Goal: Contribute content: Contribute content

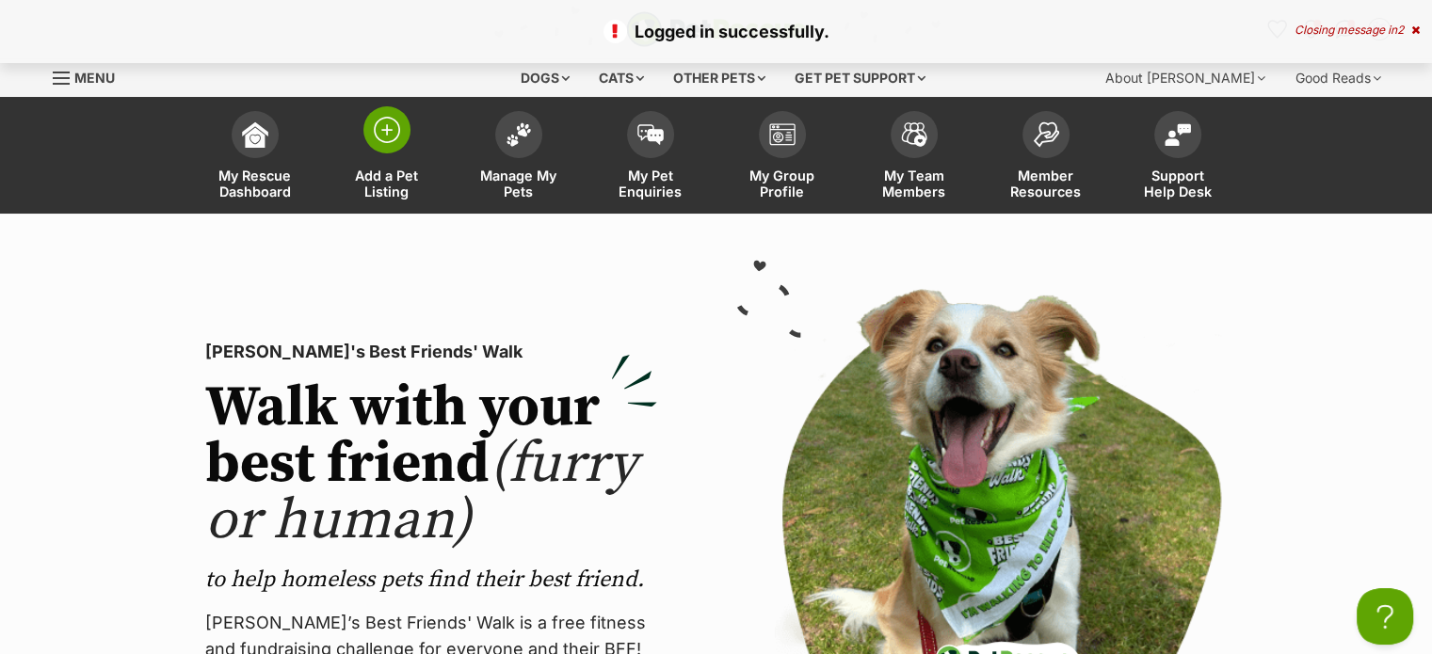
click at [384, 178] on span "Add a Pet Listing" at bounding box center [387, 184] width 85 height 32
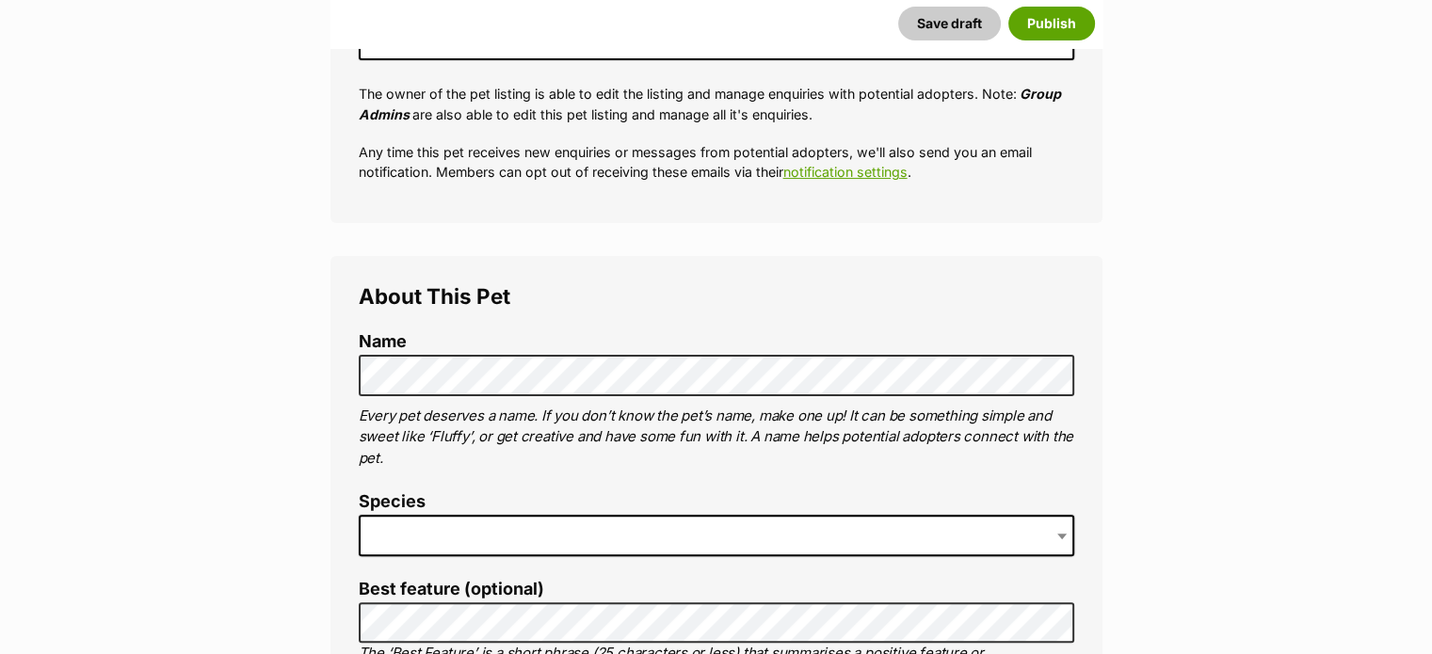
scroll to position [465, 0]
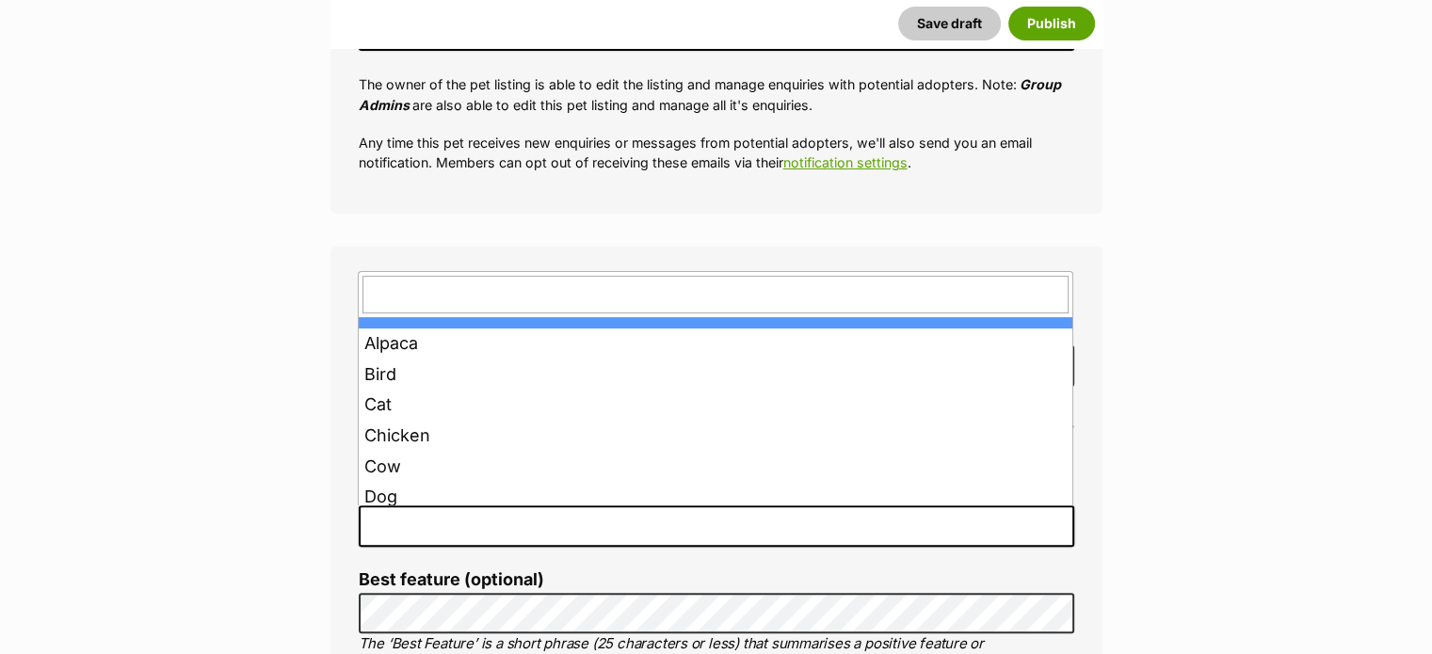
click at [693, 526] on span at bounding box center [717, 526] width 716 height 41
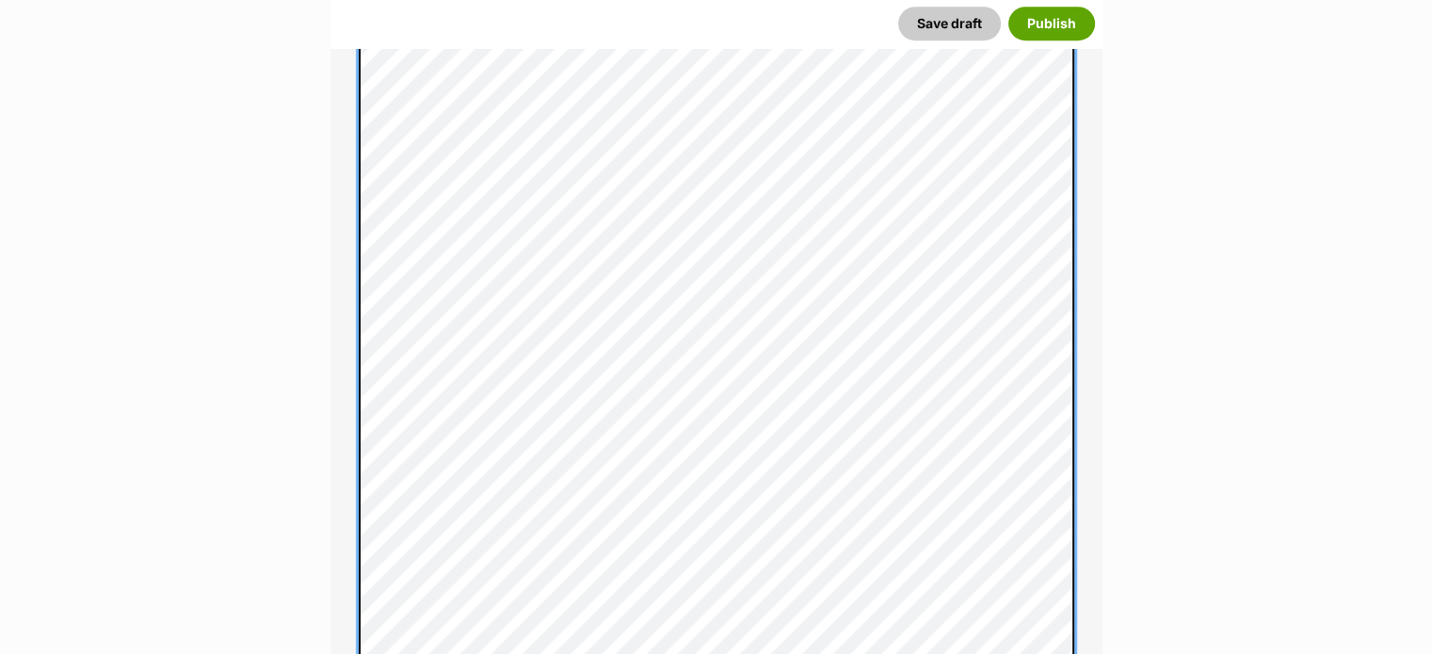
scroll to position [1137, 0]
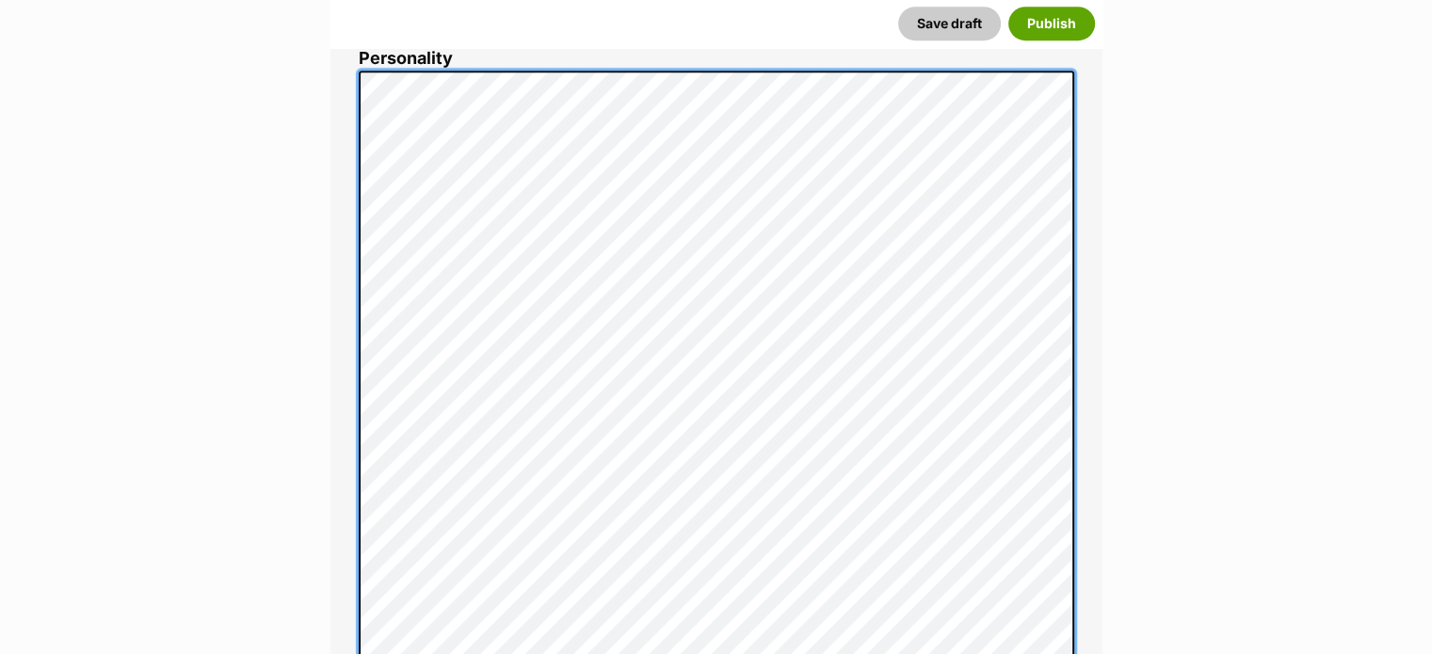
click at [354, 342] on div "About This Pet Name Henlo there, it looks like you might be using the pet name …" at bounding box center [717, 566] width 772 height 1984
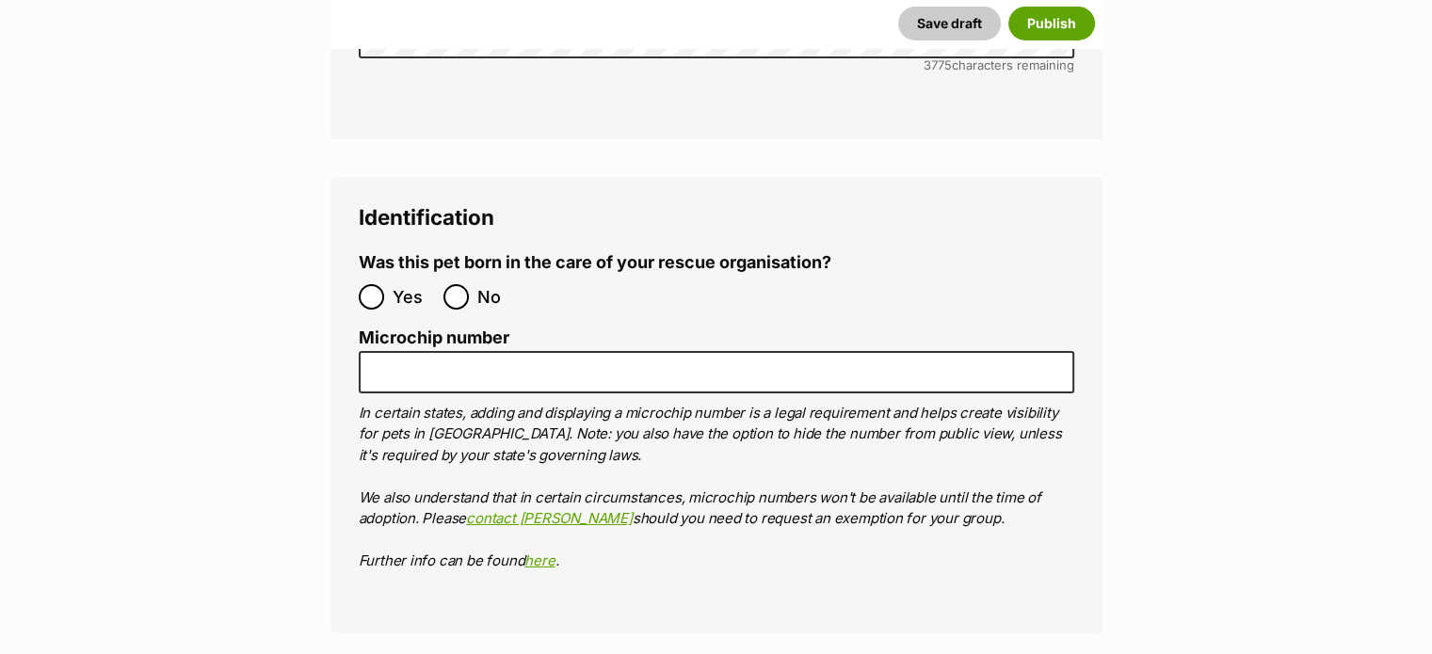
scroll to position [6603, 0]
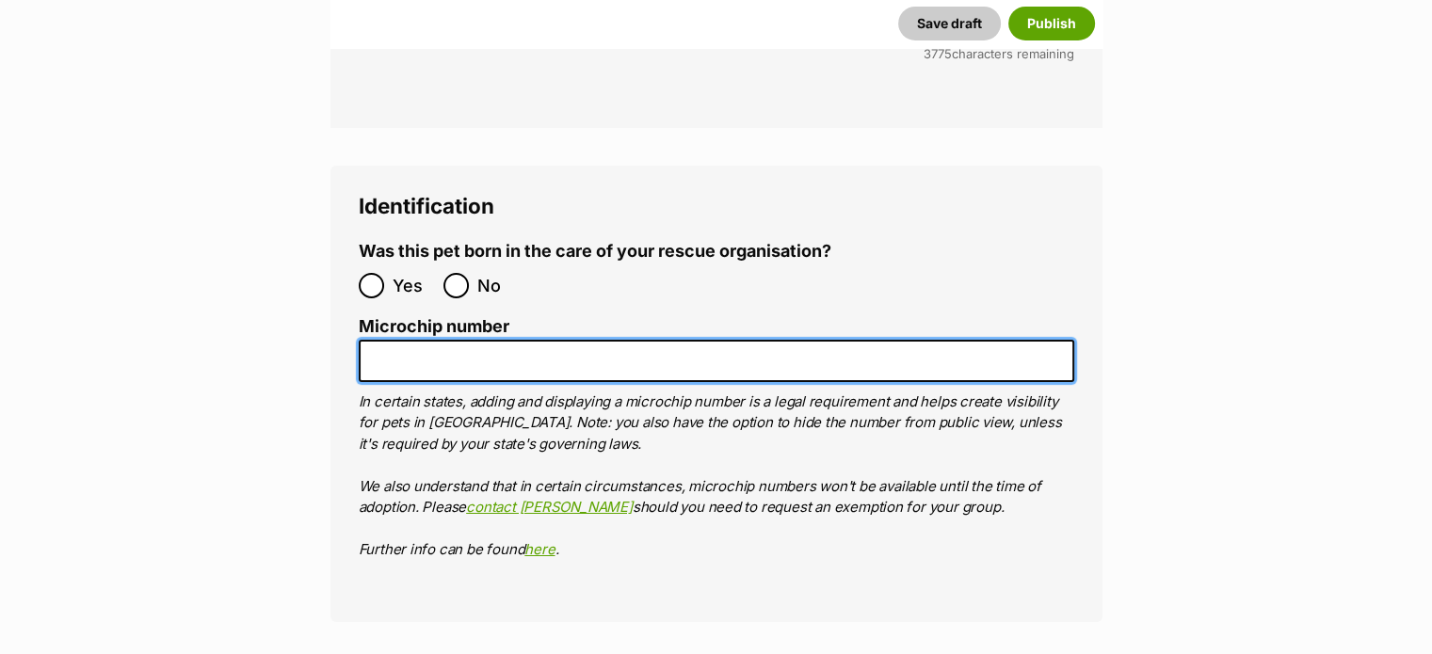
click at [566, 340] on input "Microchip number" at bounding box center [717, 361] width 716 height 42
paste input "953010007761452"
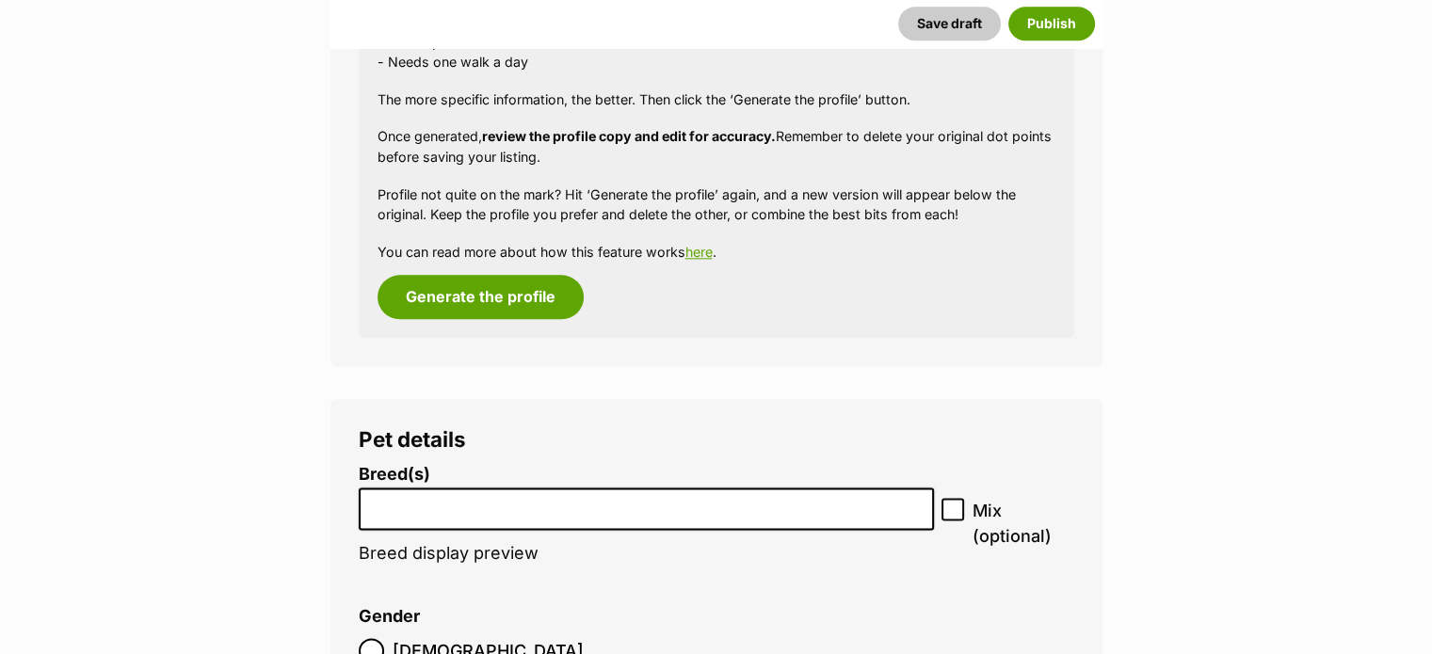
scroll to position [2395, 0]
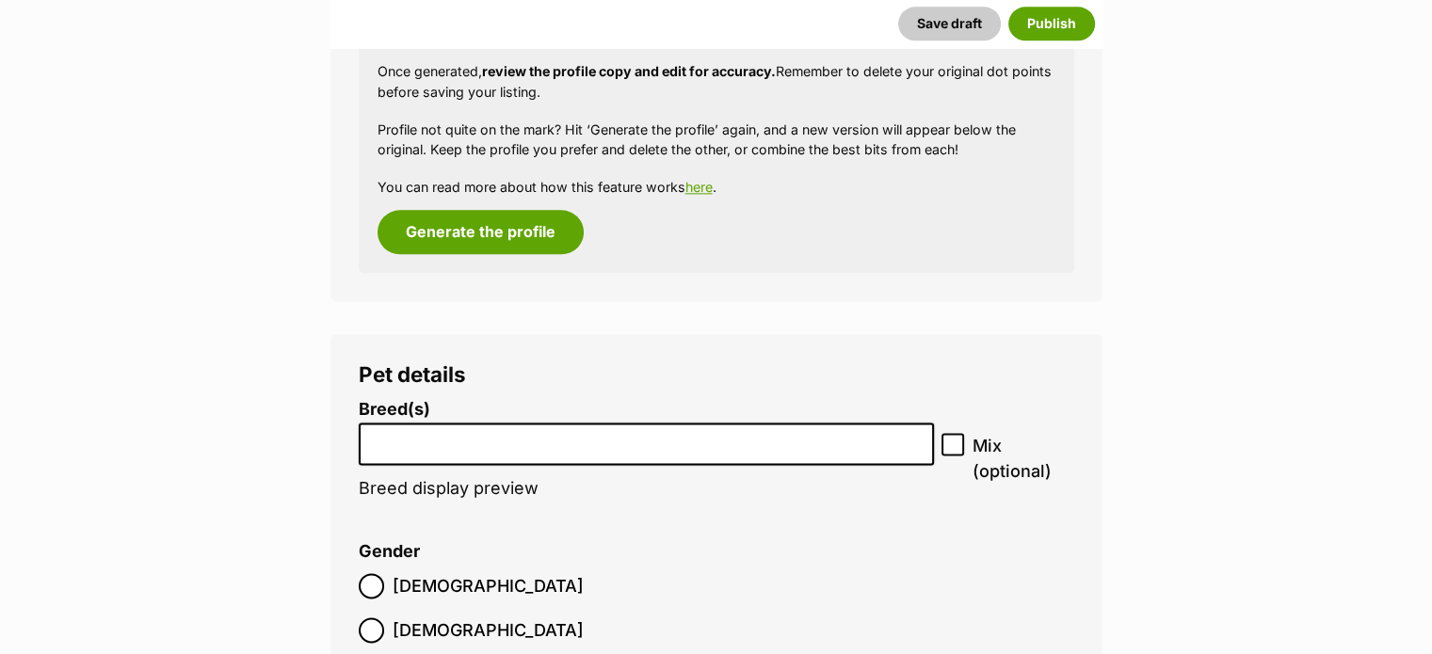
type input "953010007761452"
click at [624, 436] on input "search" at bounding box center [646, 439] width 563 height 20
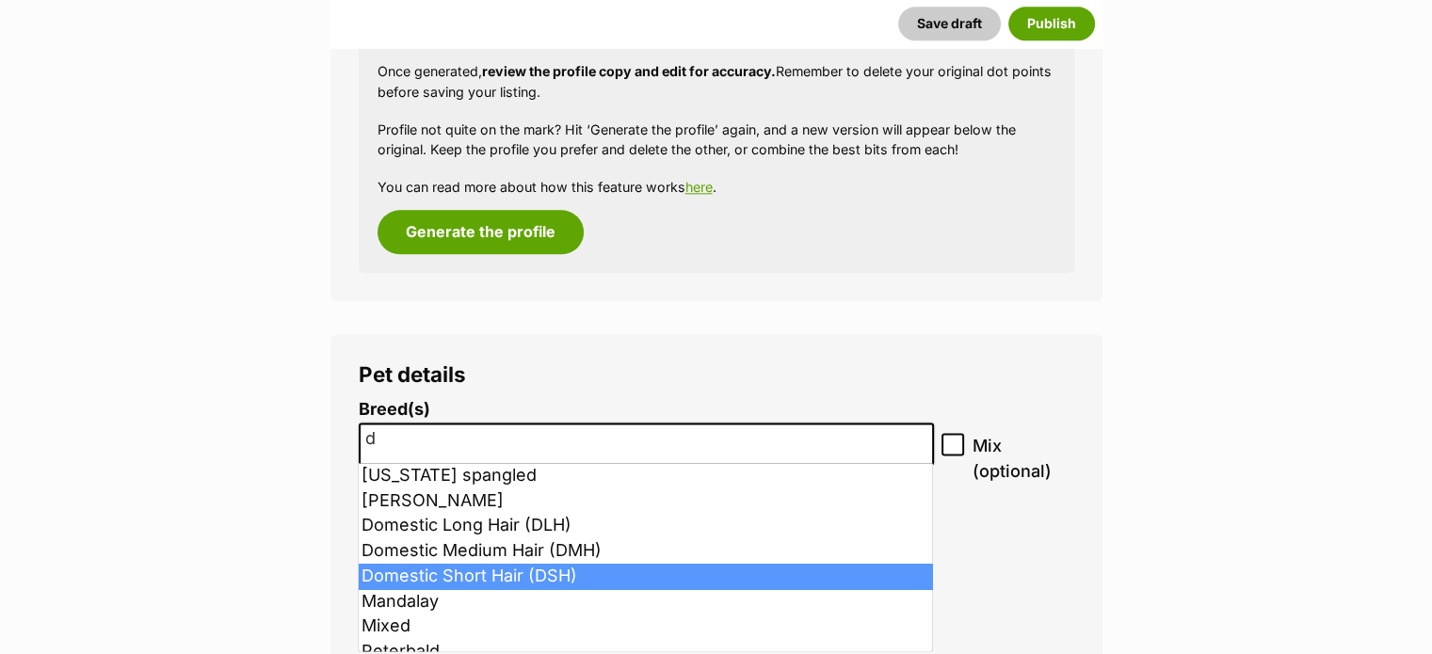
type input "d"
select select "252102"
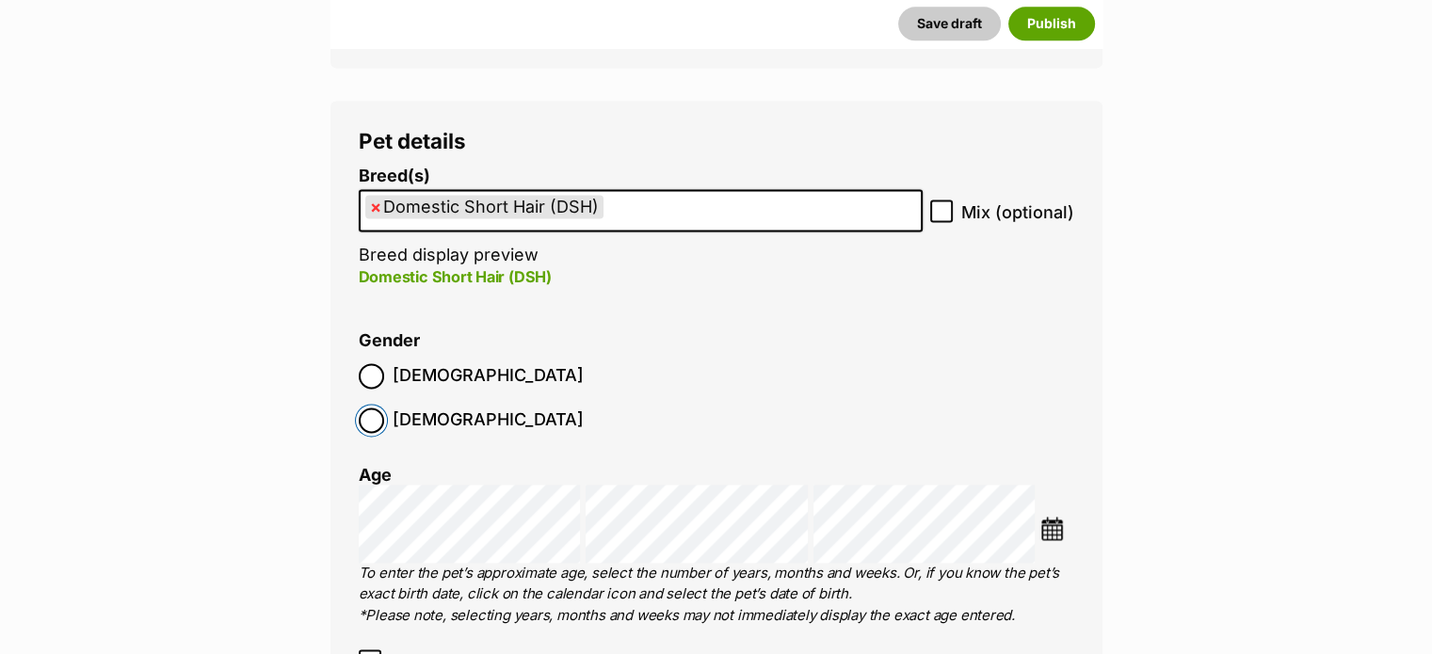
scroll to position [2694, 0]
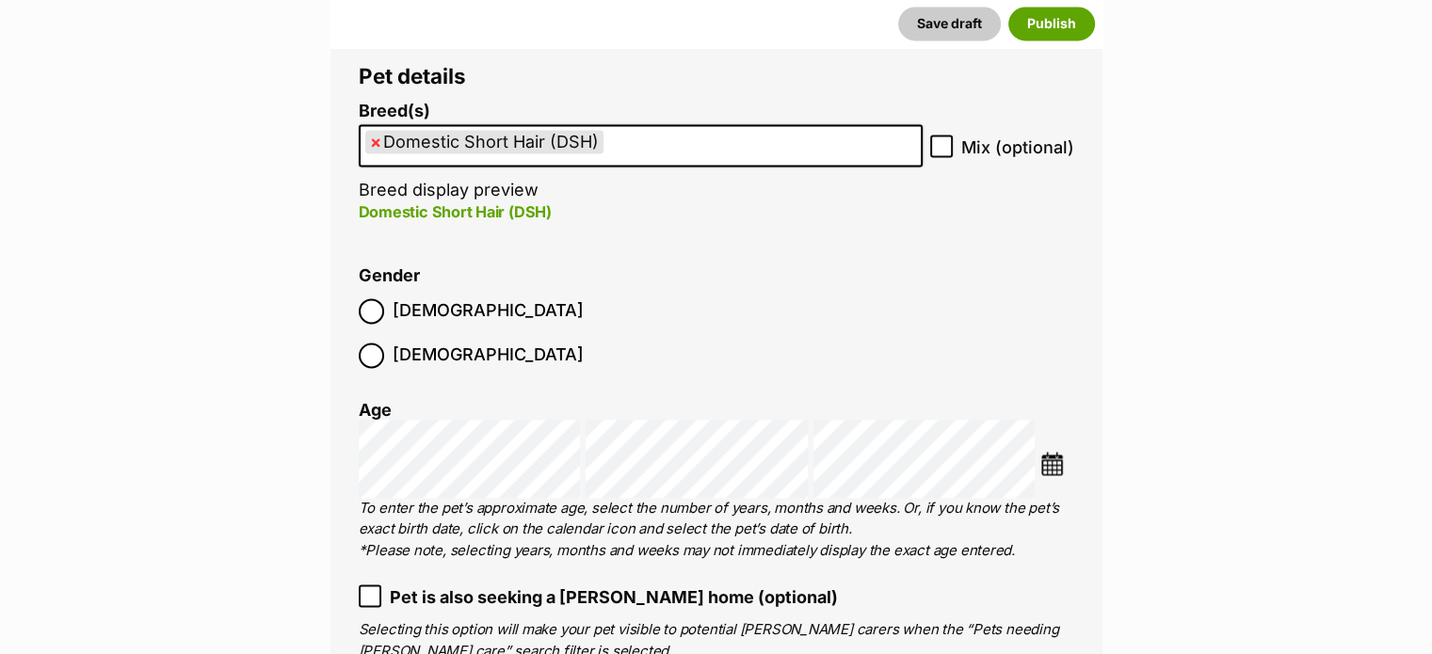
click at [1059, 452] on img at bounding box center [1052, 464] width 24 height 24
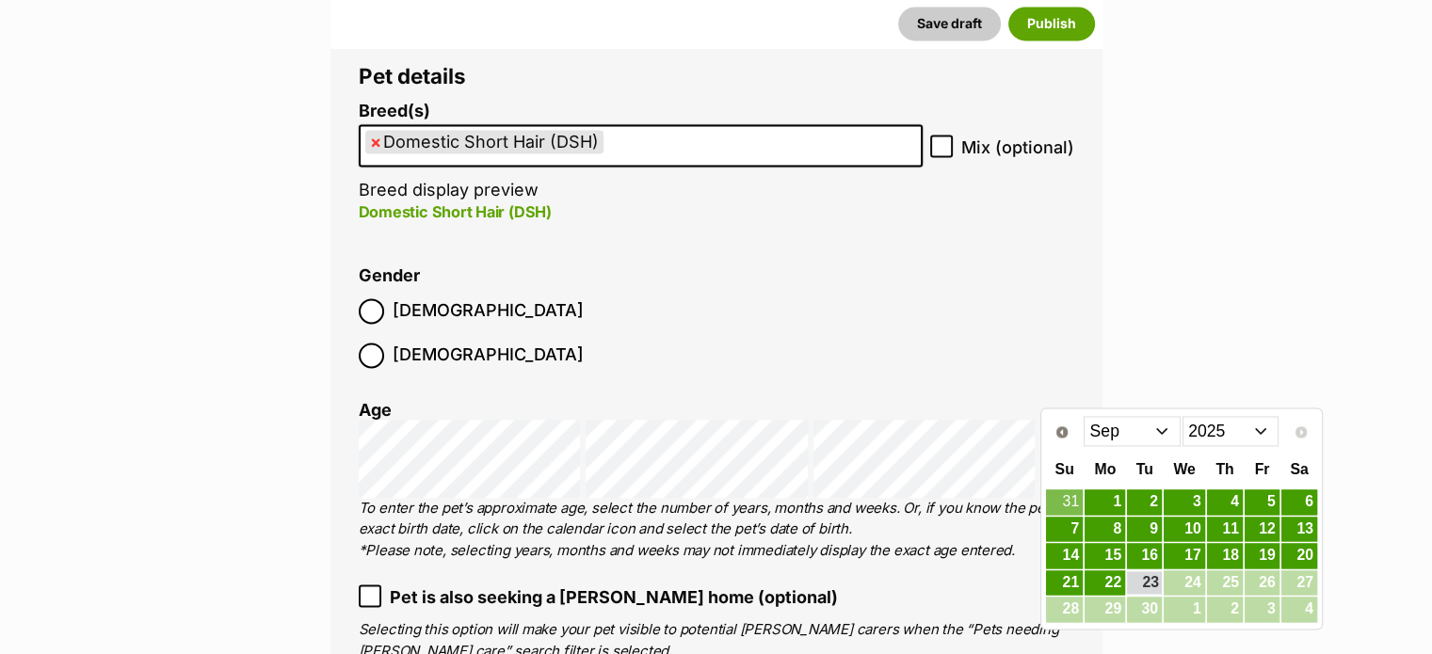
click at [1161, 434] on select "Jan Feb Mar Apr May Jun Jul Aug Sep" at bounding box center [1132, 431] width 97 height 30
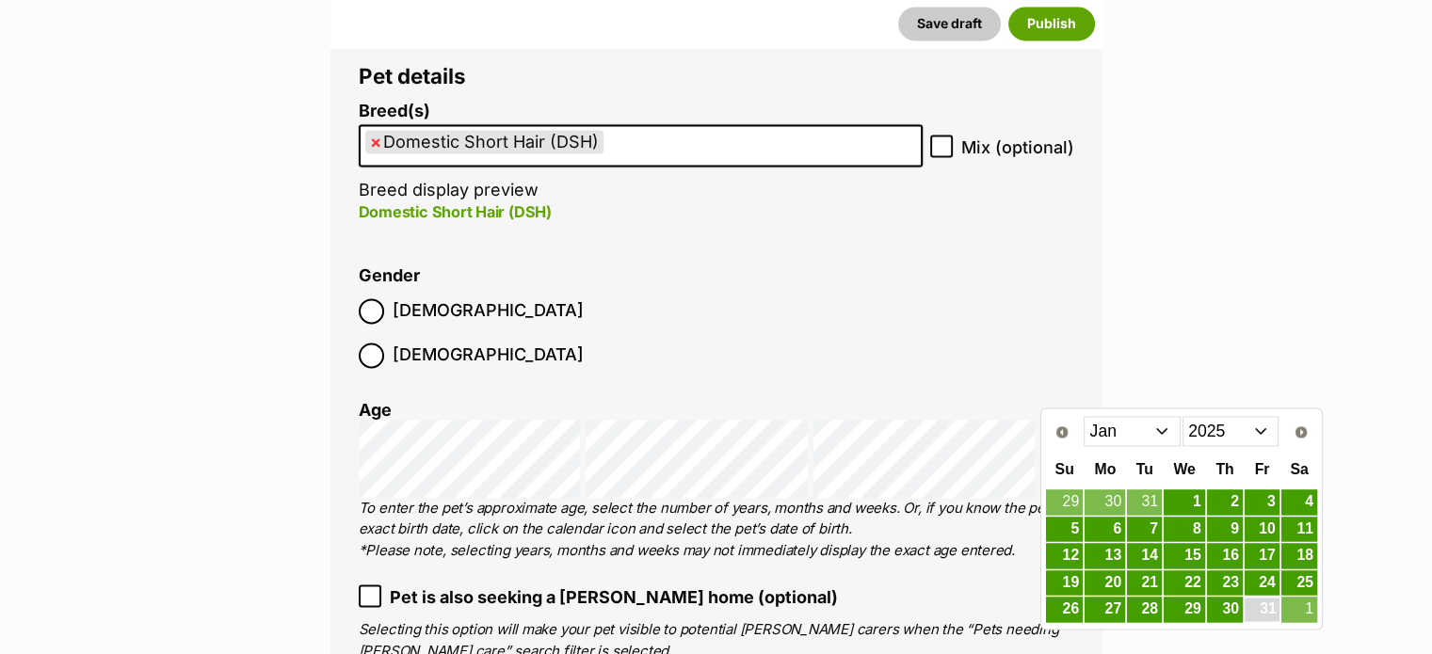
click at [1264, 605] on link "31" at bounding box center [1262, 610] width 35 height 24
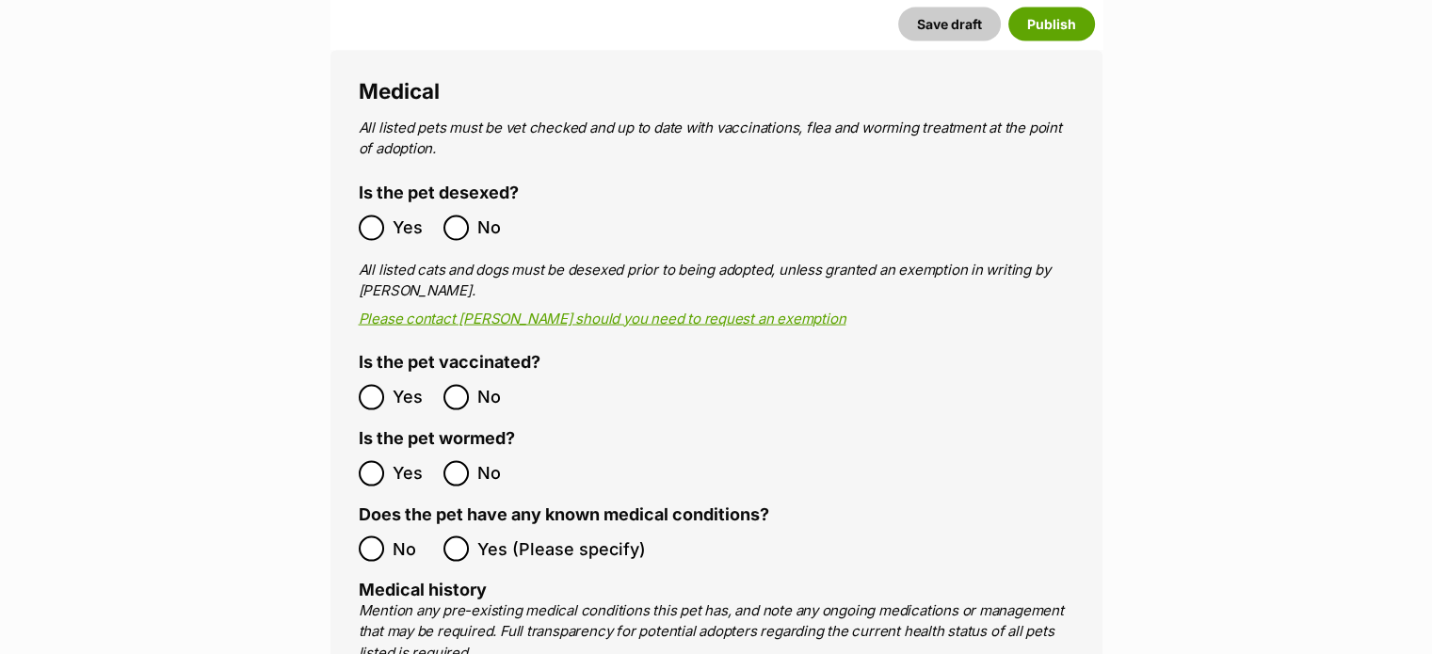
scroll to position [3861, 0]
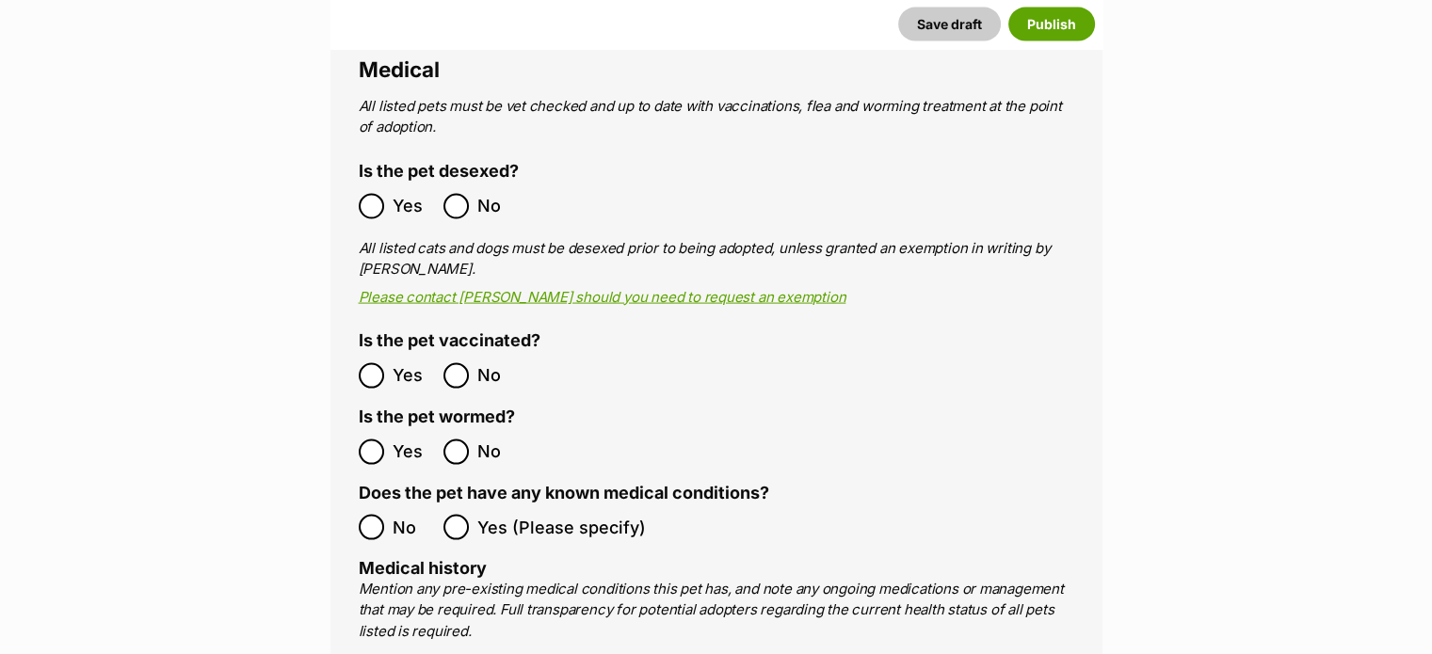
click at [366, 430] on ol "Yes No" at bounding box center [538, 452] width 358 height 44
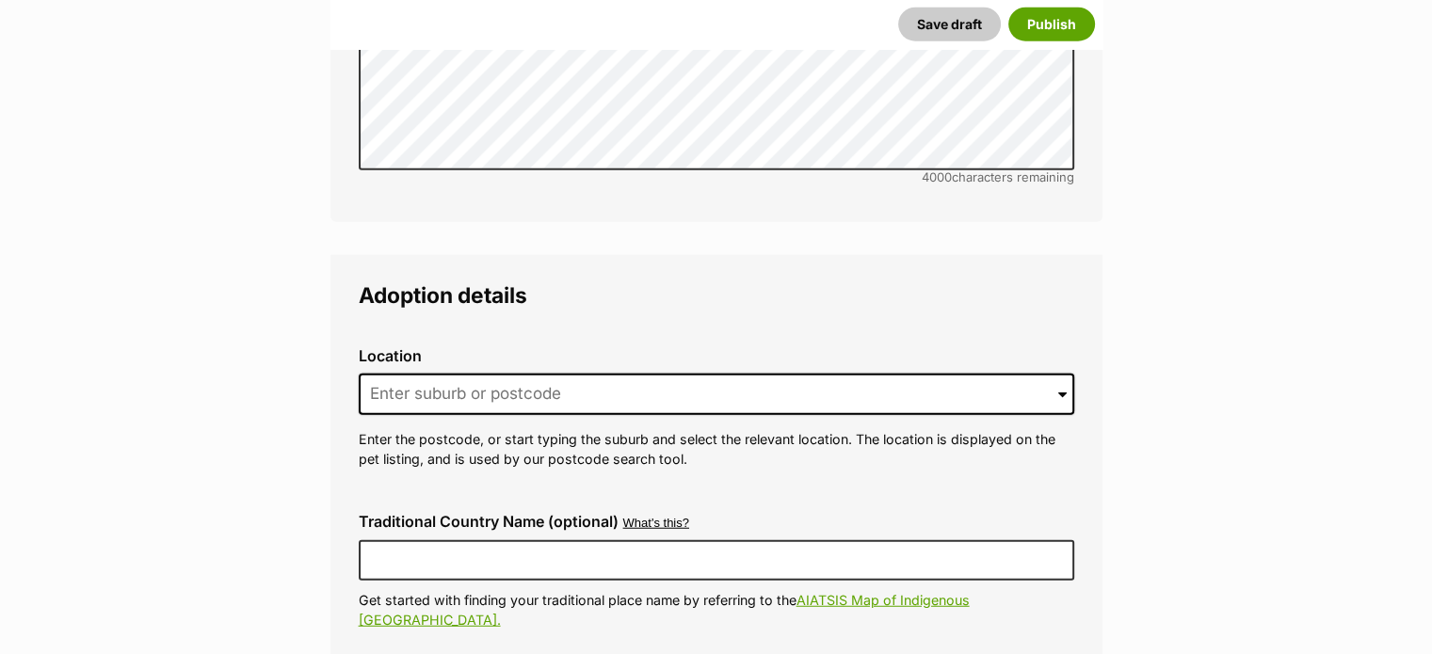
scroll to position [4778, 0]
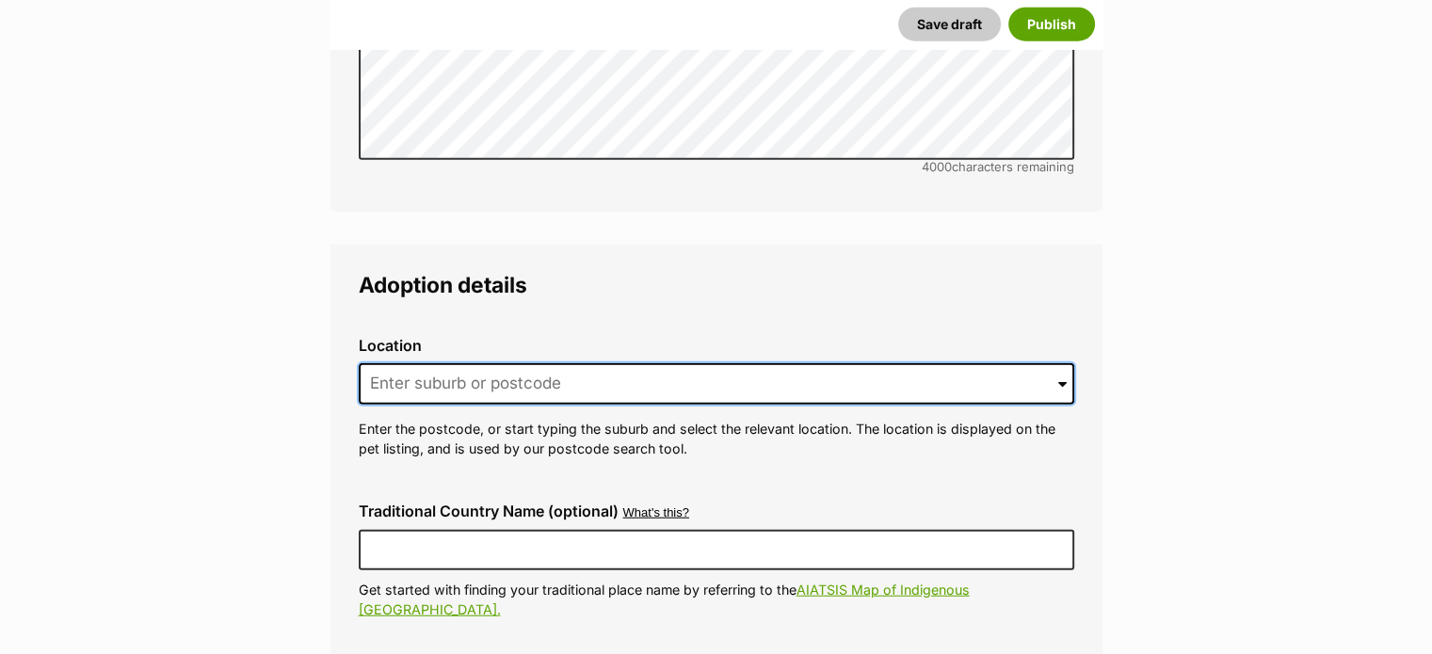
click at [443, 363] on input at bounding box center [717, 383] width 716 height 41
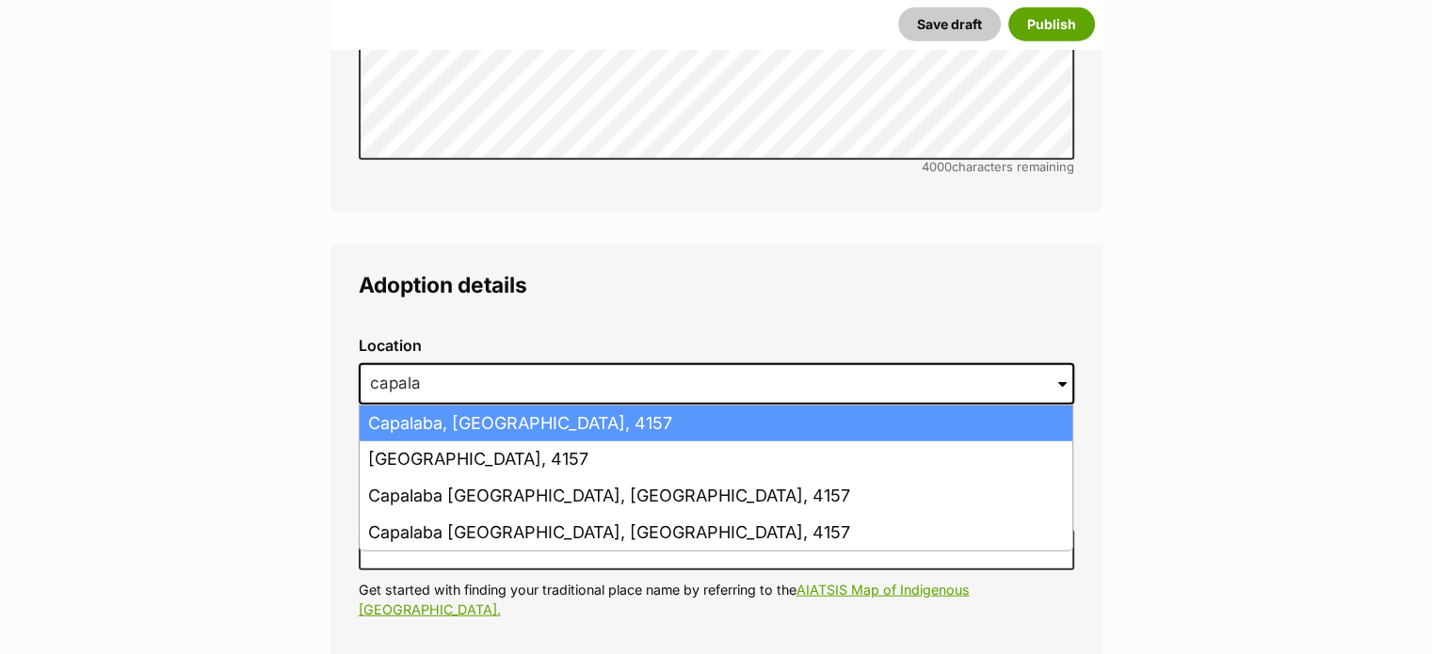
click at [547, 406] on li "Capalaba, Queensland, 4157" at bounding box center [716, 424] width 713 height 37
type input "Capalaba, Queensland, 4157"
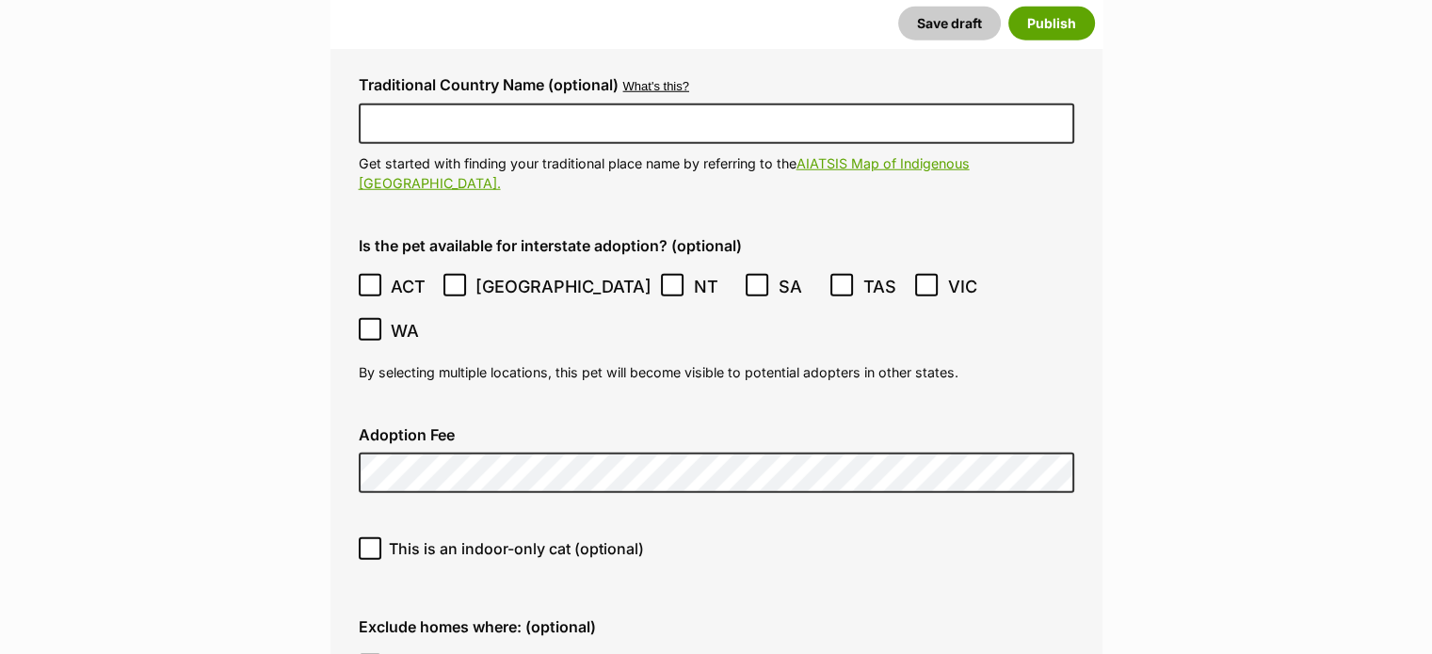
scroll to position [5248, 0]
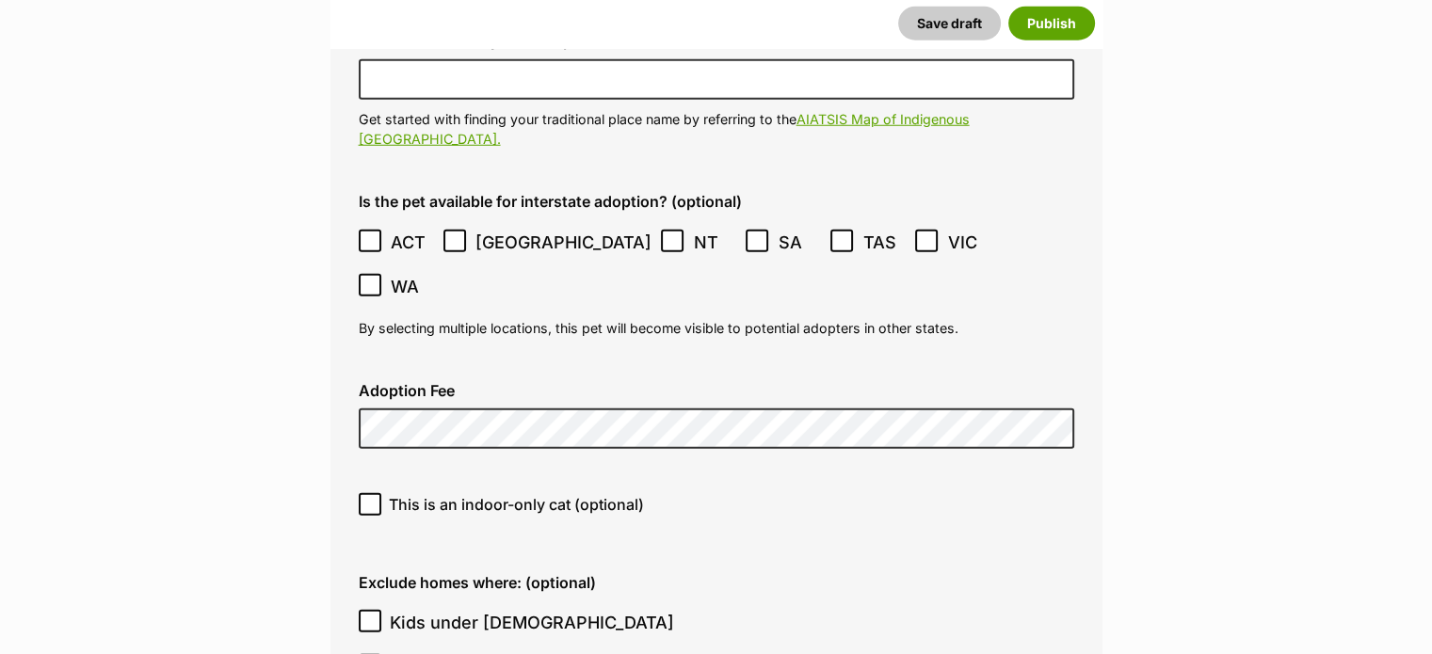
click at [375, 498] on icon at bounding box center [369, 504] width 13 height 13
click at [375, 493] on input "This is an indoor-only cat (optional)" at bounding box center [370, 504] width 23 height 23
checkbox input "true"
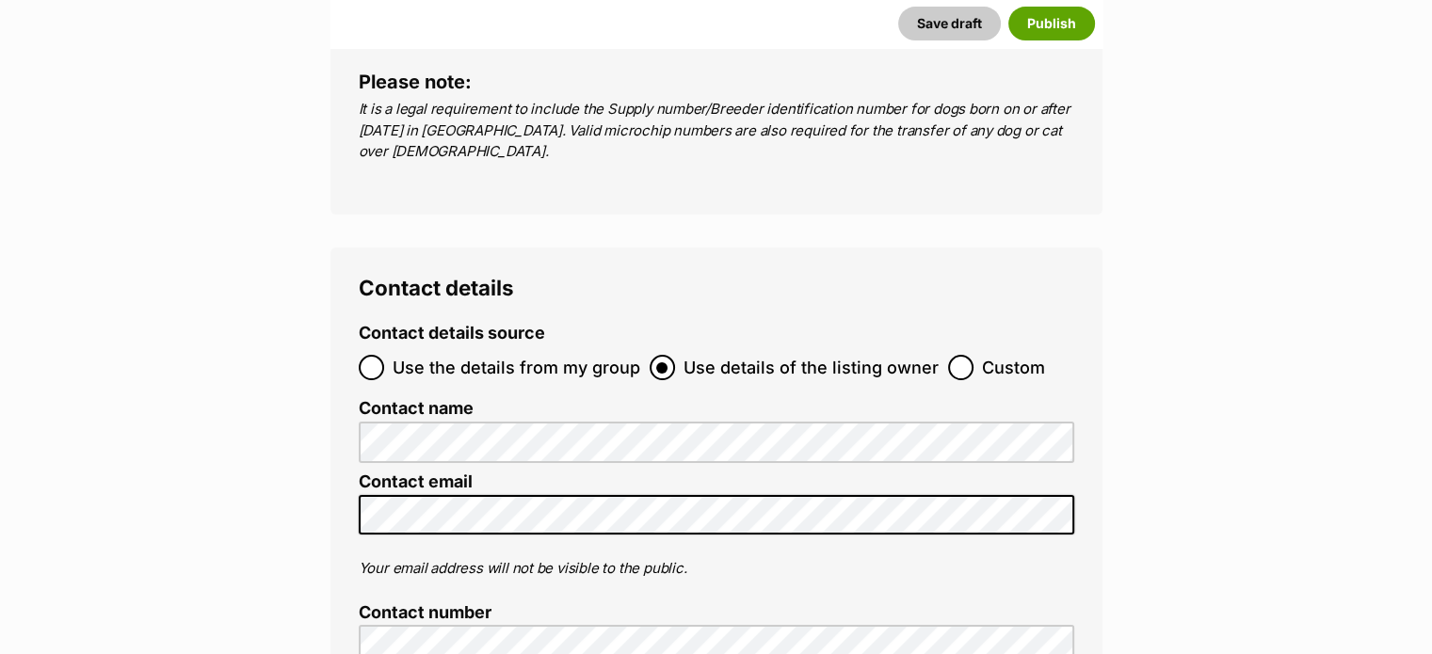
scroll to position [7360, 0]
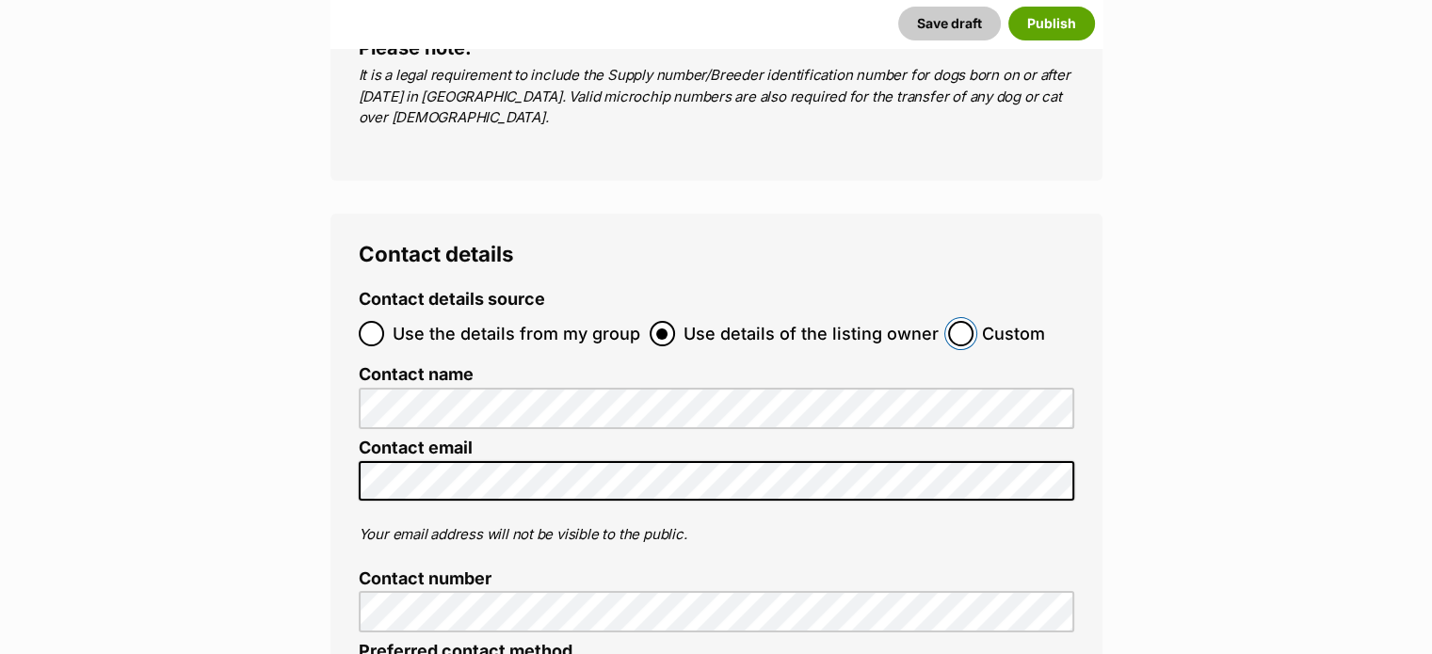
click at [948, 321] on input "Custom" at bounding box center [960, 333] width 25 height 25
radio input "true"
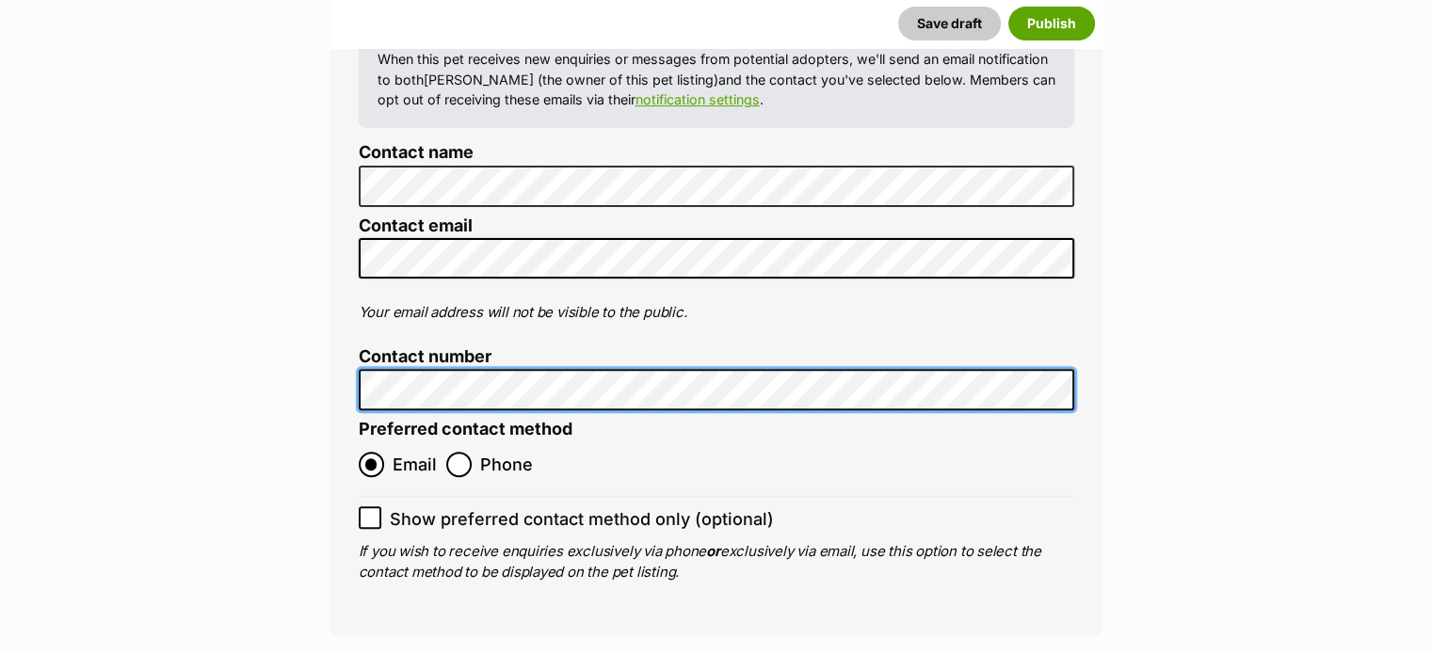
scroll to position [7791, 0]
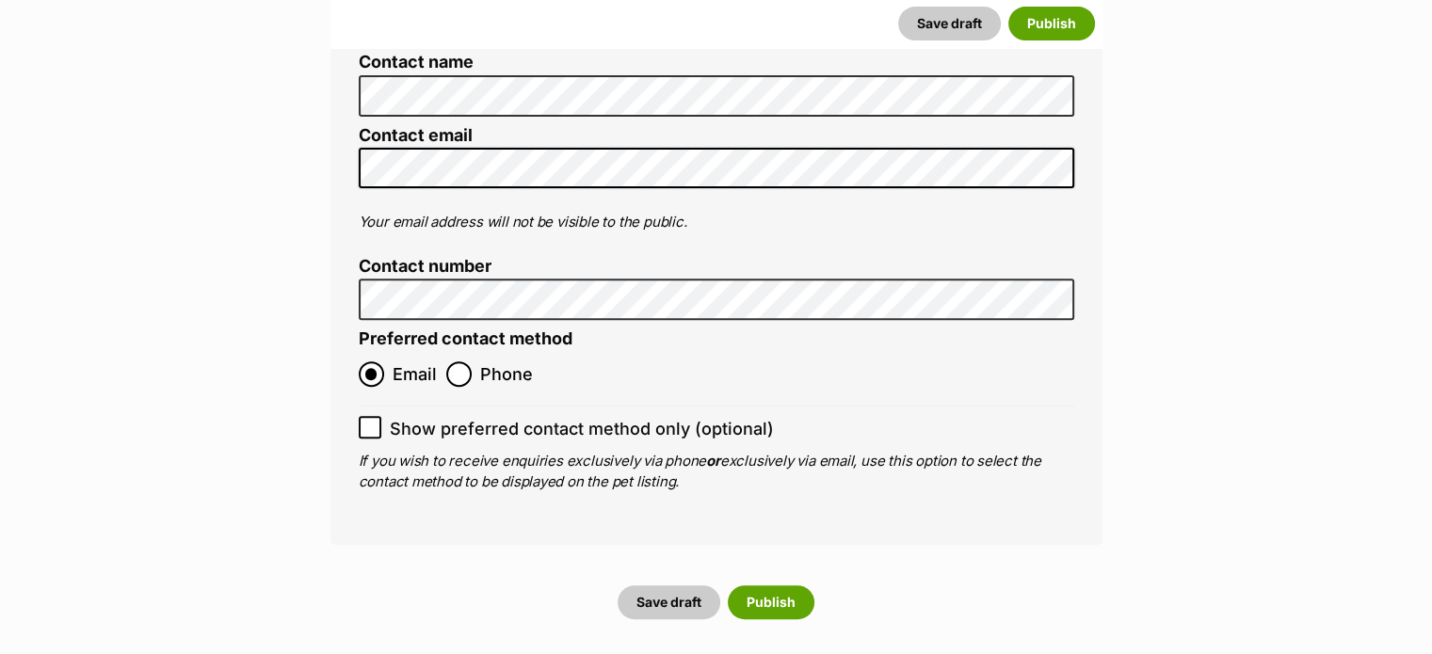
click at [373, 424] on icon at bounding box center [369, 428] width 11 height 8
click at [373, 416] on input "Show preferred contact method only (optional)" at bounding box center [370, 427] width 23 height 23
checkbox input "true"
click at [786, 586] on button "Publish" at bounding box center [771, 603] width 87 height 34
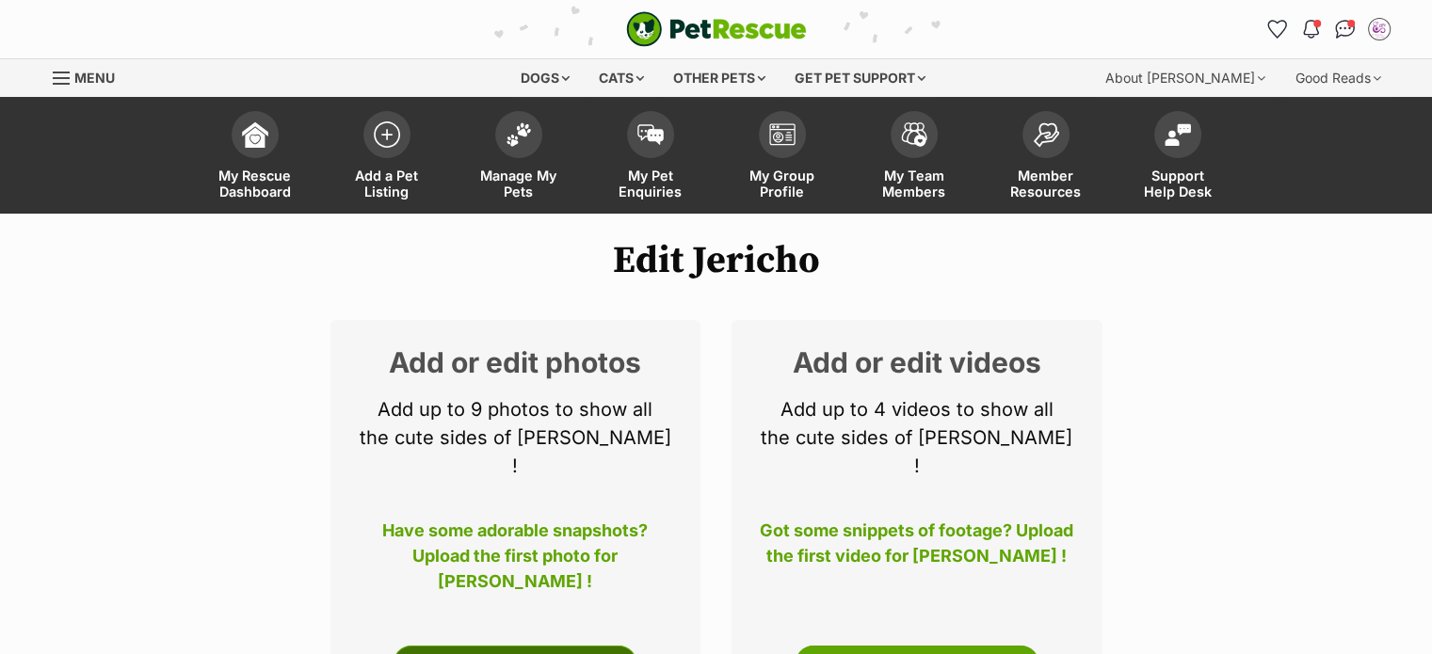
click at [543, 646] on link "Edit Photos" at bounding box center [515, 665] width 245 height 38
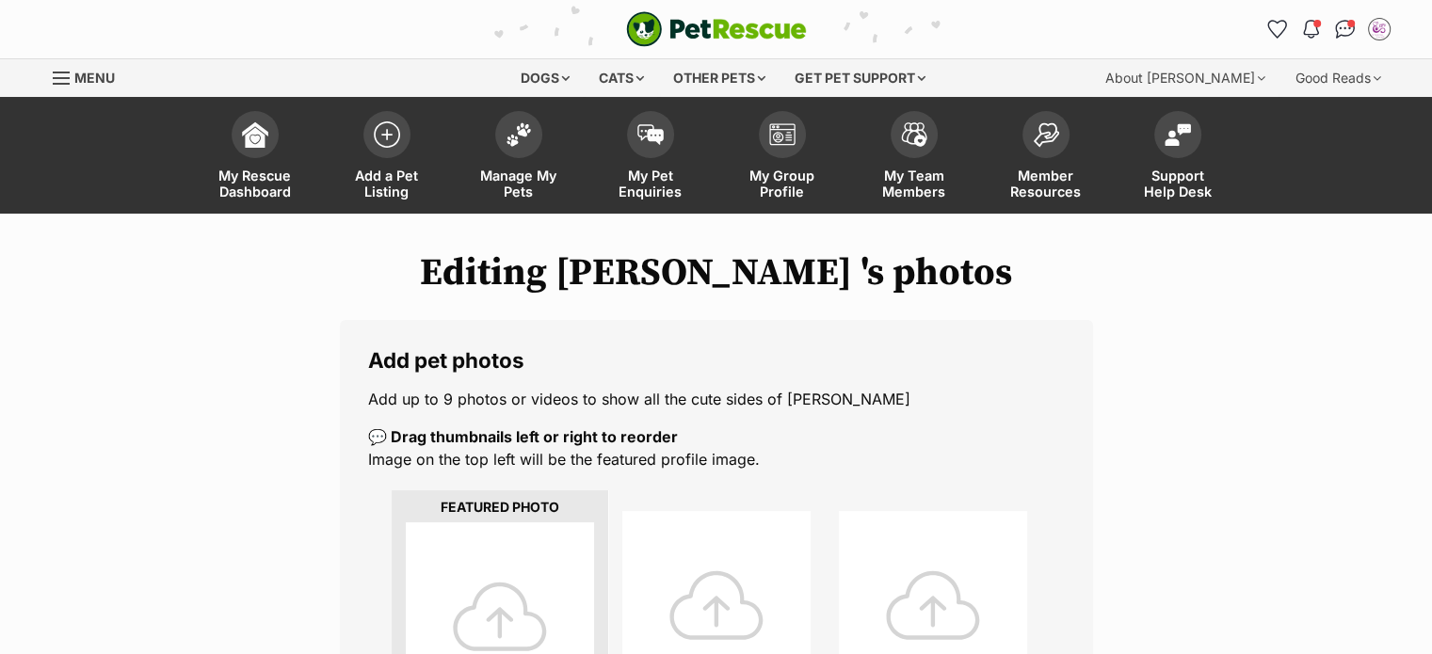
click at [520, 616] on div at bounding box center [500, 617] width 188 height 188
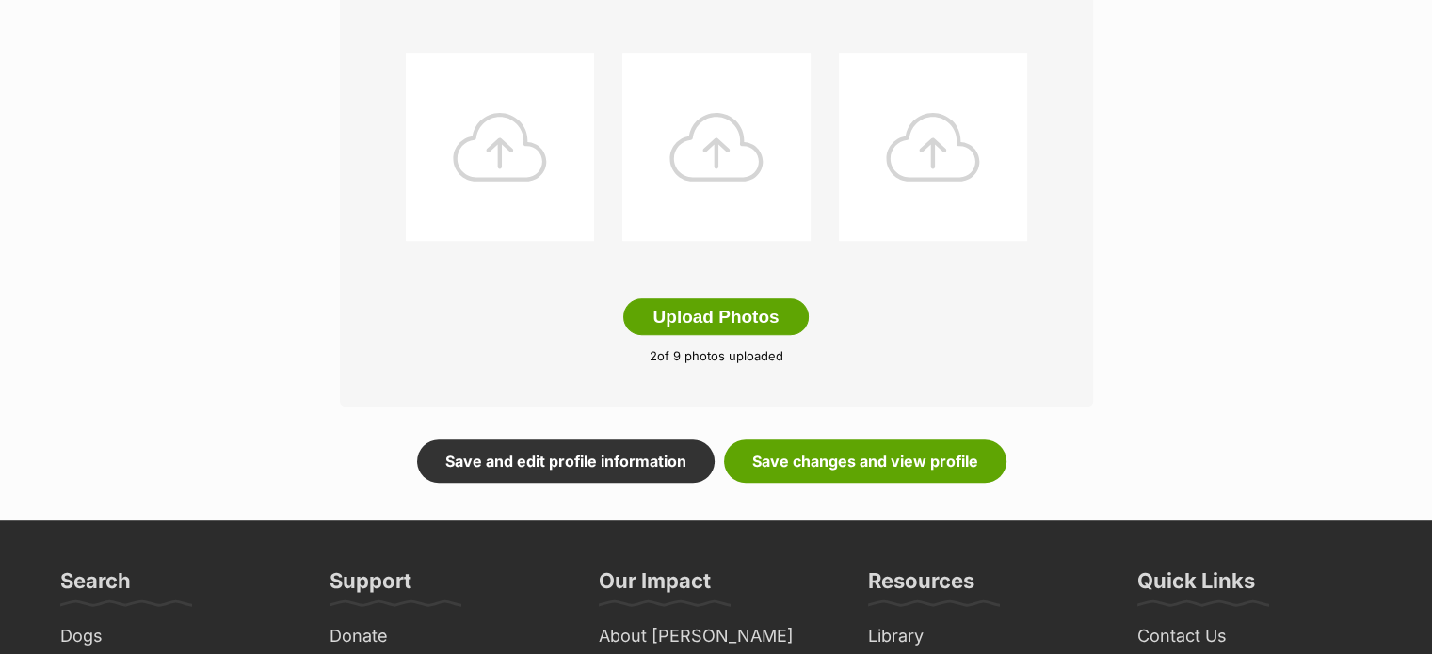
scroll to position [978, 0]
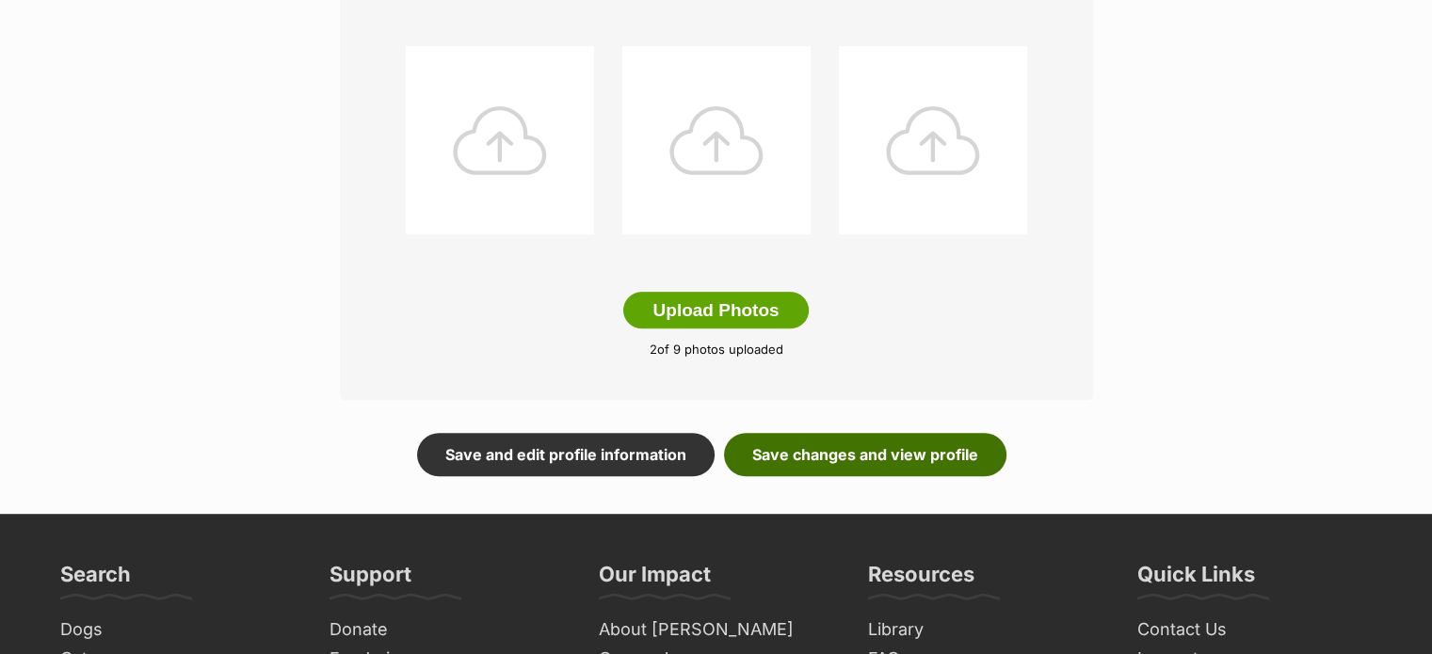
click at [937, 447] on link "Save changes and view profile" at bounding box center [865, 454] width 282 height 43
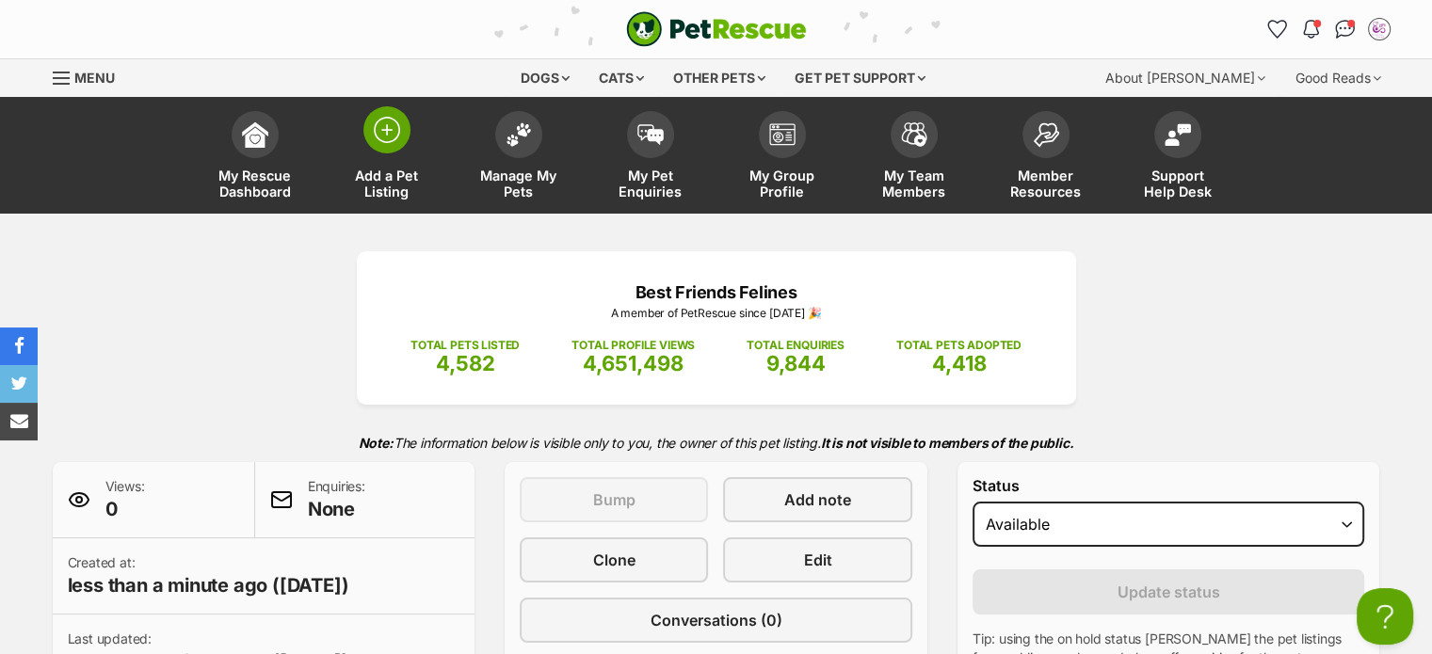
click at [377, 190] on span "Add a Pet Listing" at bounding box center [387, 184] width 85 height 32
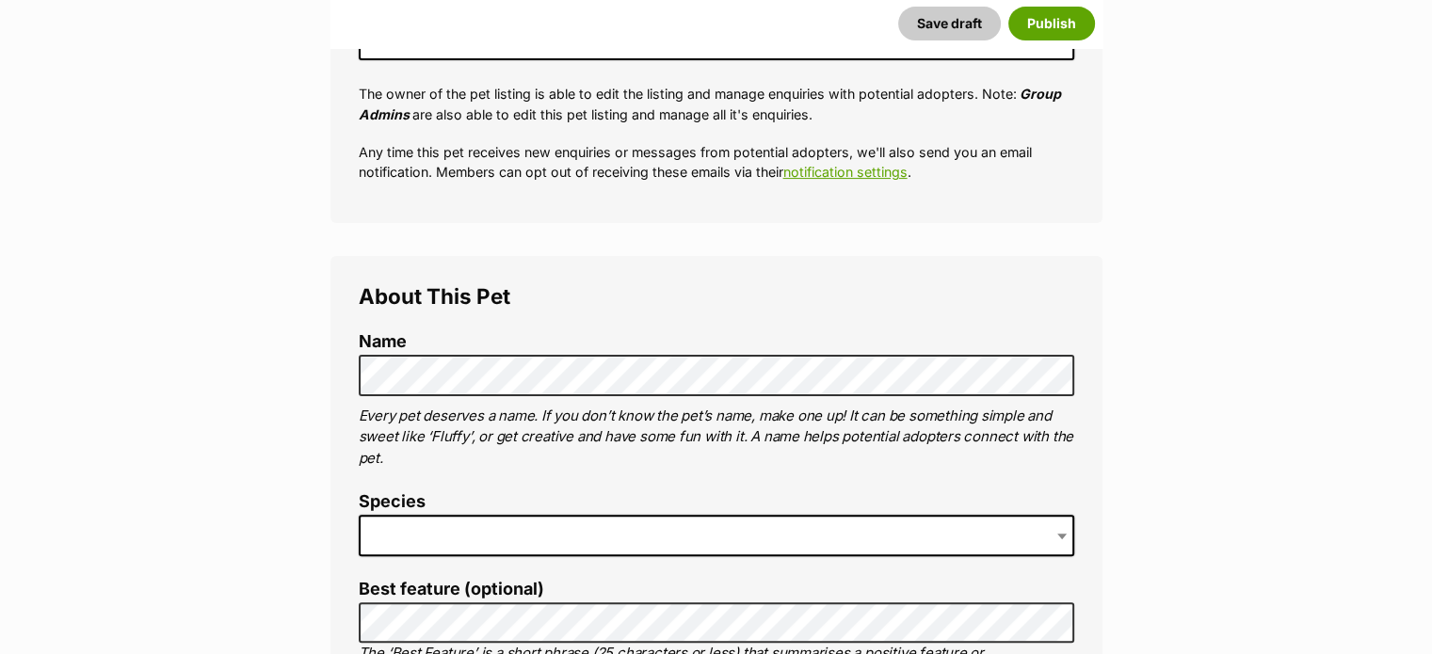
scroll to position [512, 0]
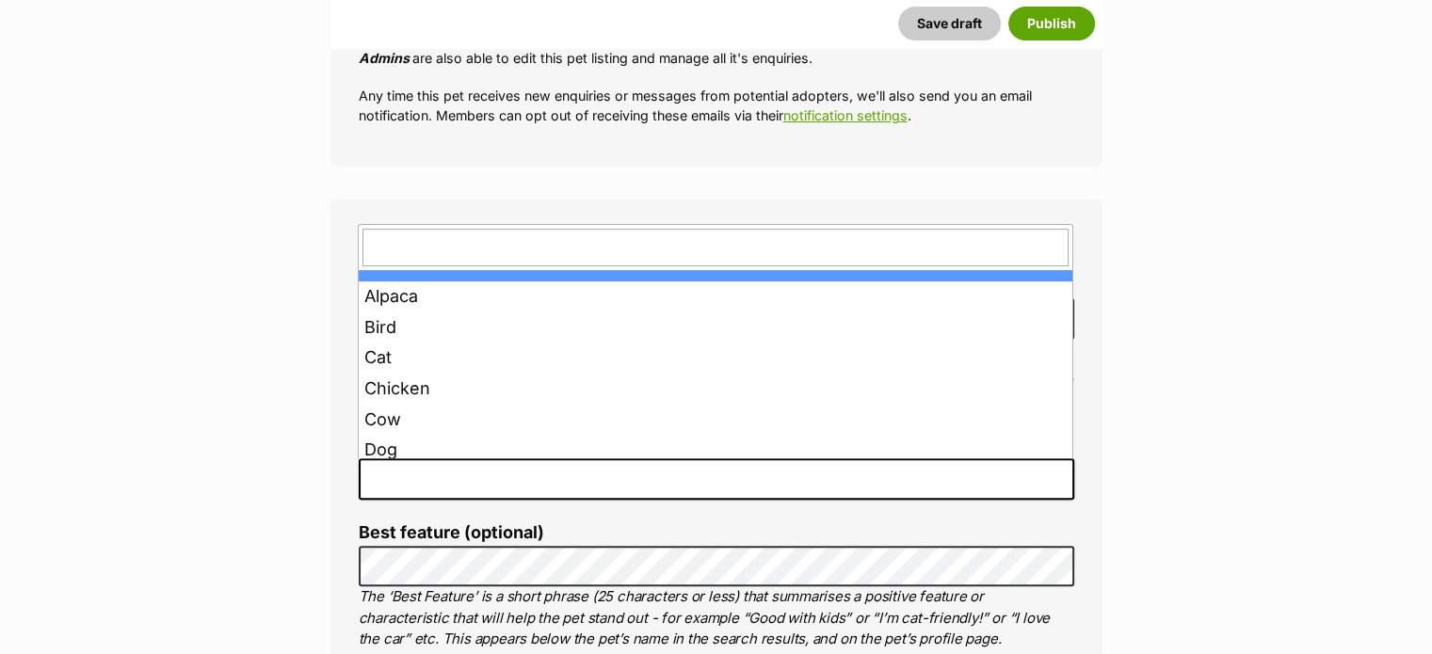
click at [564, 480] on span at bounding box center [717, 479] width 716 height 41
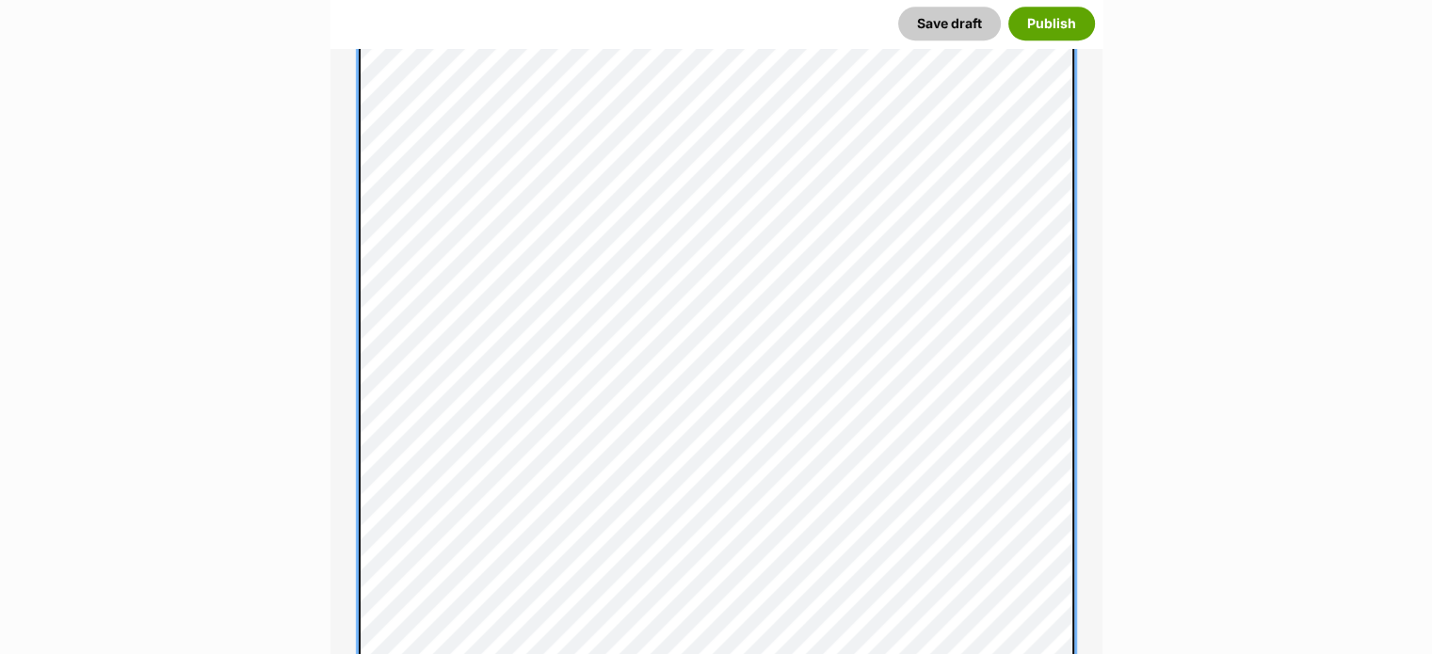
scroll to position [1169, 0]
click at [335, 313] on div "About This Pet Name Henlo there, it looks like you might be using the pet name …" at bounding box center [717, 427] width 772 height 1769
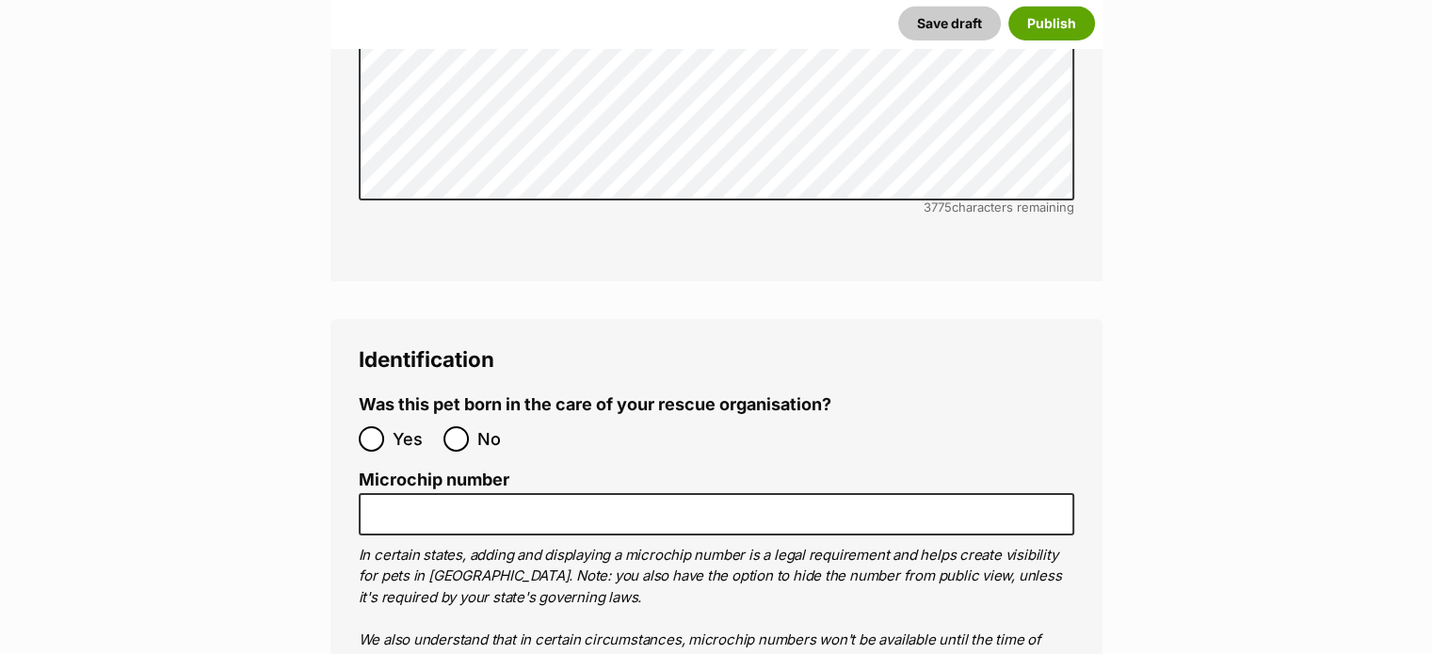
scroll to position [6308, 0]
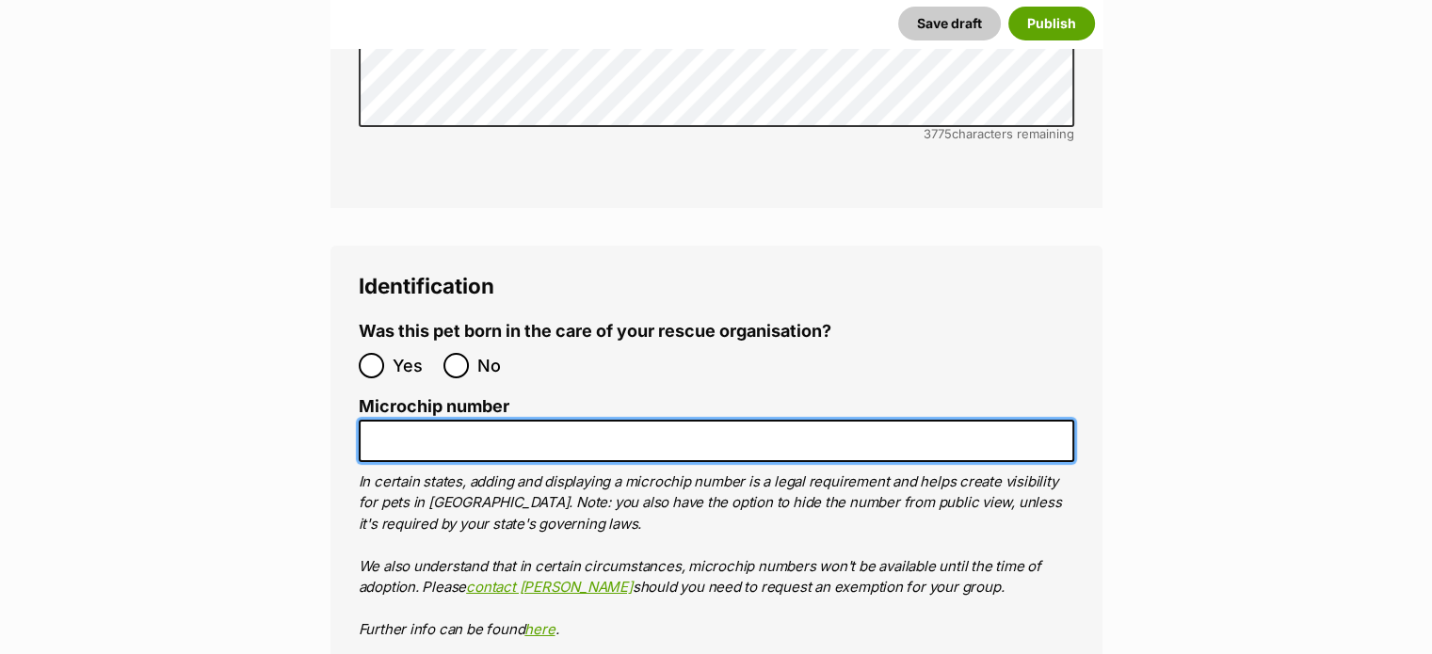
click at [524, 420] on input "Microchip number" at bounding box center [717, 441] width 716 height 42
paste input "953010007761457"
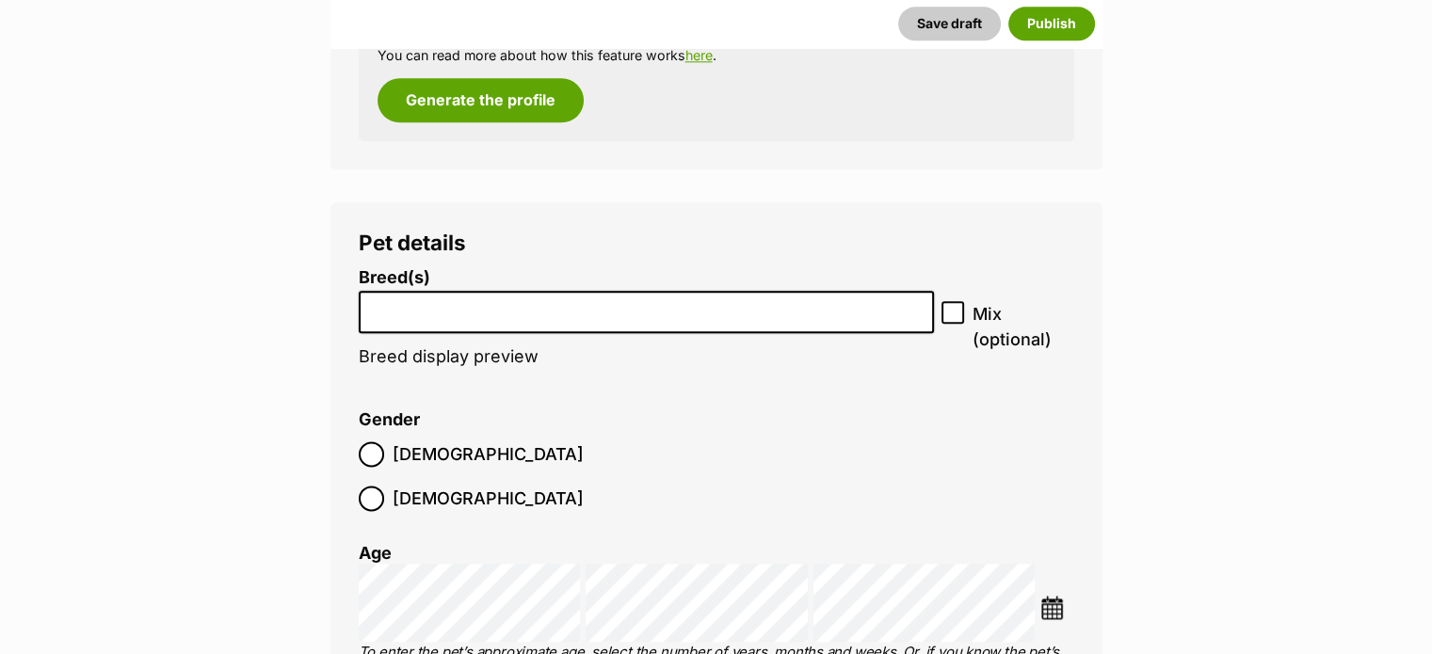
scroll to position [2408, 0]
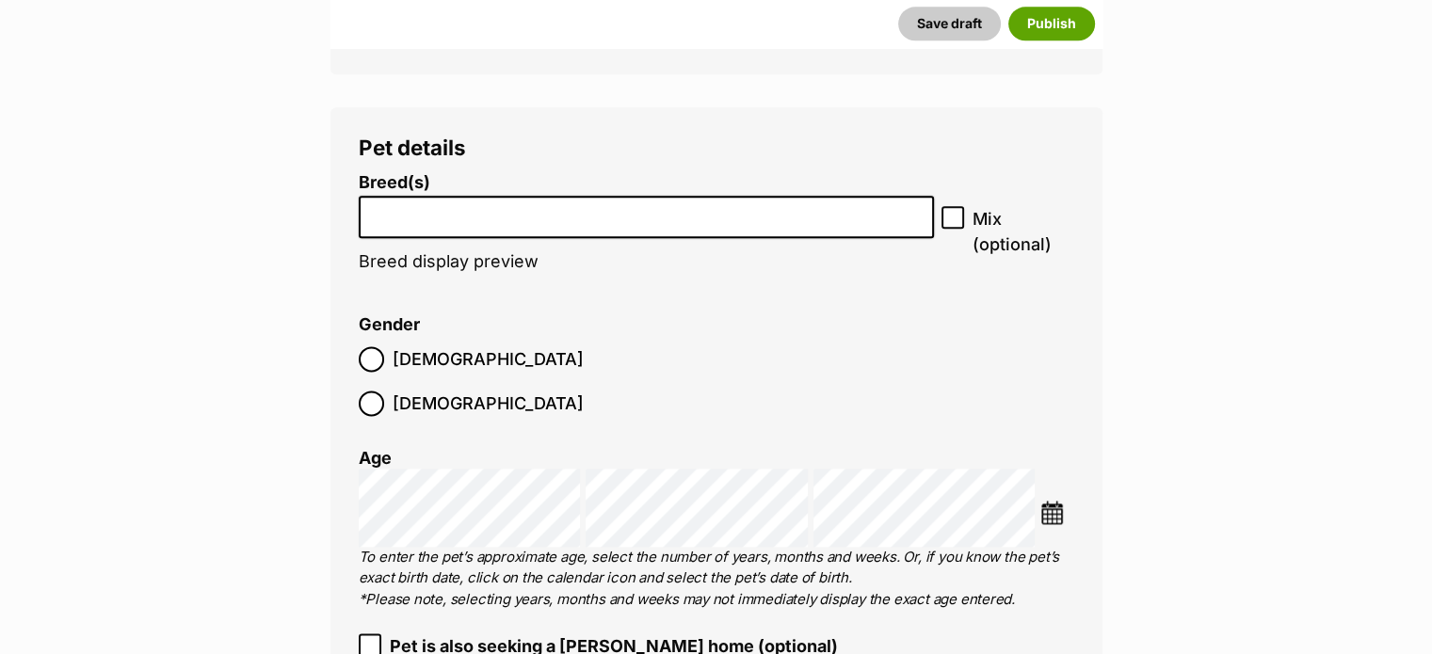
type input "953010007761457"
click at [785, 222] on li at bounding box center [646, 217] width 563 height 39
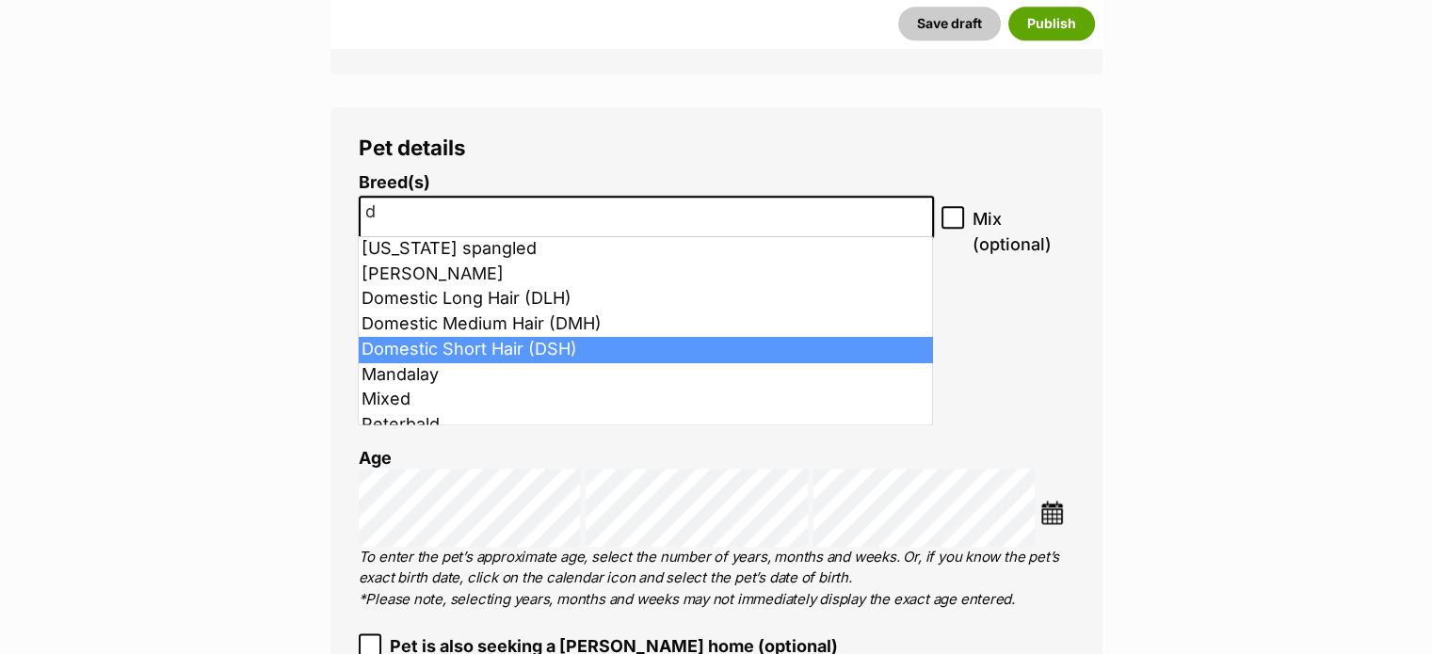
type input "d"
select select "252102"
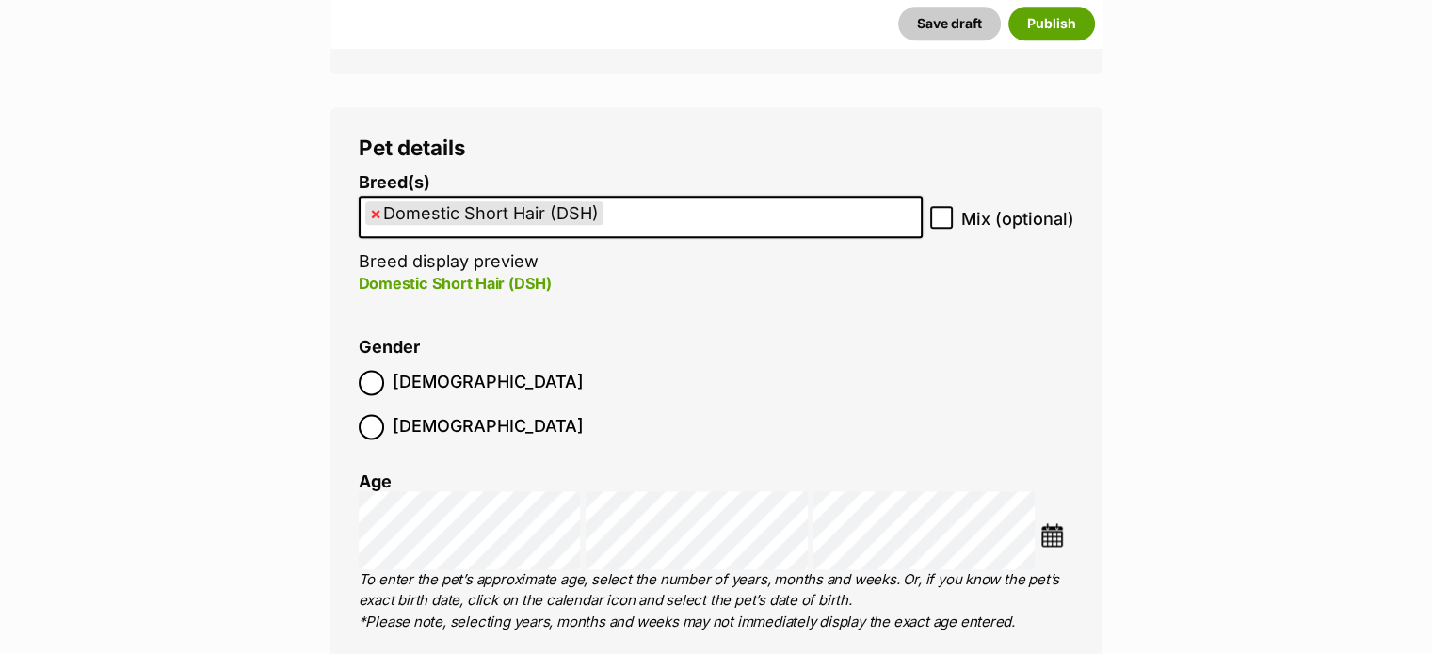
click at [1051, 524] on img at bounding box center [1052, 536] width 24 height 24
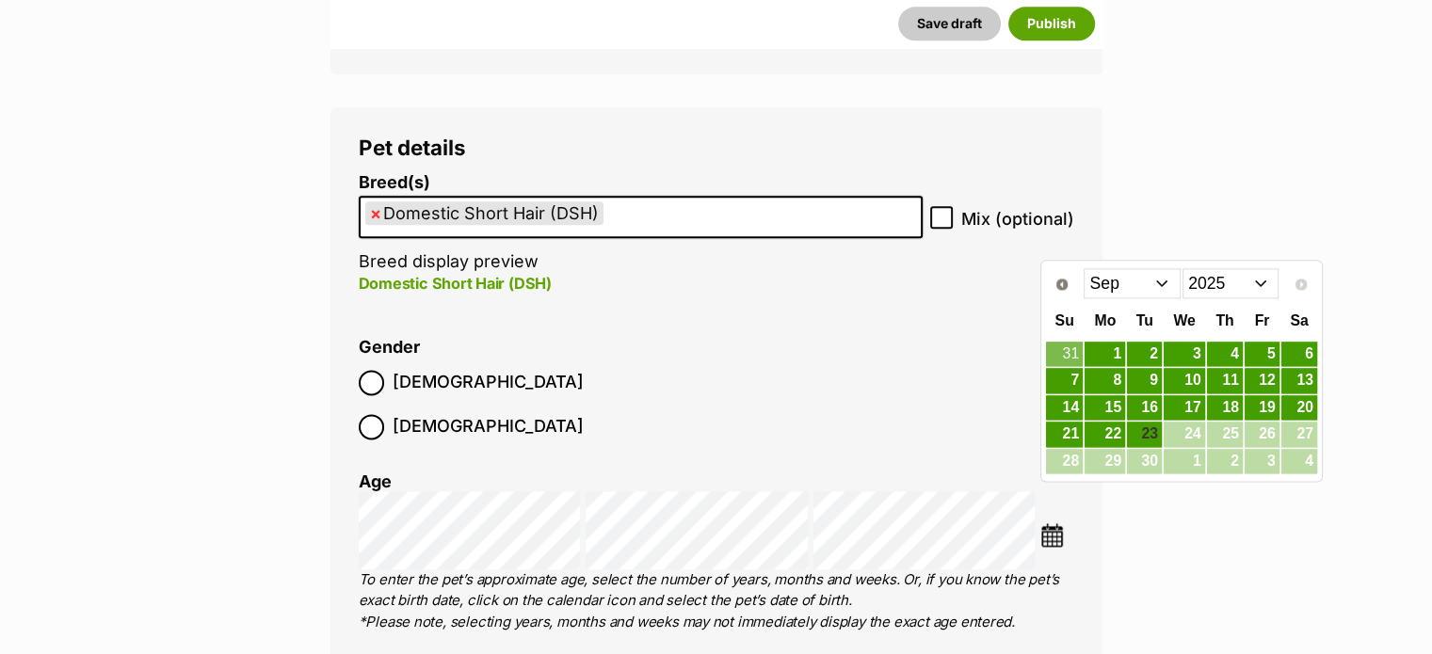
click at [1122, 275] on select "Jan Feb Mar Apr May Jun Jul Aug Sep" at bounding box center [1132, 283] width 97 height 30
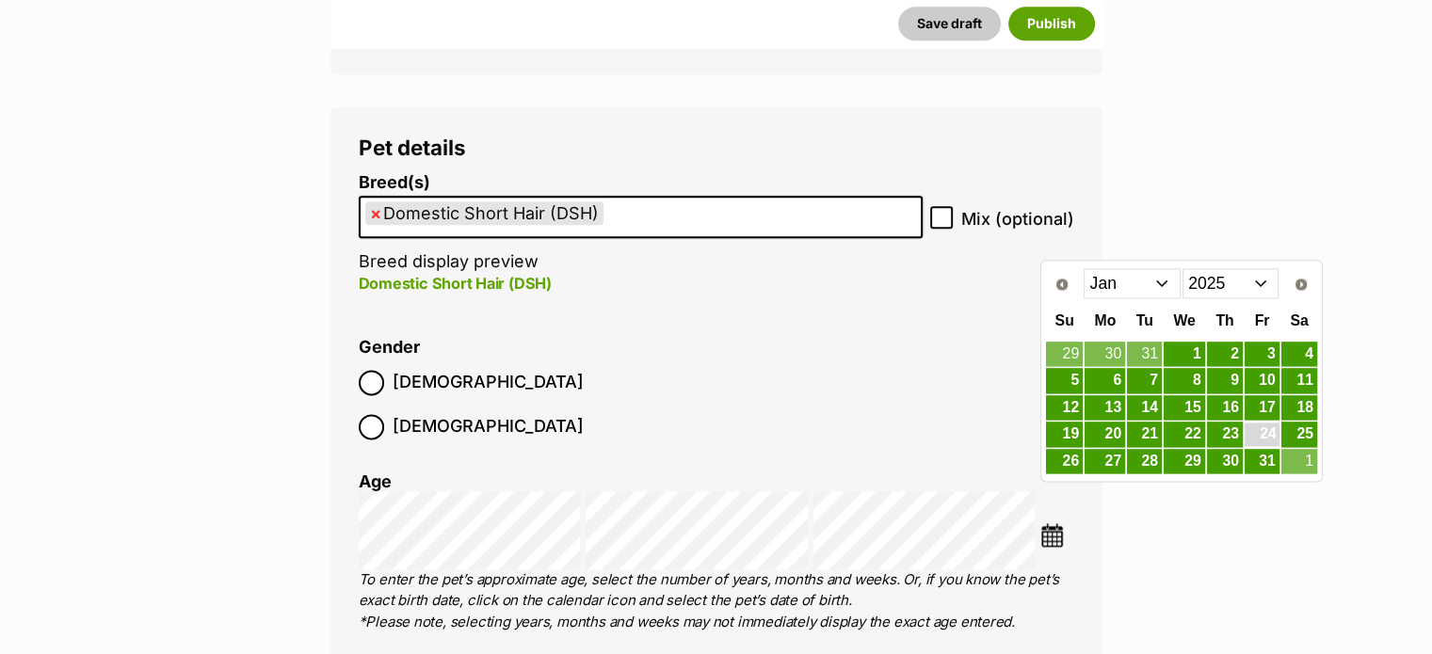
click at [1254, 436] on link "24" at bounding box center [1262, 435] width 35 height 24
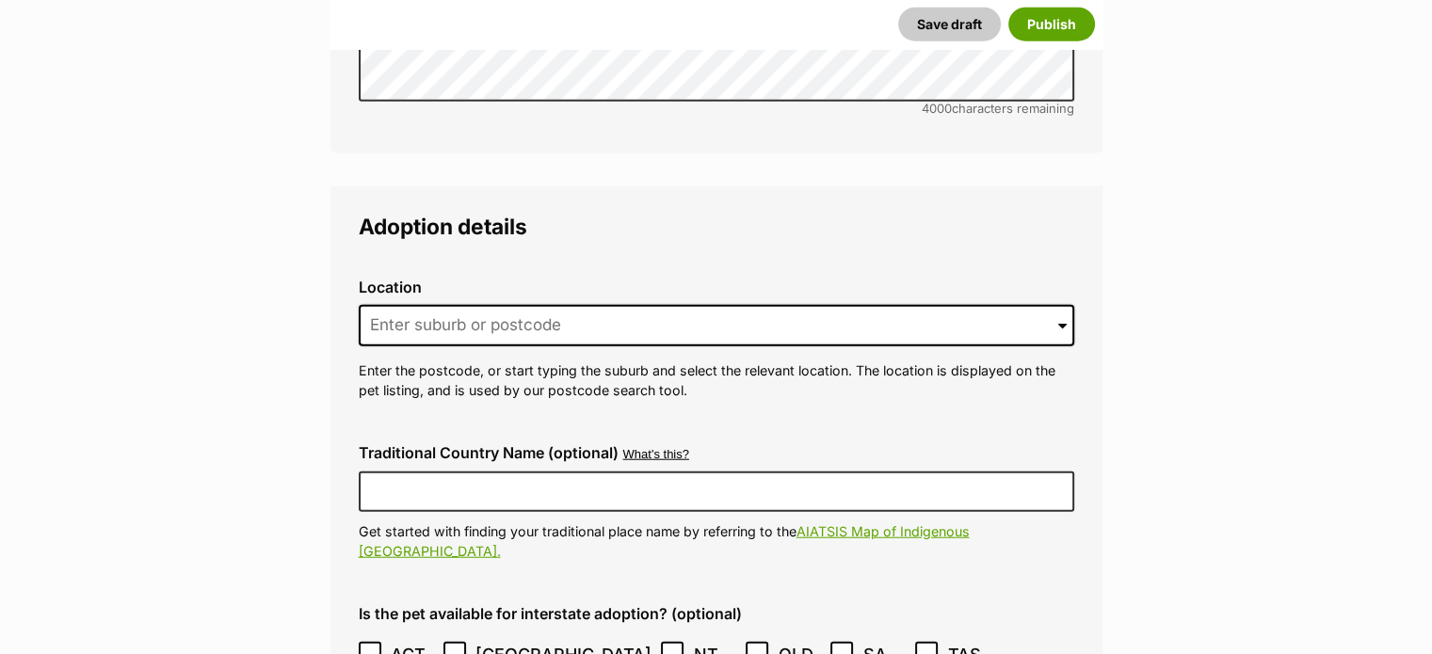
scroll to position [4653, 0]
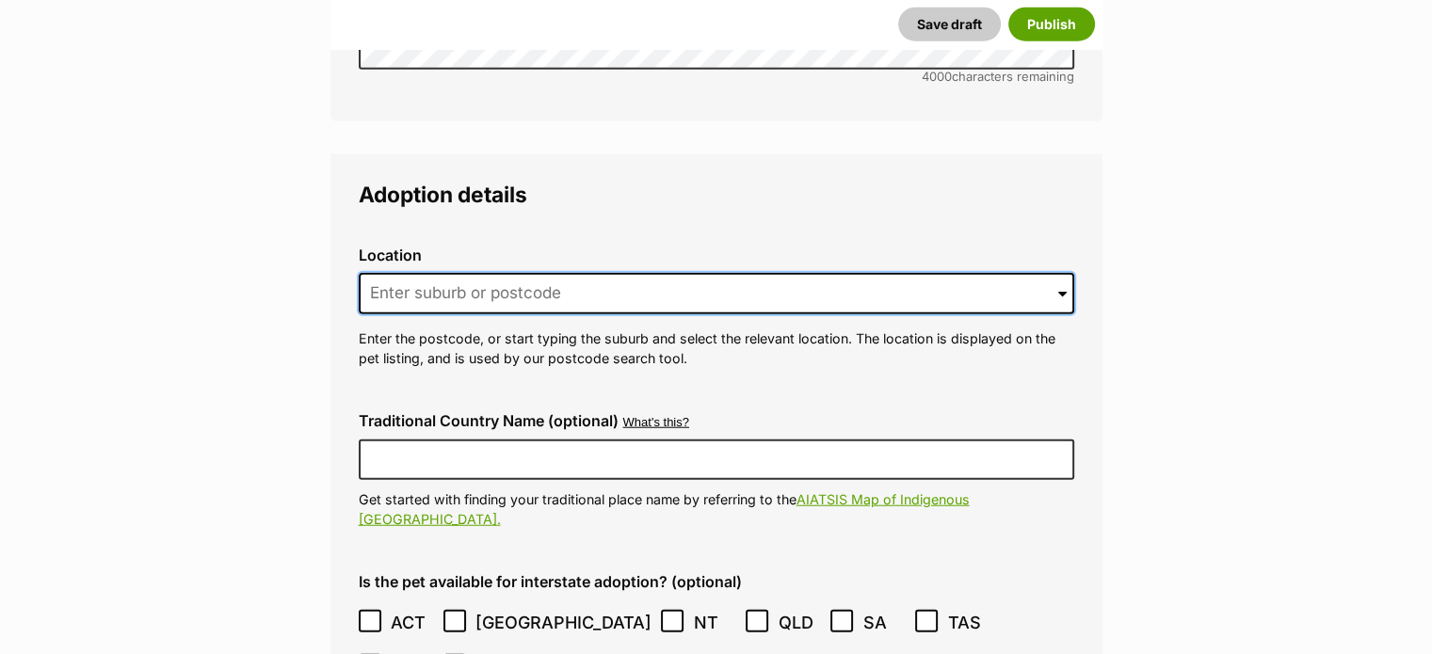
click at [669, 273] on input at bounding box center [717, 293] width 716 height 41
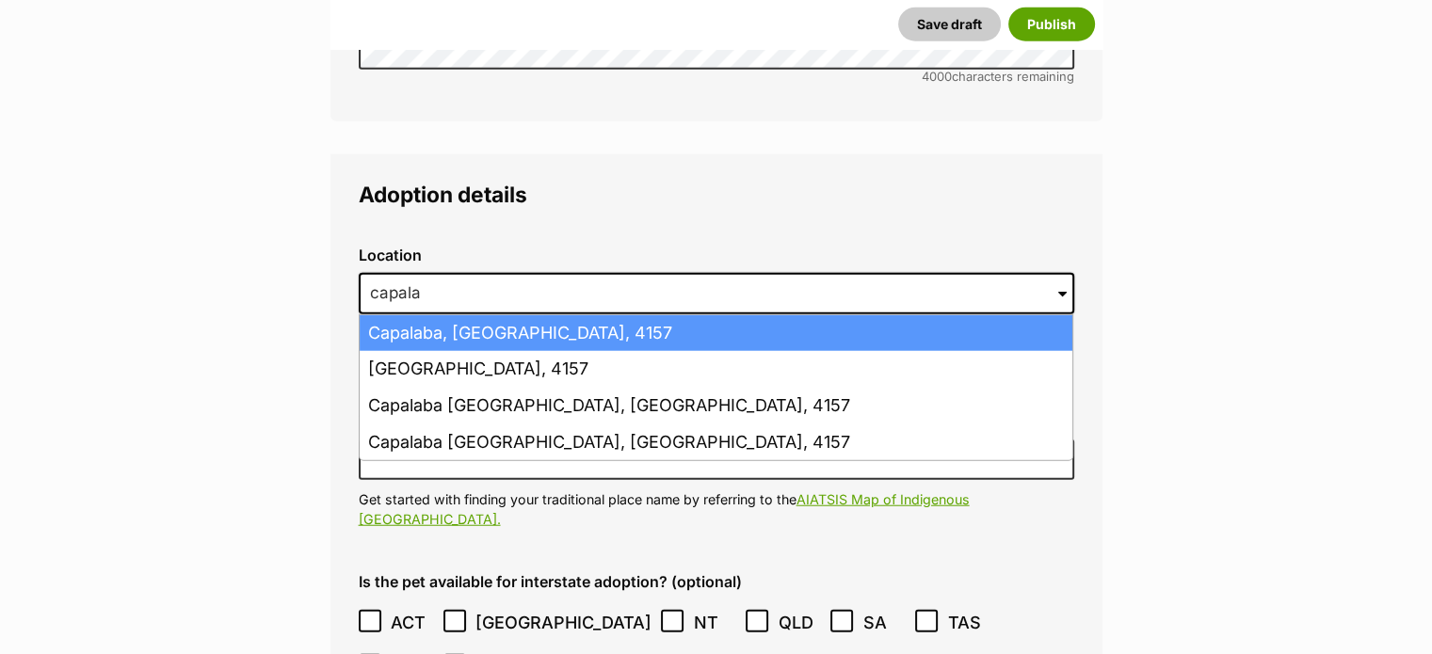
click at [712, 315] on li "Capalaba, Queensland, 4157" at bounding box center [716, 333] width 713 height 37
type input "Capalaba, Queensland, 4157"
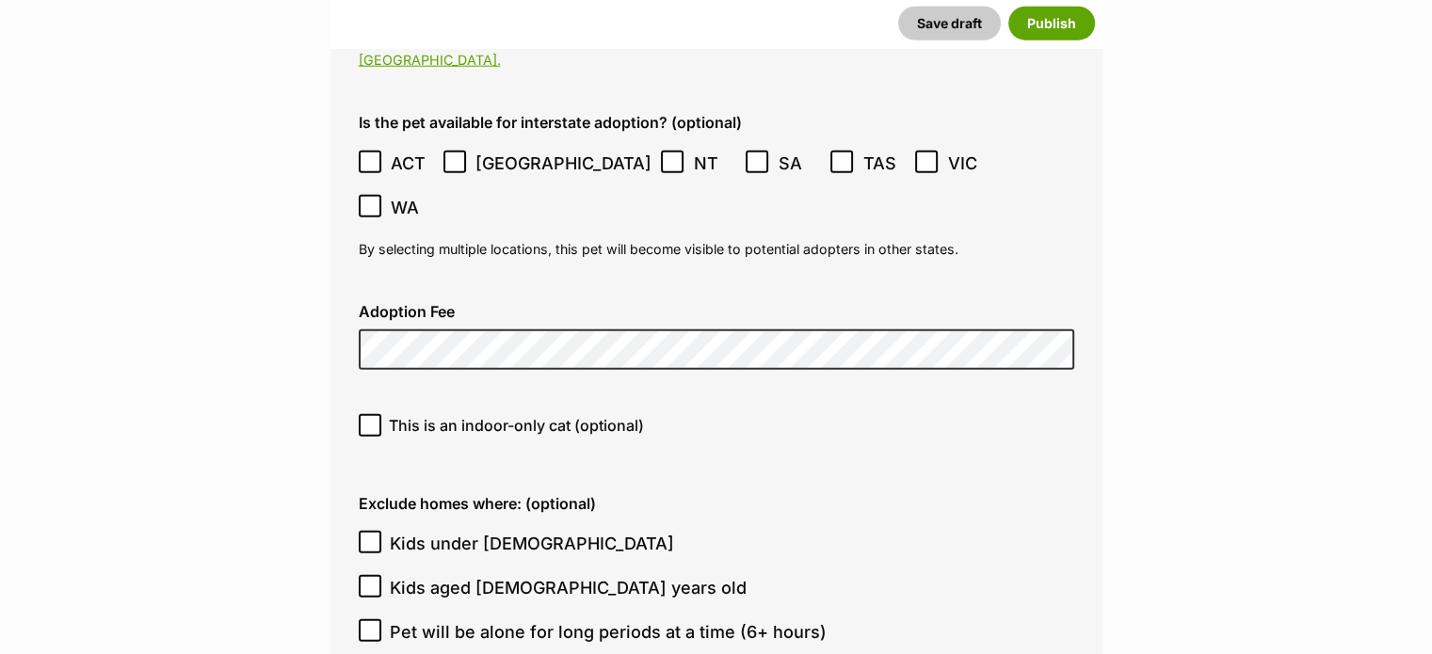
scroll to position [5123, 0]
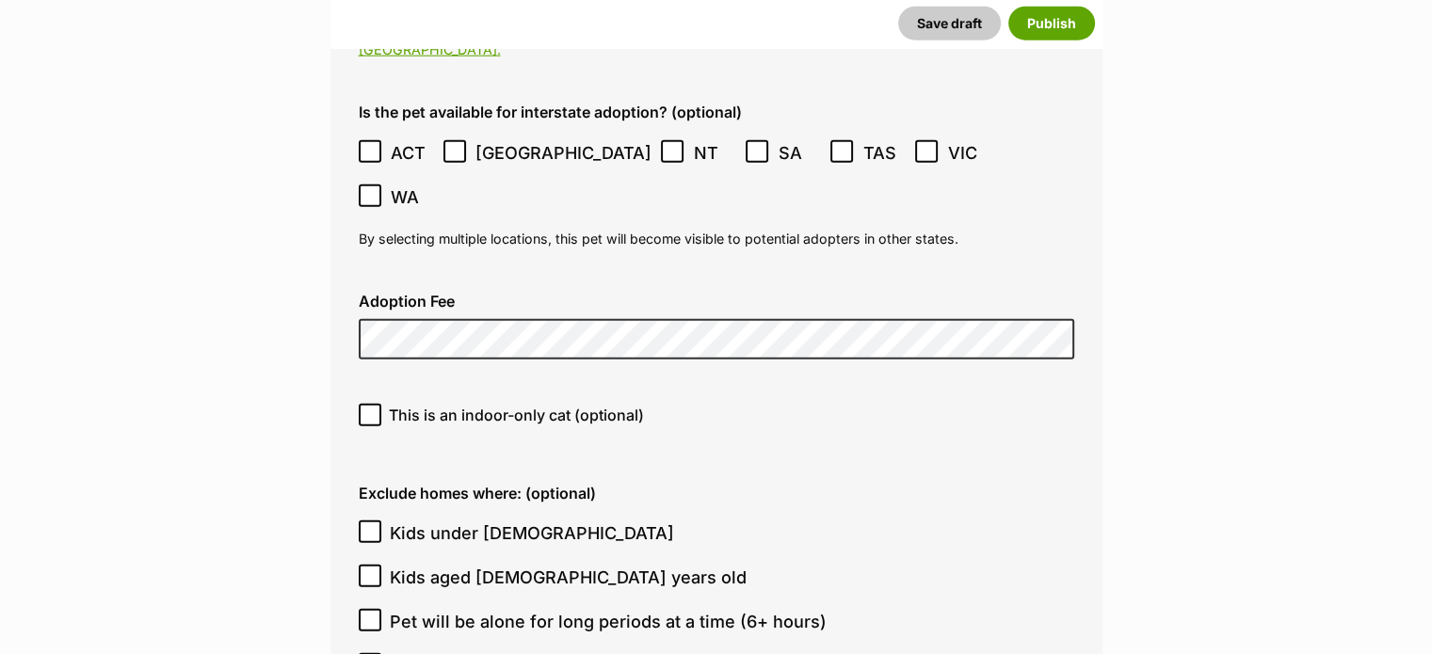
click at [373, 409] on icon at bounding box center [369, 415] width 13 height 13
click at [373, 404] on input "This is an indoor-only cat (optional)" at bounding box center [370, 415] width 23 height 23
checkbox input "true"
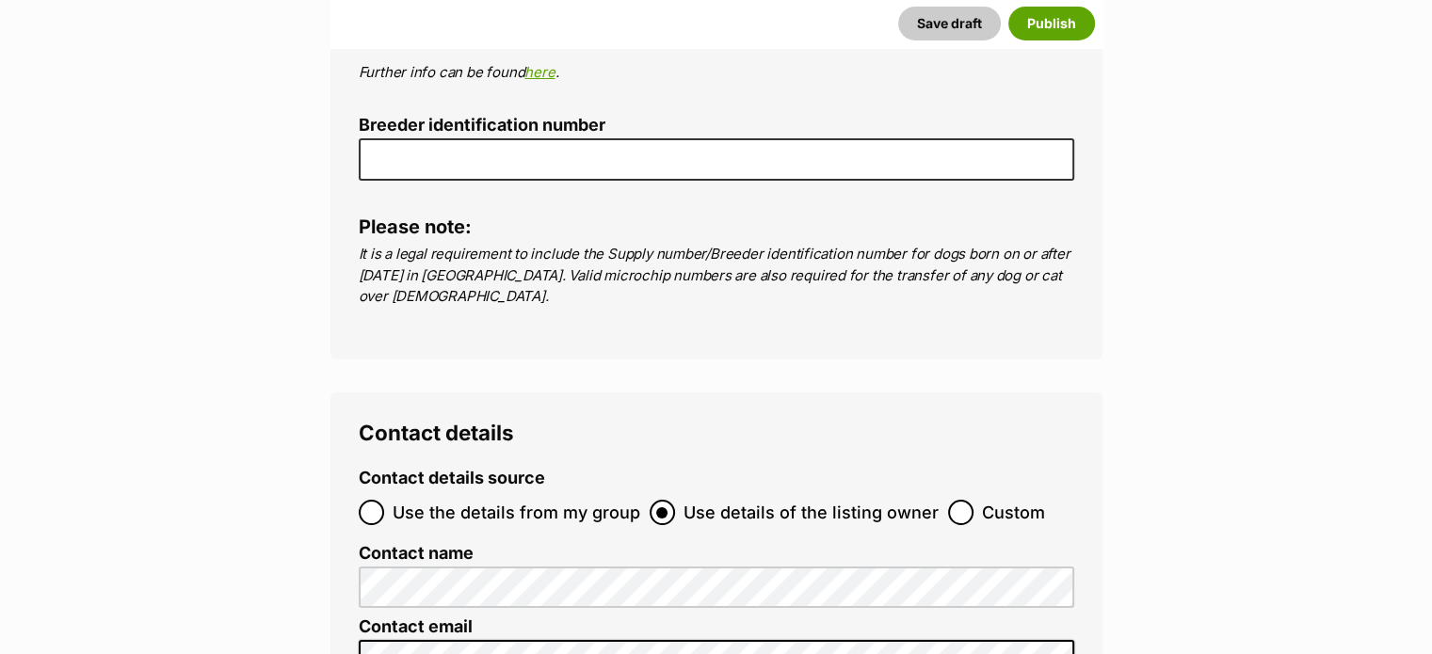
scroll to position [7053, 0]
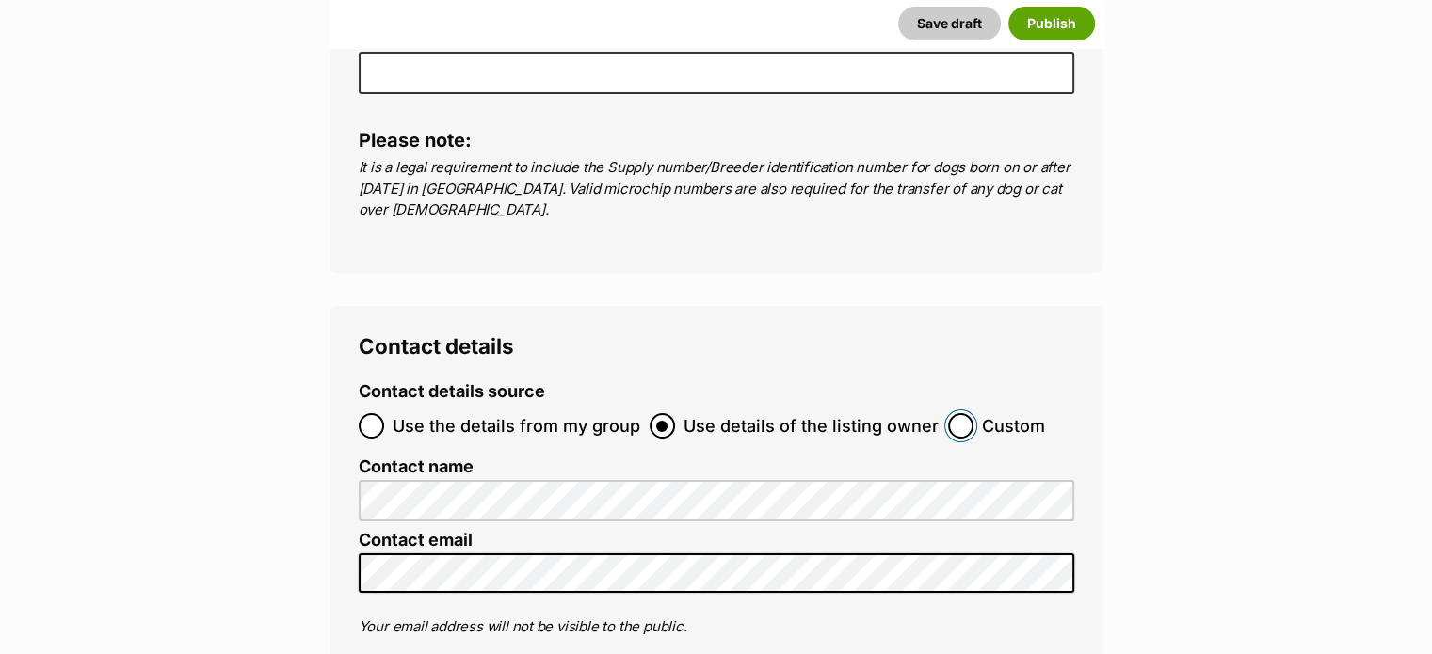
click at [951, 413] on input "Custom" at bounding box center [960, 425] width 25 height 25
radio input "true"
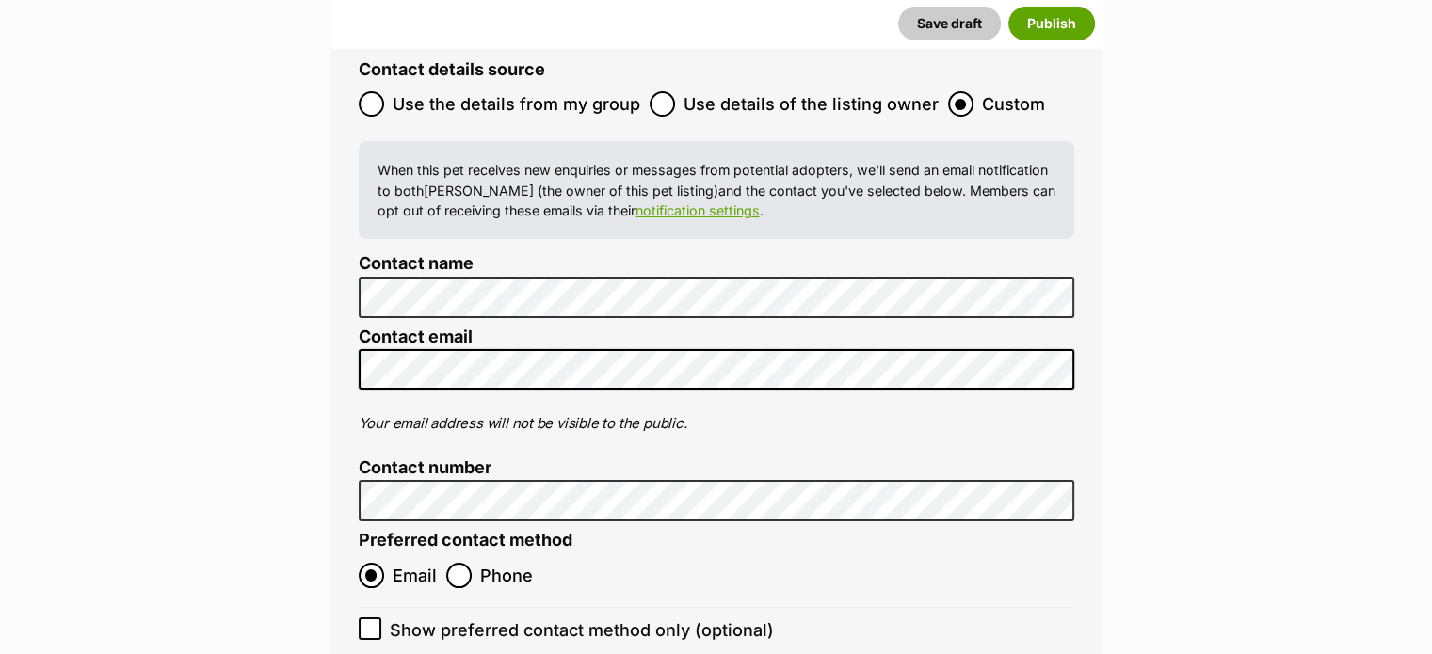
scroll to position [7507, 0]
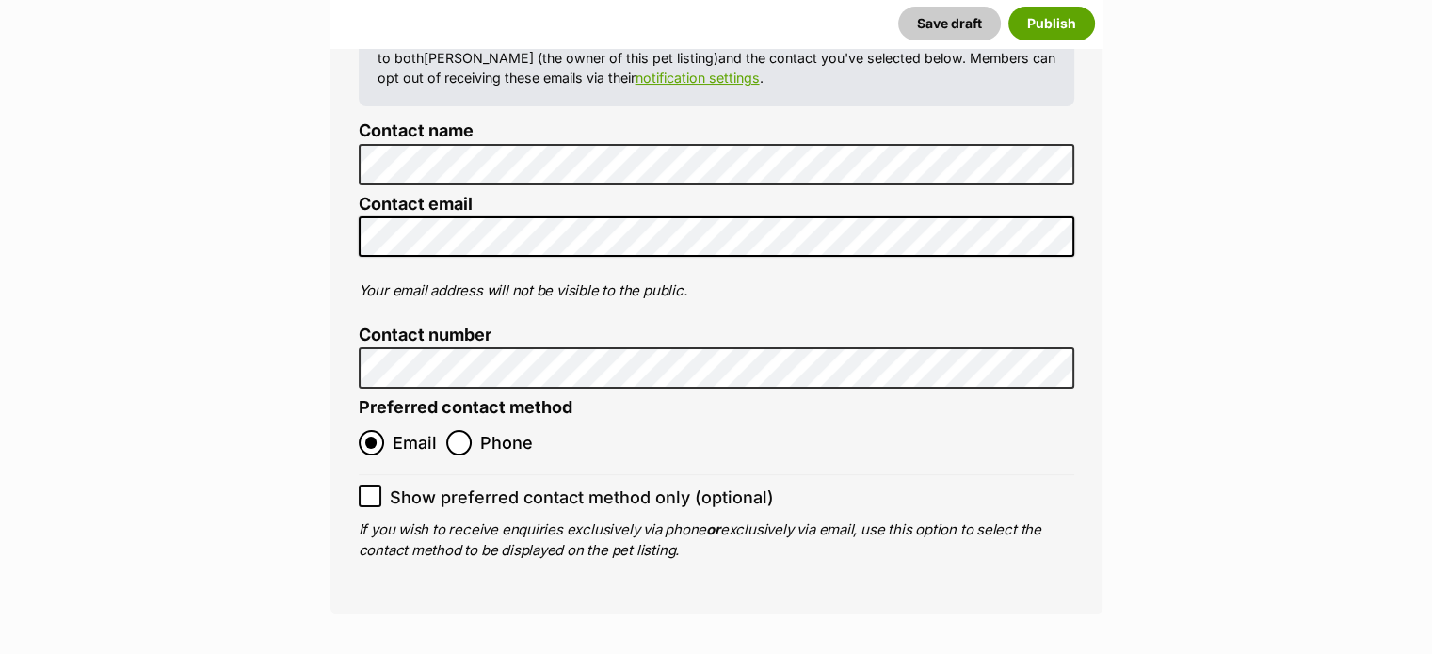
click at [373, 492] on icon at bounding box center [369, 496] width 11 height 8
click at [373, 485] on input "Show preferred contact method only (optional)" at bounding box center [370, 496] width 23 height 23
checkbox input "true"
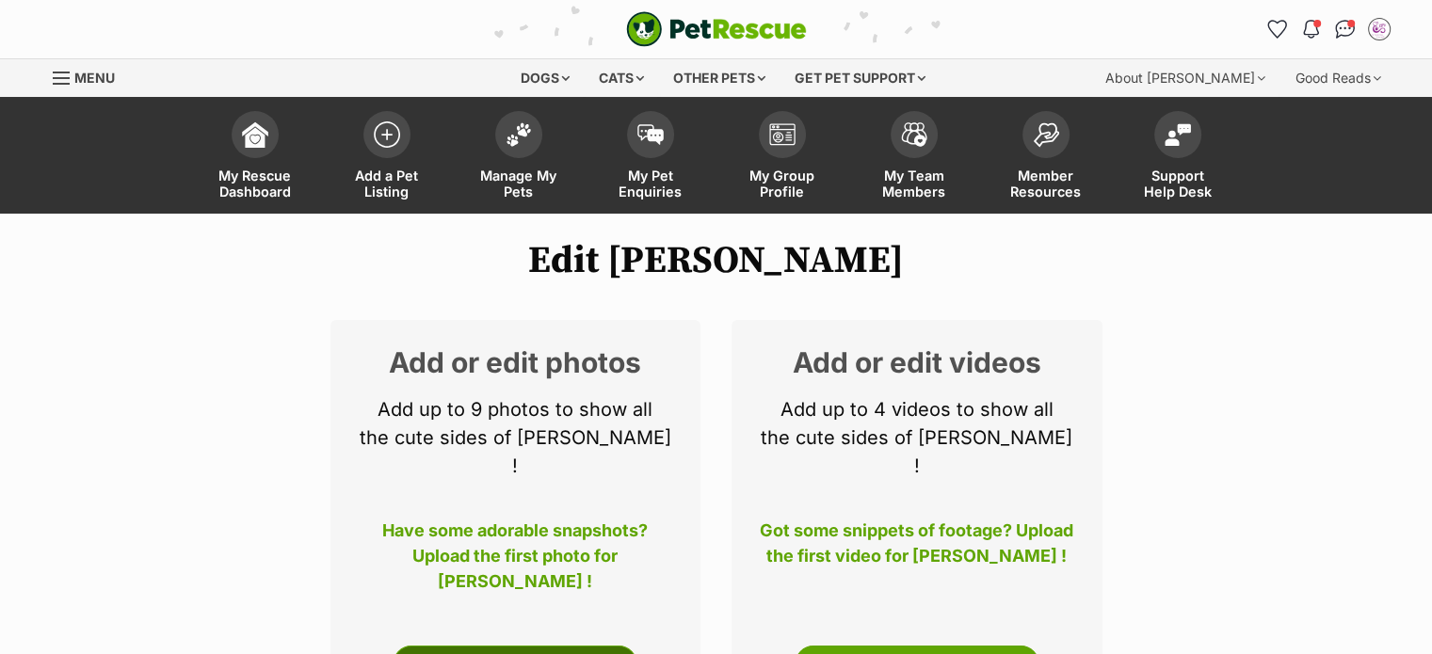
click at [582, 646] on link "Edit Photos" at bounding box center [515, 665] width 245 height 38
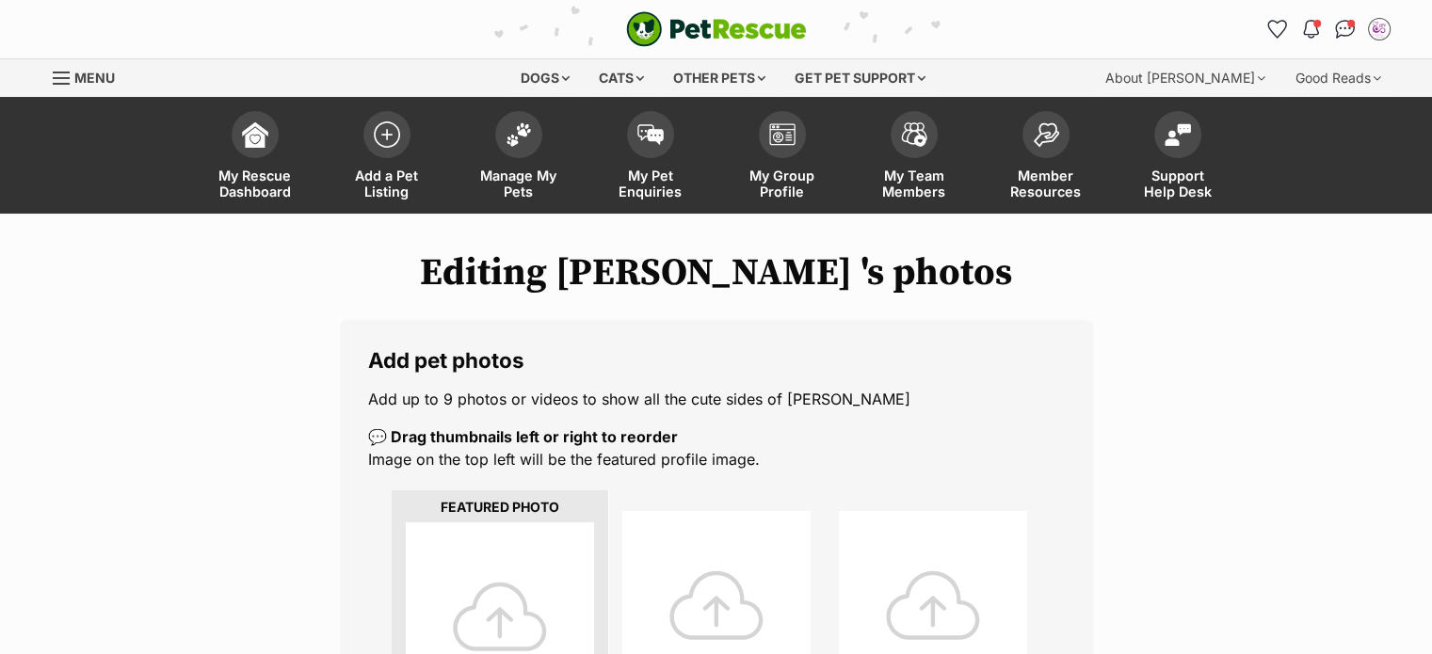
click at [508, 574] on div at bounding box center [500, 617] width 188 height 188
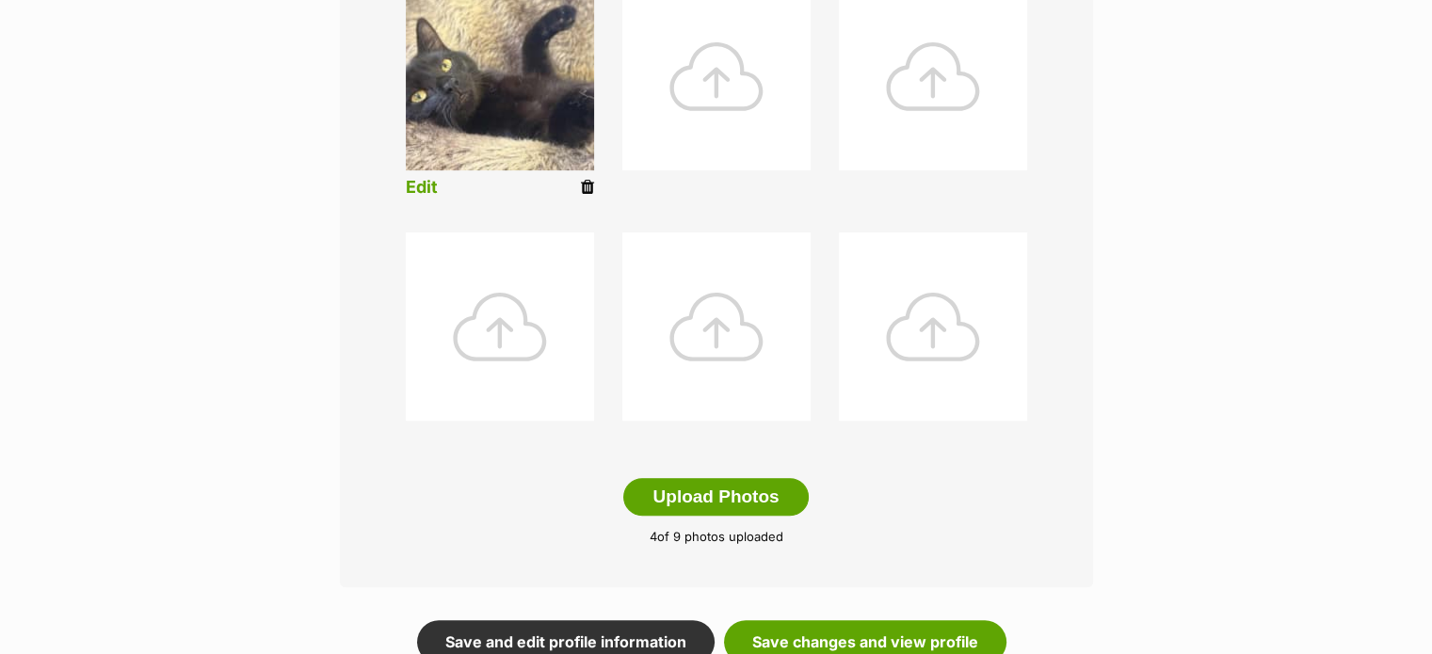
scroll to position [884, 0]
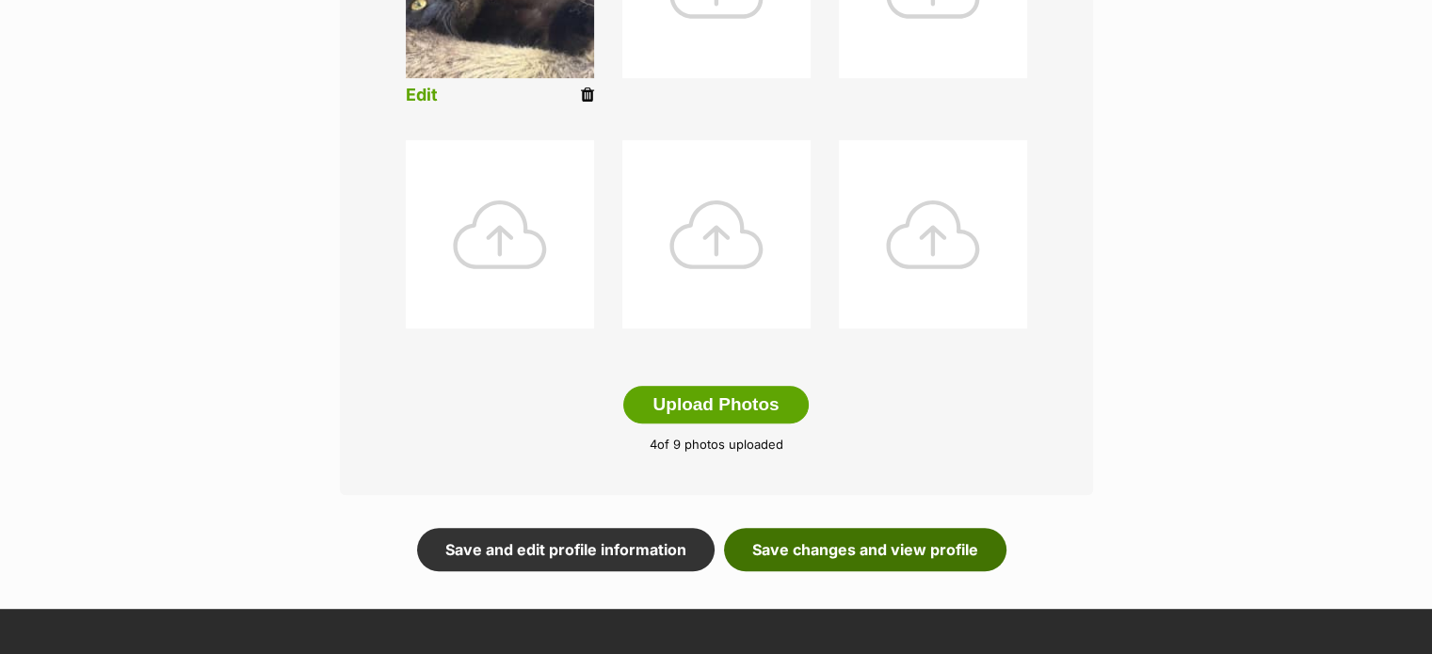
click at [949, 545] on link "Save changes and view profile" at bounding box center [865, 549] width 282 height 43
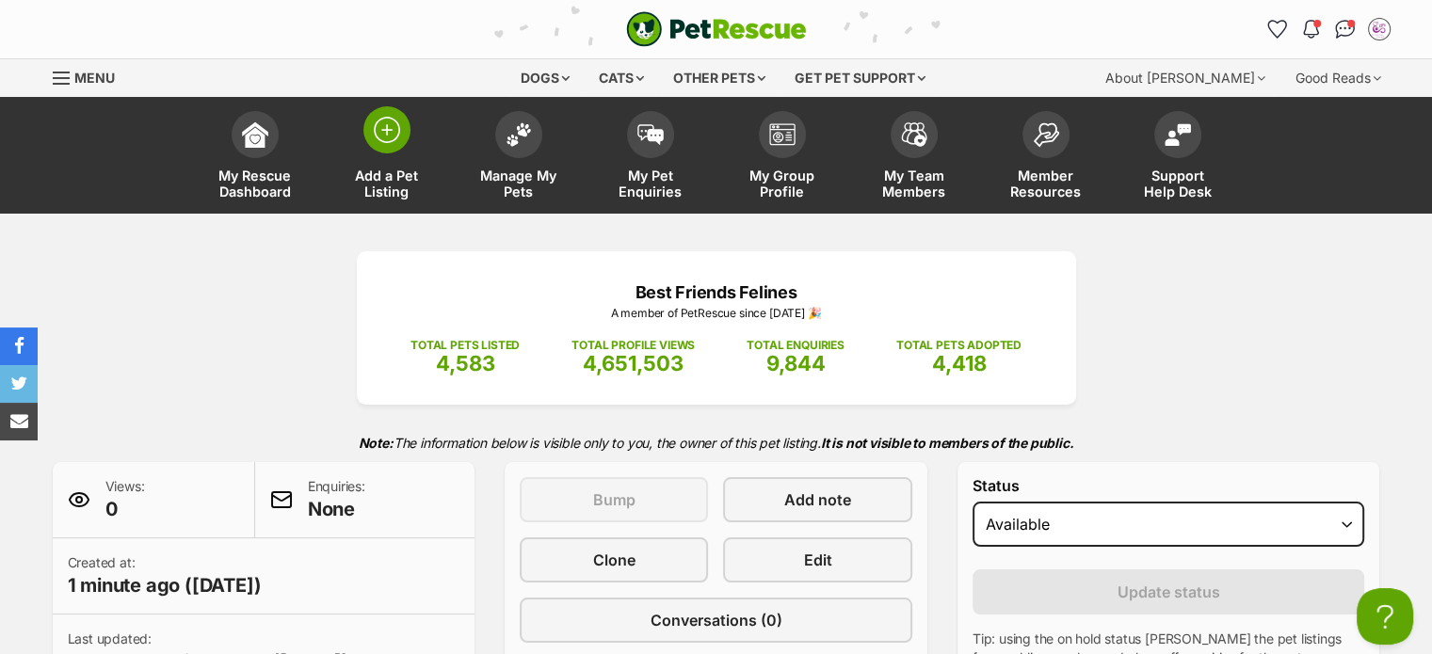
click at [399, 176] on span "Add a Pet Listing" at bounding box center [387, 184] width 85 height 32
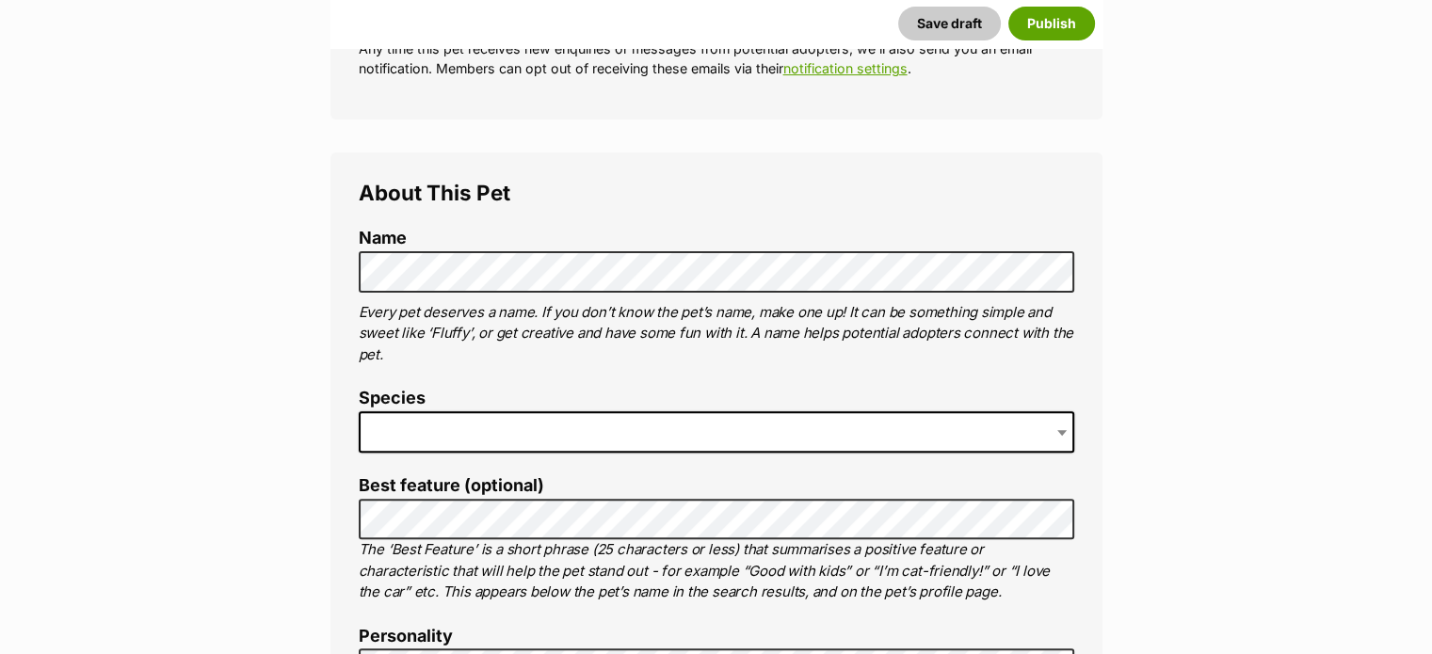
scroll to position [578, 0]
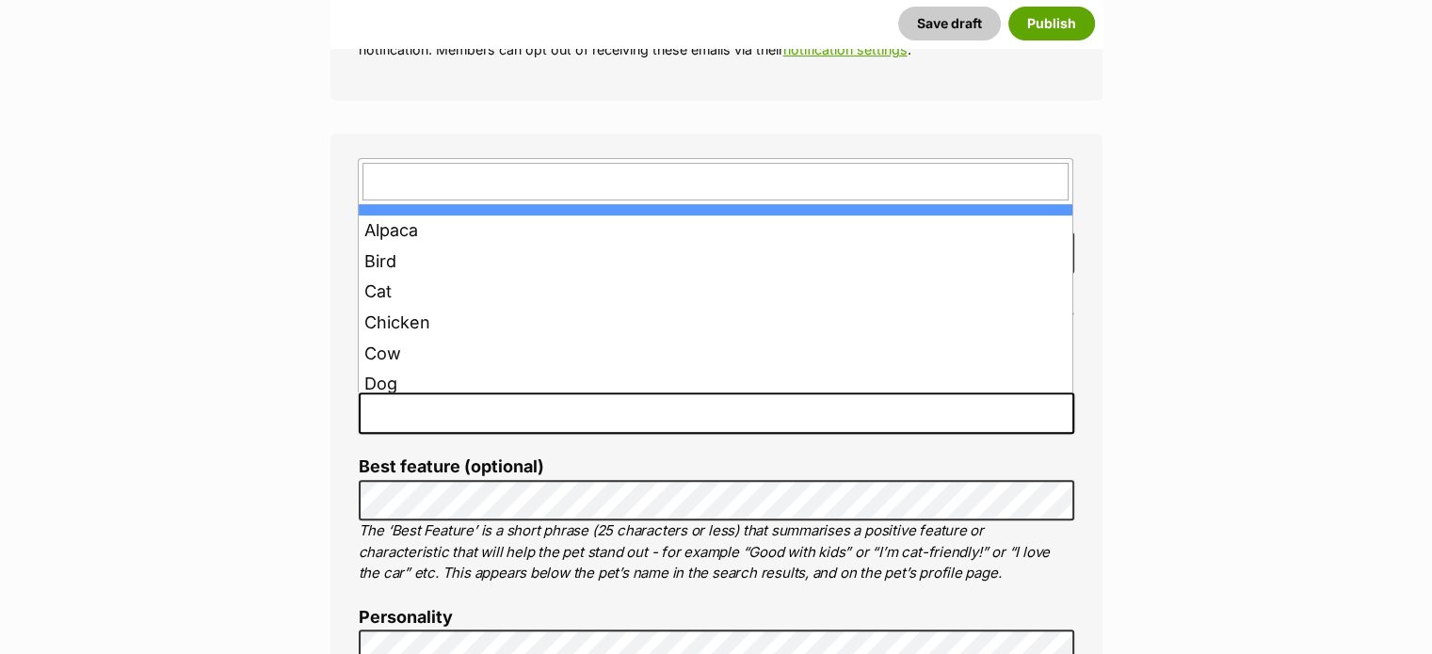
click at [608, 413] on span at bounding box center [717, 413] width 716 height 41
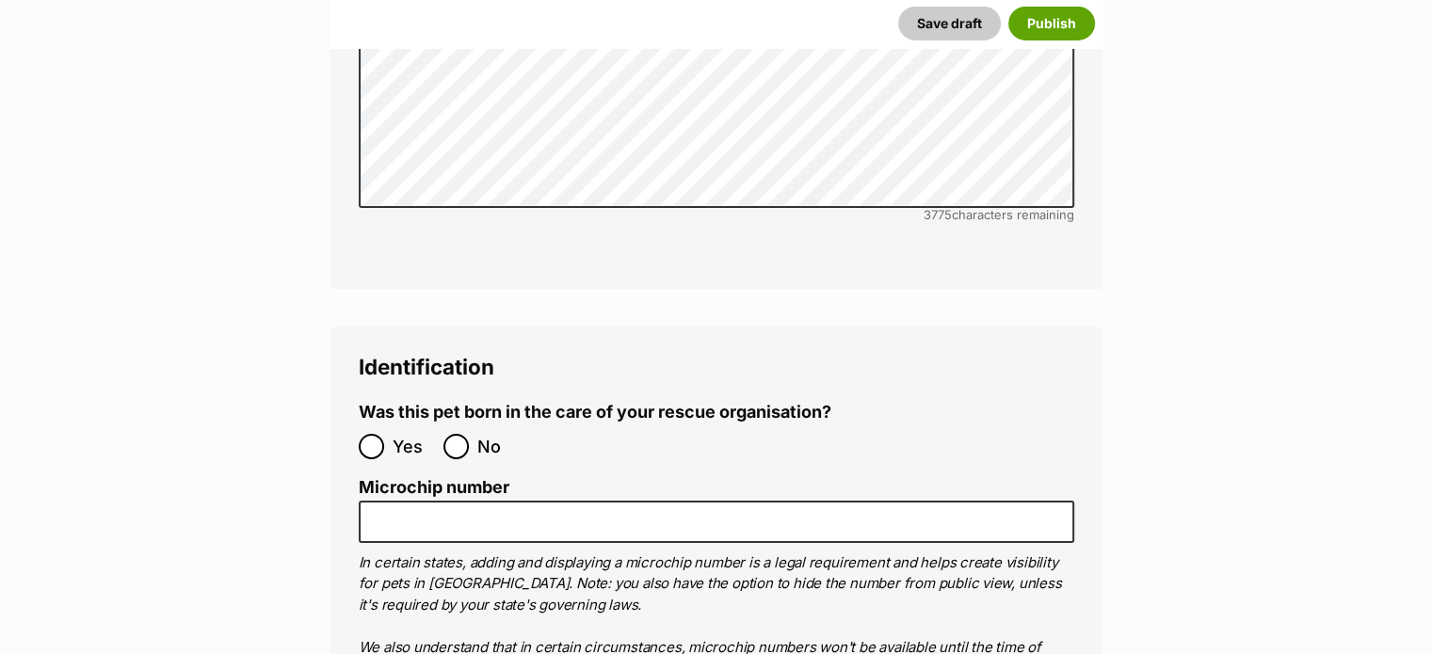
scroll to position [6354, 0]
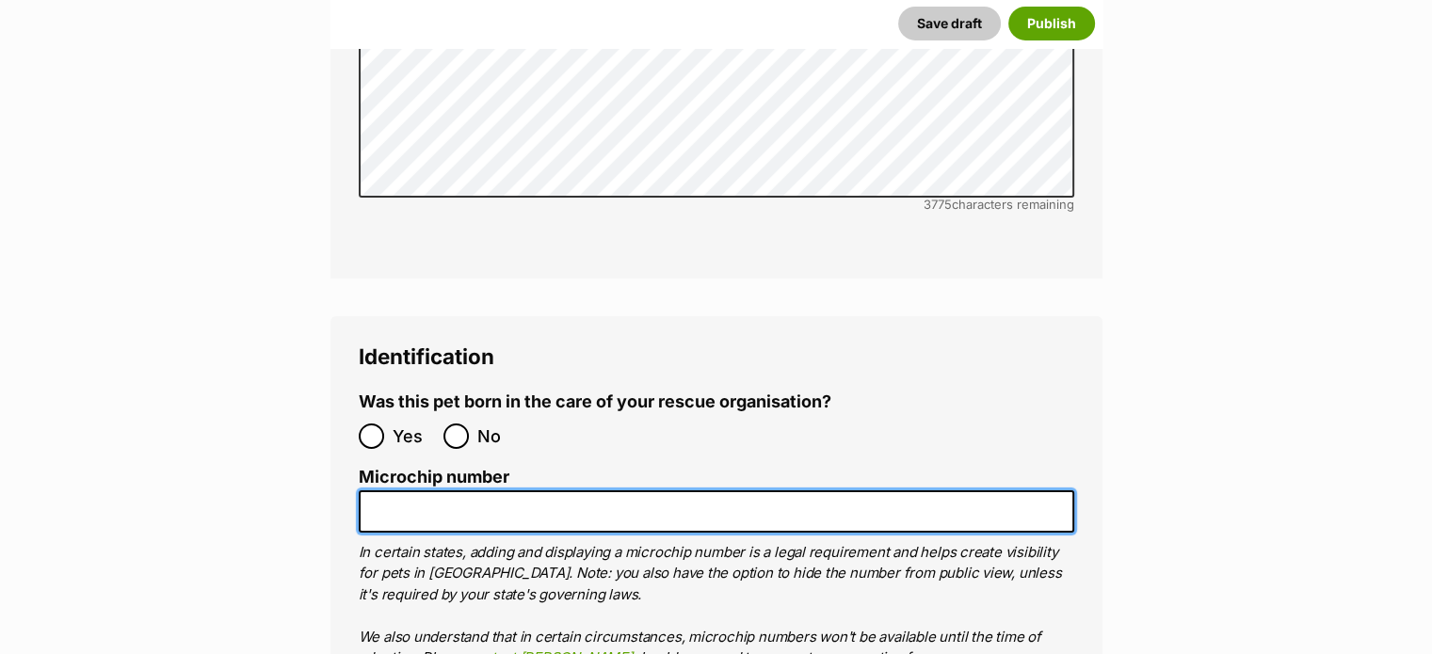
click at [540, 491] on input "Microchip number" at bounding box center [717, 512] width 716 height 42
paste input "953010007753136"
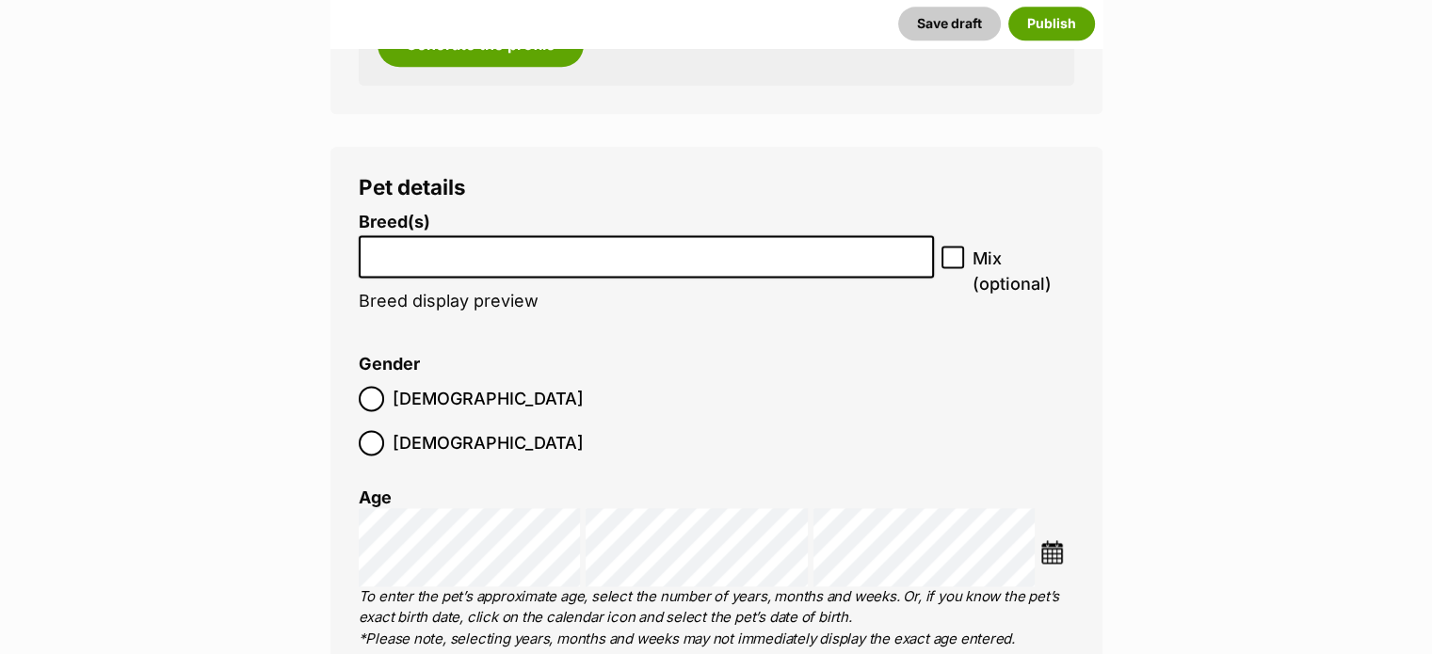
scroll to position [2495, 0]
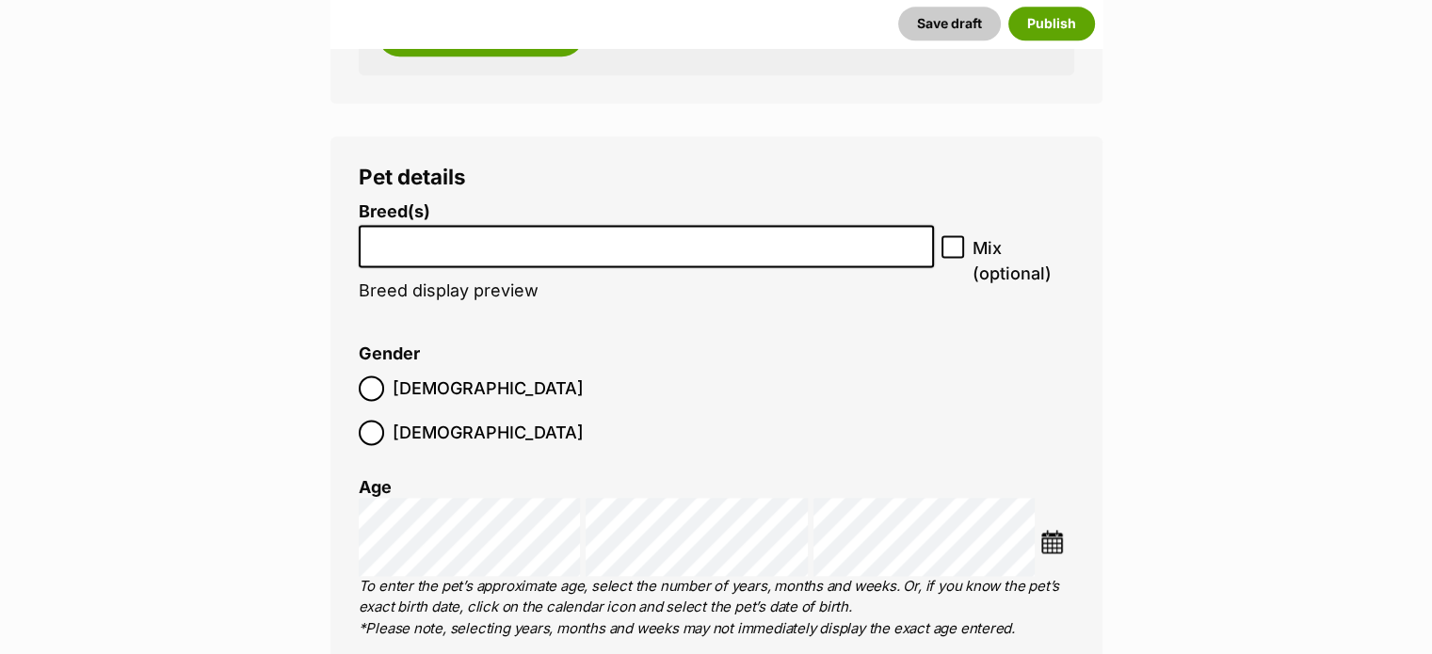
type input "953010007753136"
click at [828, 240] on input "search" at bounding box center [646, 242] width 563 height 20
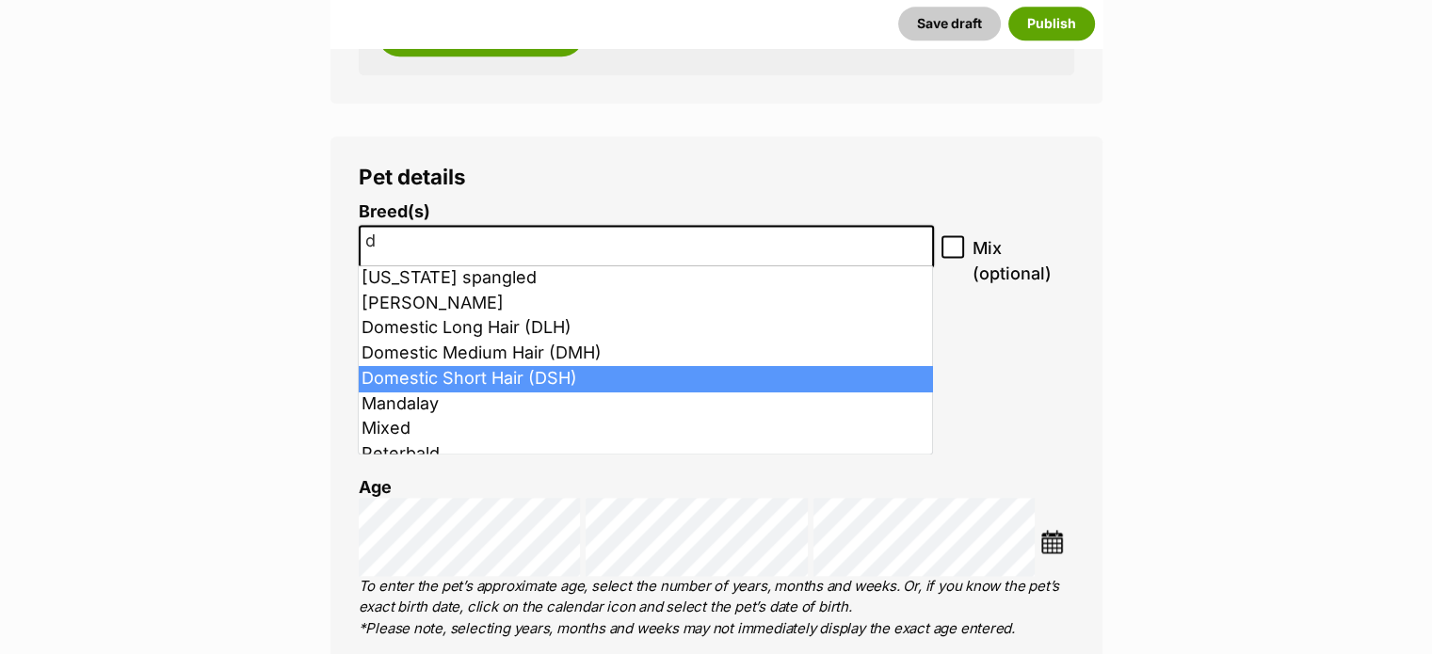
type input "d"
select select "252102"
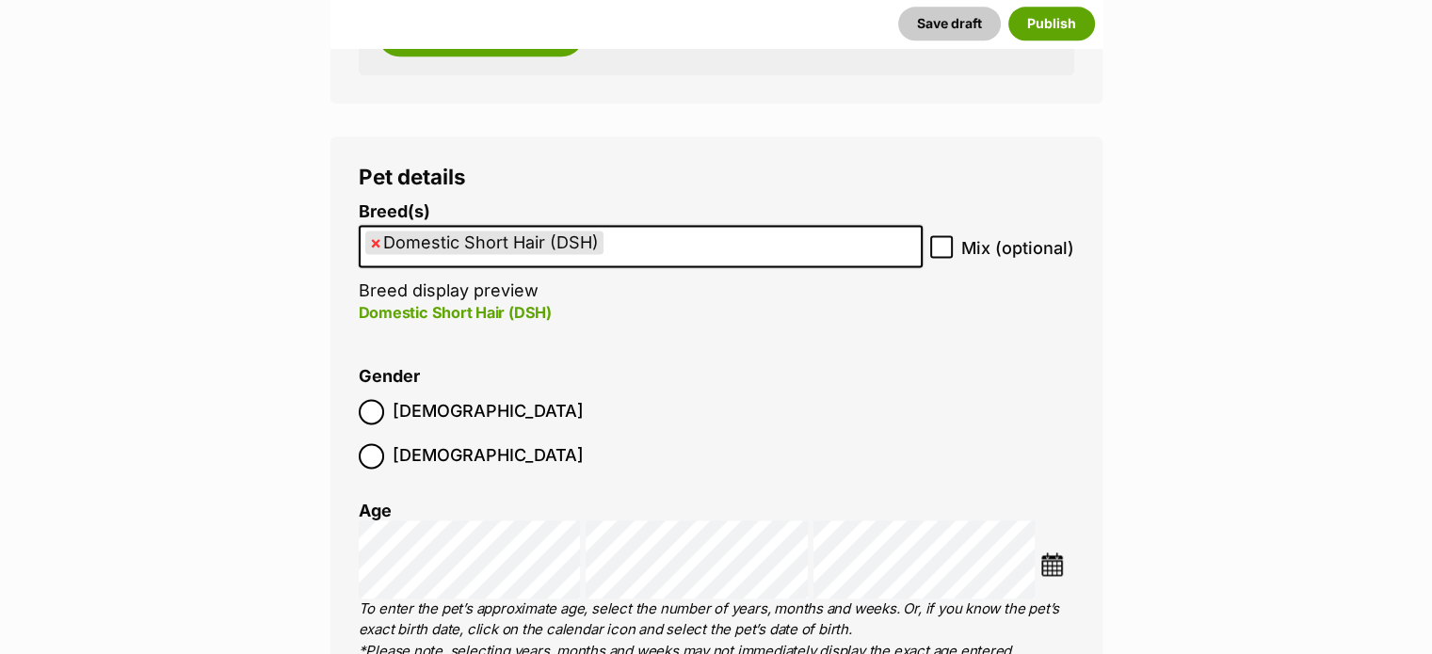
click at [1053, 553] on img at bounding box center [1052, 565] width 24 height 24
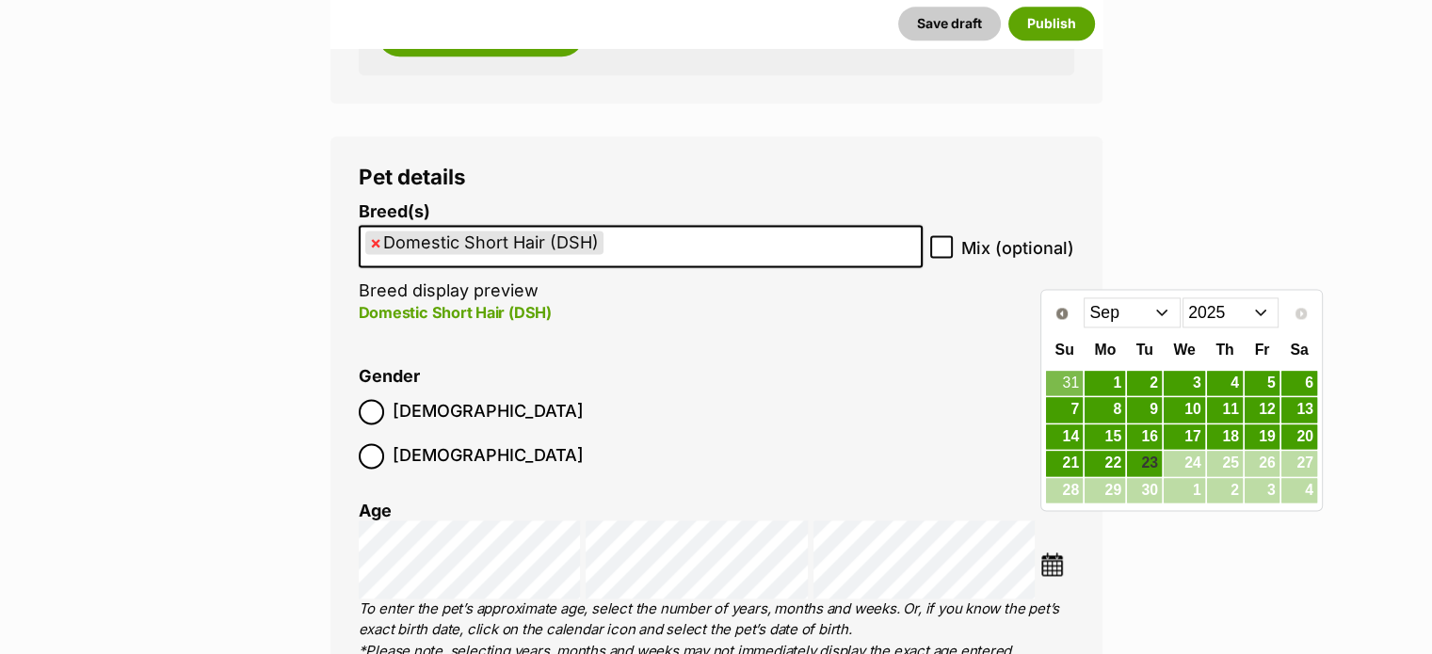
click at [1124, 311] on select "Jan Feb Mar Apr May Jun Jul Aug Sep" at bounding box center [1132, 313] width 97 height 30
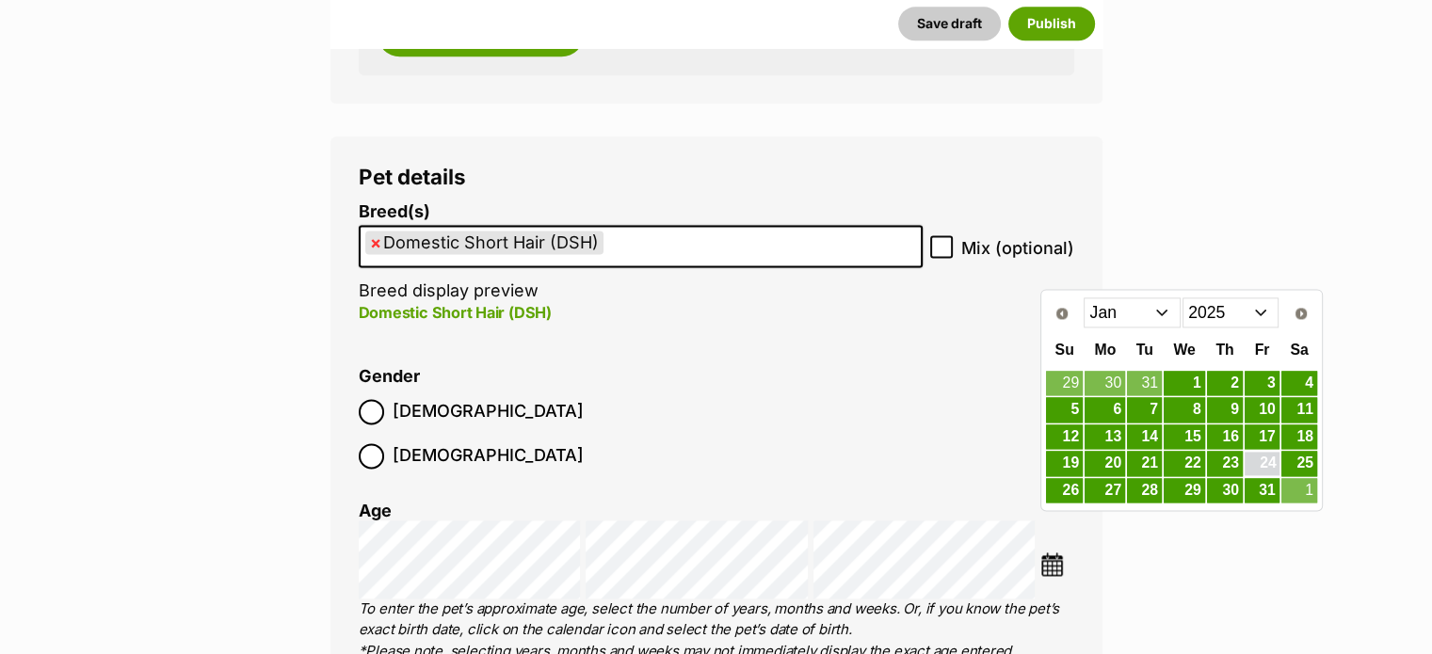
click at [1258, 464] on link "24" at bounding box center [1262, 464] width 35 height 24
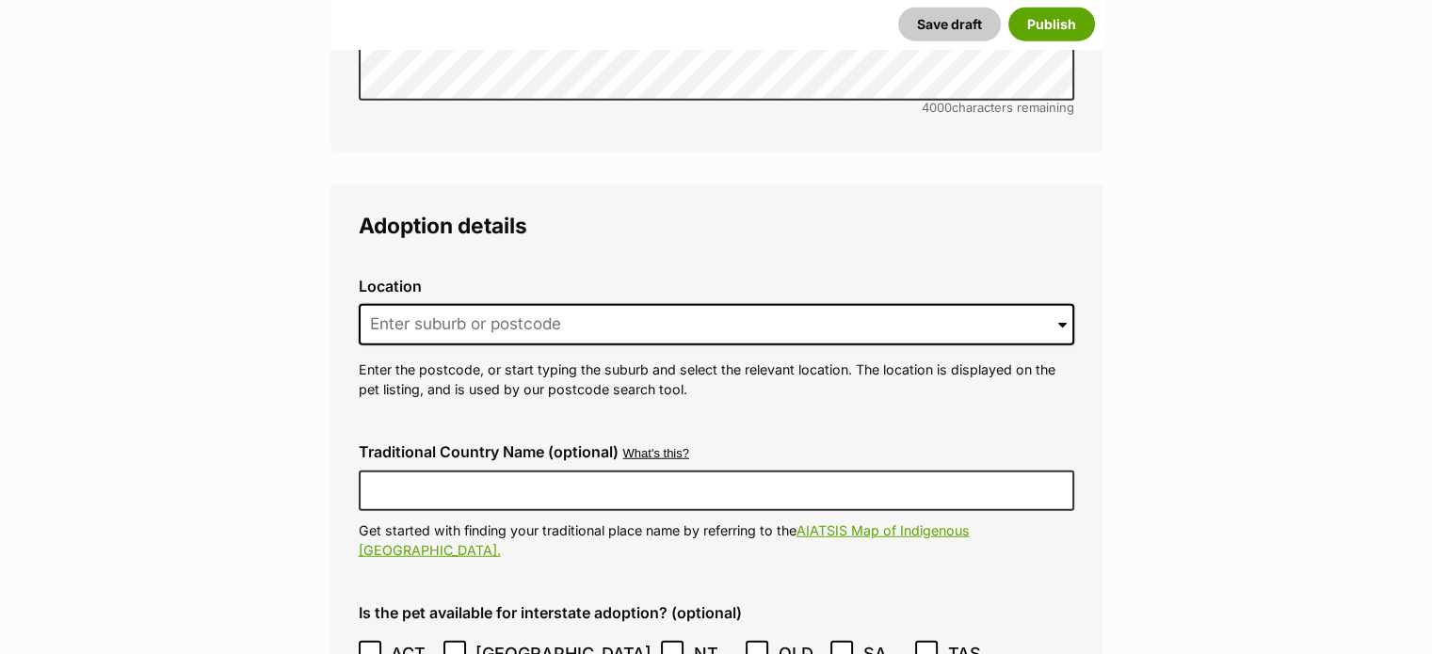
scroll to position [4749, 0]
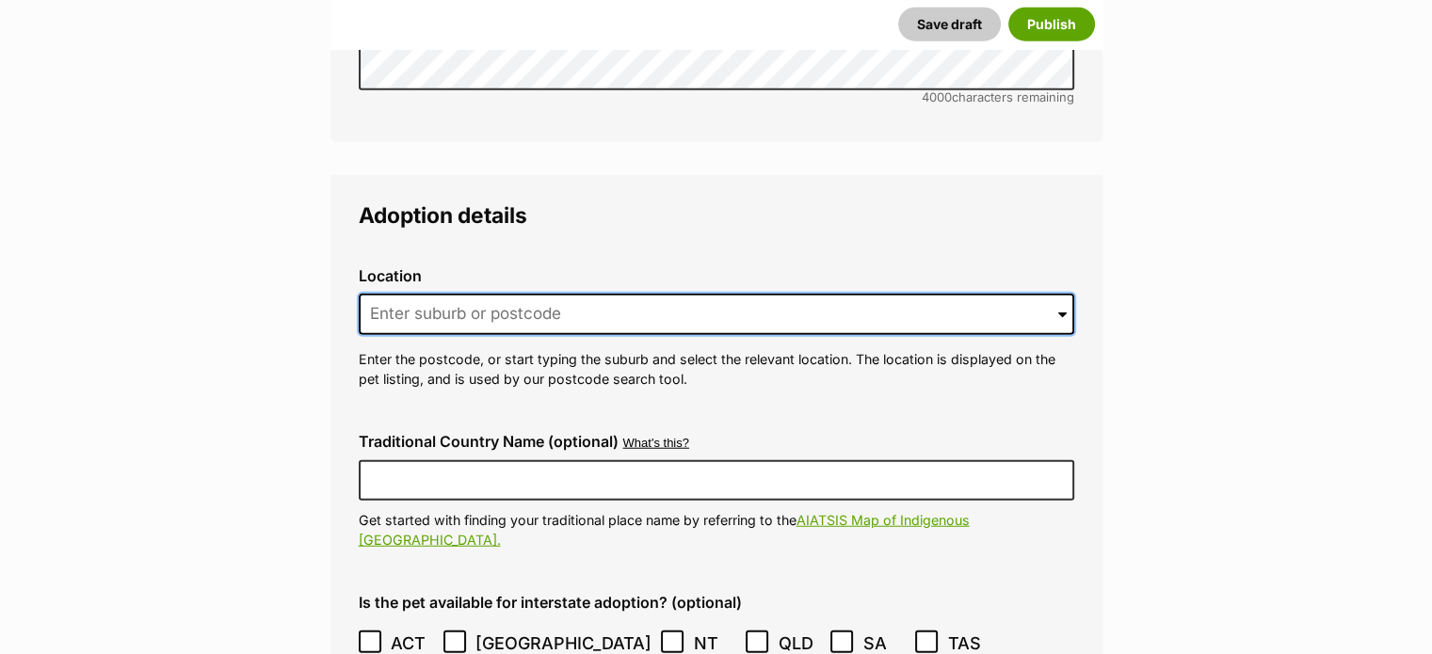
click at [556, 294] on input at bounding box center [717, 314] width 716 height 41
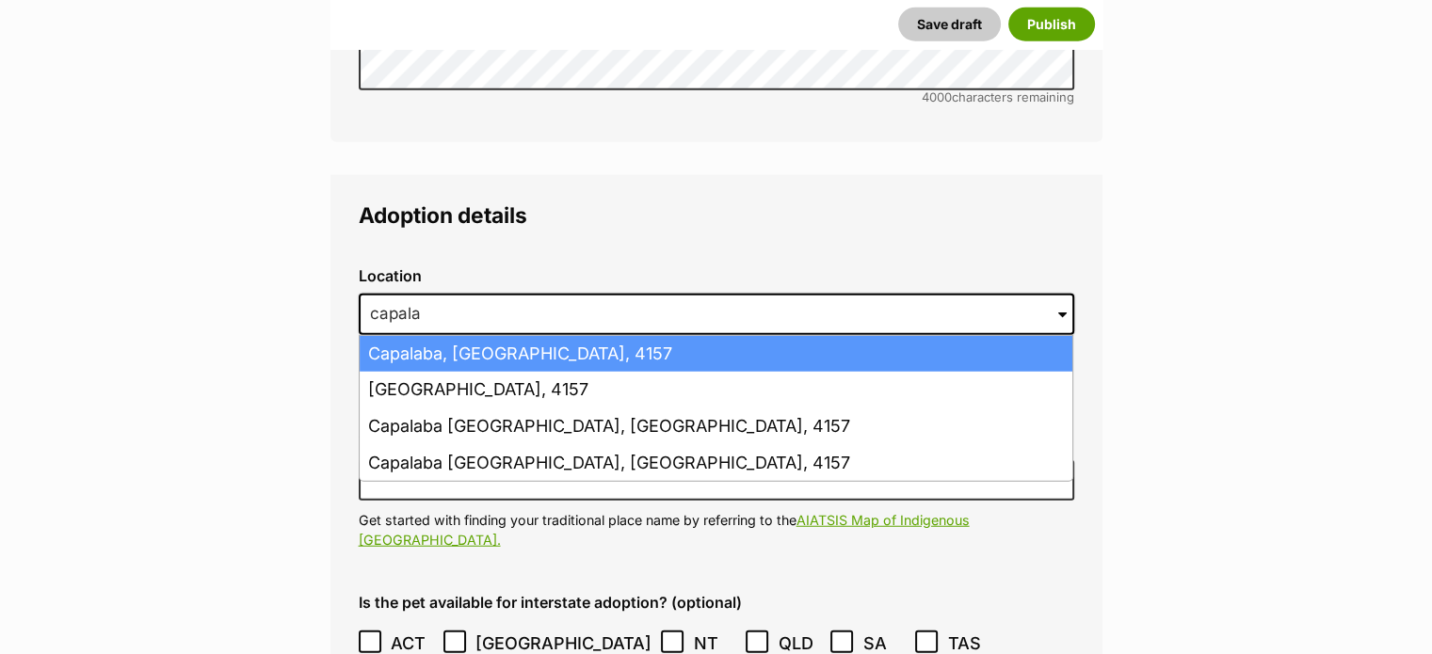
click at [599, 336] on li "Capalaba, Queensland, 4157" at bounding box center [716, 354] width 713 height 37
type input "Capalaba, Queensland, 4157"
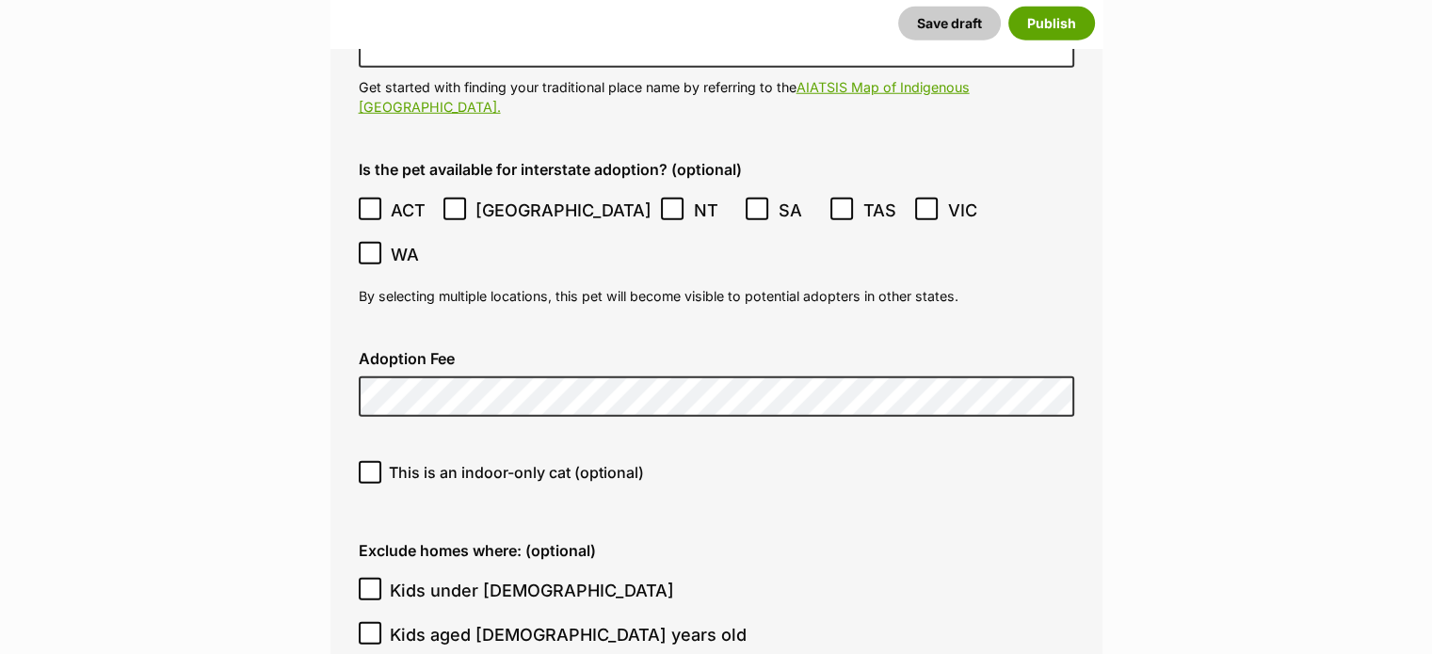
scroll to position [5238, 0]
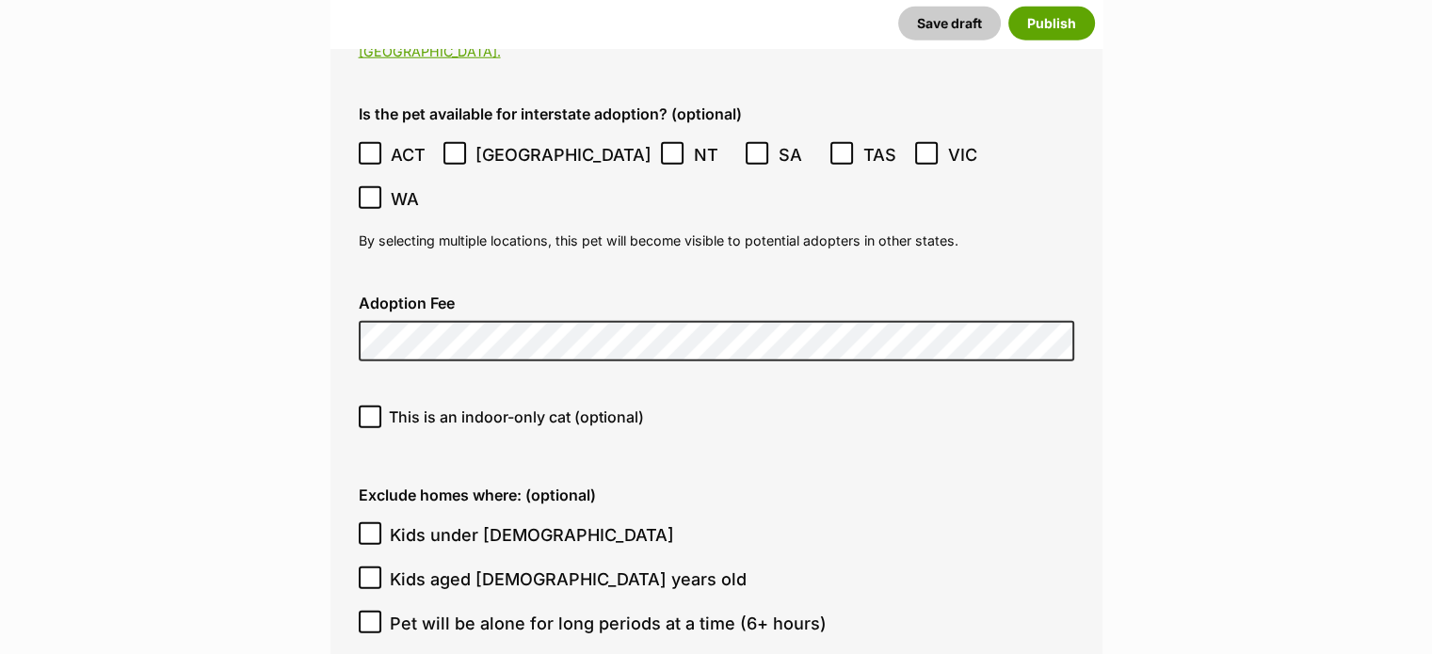
click at [367, 411] on icon at bounding box center [369, 417] width 13 height 13
click at [367, 406] on input "This is an indoor-only cat (optional)" at bounding box center [370, 417] width 23 height 23
checkbox input "true"
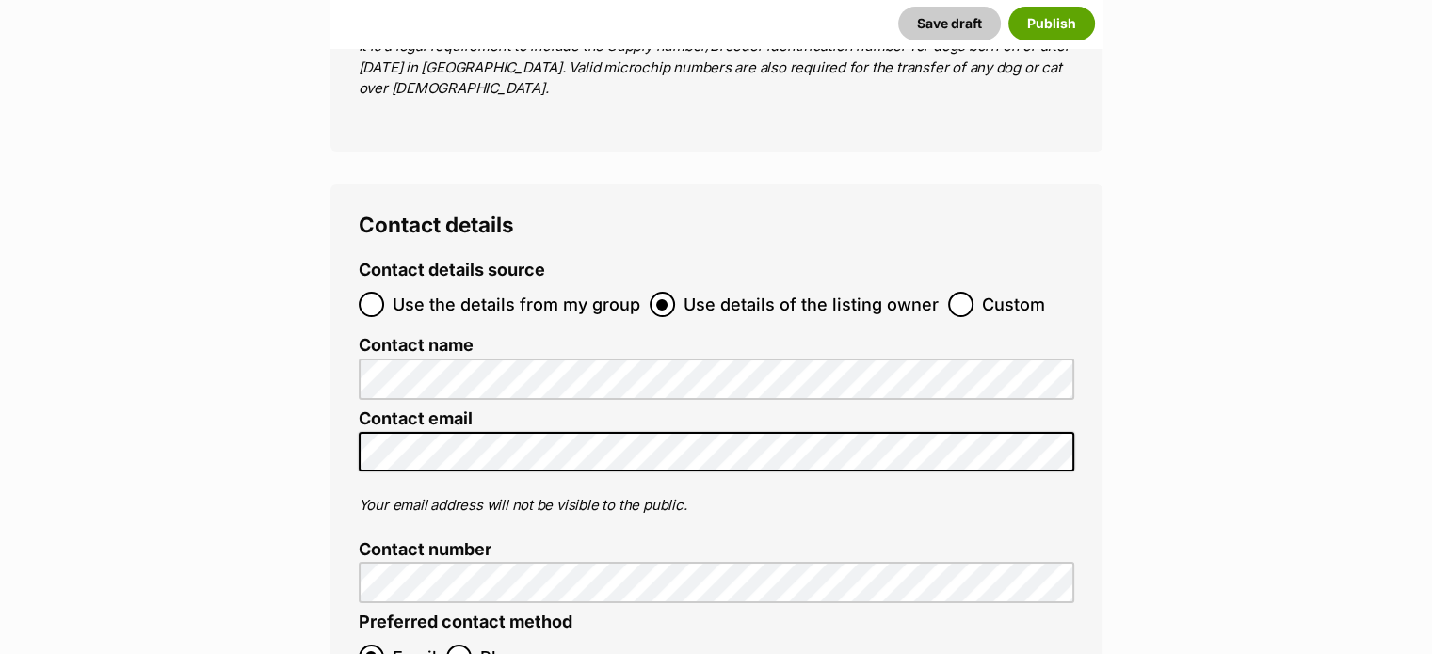
scroll to position [7302, 0]
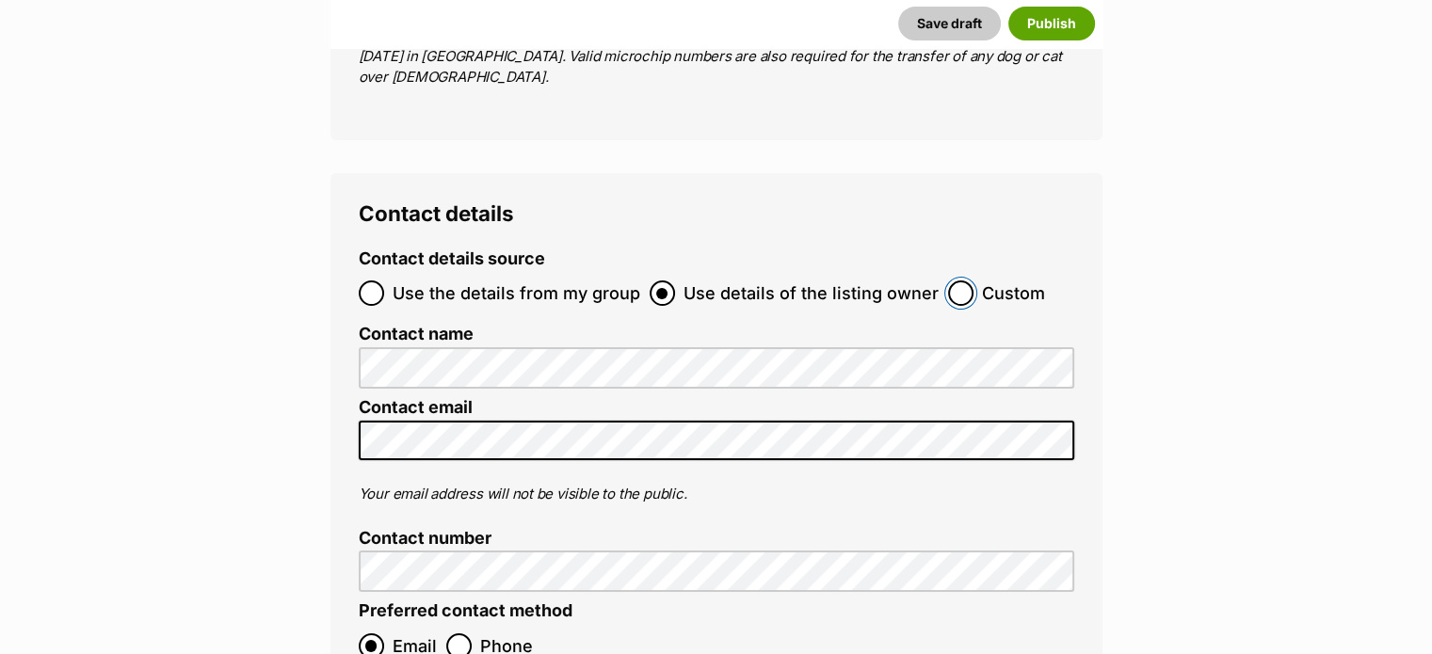
click at [957, 281] on input "Custom" at bounding box center [960, 293] width 25 height 25
radio input "true"
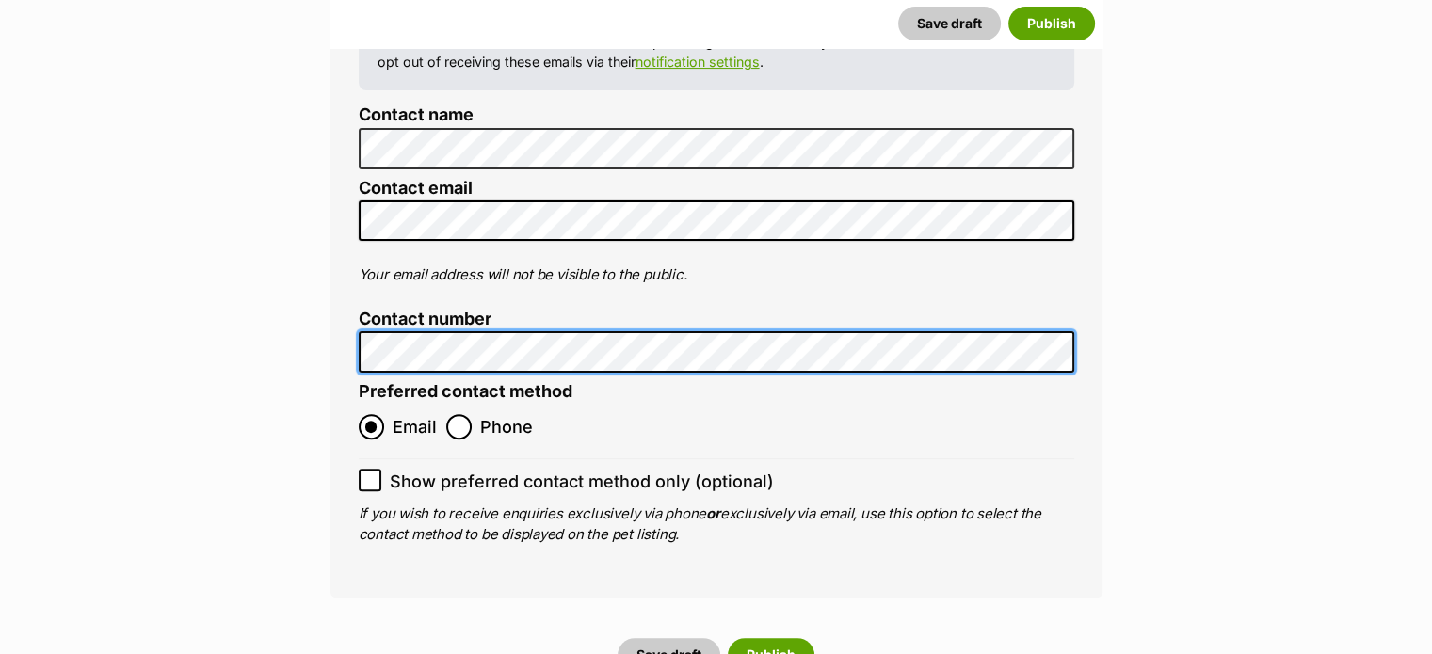
scroll to position [7696, 0]
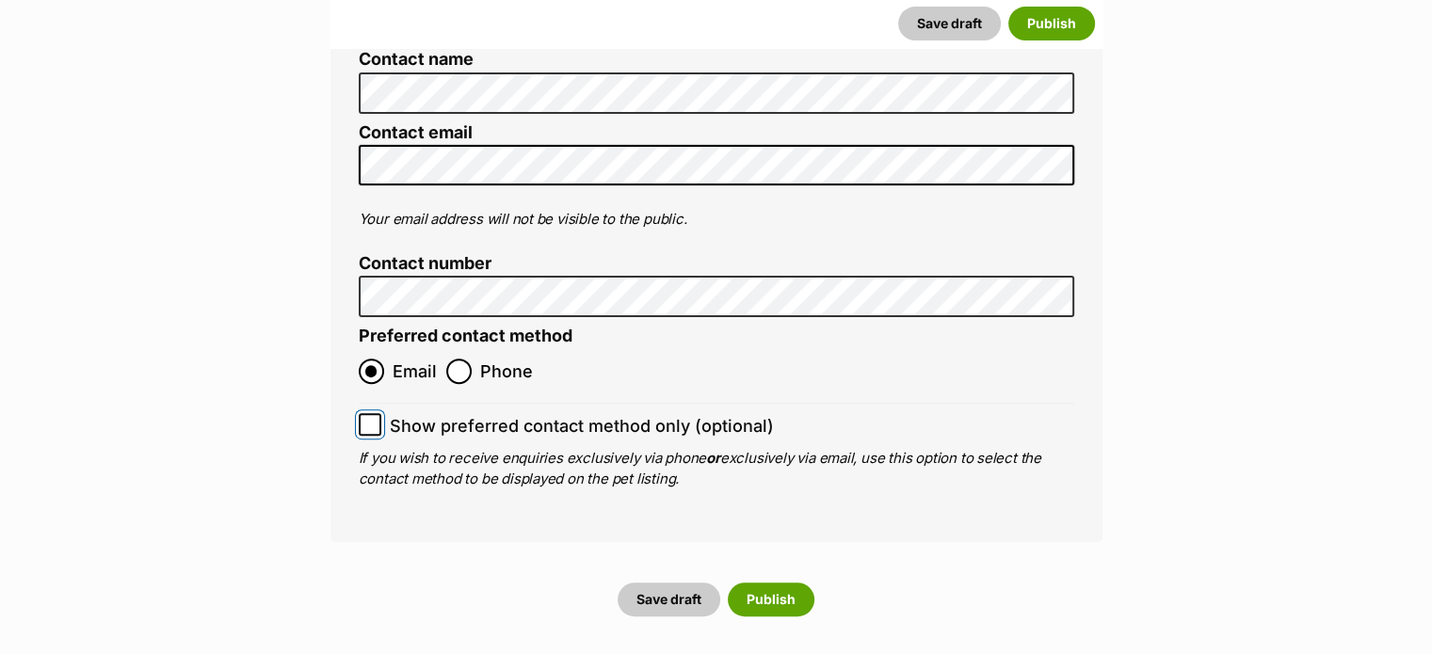
click at [377, 413] on input "Show preferred contact method only (optional)" at bounding box center [370, 424] width 23 height 23
checkbox input "true"
click at [769, 583] on button "Publish" at bounding box center [771, 600] width 87 height 34
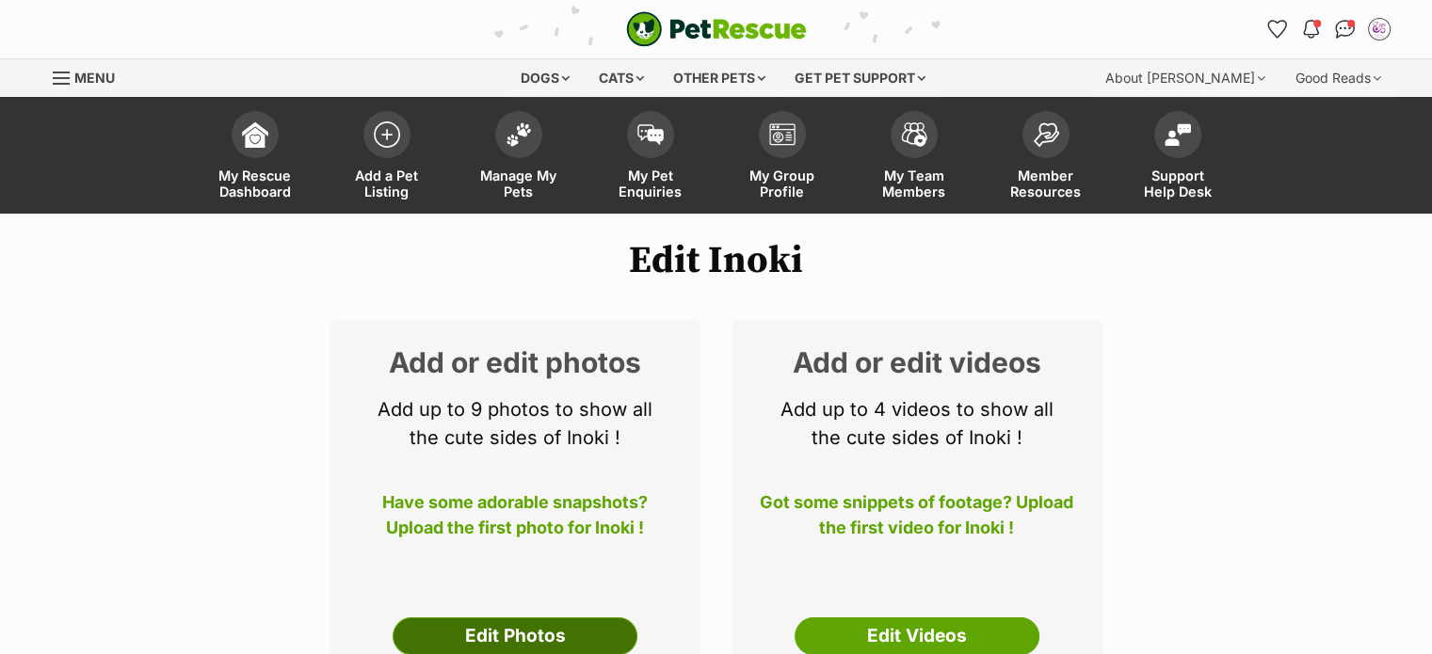
click at [579, 631] on link "Edit Photos" at bounding box center [515, 637] width 245 height 38
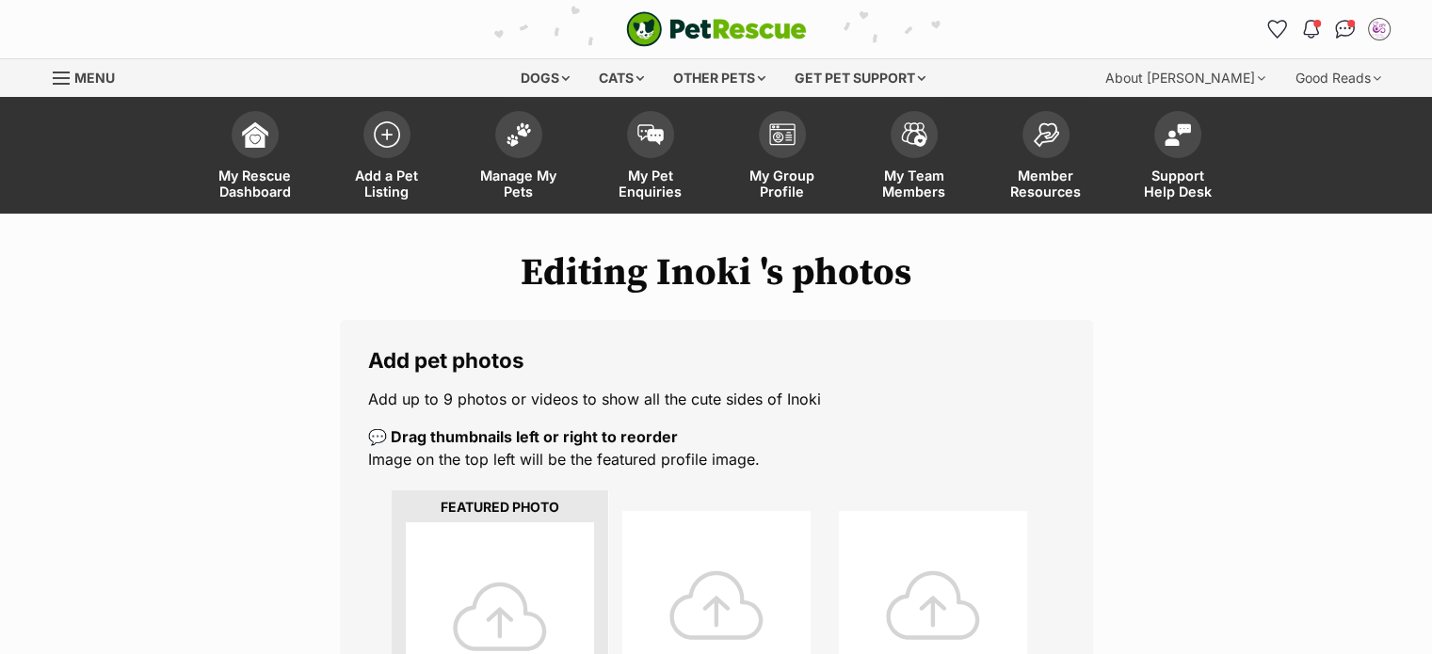
click at [463, 606] on div at bounding box center [500, 617] width 188 height 188
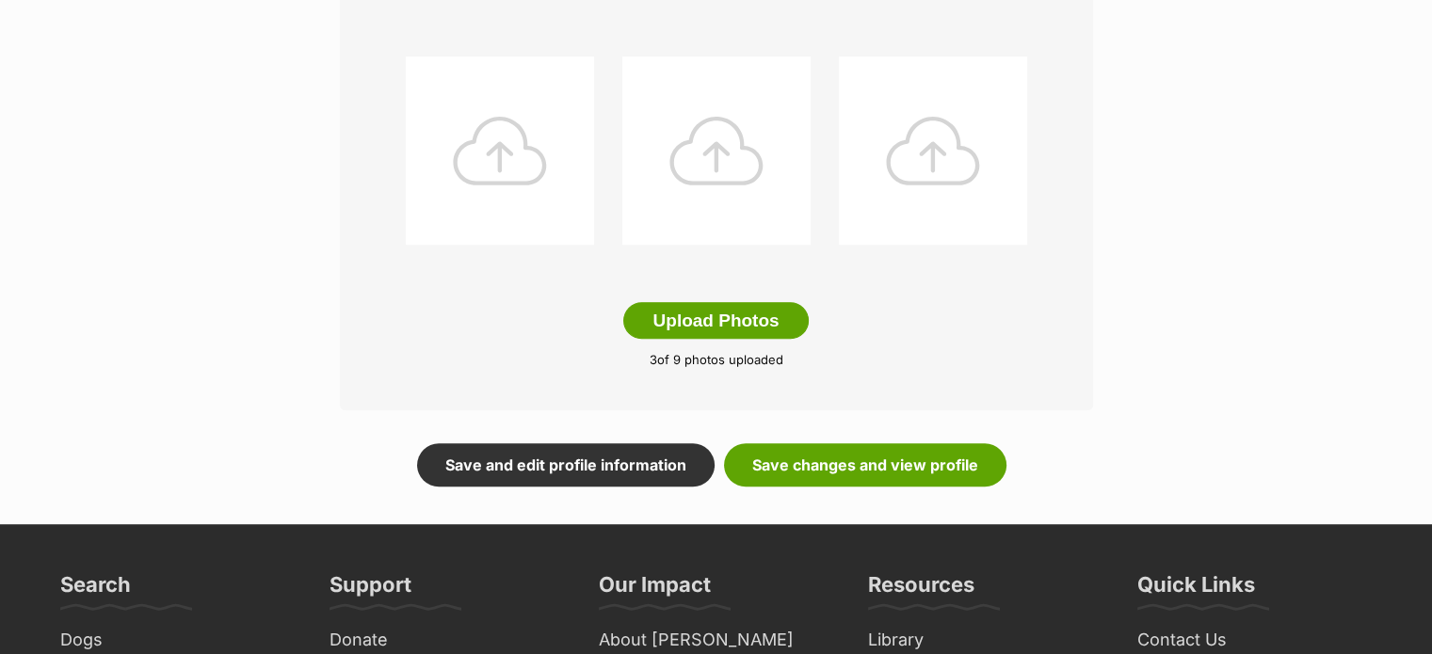
scroll to position [972, 0]
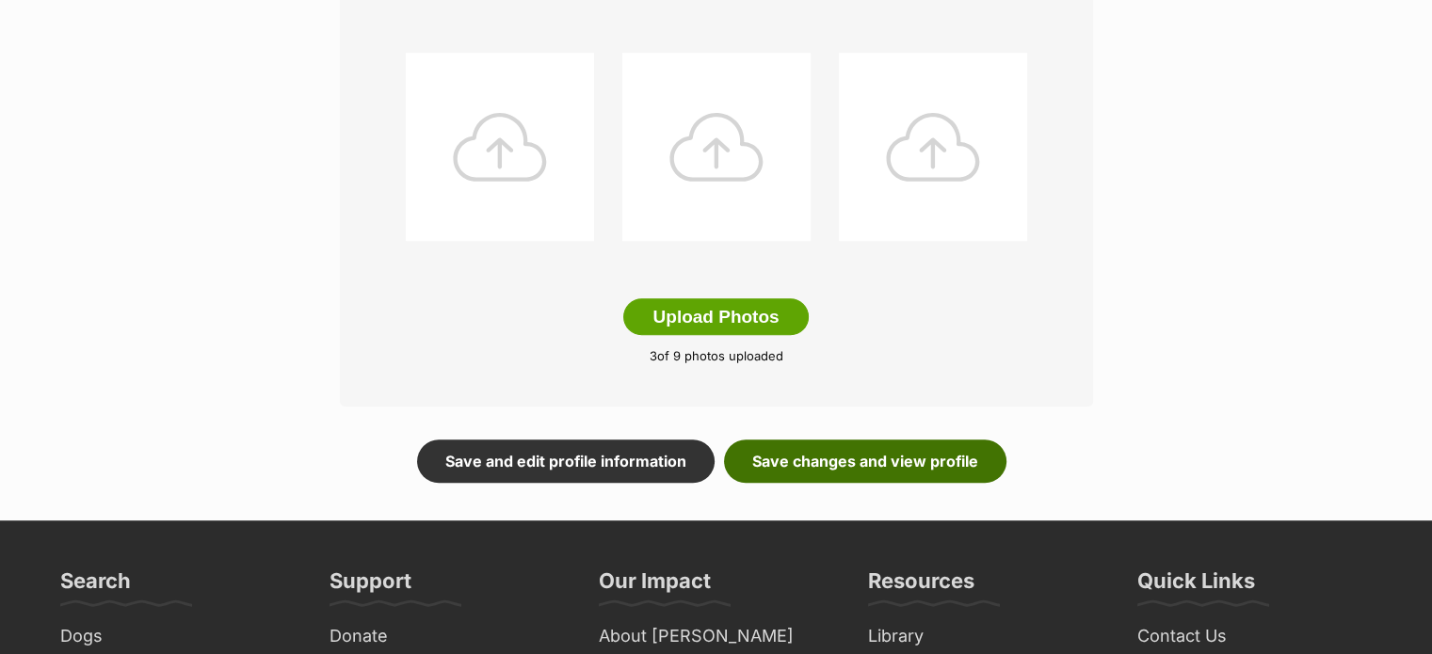
click at [943, 476] on link "Save changes and view profile" at bounding box center [865, 461] width 282 height 43
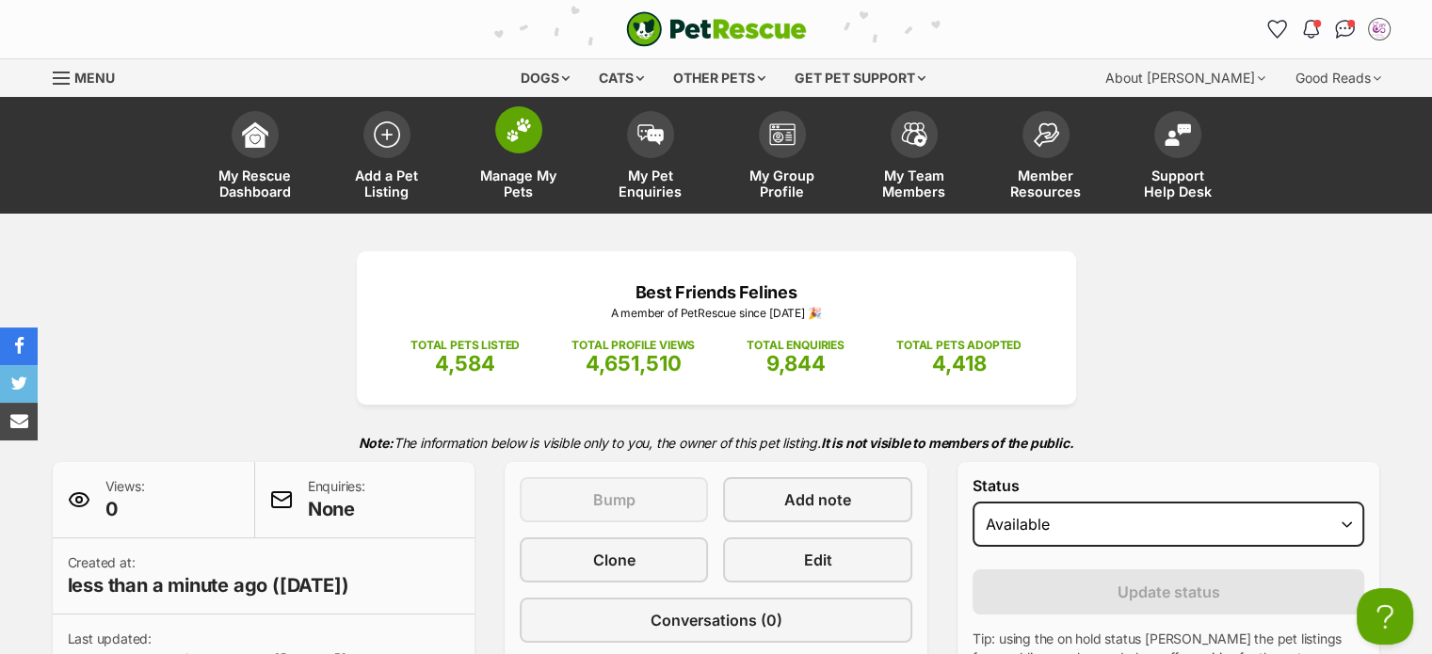
click at [524, 194] on span "Manage My Pets" at bounding box center [518, 184] width 85 height 32
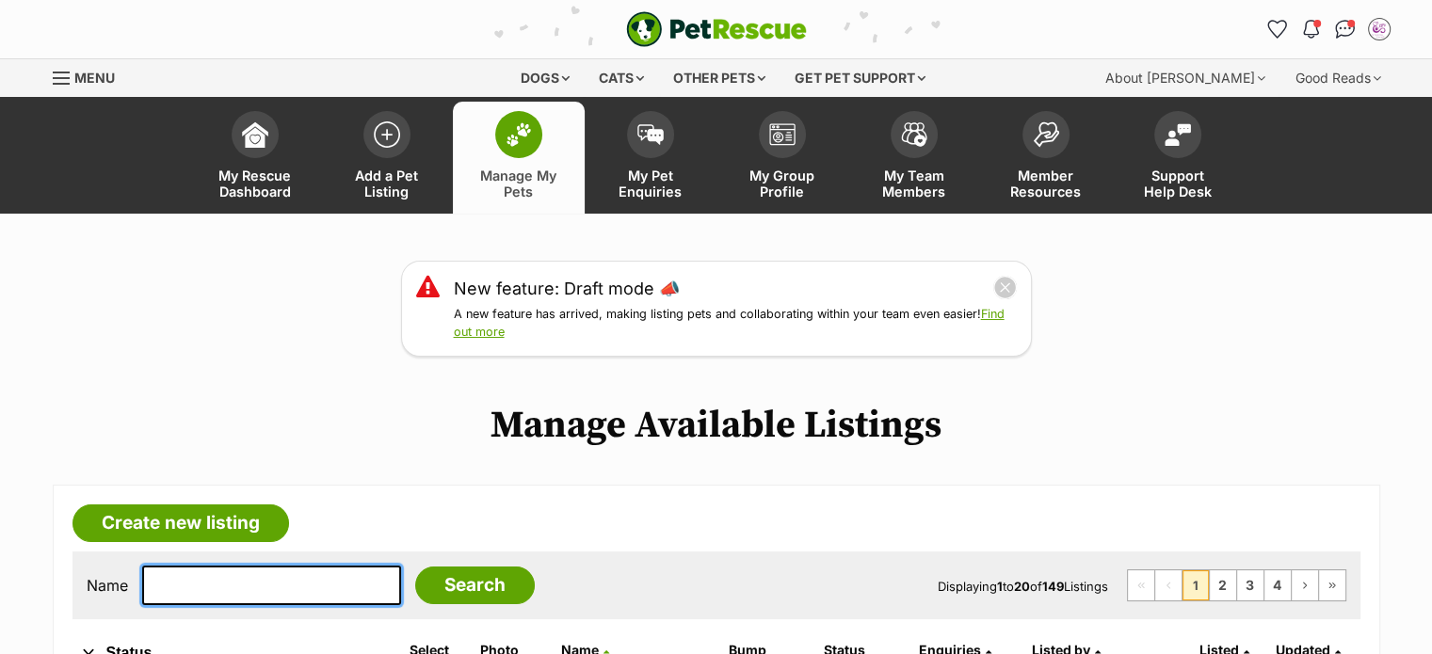
click at [290, 580] on input "text" at bounding box center [271, 586] width 259 height 40
type input "jack"
click at [415, 567] on input "Search" at bounding box center [475, 586] width 120 height 38
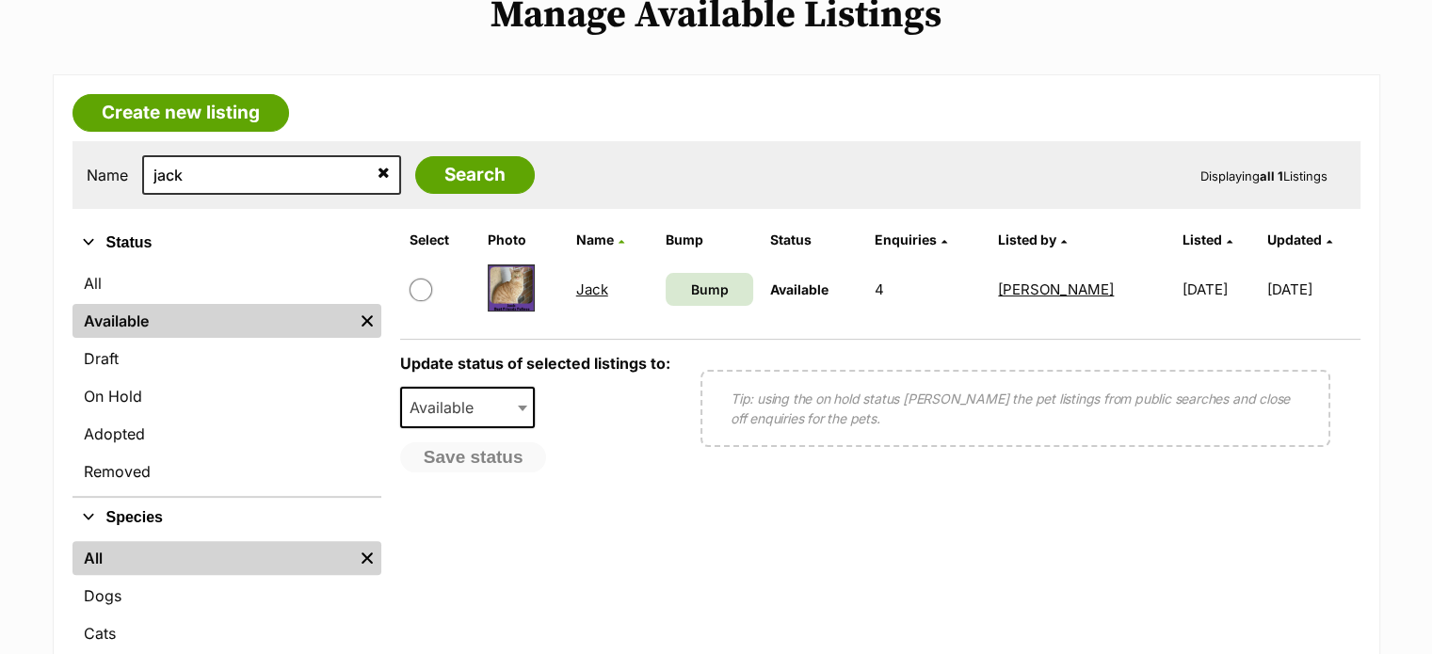
scroll to position [418, 0]
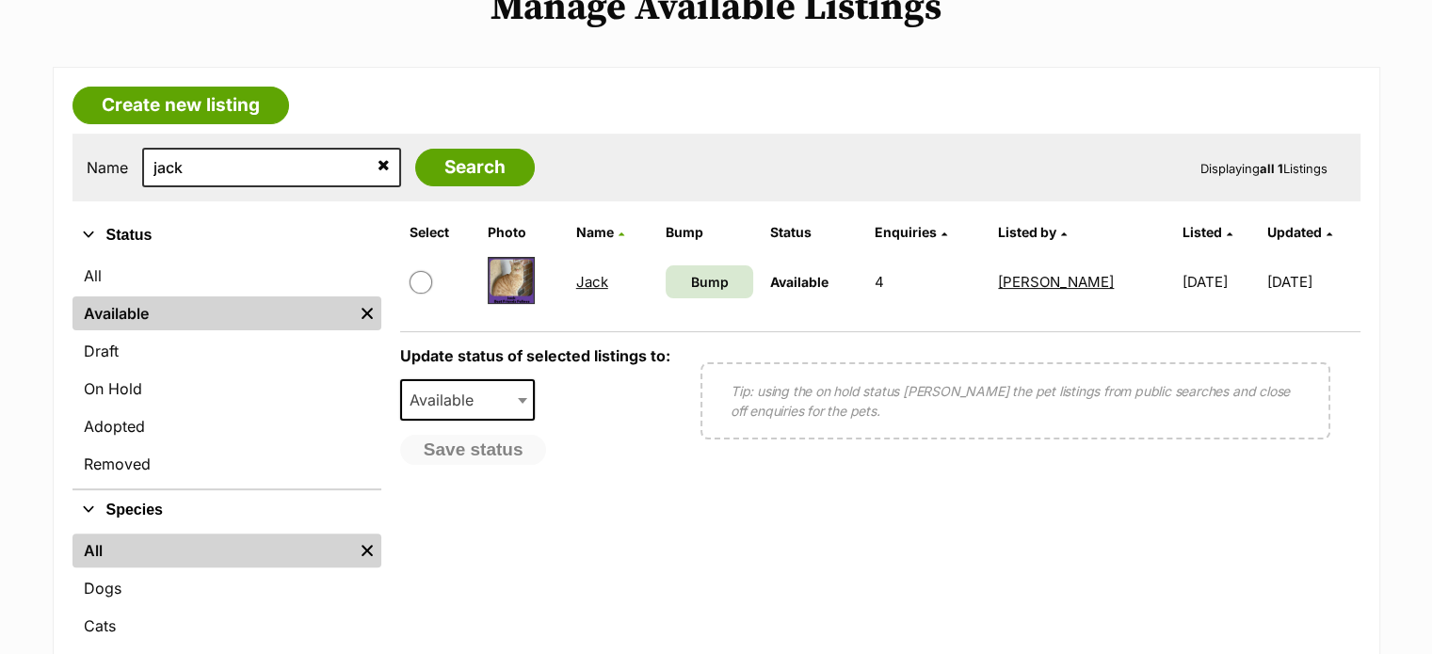
click at [591, 278] on link "Jack" at bounding box center [592, 282] width 32 height 18
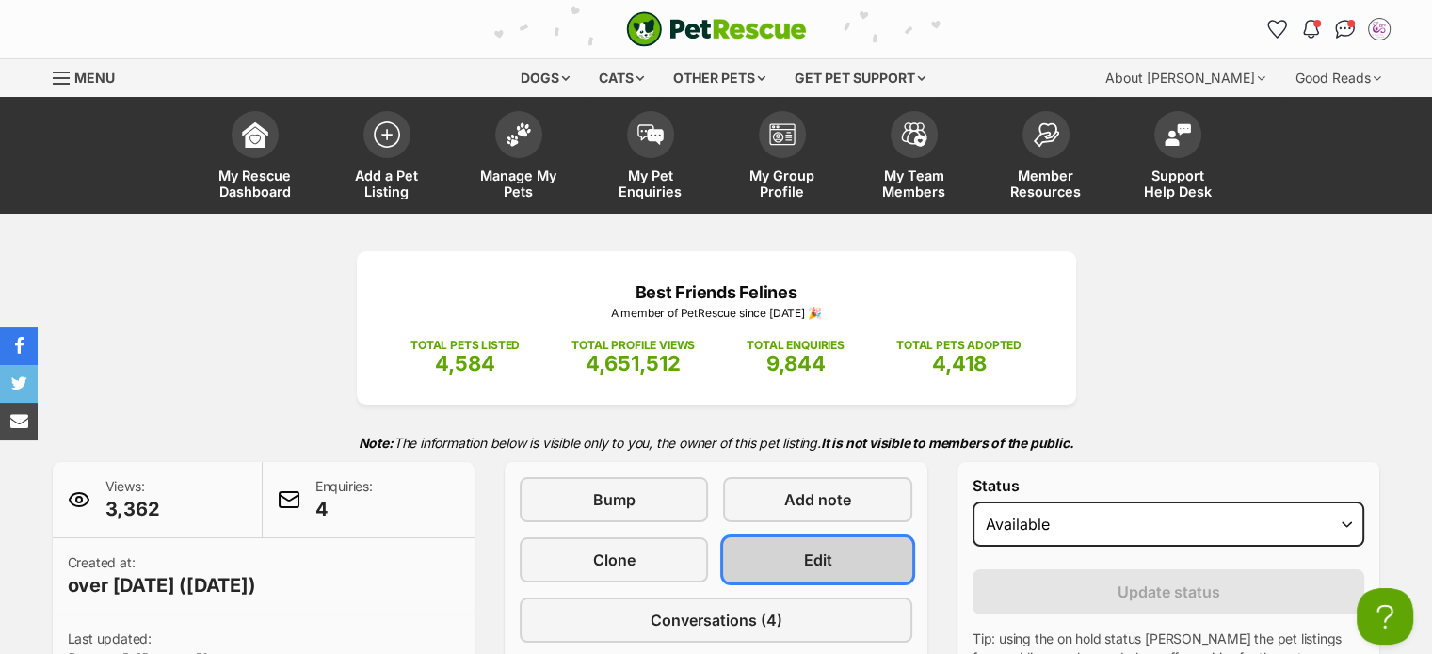
click at [833, 552] on link "Edit" at bounding box center [817, 560] width 188 height 45
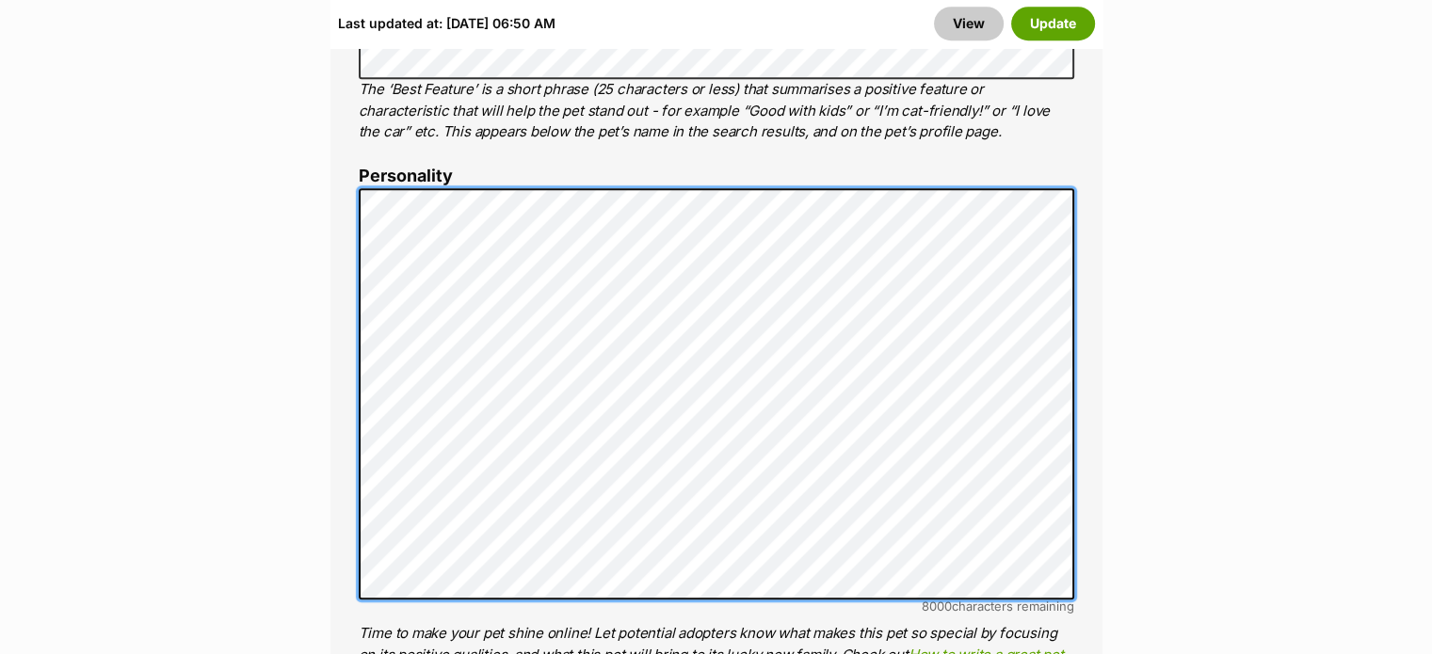
scroll to position [1488, 0]
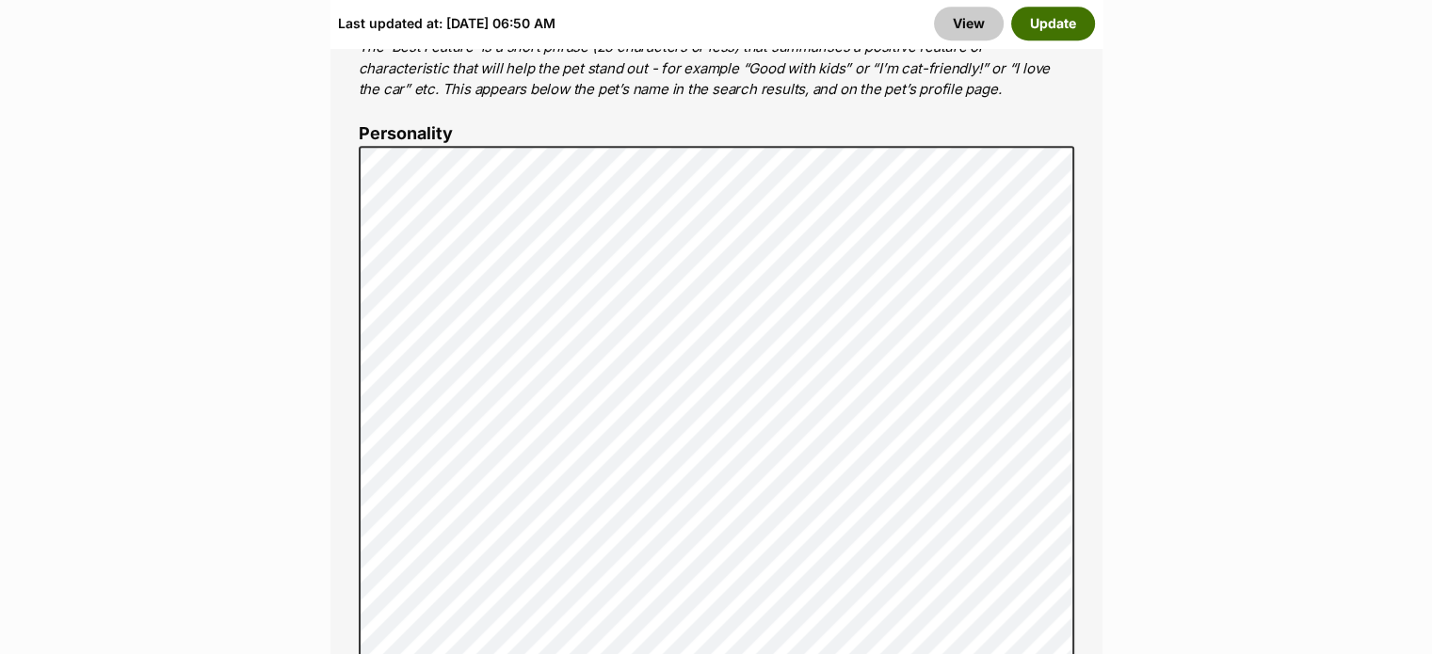
click at [1040, 29] on button "Update" at bounding box center [1053, 24] width 84 height 34
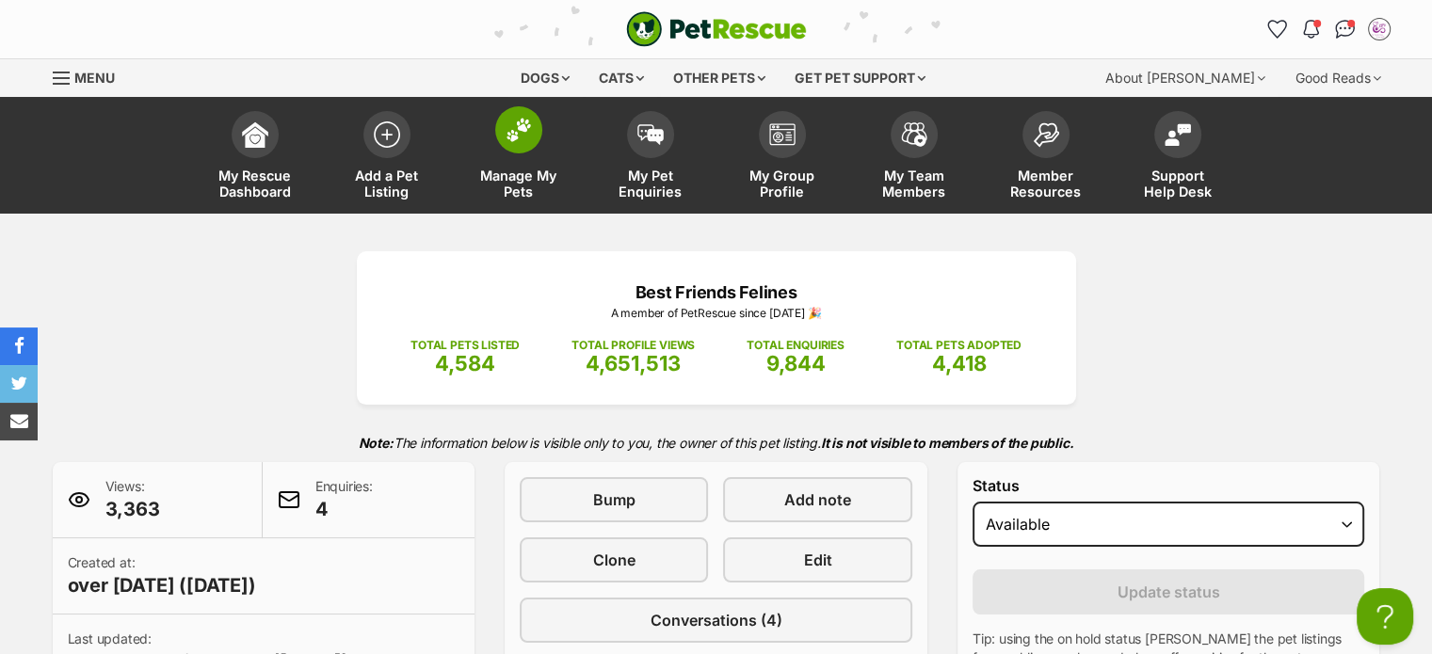
click at [524, 191] on span "Manage My Pets" at bounding box center [518, 184] width 85 height 32
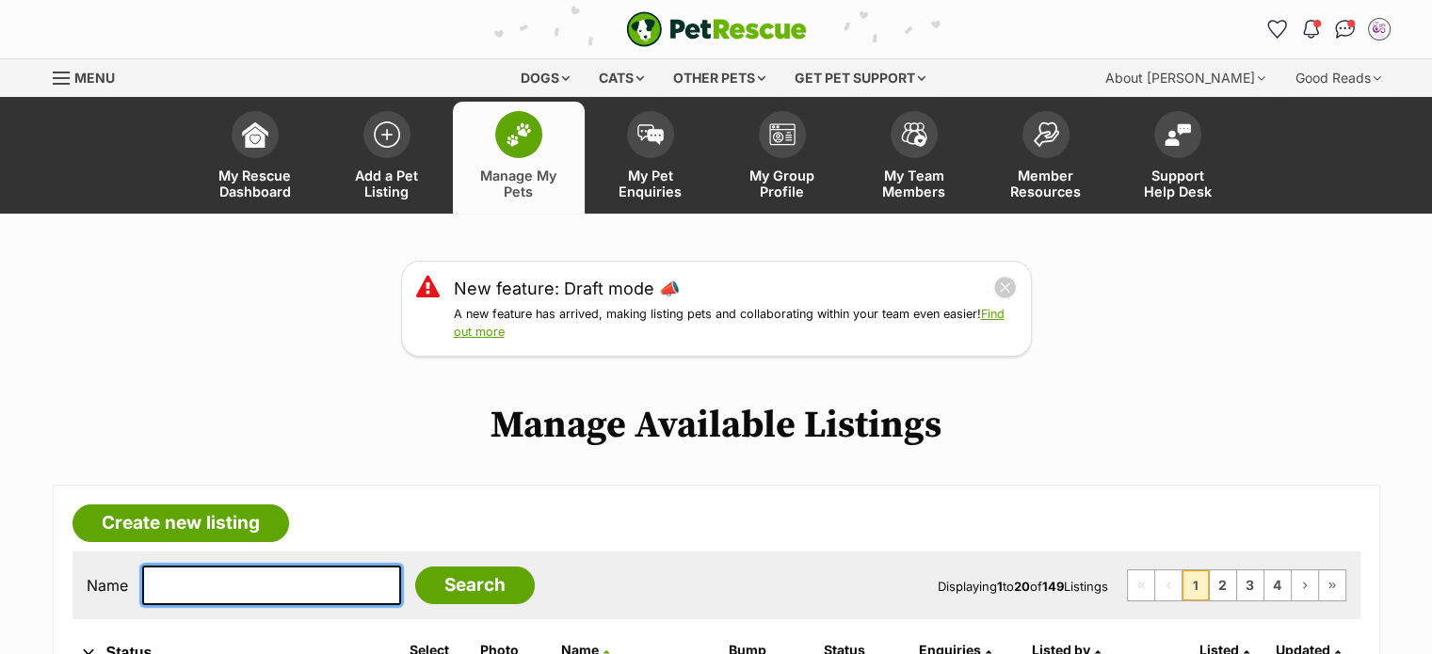
click at [293, 583] on input "text" at bounding box center [271, 586] width 259 height 40
type input "jack"
click at [415, 567] on input "Search" at bounding box center [475, 586] width 120 height 38
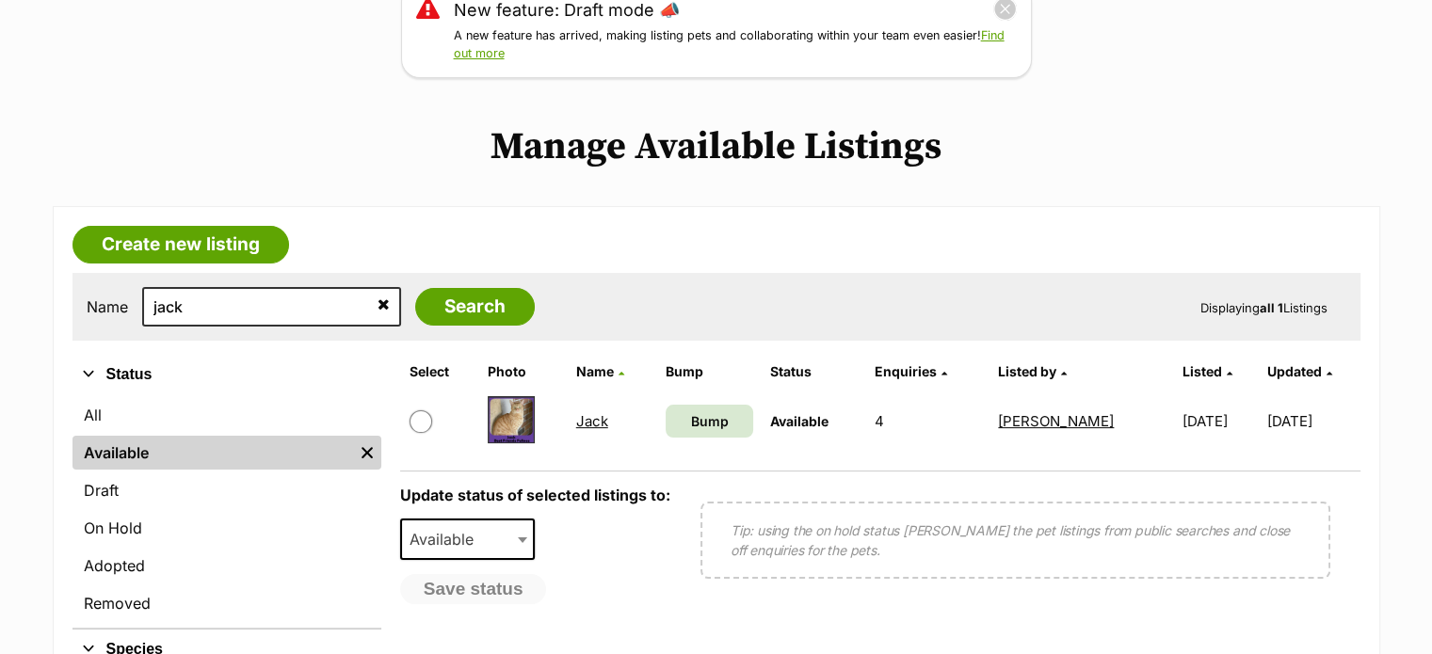
click at [595, 412] on link "Jack" at bounding box center [592, 421] width 32 height 18
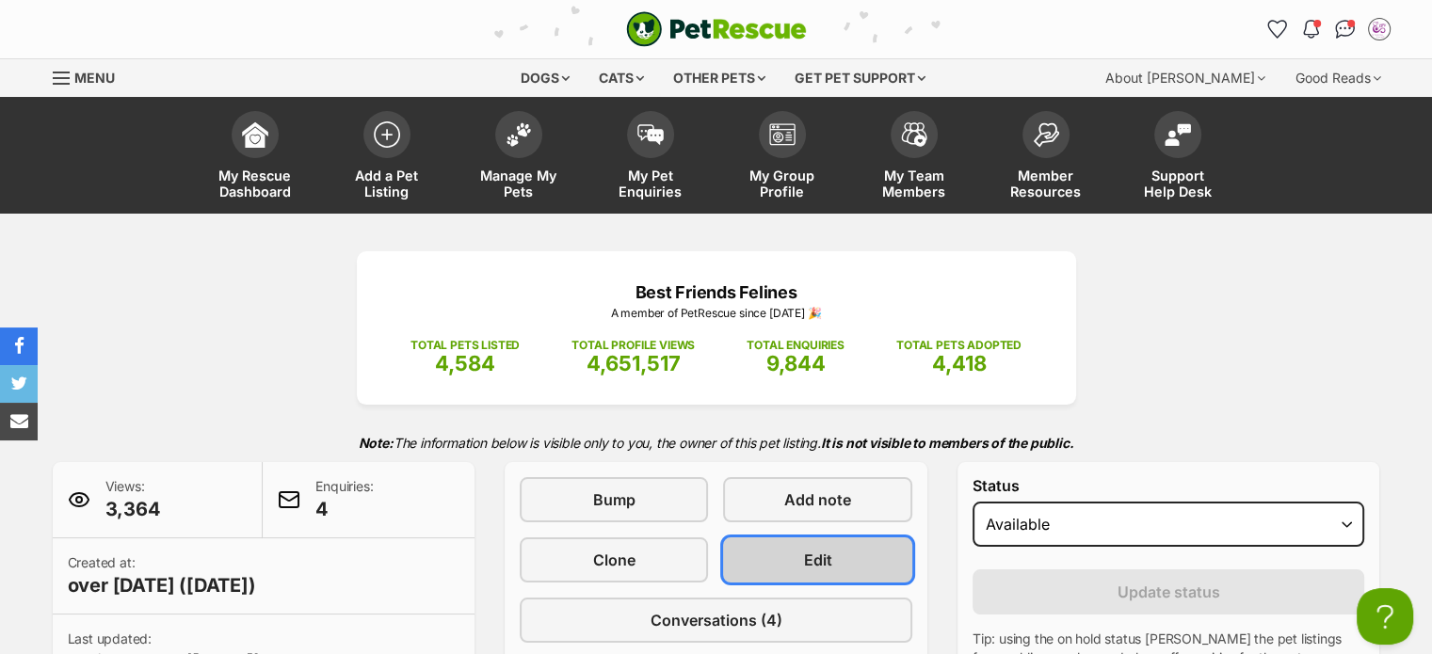
click at [852, 558] on link "Edit" at bounding box center [817, 560] width 188 height 45
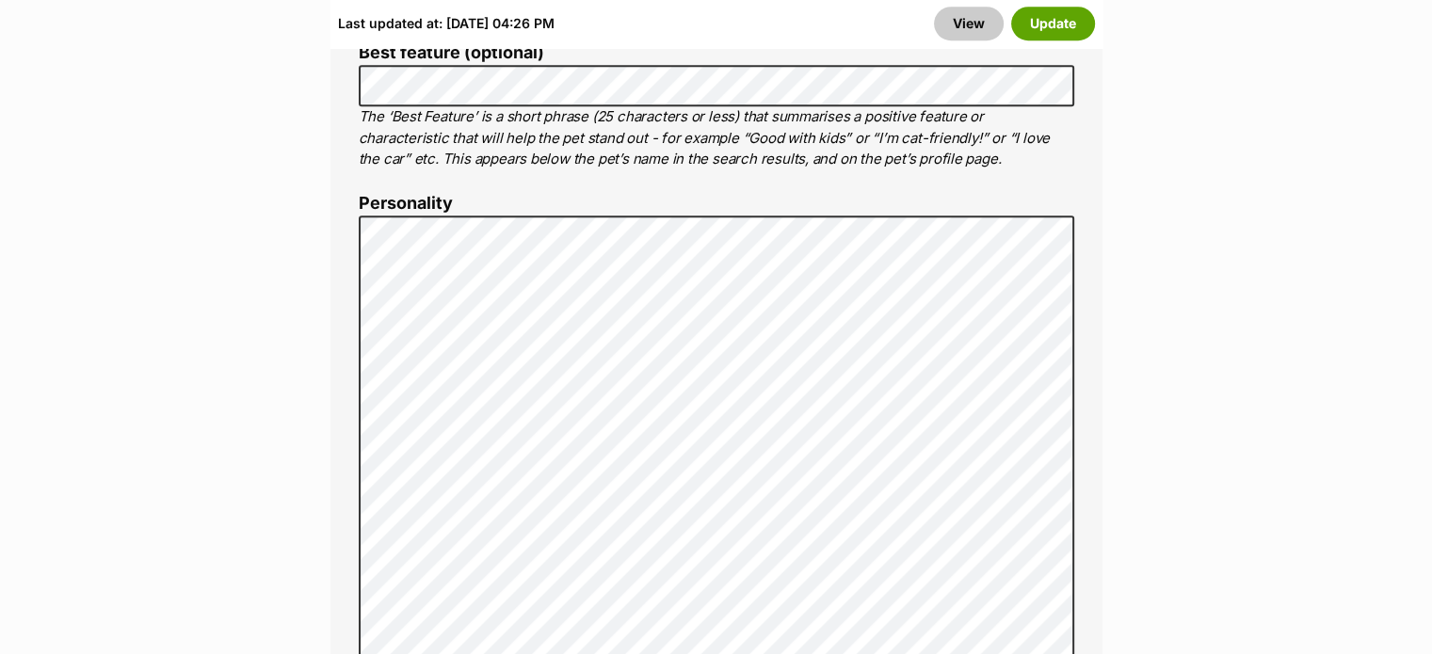
scroll to position [1452, 0]
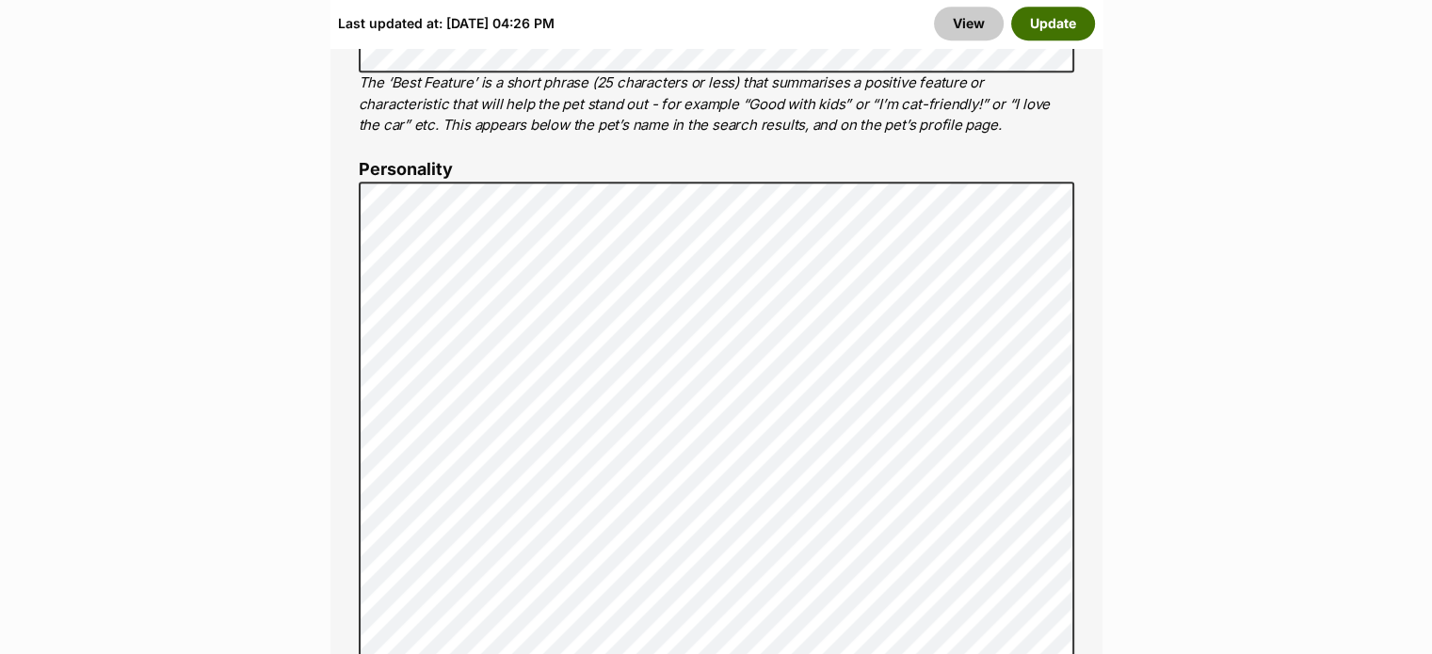
click at [1044, 17] on button "Update" at bounding box center [1053, 24] width 84 height 34
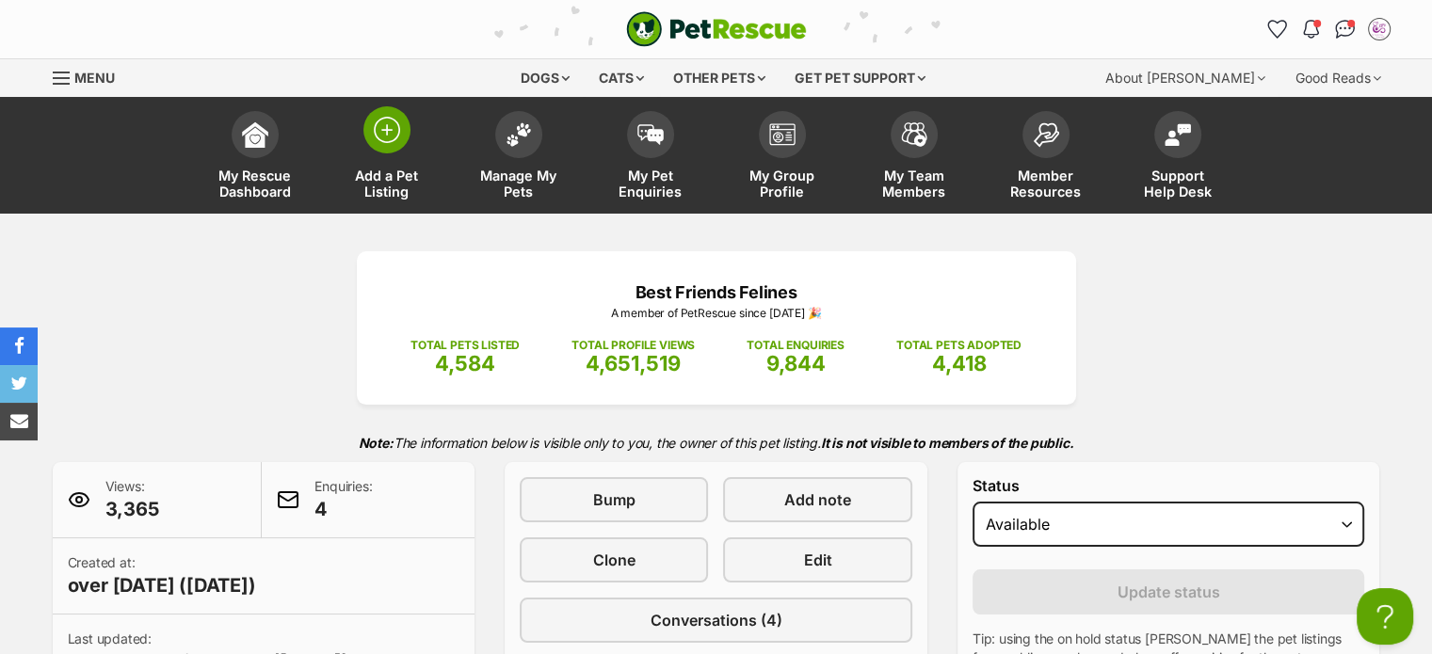
click at [407, 182] on span "Add a Pet Listing" at bounding box center [387, 184] width 85 height 32
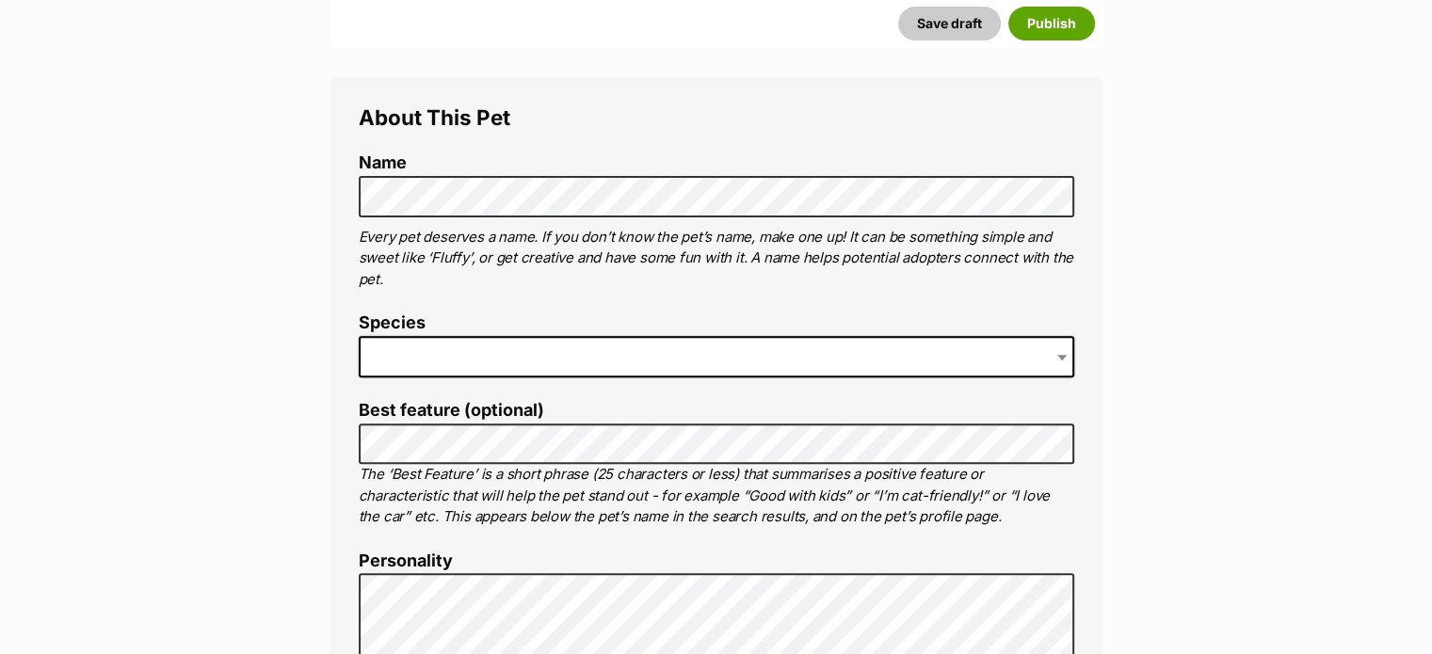
scroll to position [644, 0]
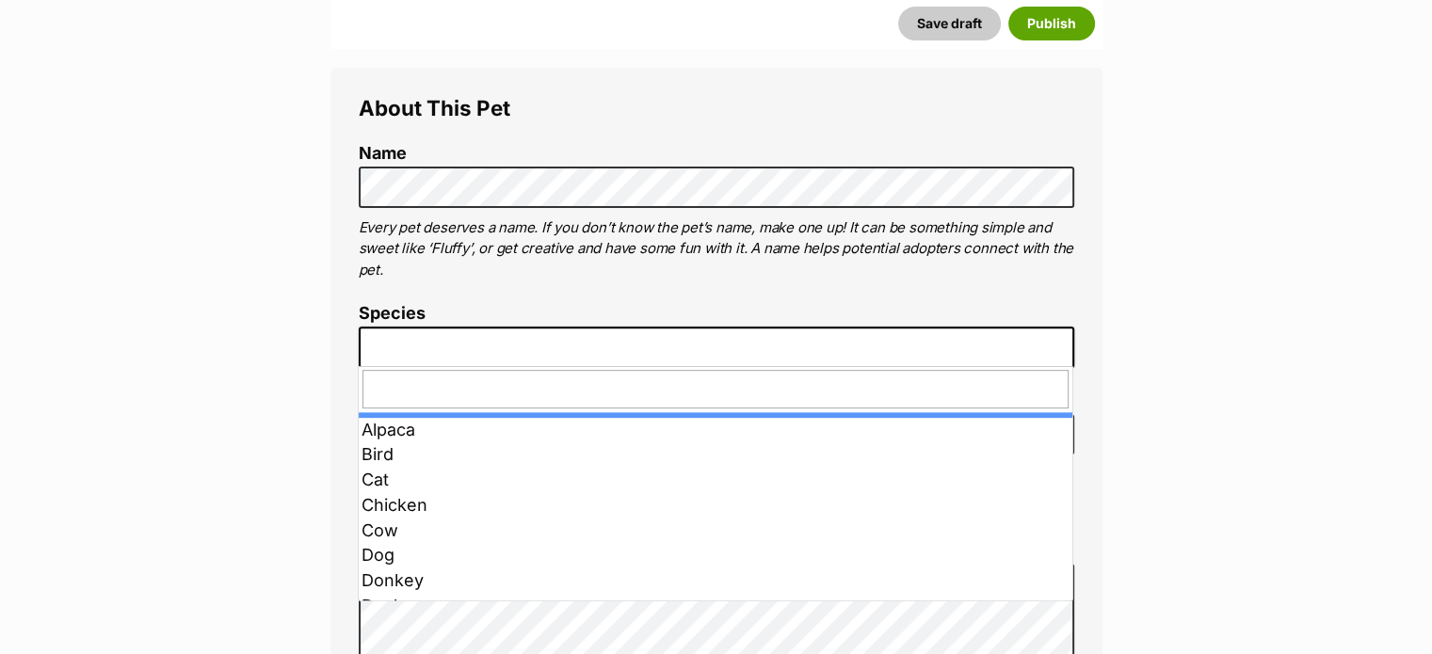
click at [527, 344] on span at bounding box center [717, 347] width 716 height 41
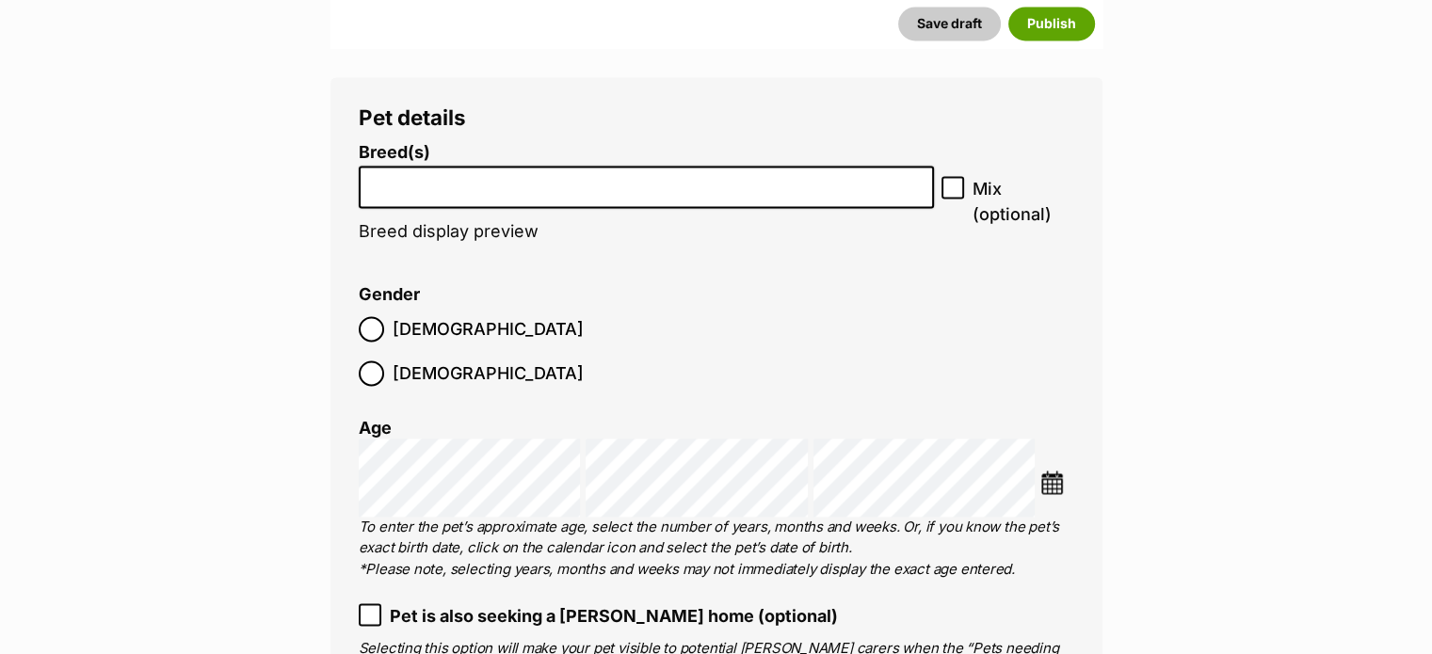
scroll to position [2782, 0]
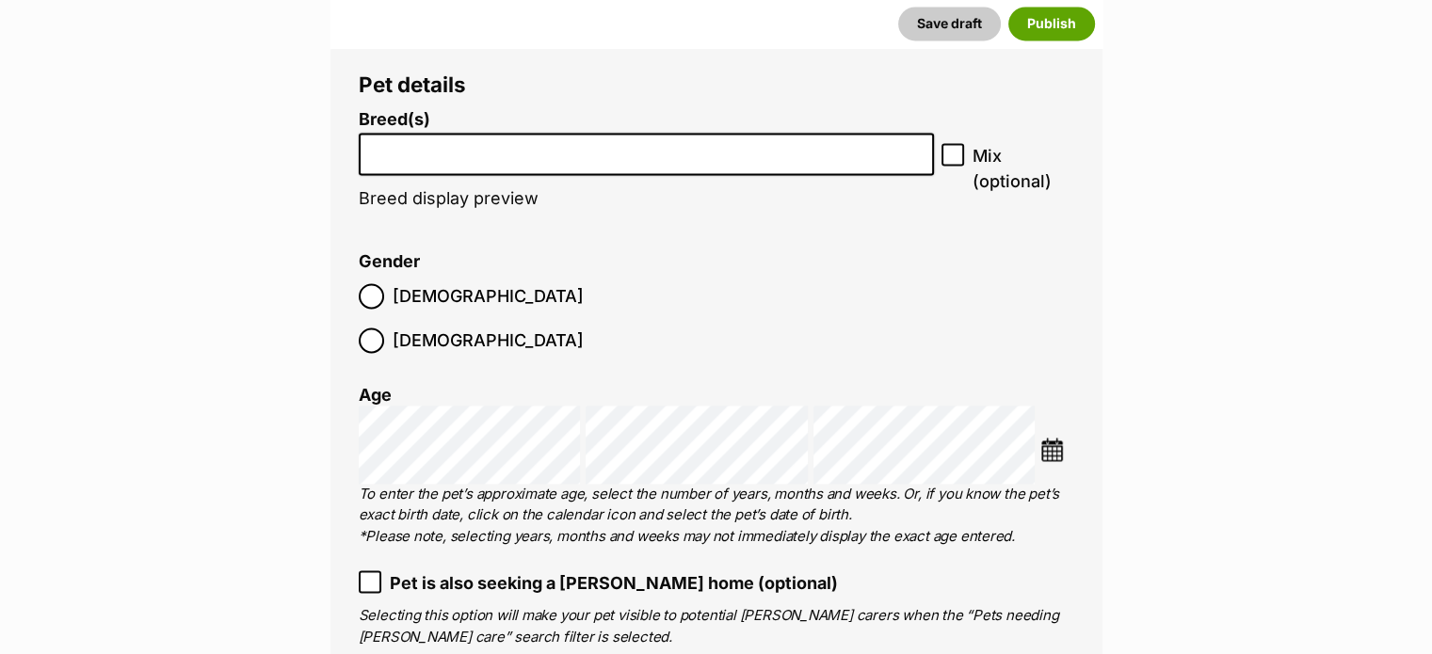
click at [710, 149] on input "search" at bounding box center [646, 149] width 563 height 20
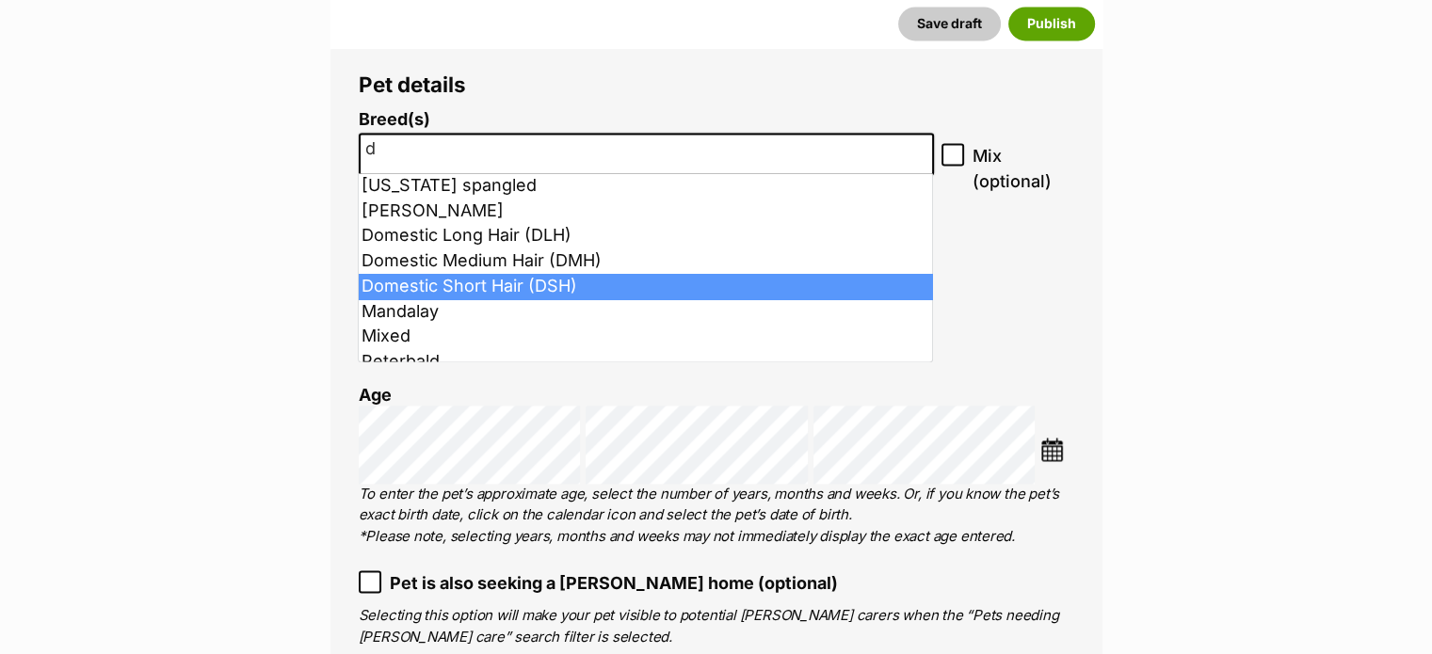
type input "d"
select select "252102"
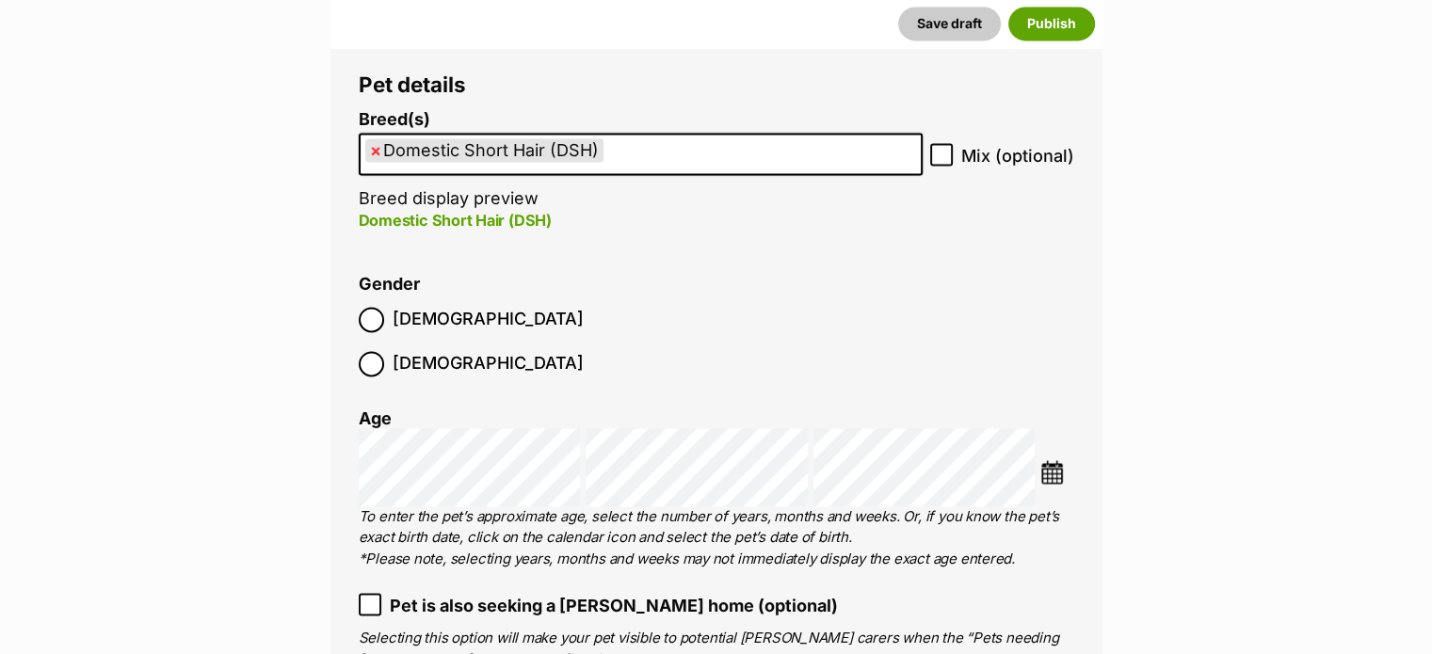
click at [1052, 460] on img at bounding box center [1052, 472] width 24 height 24
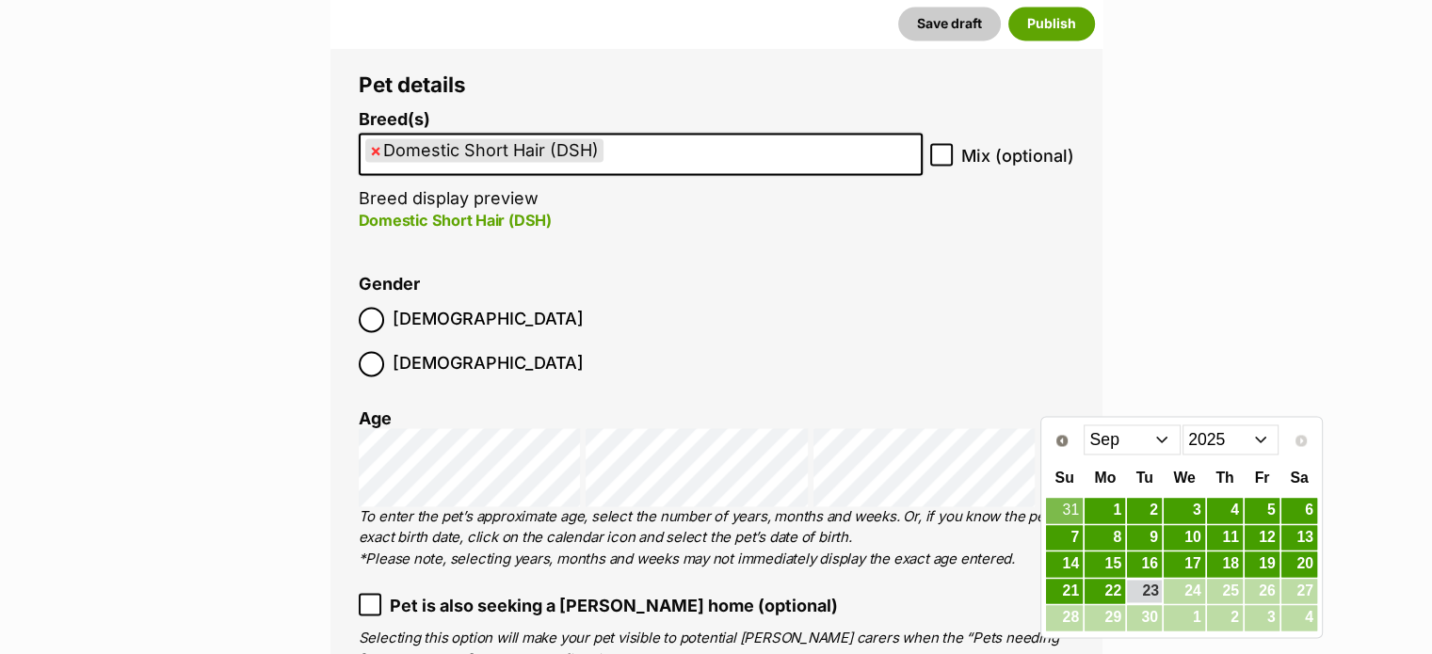
click at [1129, 442] on select "Jan Feb Mar Apr May Jun Jul Aug Sep" at bounding box center [1132, 440] width 97 height 30
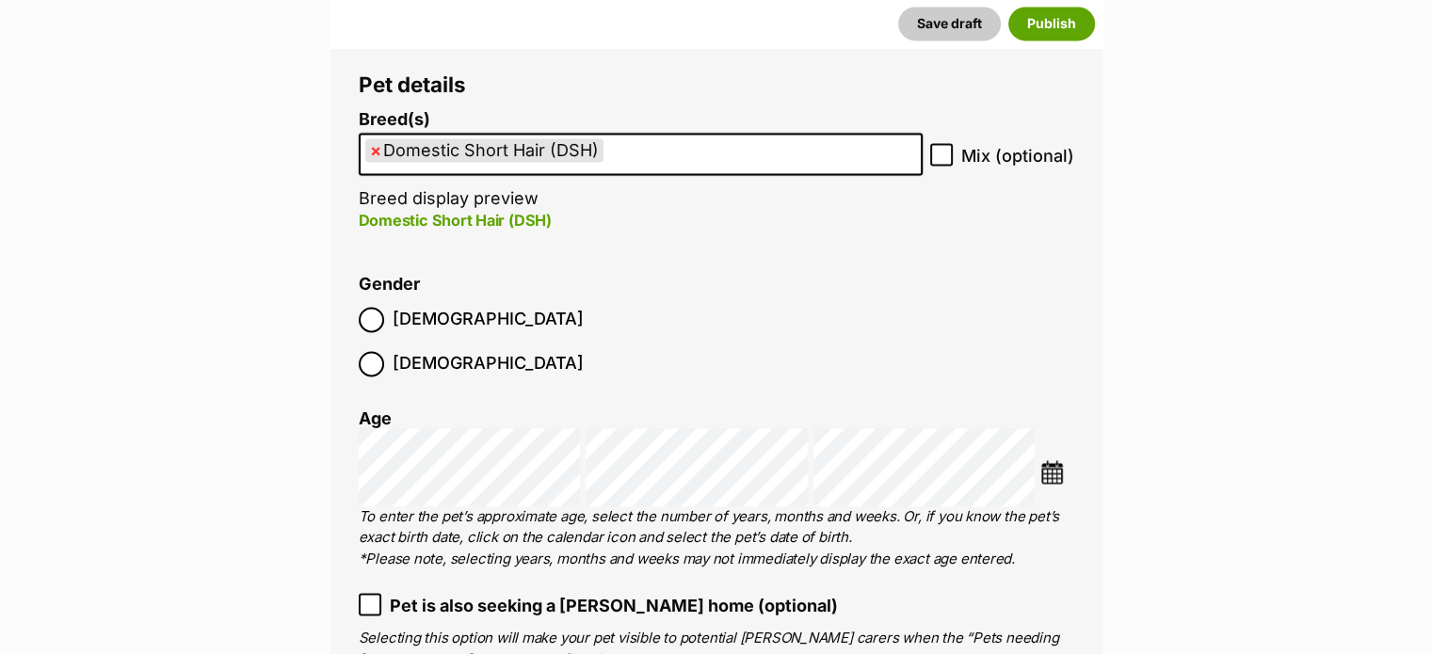
scroll to position [2873, 0]
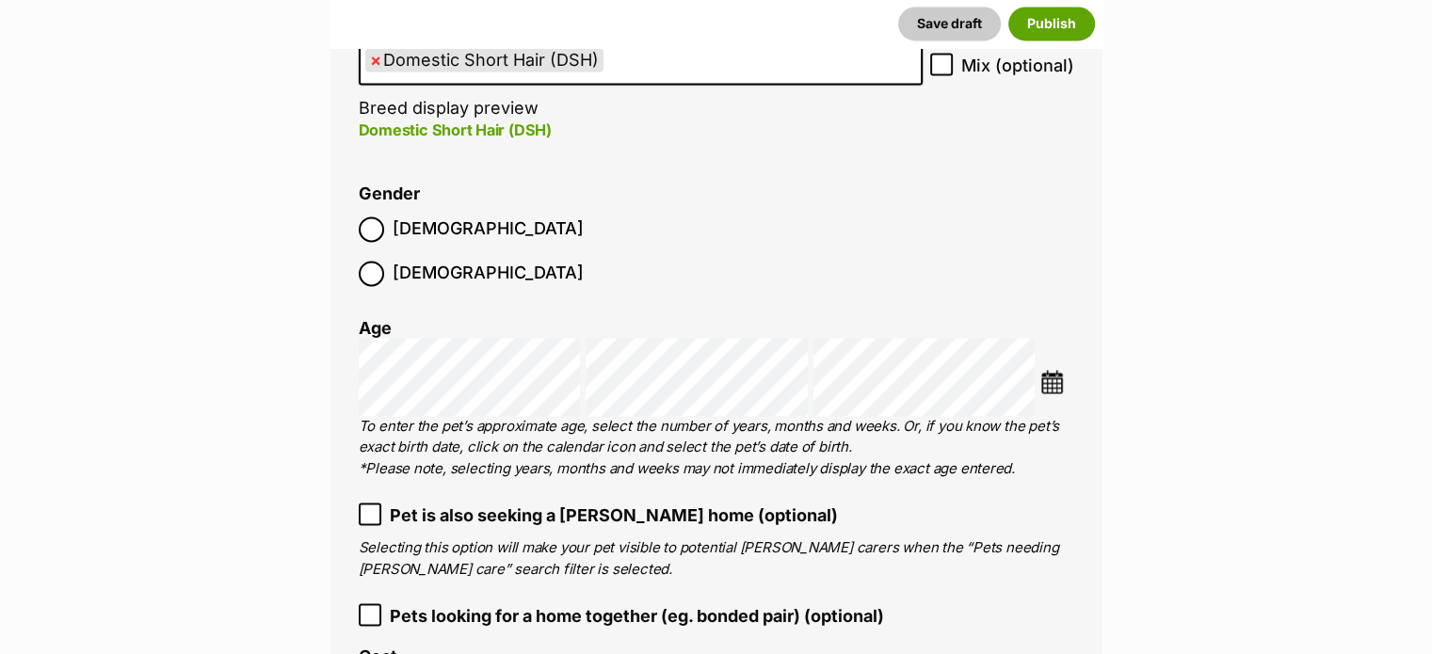
click at [1053, 370] on img at bounding box center [1052, 382] width 24 height 24
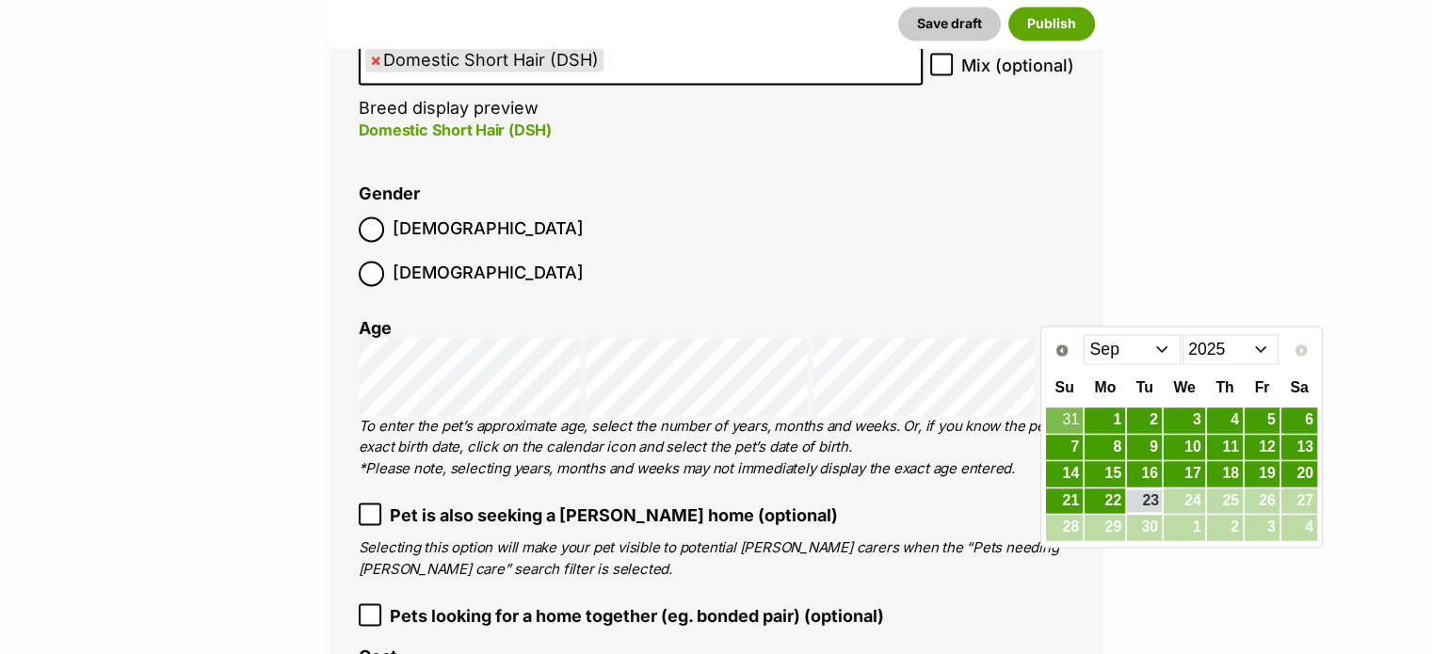
click at [1124, 346] on select "Jan Feb Mar Apr May Jun Jul Aug Sep" at bounding box center [1132, 349] width 97 height 30
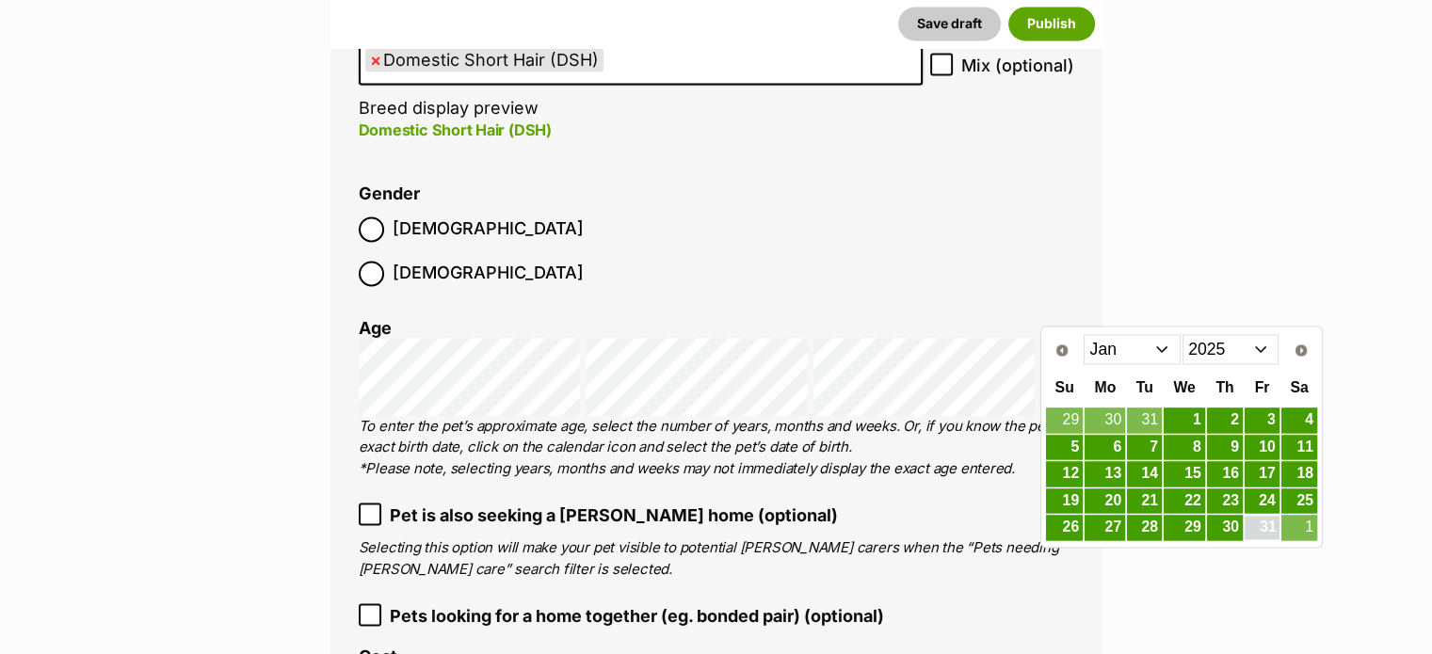
click at [1259, 525] on link "31" at bounding box center [1262, 528] width 35 height 24
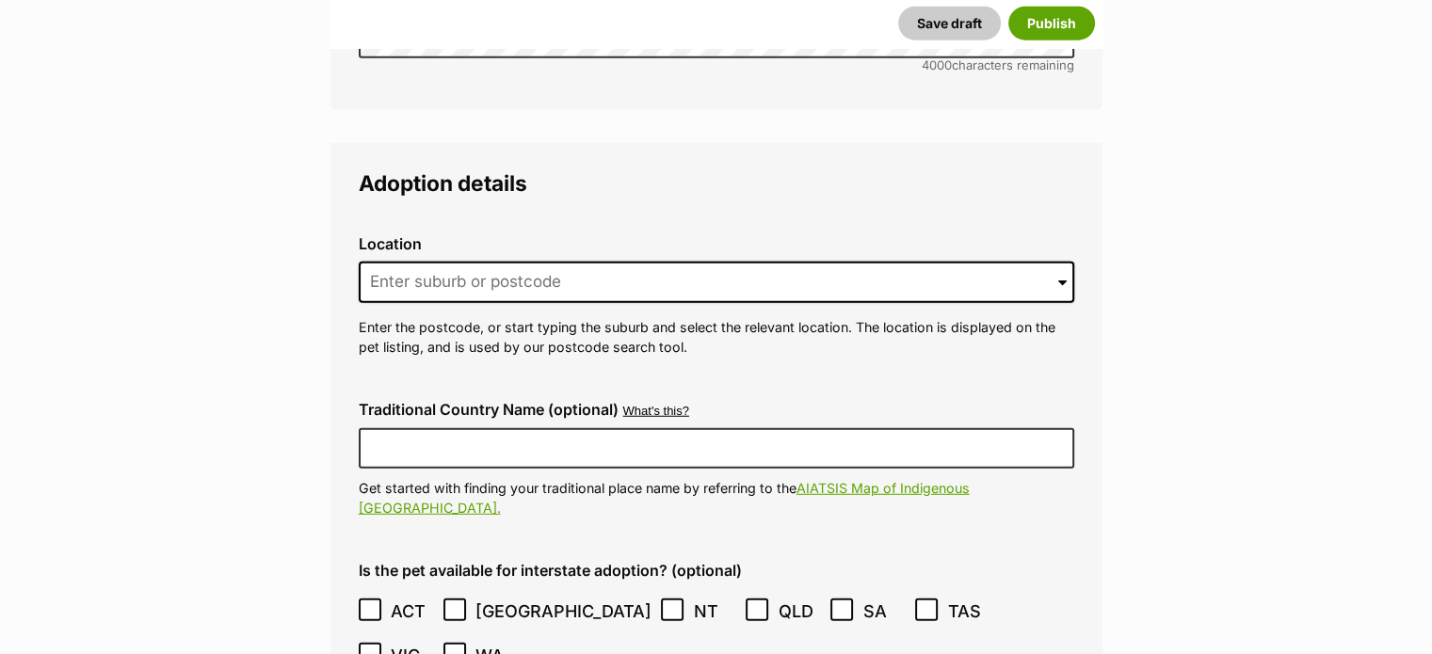
scroll to position [4988, 0]
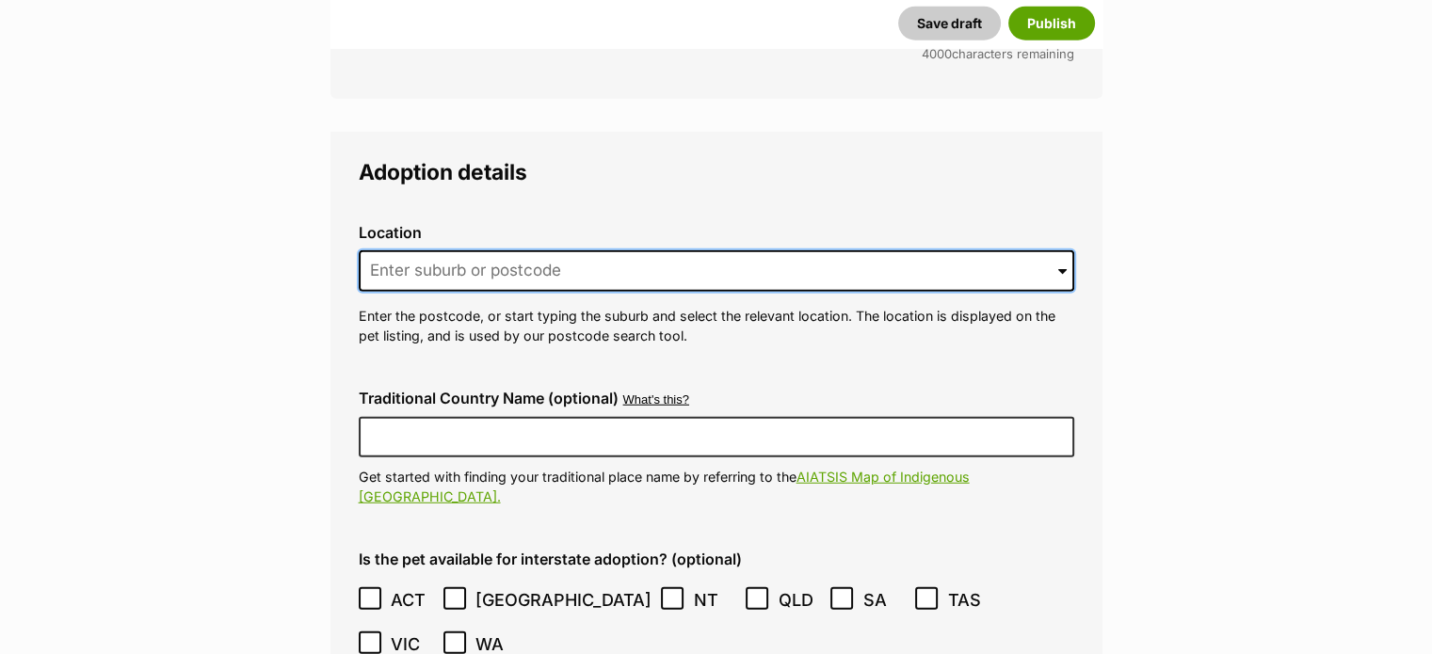
click at [659, 250] on input at bounding box center [717, 270] width 716 height 41
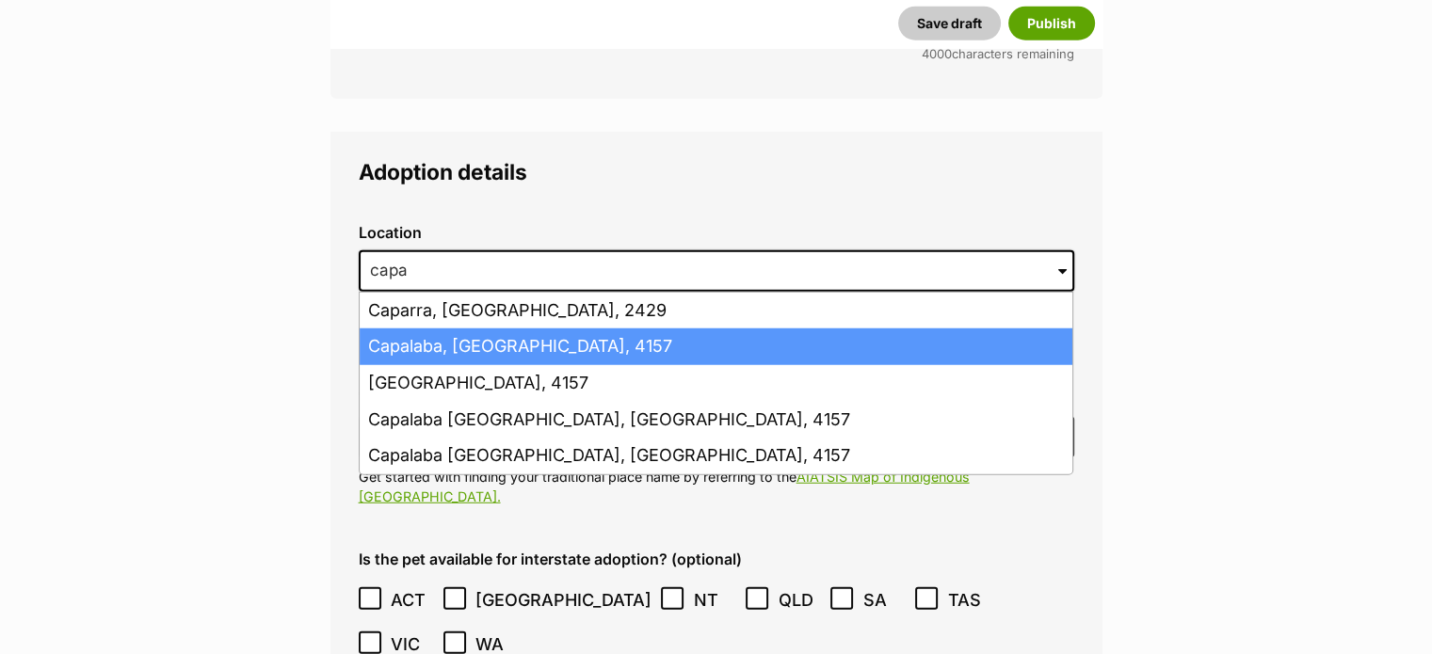
click at [685, 329] on li "Capalaba, Queensland, 4157" at bounding box center [716, 347] width 713 height 37
type input "Capalaba, Queensland, 4157"
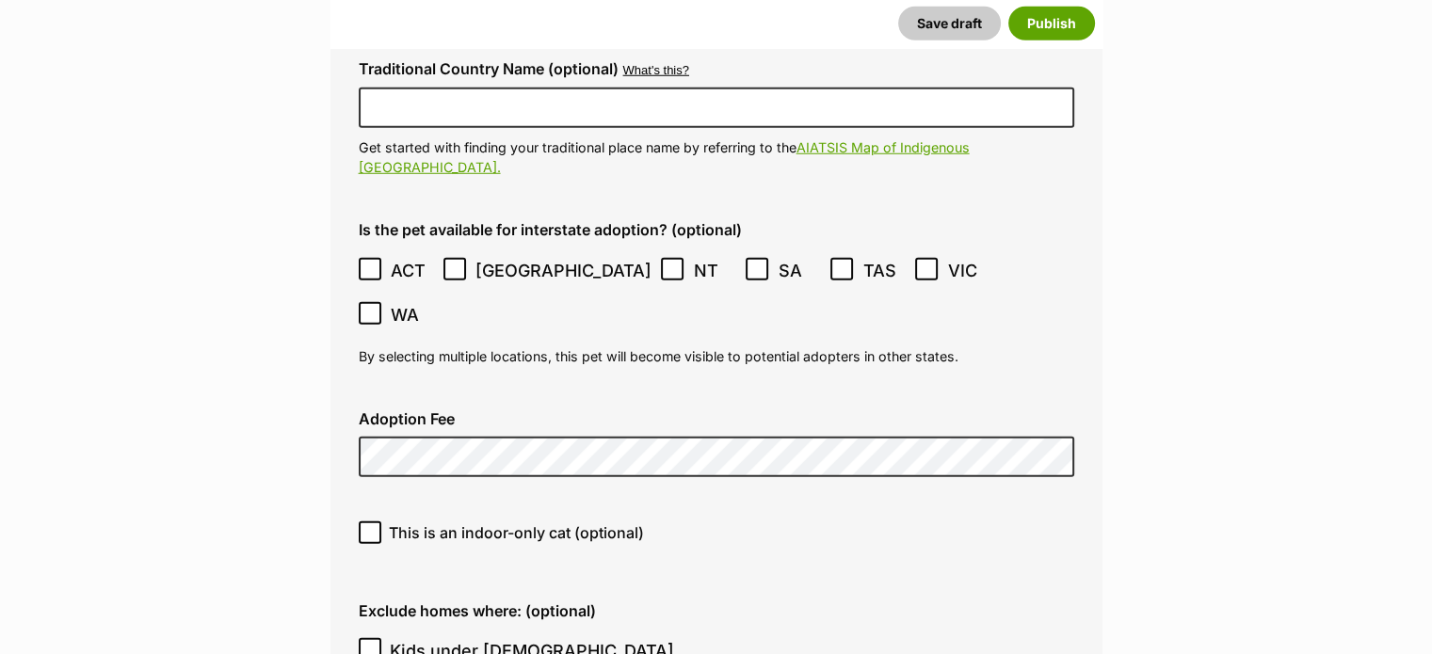
scroll to position [5351, 0]
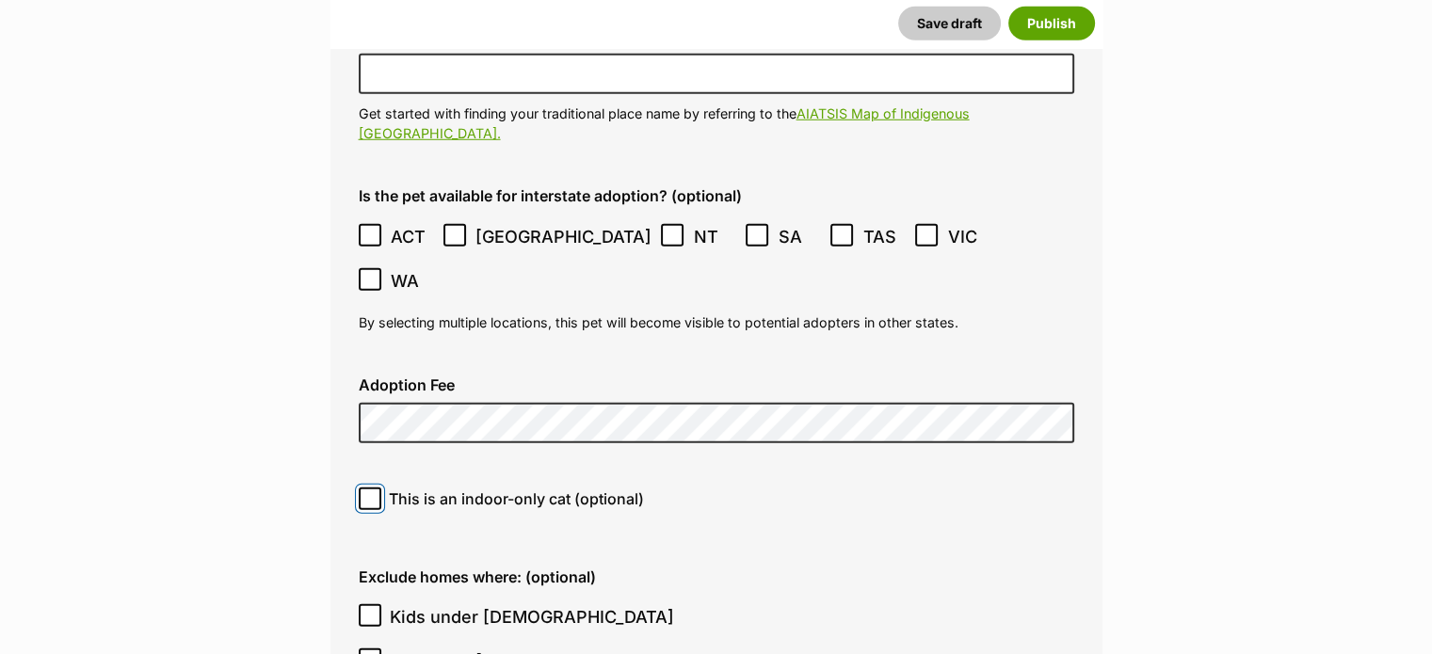
click at [377, 488] on input "This is an indoor-only cat (optional)" at bounding box center [370, 499] width 23 height 23
checkbox input "true"
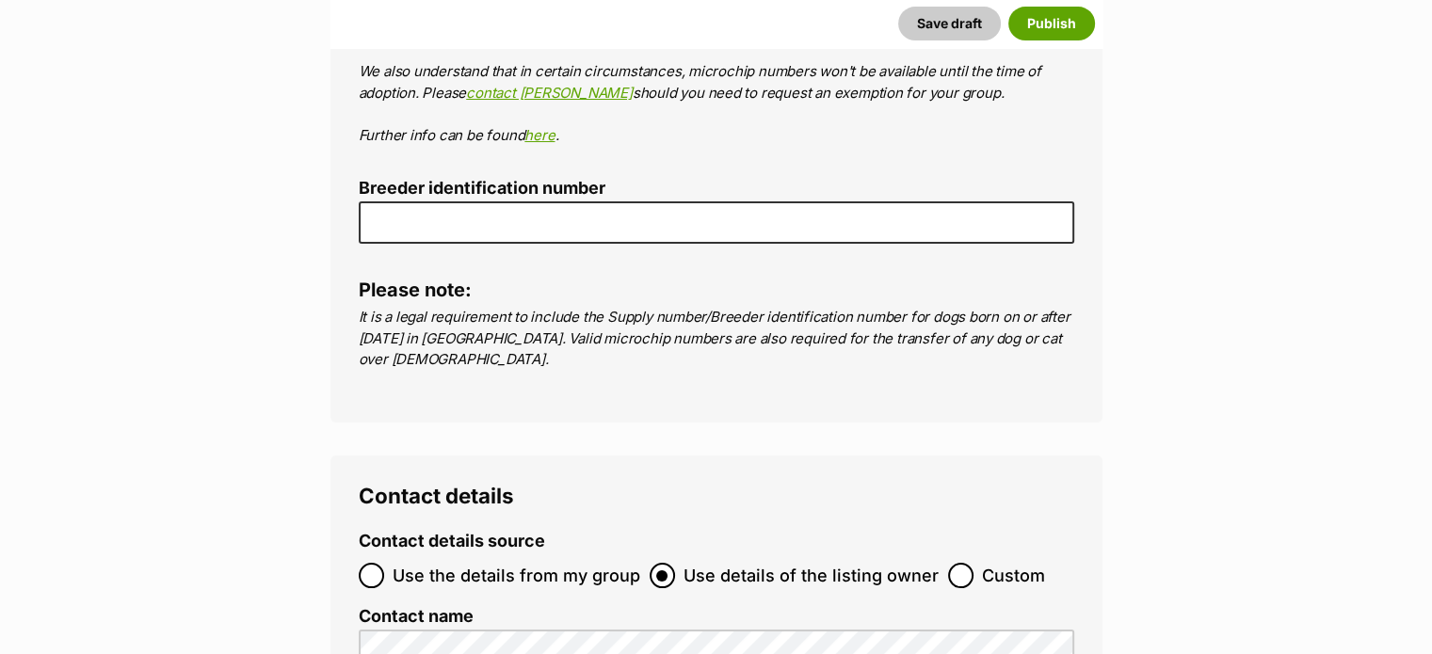
scroll to position [7294, 0]
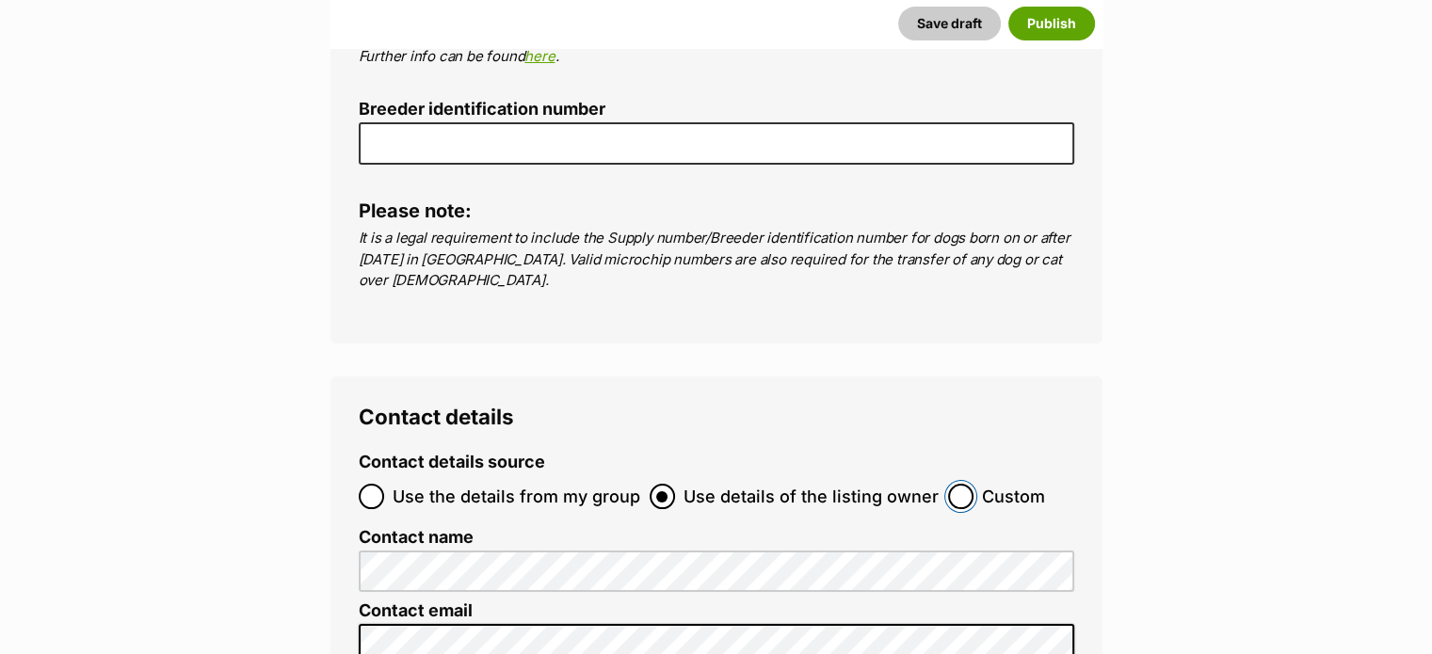
click at [955, 484] on input "Custom" at bounding box center [960, 496] width 25 height 25
radio input "true"
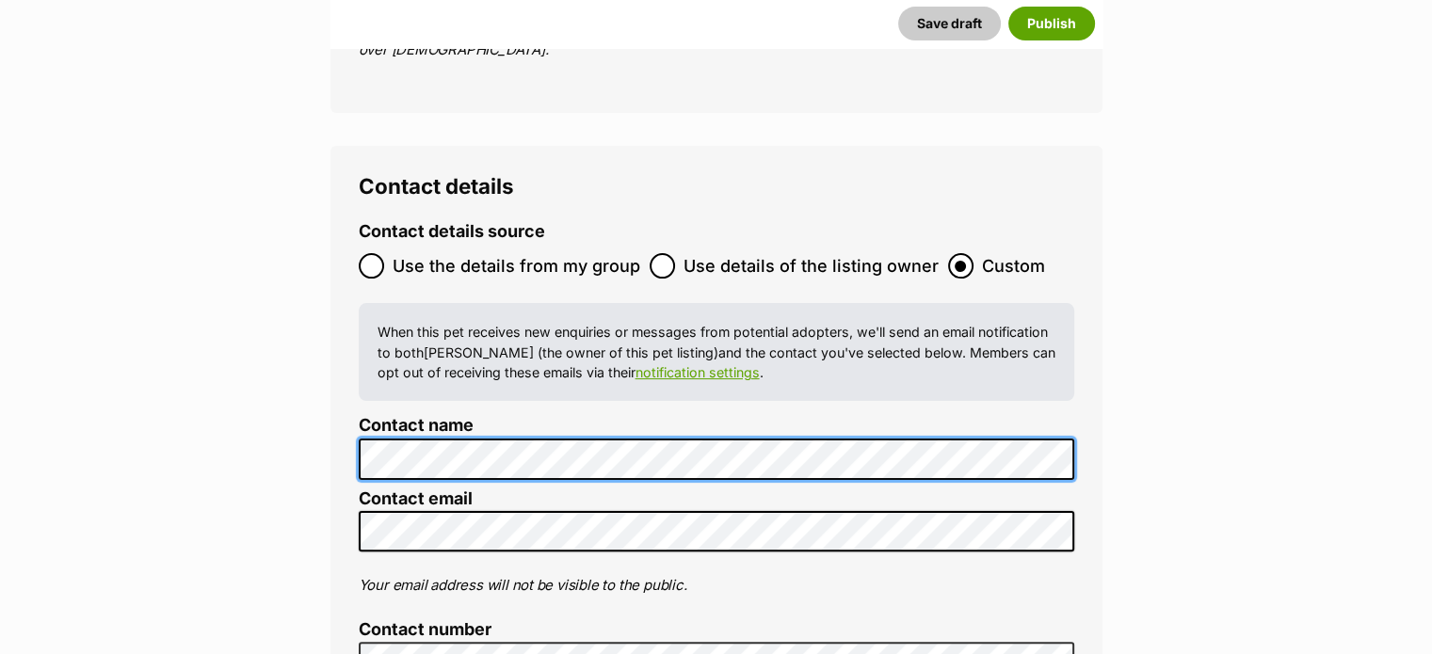
scroll to position [7536, 0]
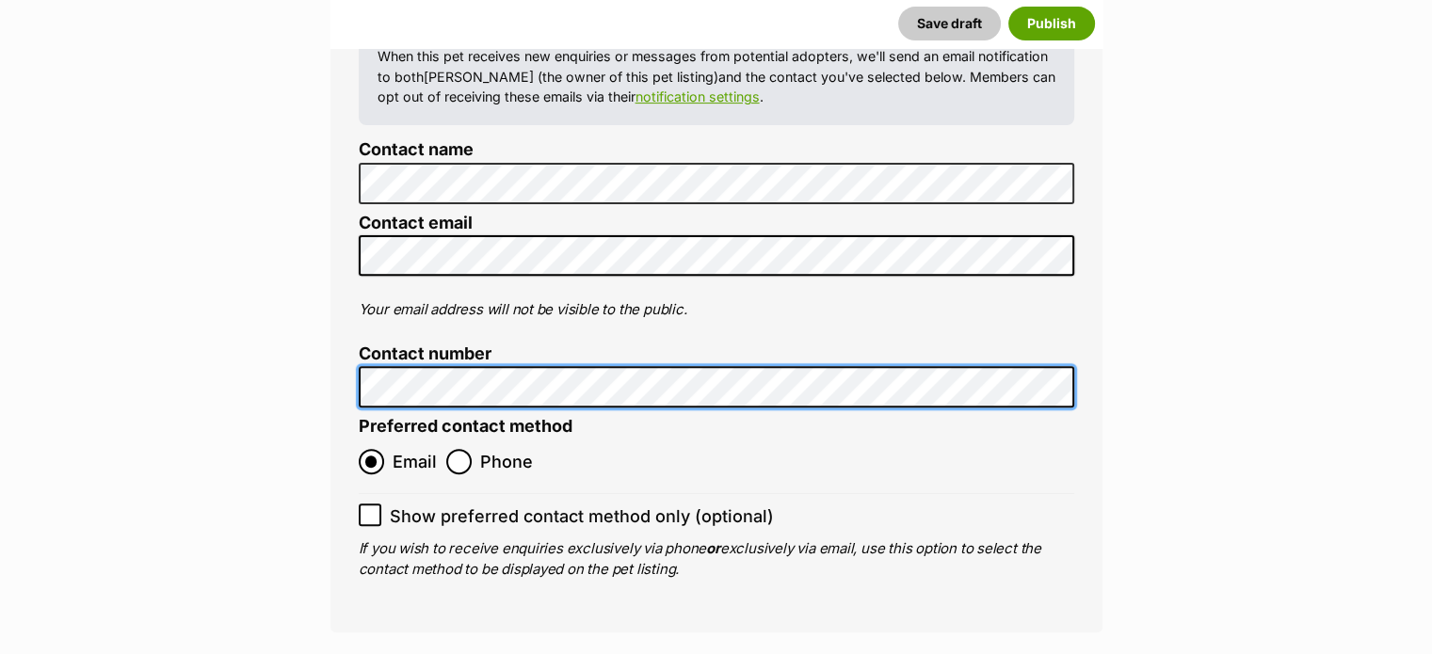
scroll to position [7824, 0]
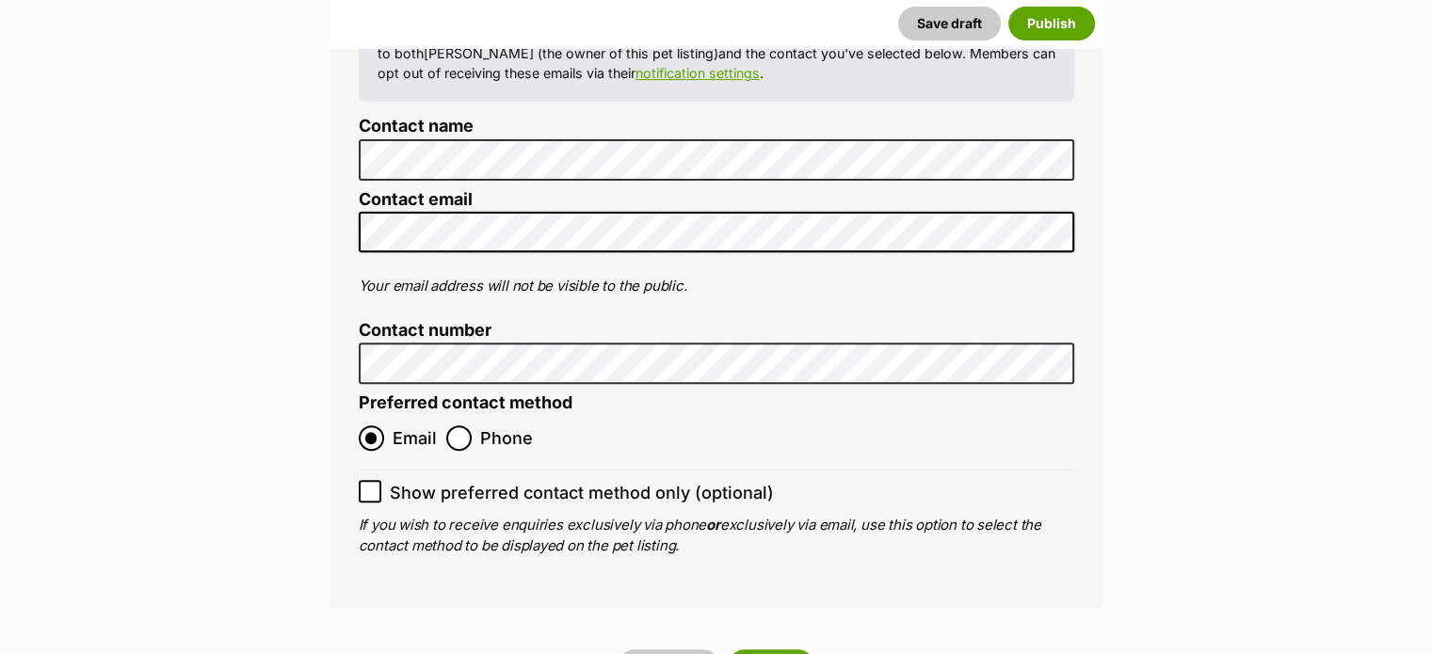
click at [375, 485] on icon at bounding box center [369, 491] width 13 height 13
click at [375, 480] on input "Show preferred contact method only (optional)" at bounding box center [370, 491] width 23 height 23
checkbox input "true"
click at [793, 650] on button "Publish" at bounding box center [771, 667] width 87 height 34
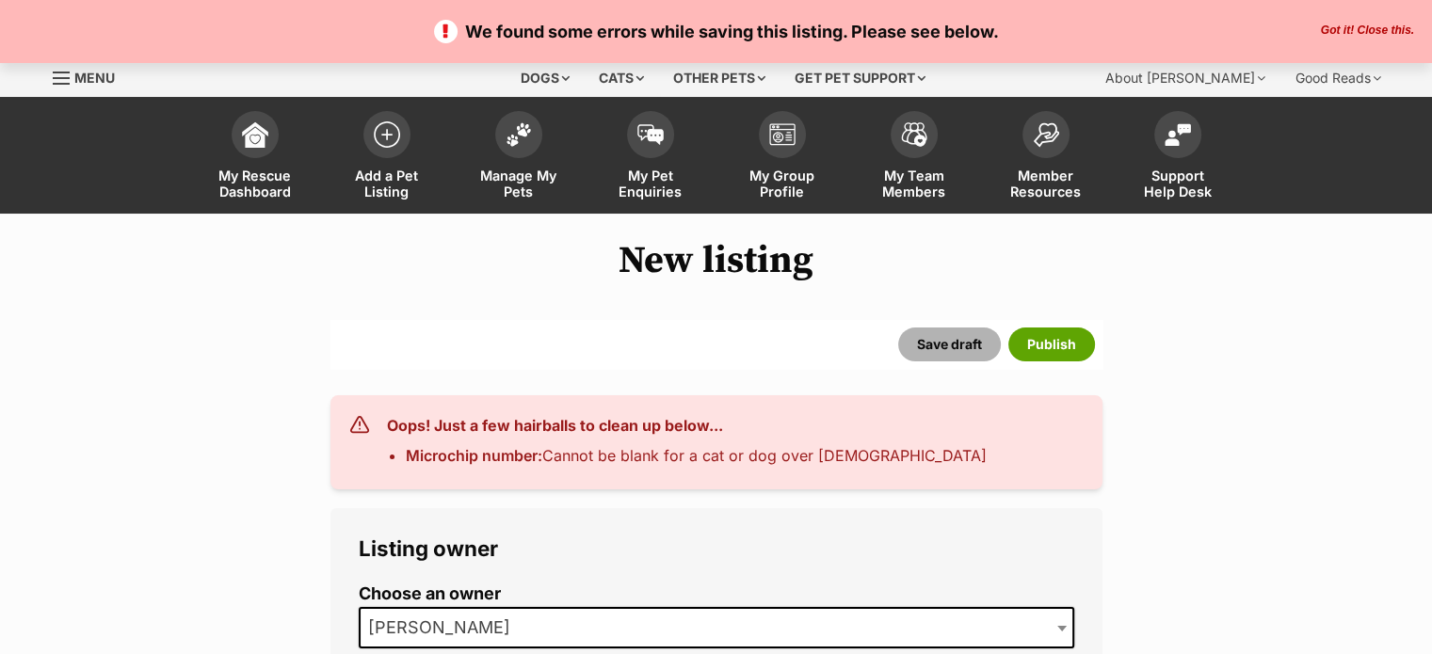
click at [970, 346] on button "Save draft" at bounding box center [949, 345] width 103 height 34
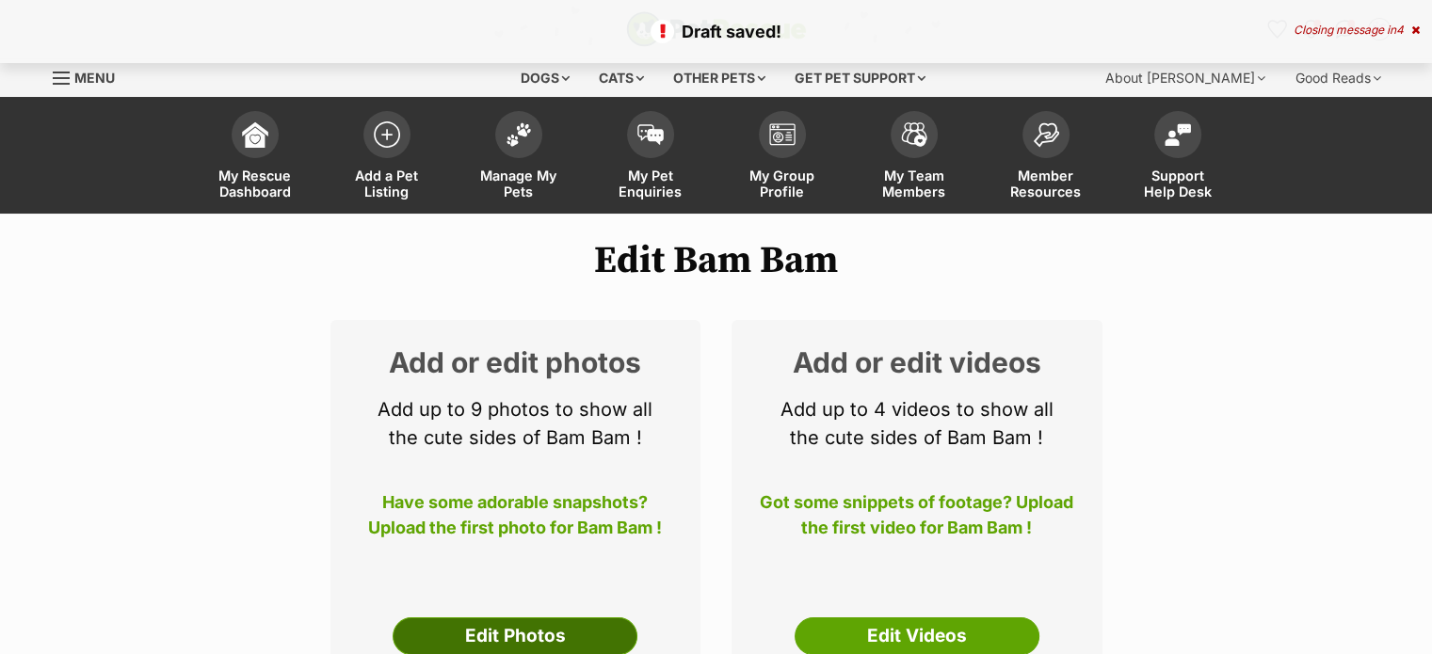
click at [547, 631] on link "Edit Photos" at bounding box center [515, 637] width 245 height 38
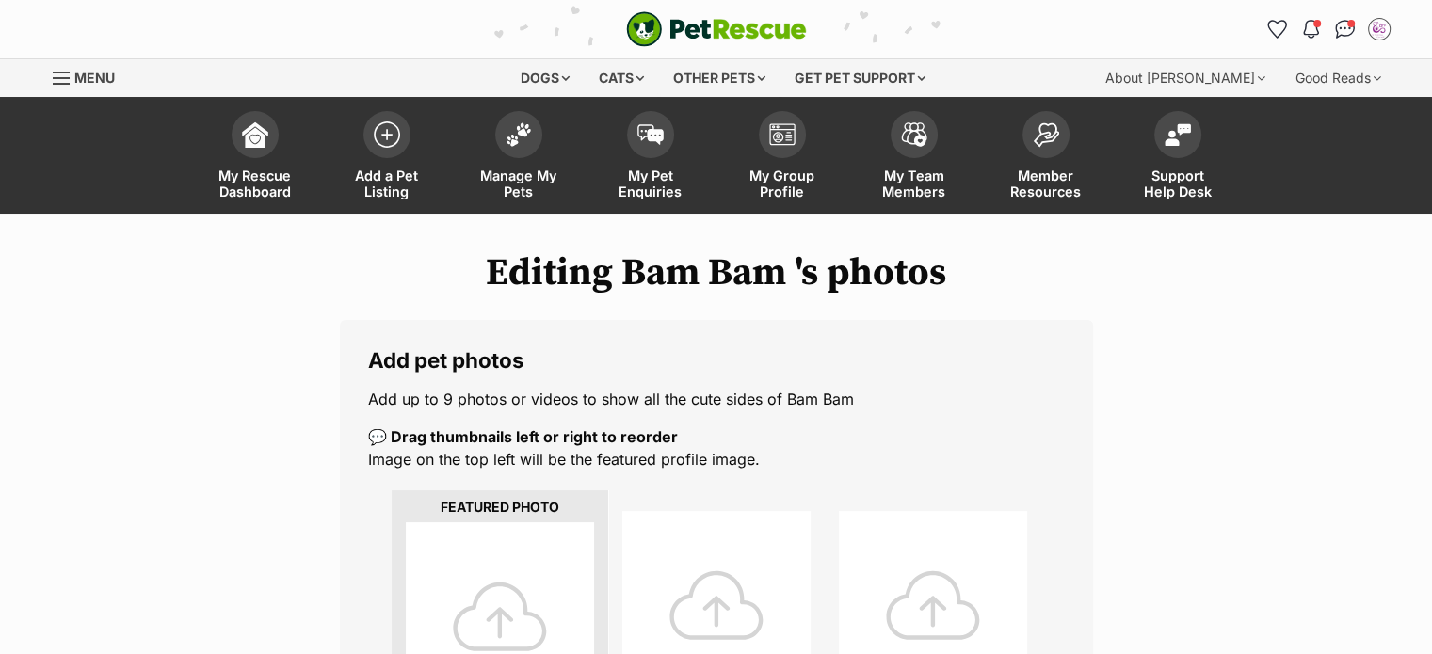
click at [509, 595] on div at bounding box center [500, 617] width 188 height 188
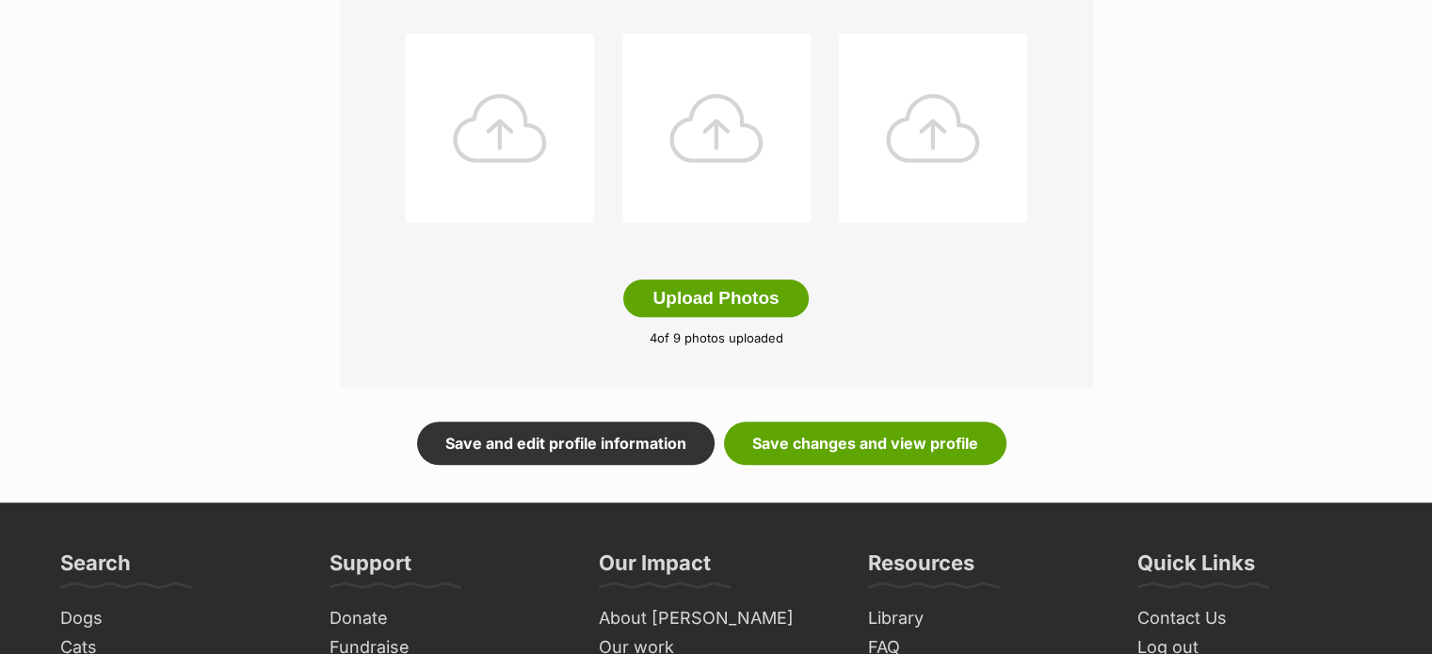
scroll to position [1020, 0]
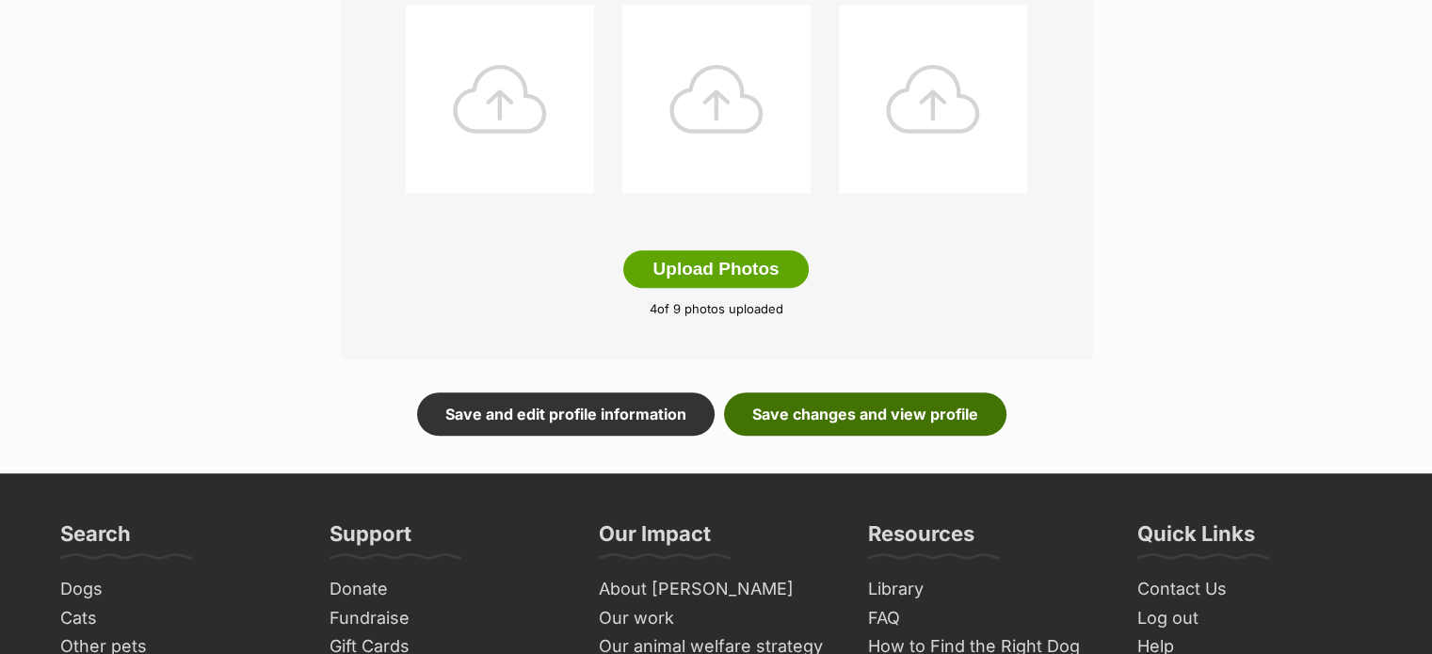
click at [805, 414] on link "Save changes and view profile" at bounding box center [865, 414] width 282 height 43
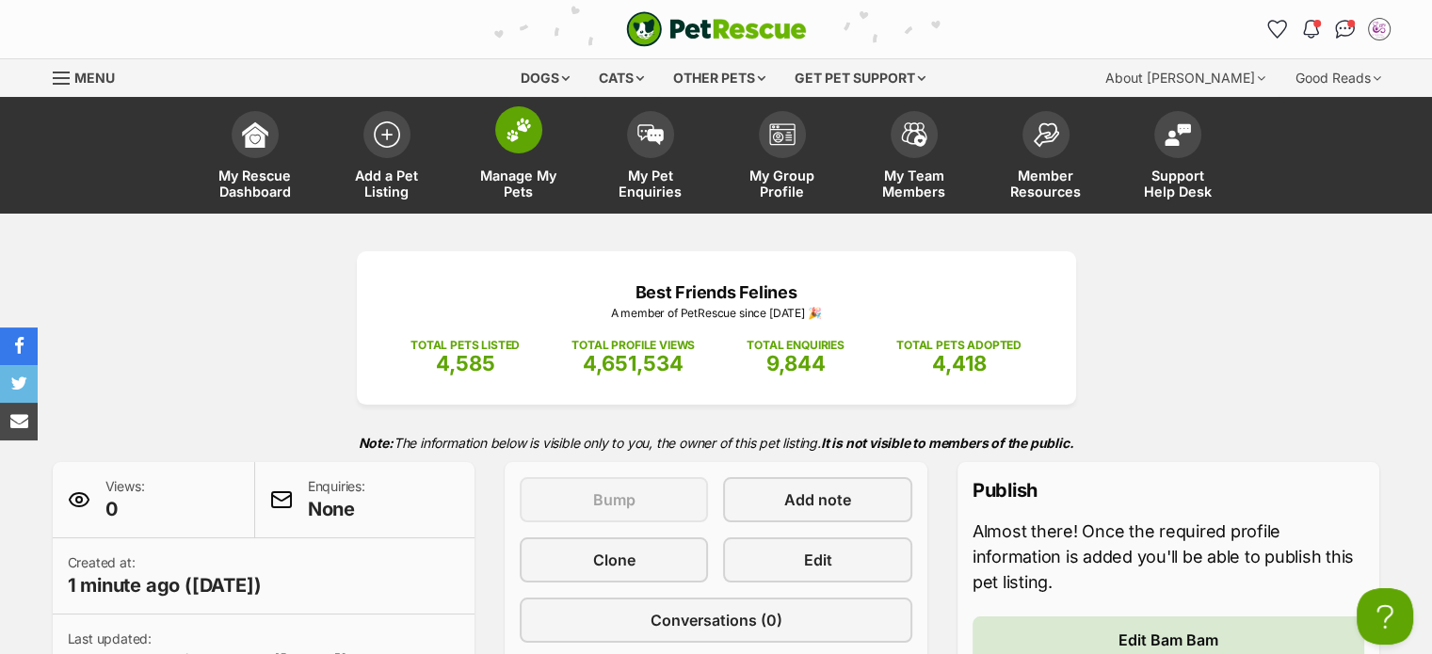
click at [513, 180] on span "Manage My Pets" at bounding box center [518, 184] width 85 height 32
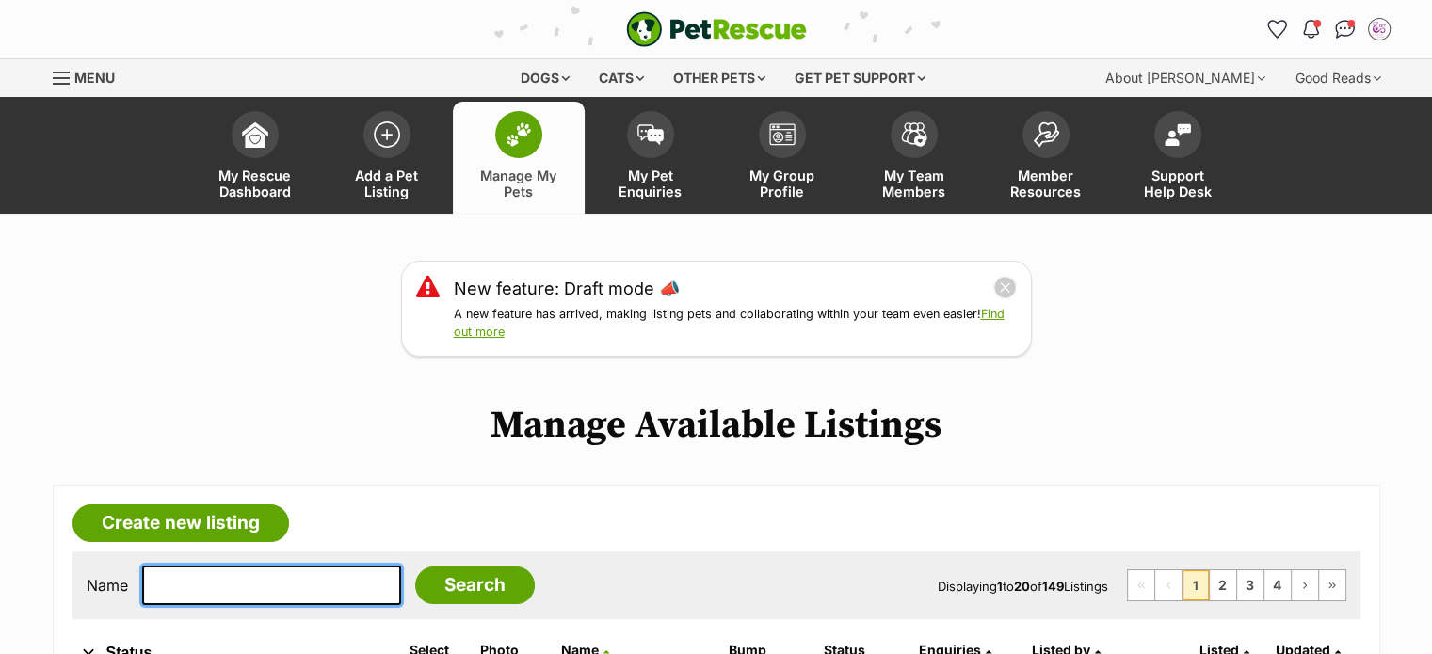
click at [306, 593] on input "text" at bounding box center [271, 586] width 259 height 40
type input "raq"
click at [415, 567] on input "Search" at bounding box center [475, 586] width 120 height 38
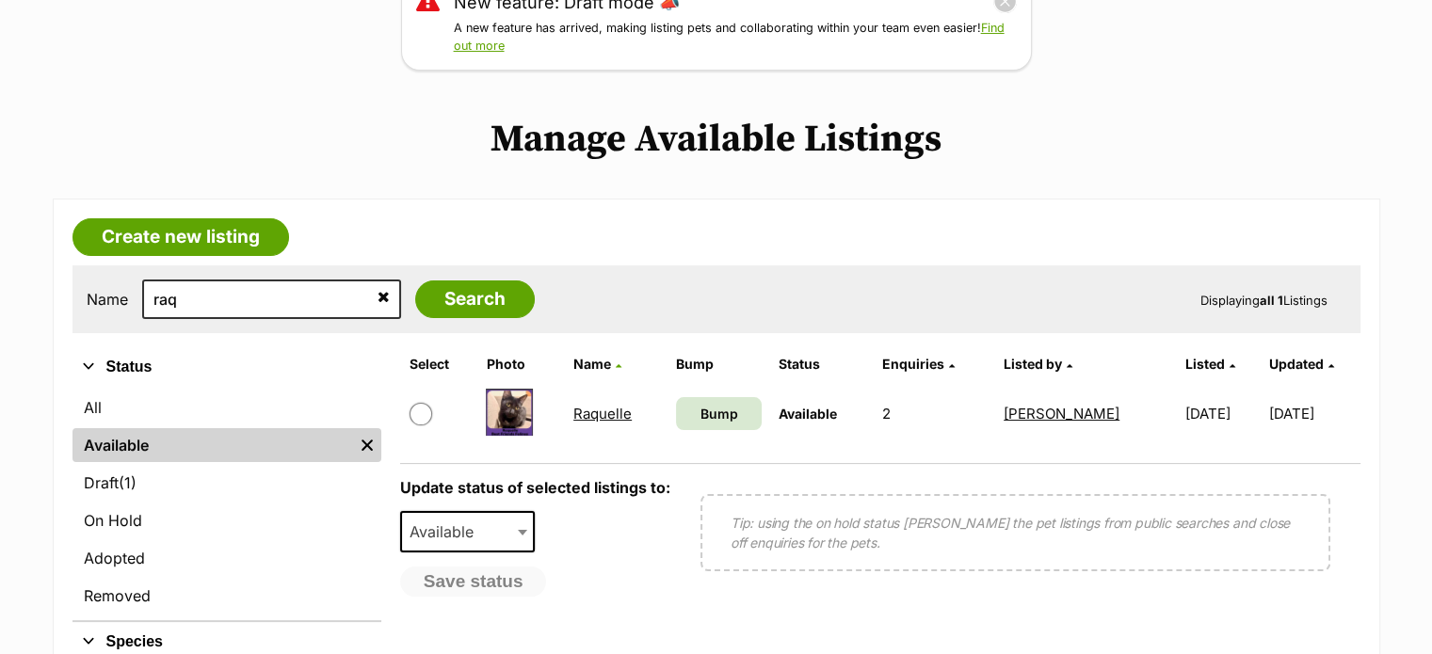
scroll to position [292, 0]
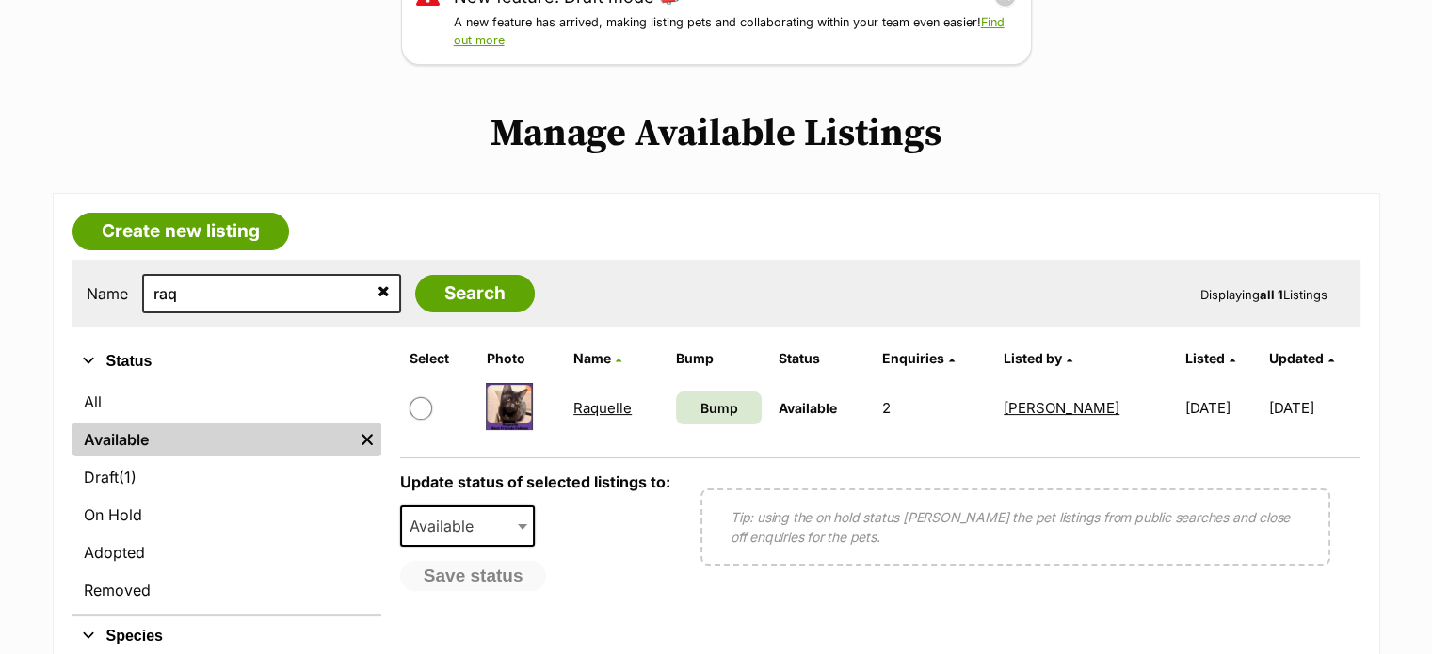
click at [606, 405] on link "Raquelle" at bounding box center [602, 408] width 58 height 18
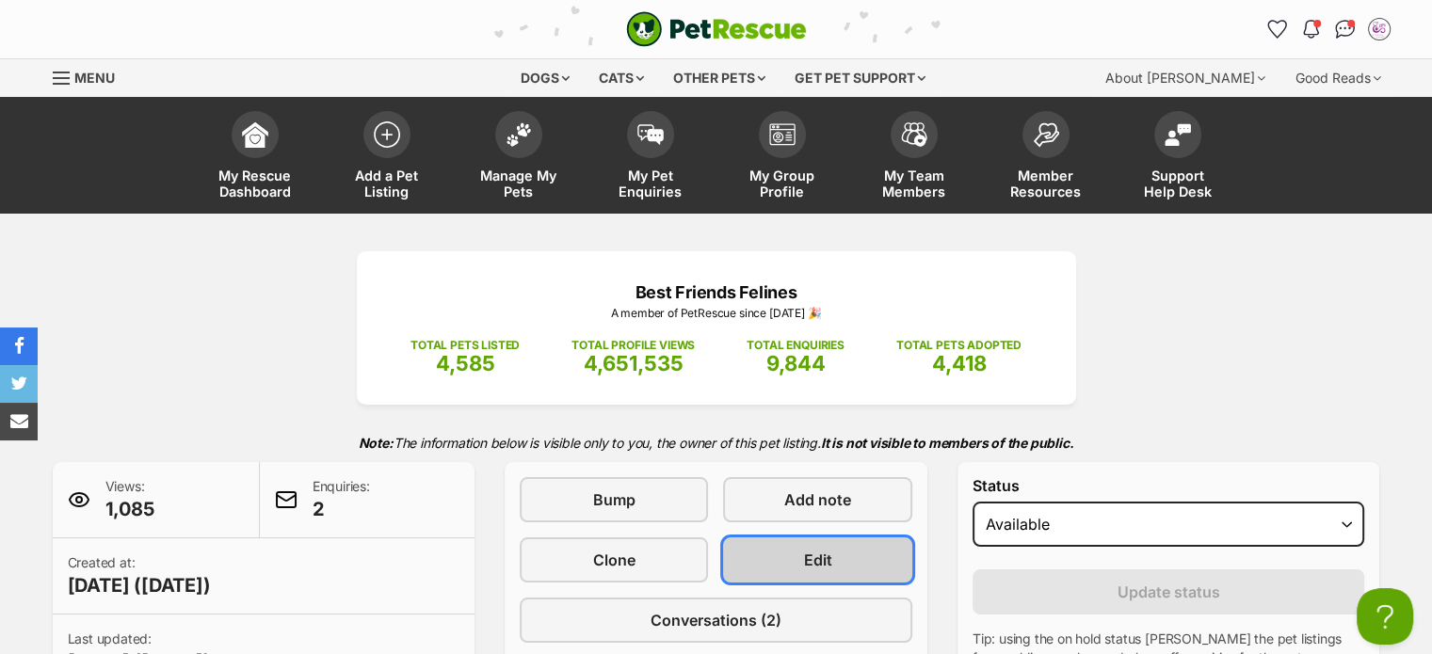
click at [837, 551] on link "Edit" at bounding box center [817, 560] width 188 height 45
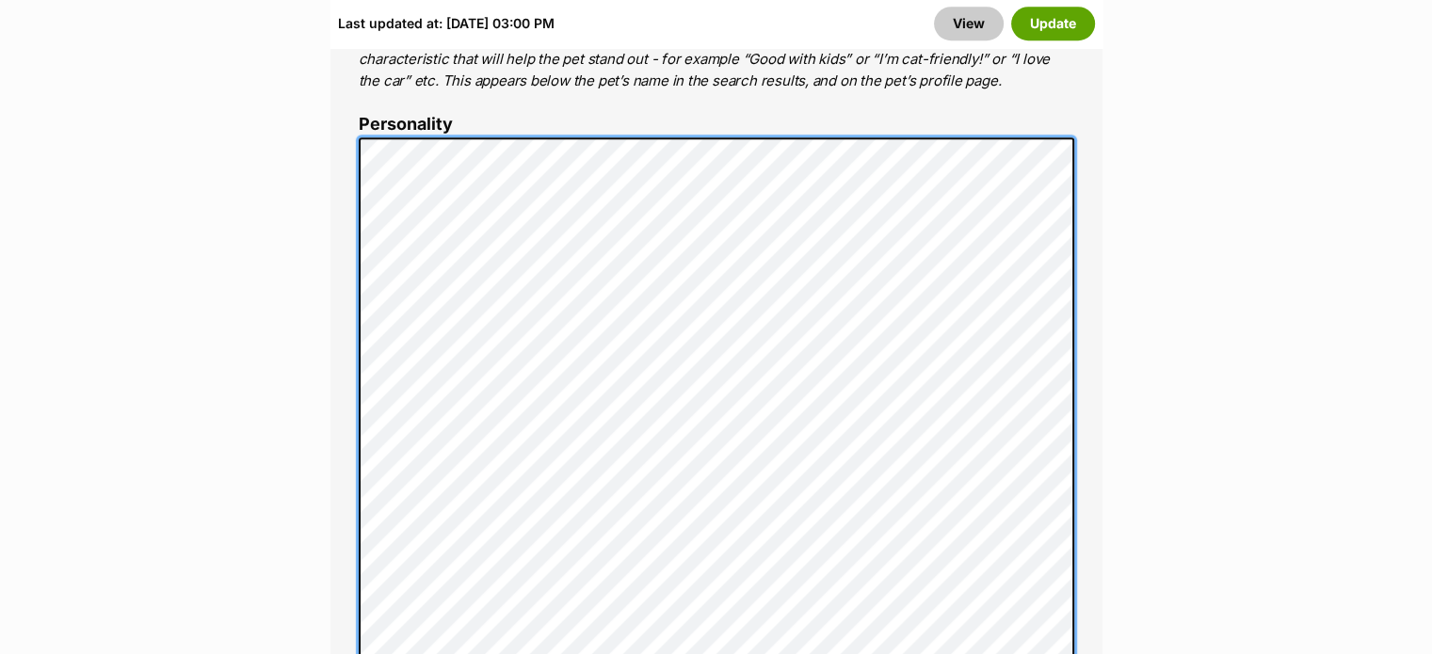
scroll to position [1443, 0]
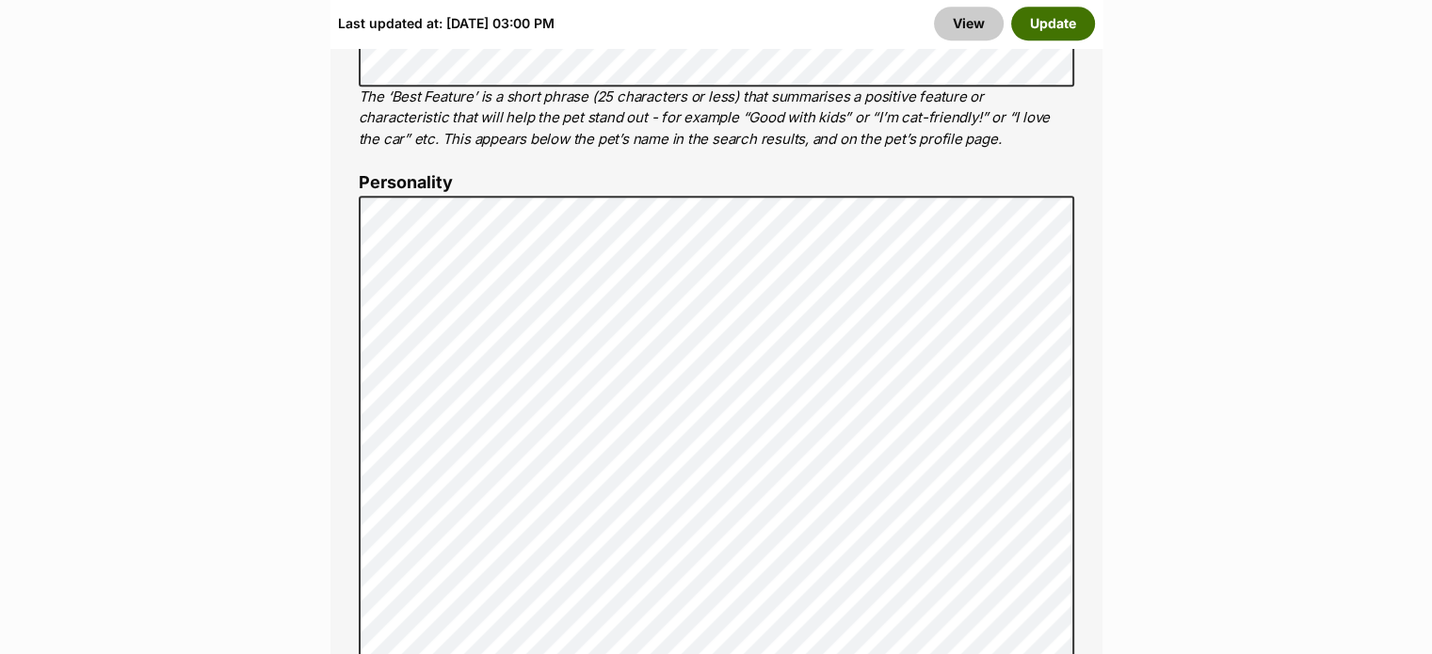
click at [1072, 16] on button "Update" at bounding box center [1053, 24] width 84 height 34
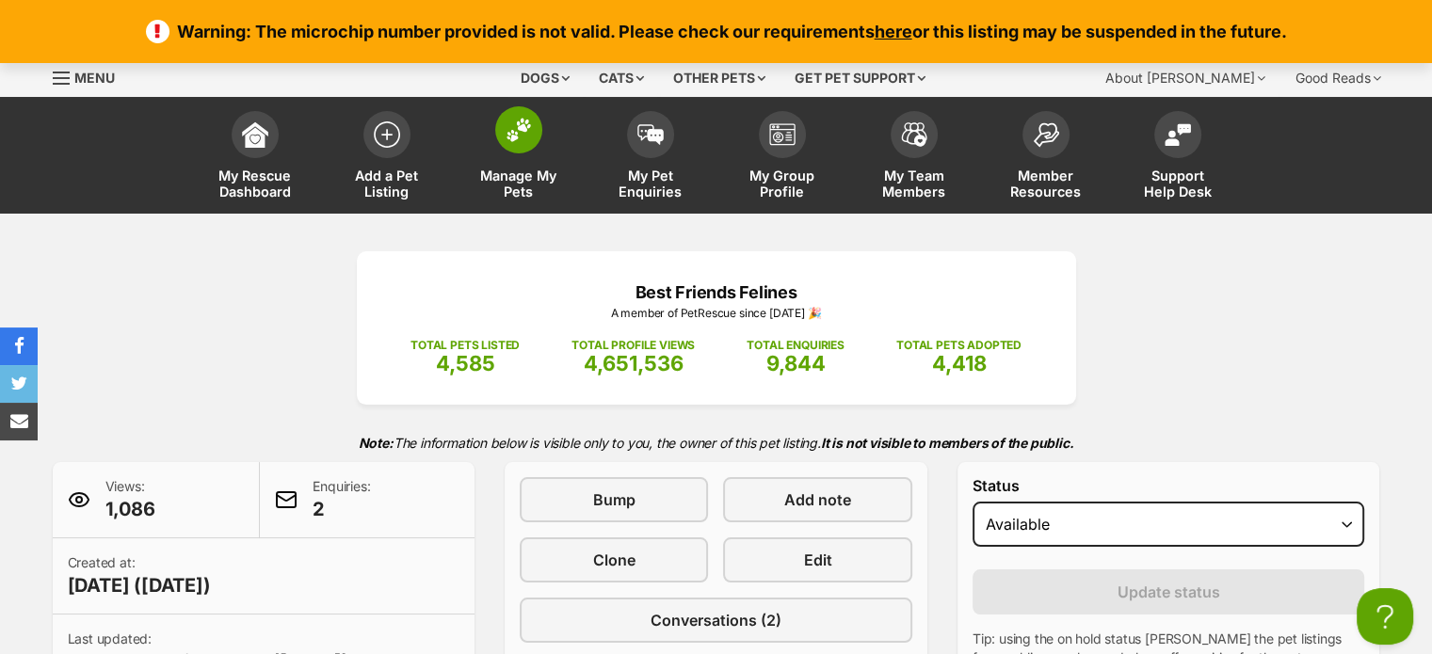
click at [517, 182] on span "Manage My Pets" at bounding box center [518, 184] width 85 height 32
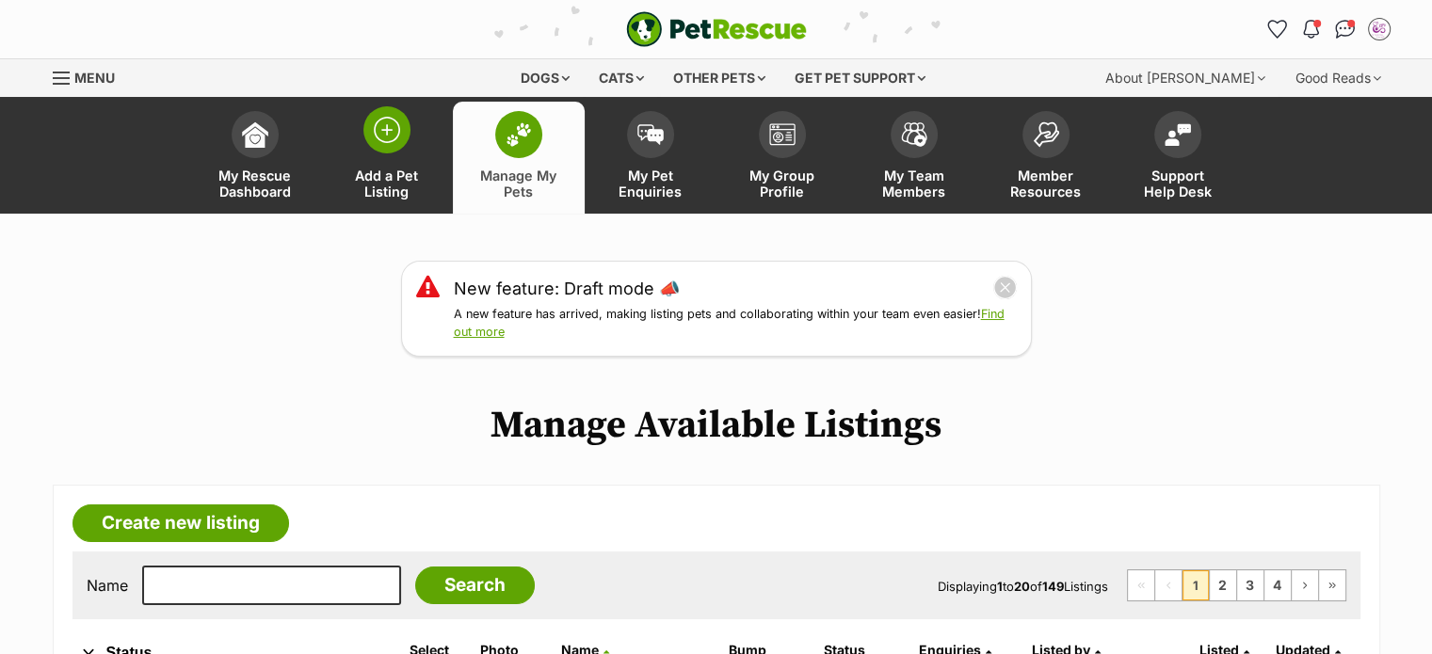
click at [395, 180] on span "Add a Pet Listing" at bounding box center [387, 184] width 85 height 32
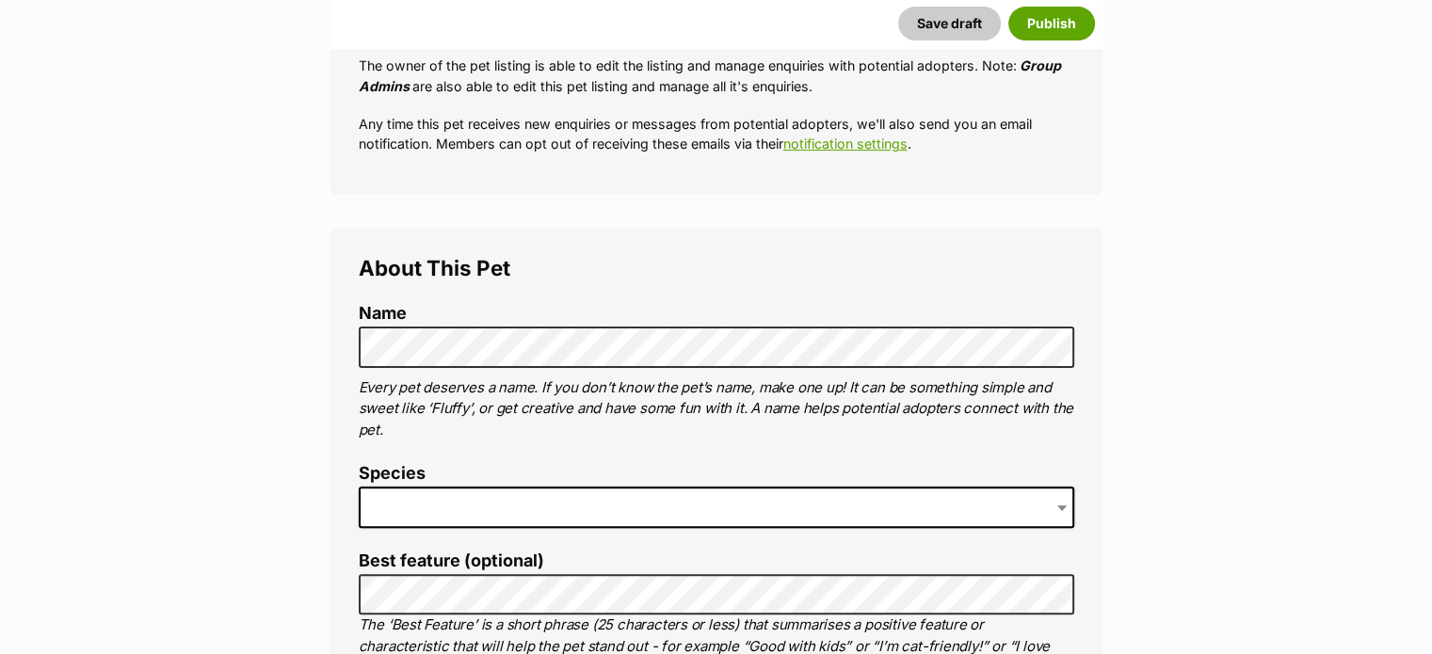
scroll to position [578, 0]
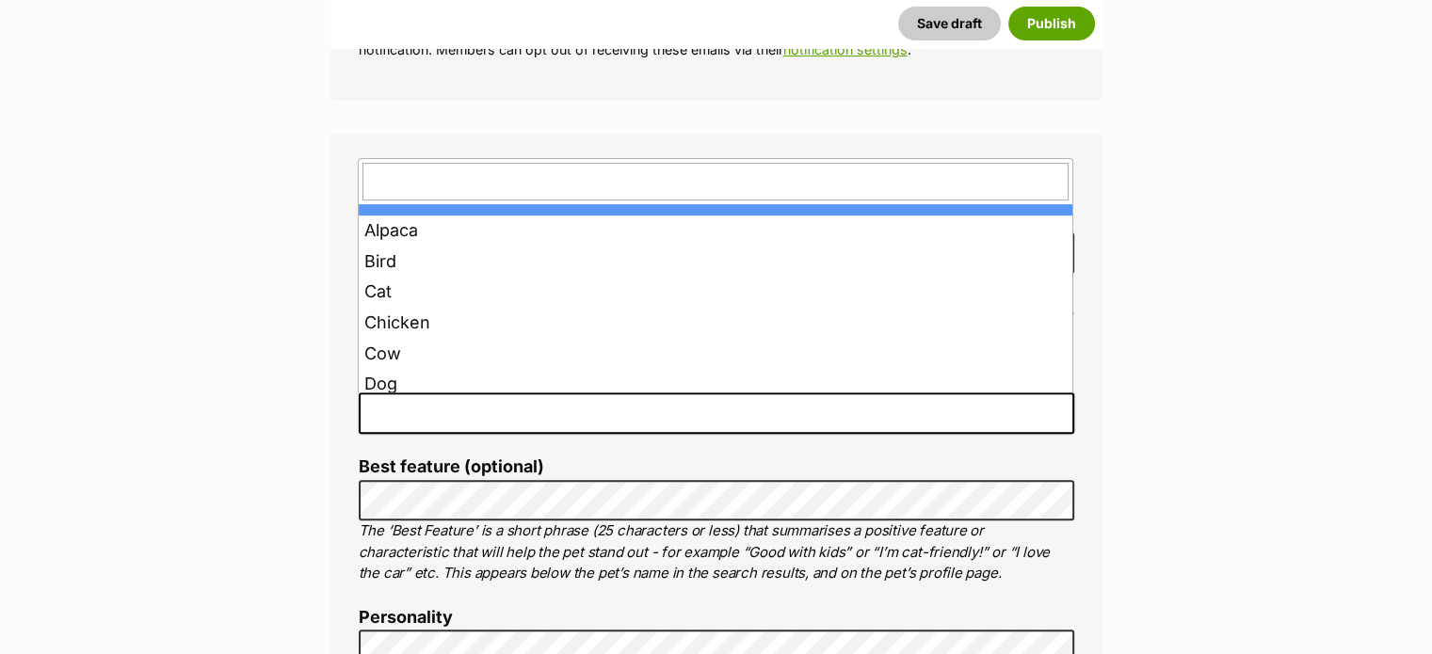
click at [757, 407] on span at bounding box center [717, 413] width 716 height 41
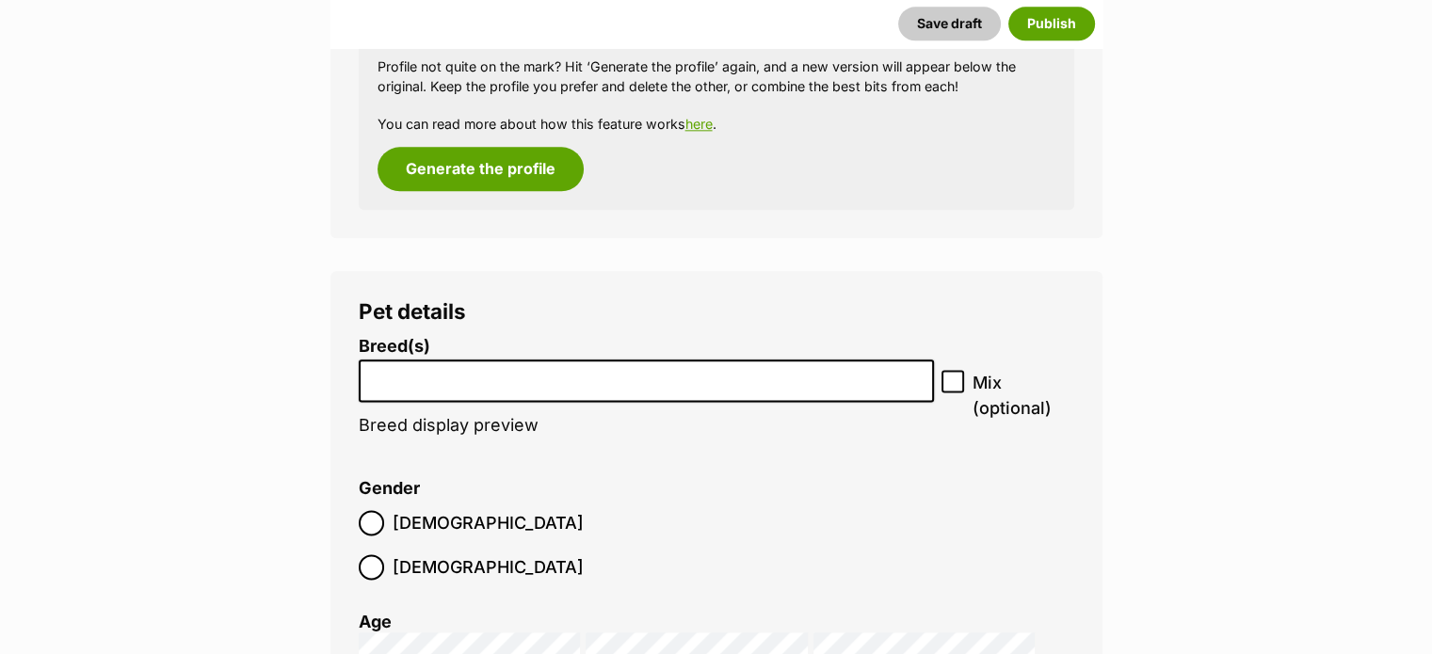
scroll to position [2354, 0]
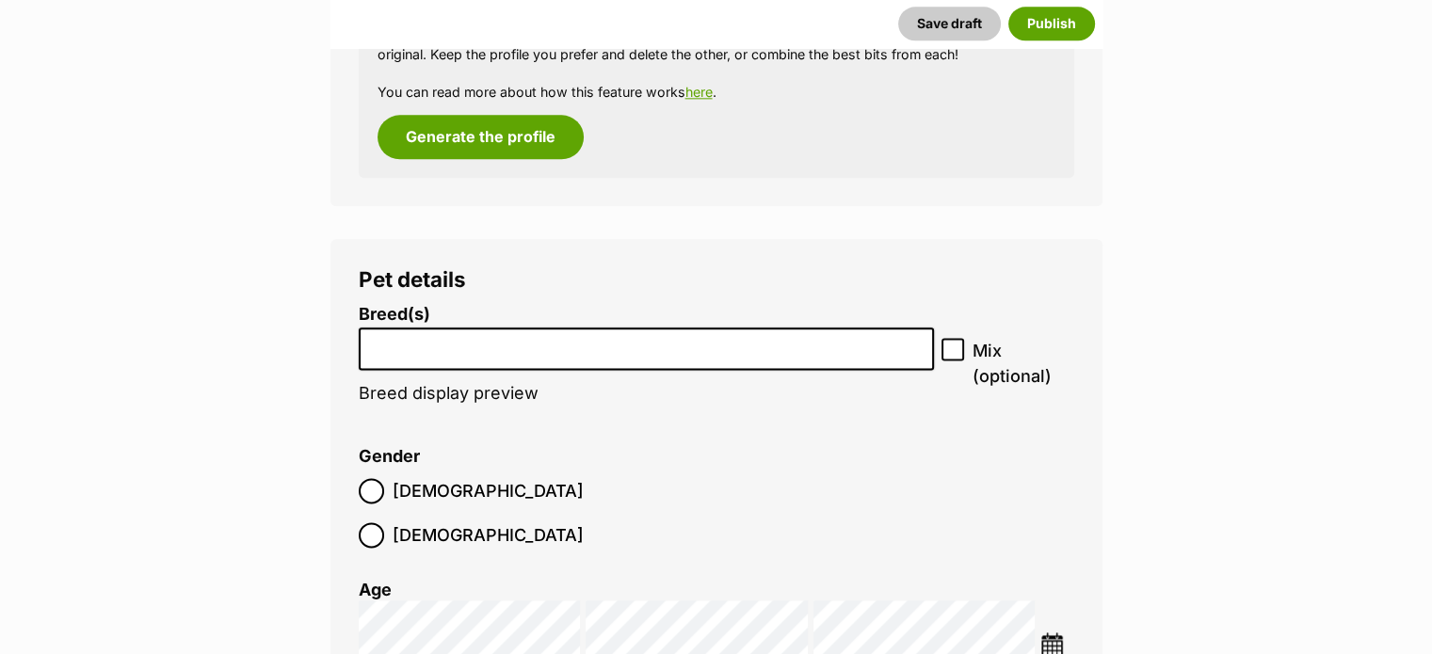
click at [787, 342] on input "search" at bounding box center [646, 344] width 563 height 20
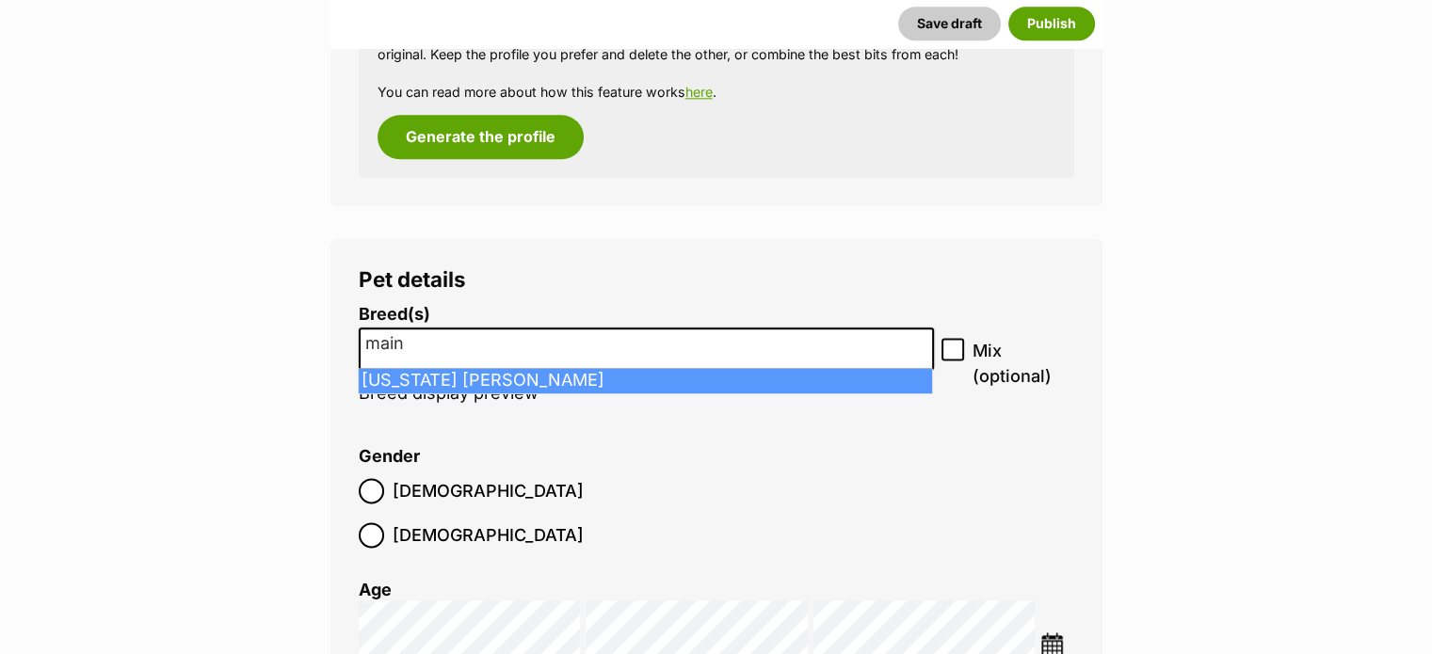
type input "main"
select select "253"
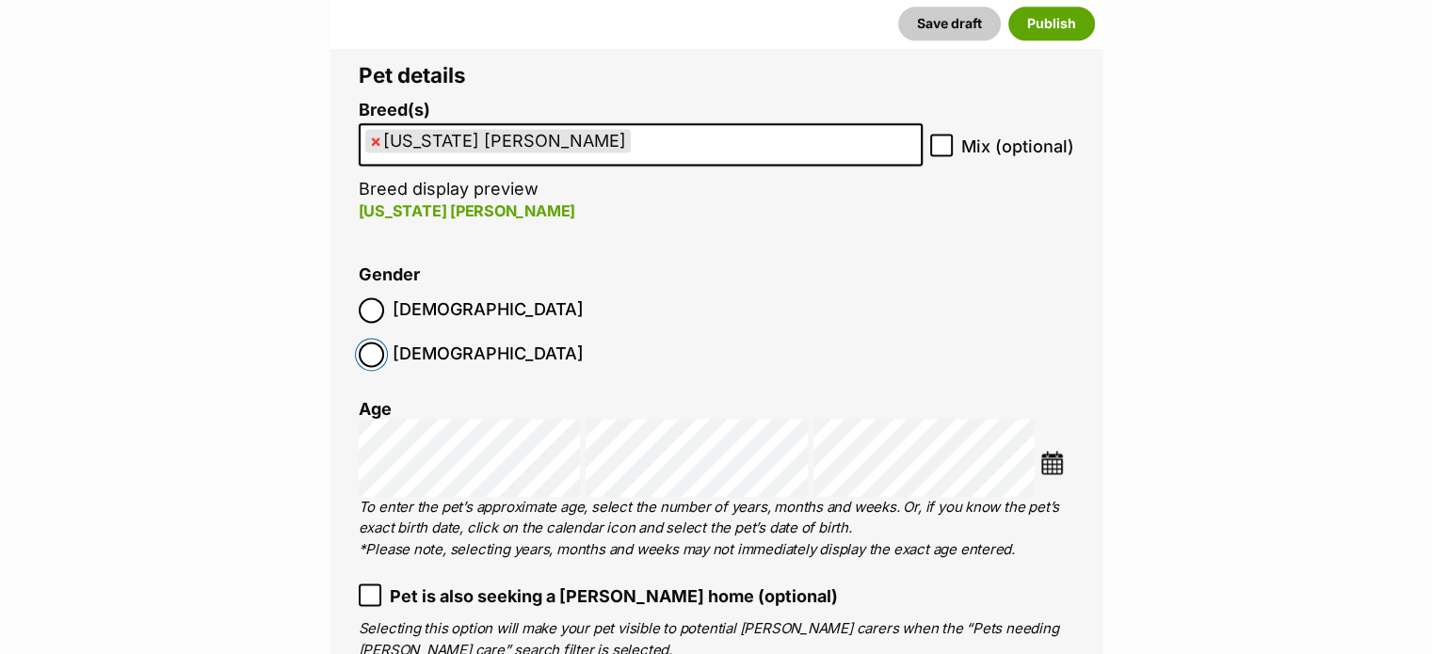
scroll to position [2644, 0]
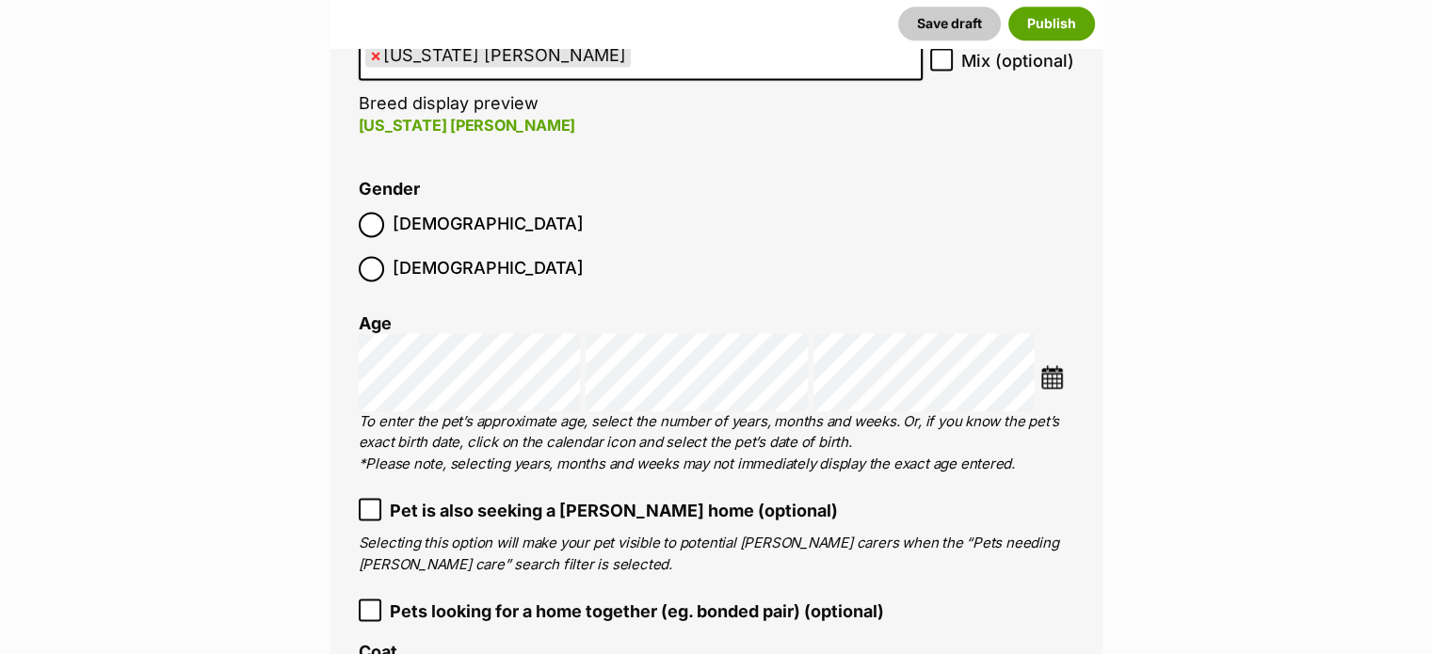
click at [1055, 365] on img at bounding box center [1052, 377] width 24 height 24
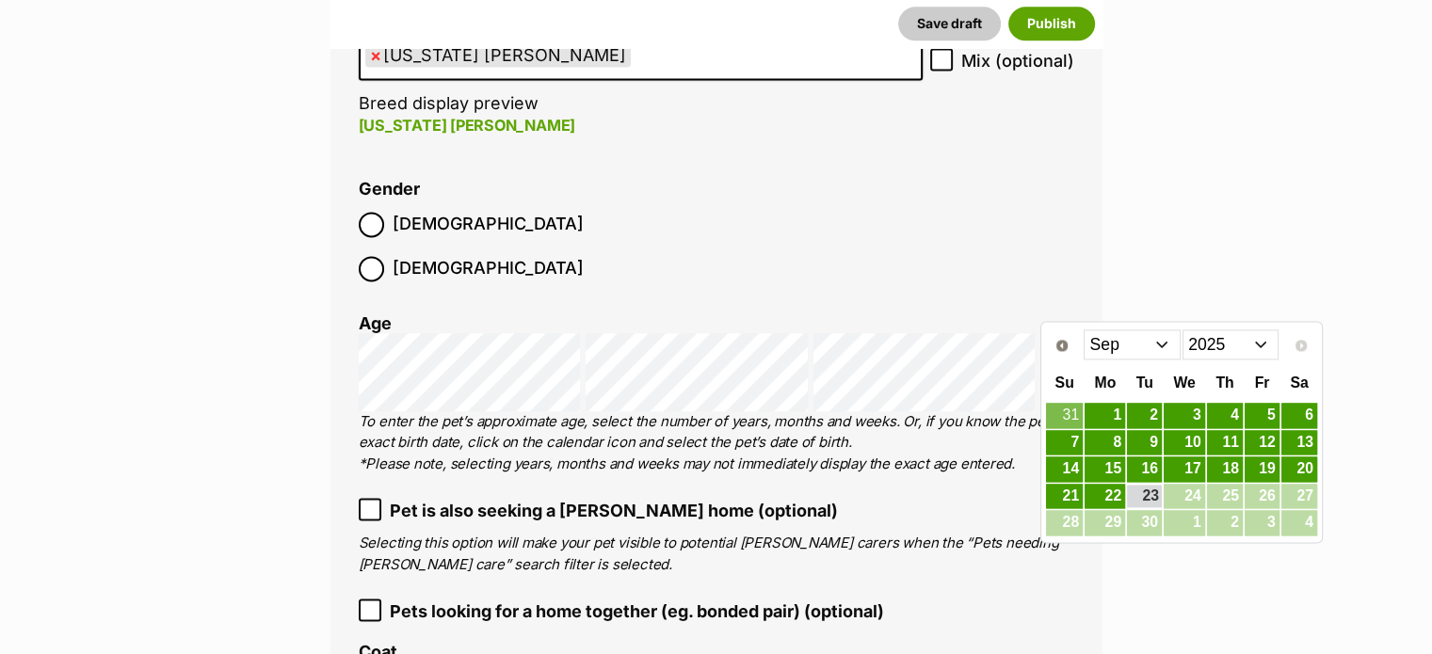
click at [1122, 354] on select "Jan Feb Mar Apr May Jun Jul Aug Sep" at bounding box center [1132, 345] width 97 height 30
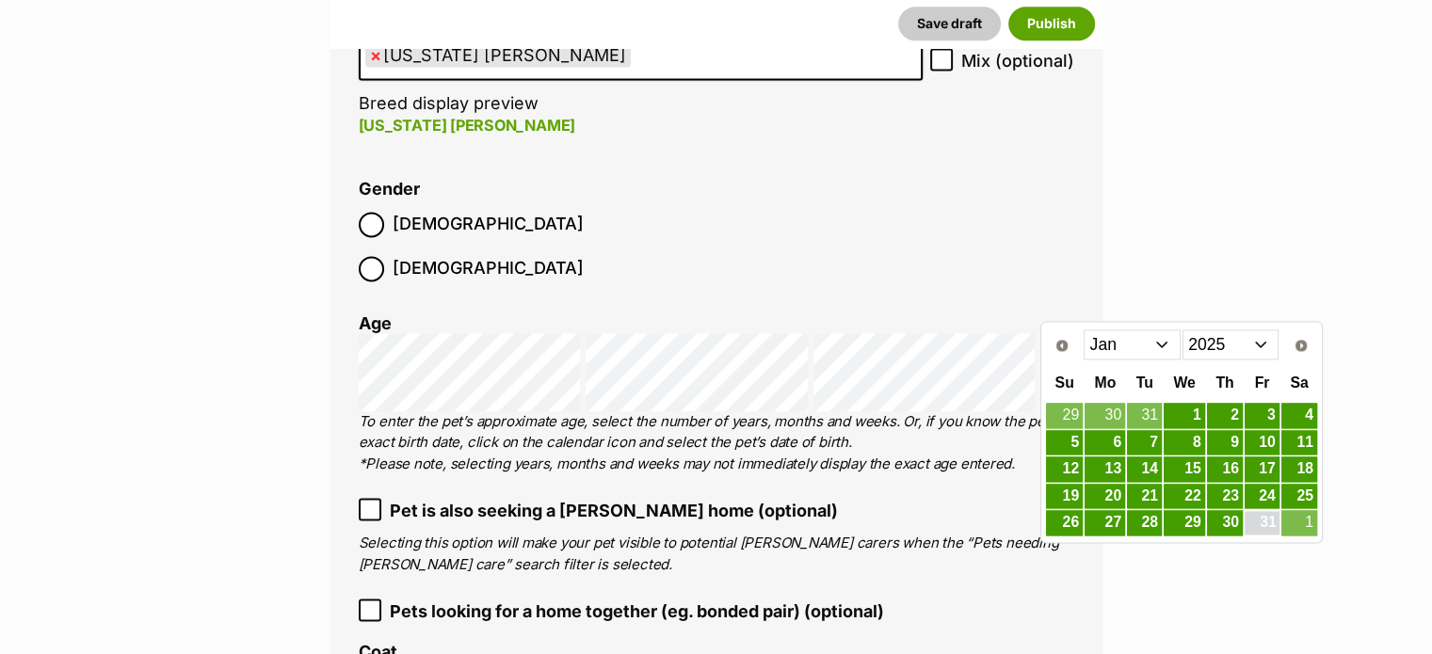
click at [1273, 526] on link "31" at bounding box center [1262, 523] width 35 height 24
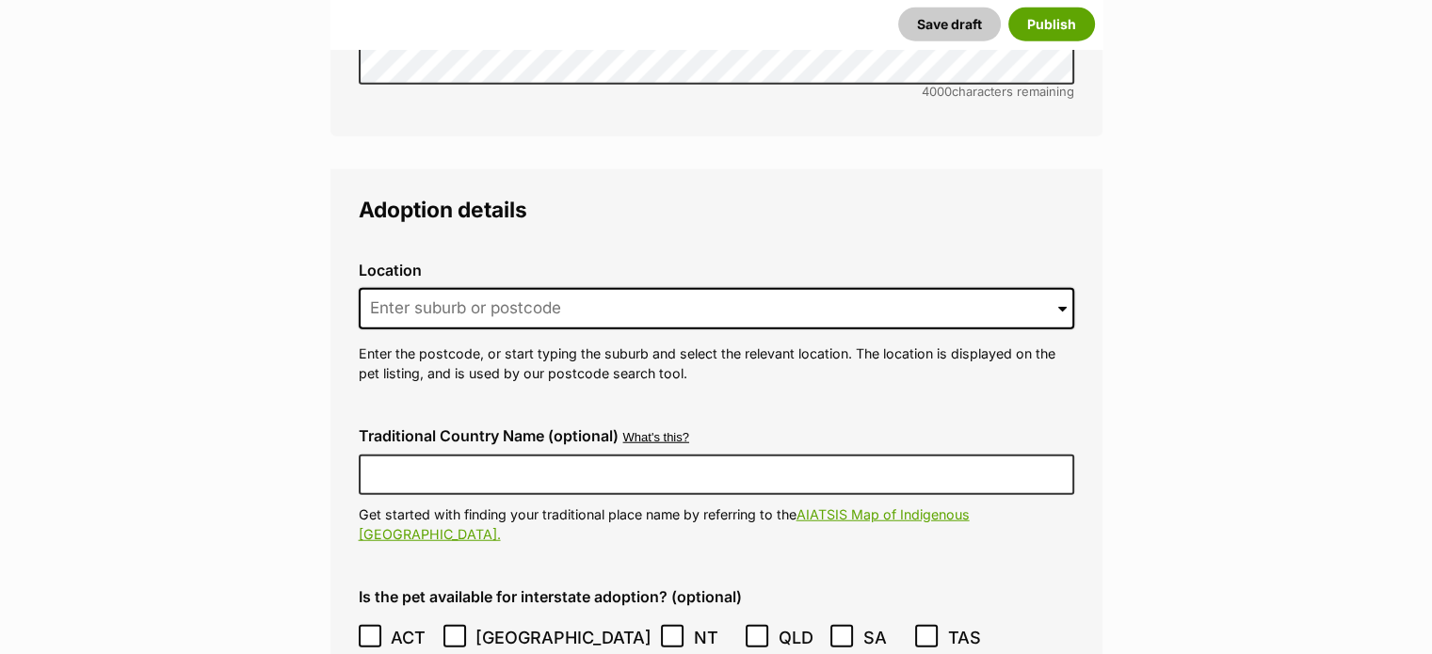
scroll to position [4760, 0]
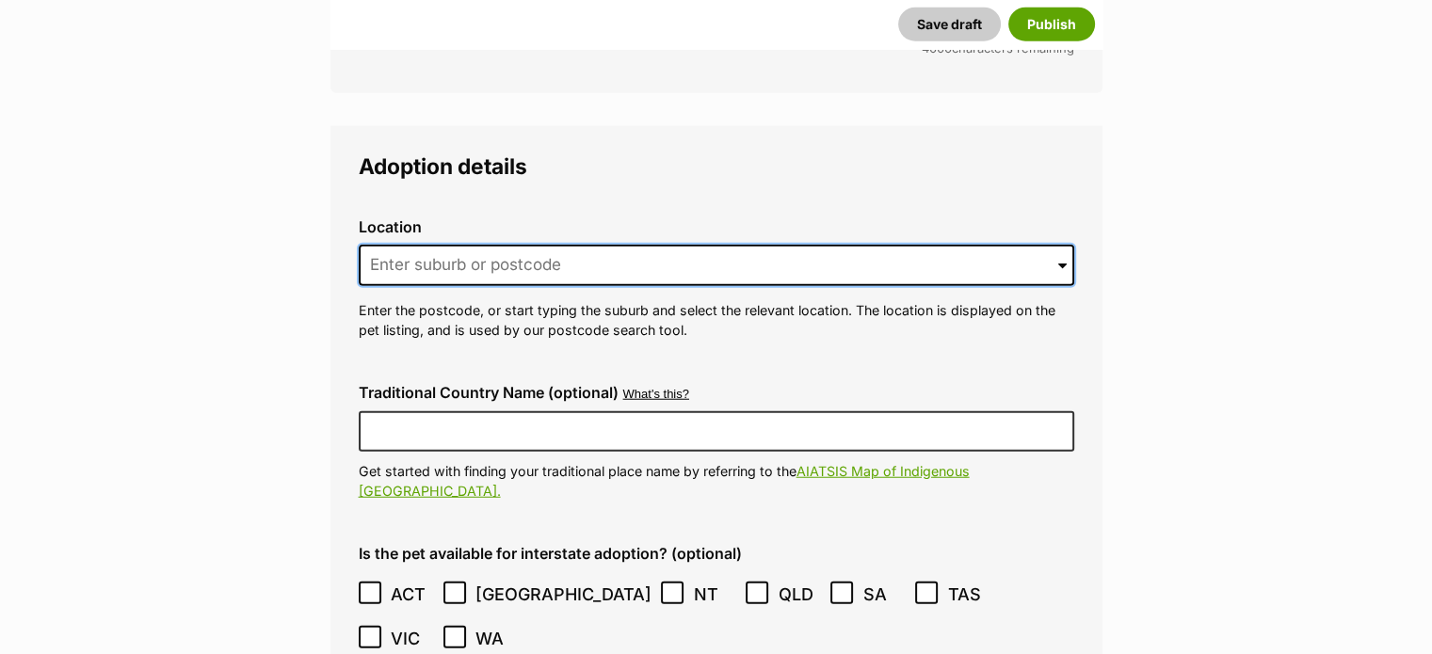
click at [468, 245] on input at bounding box center [717, 265] width 716 height 41
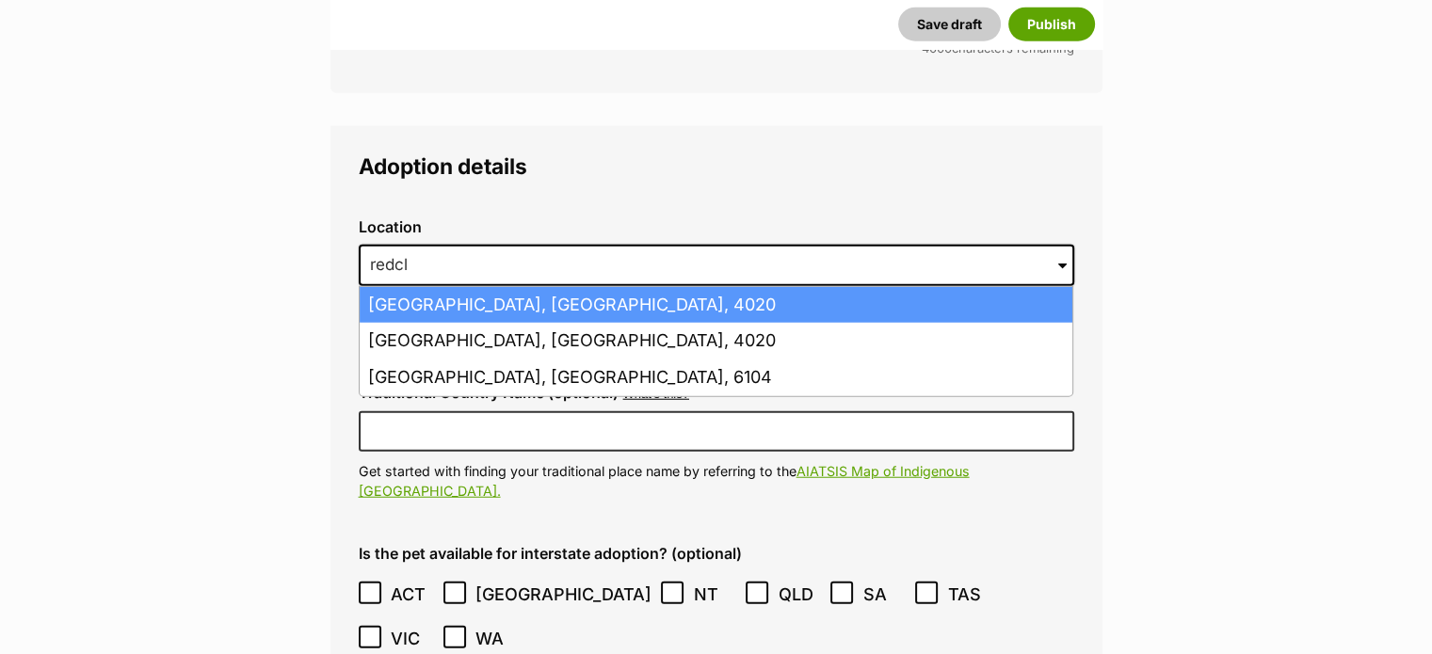
click at [524, 287] on li "Redcliffe, Queensland, 4020" at bounding box center [716, 305] width 713 height 37
type input "Redcliffe, Queensland, 4020"
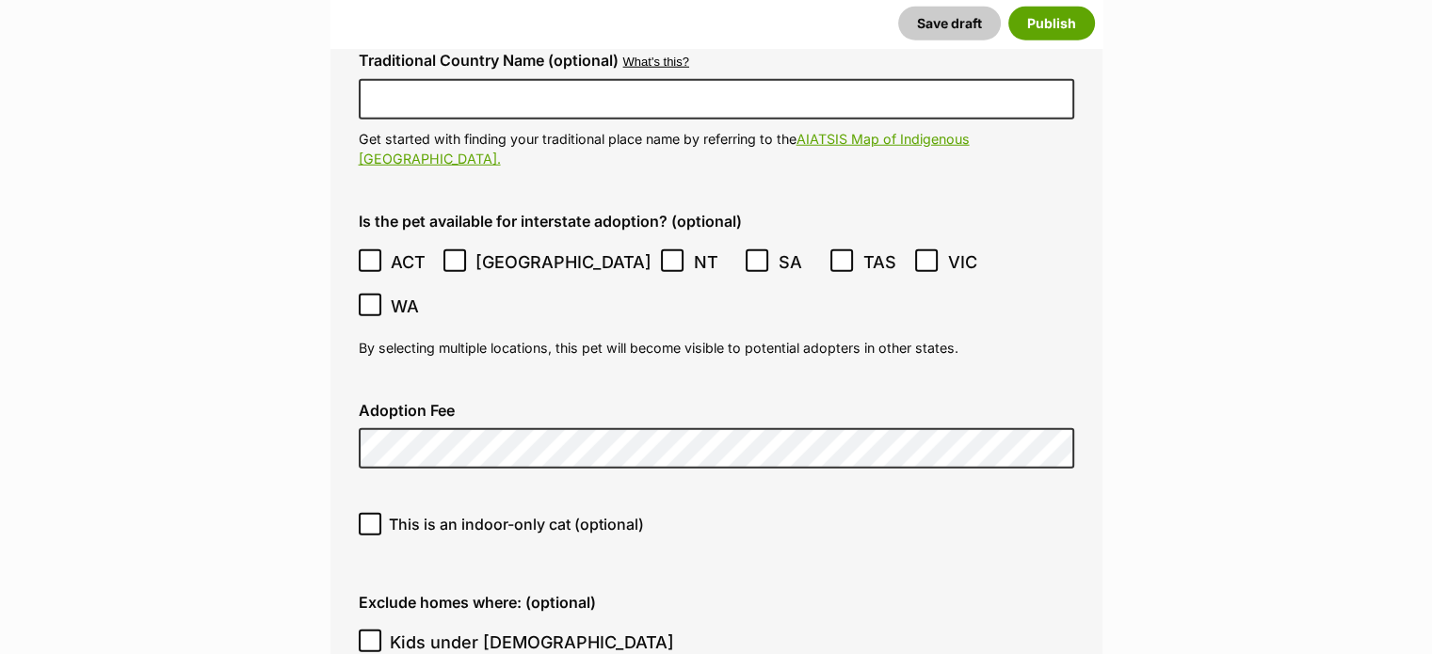
scroll to position [5125, 0]
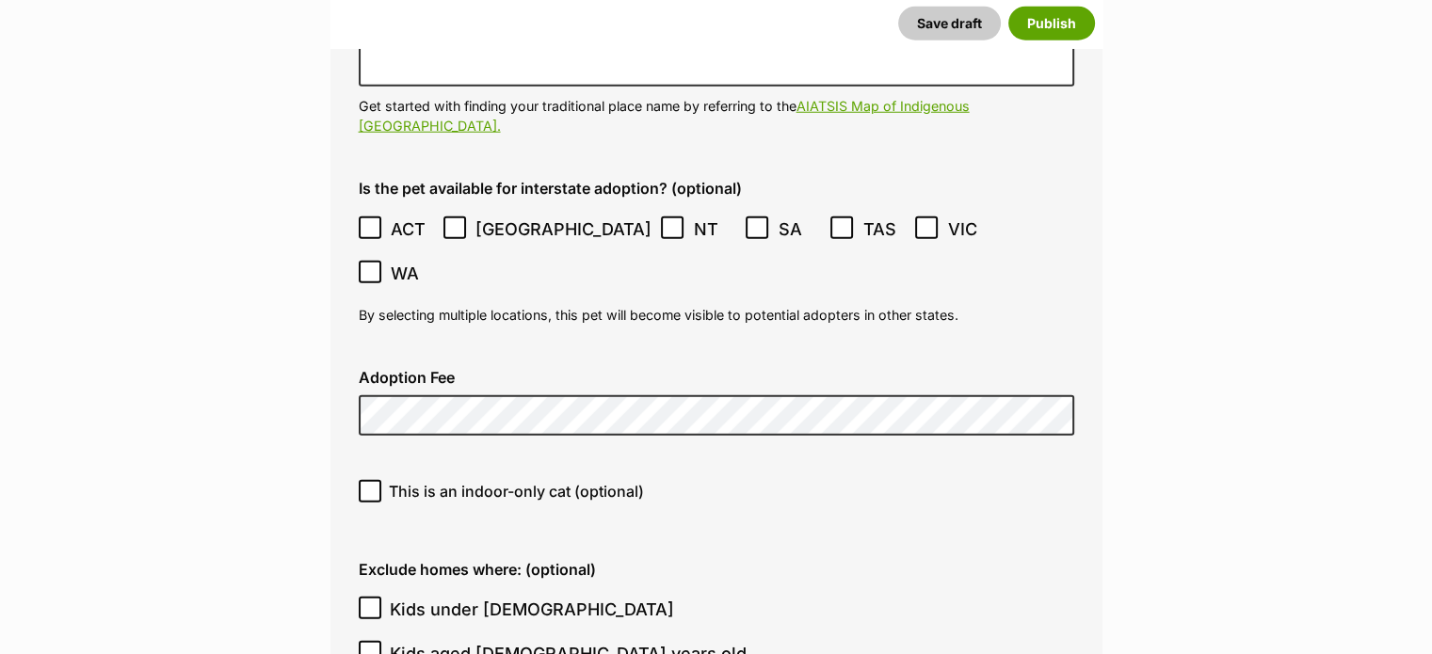
click at [368, 487] on icon at bounding box center [369, 491] width 11 height 8
click at [368, 480] on input "This is an indoor-only cat (optional)" at bounding box center [370, 491] width 23 height 23
checkbox input "true"
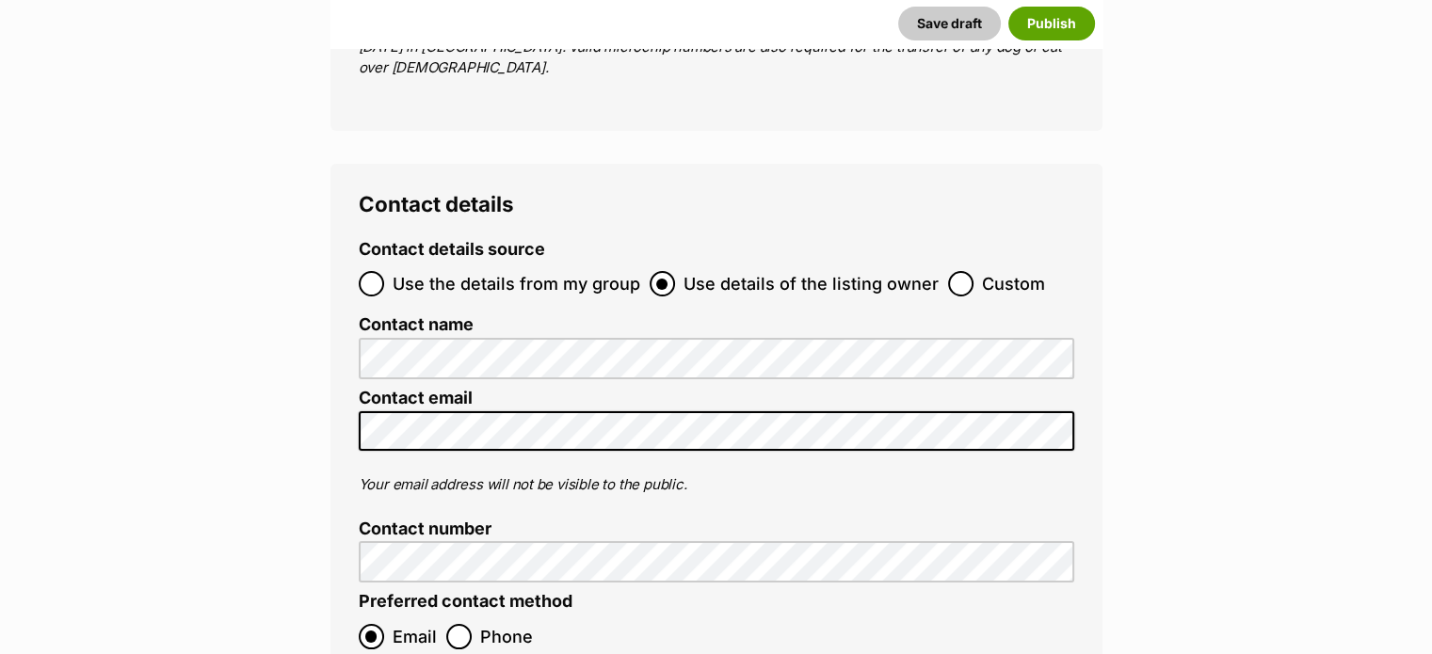
scroll to position [7284, 0]
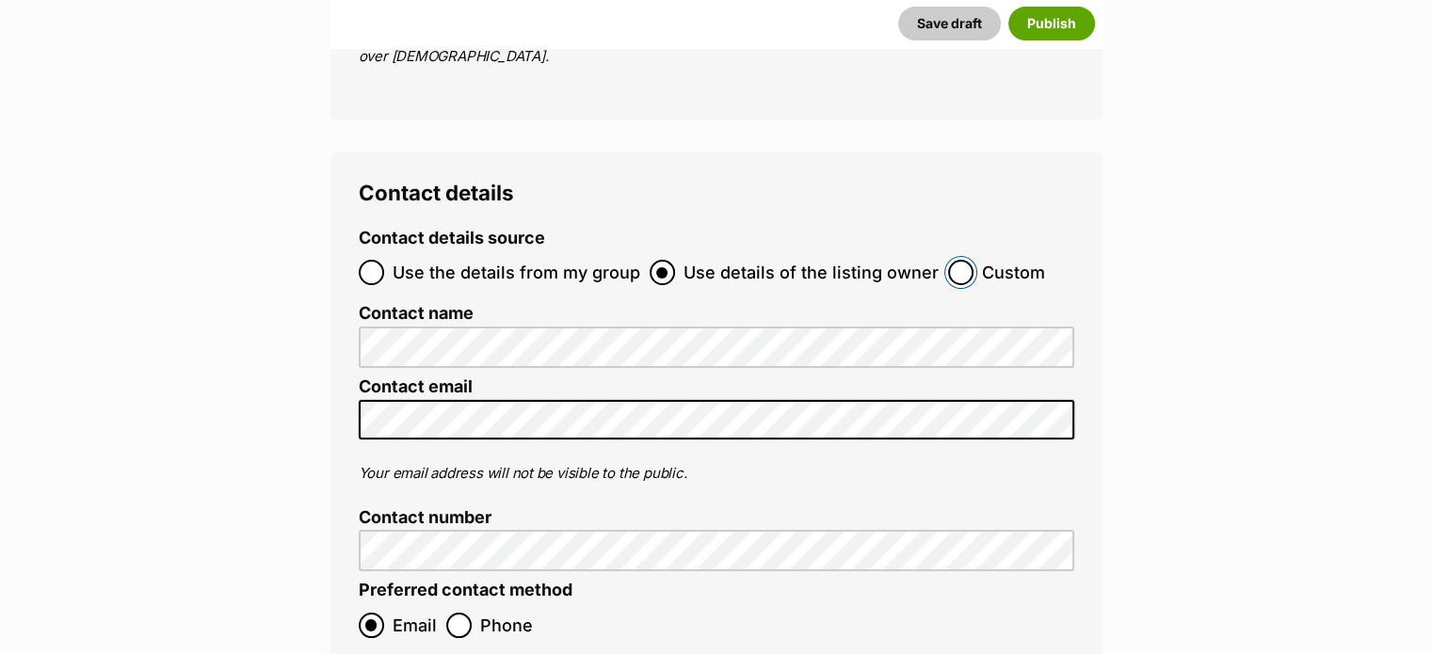
click at [950, 260] on input "Custom" at bounding box center [960, 272] width 25 height 25
radio input "true"
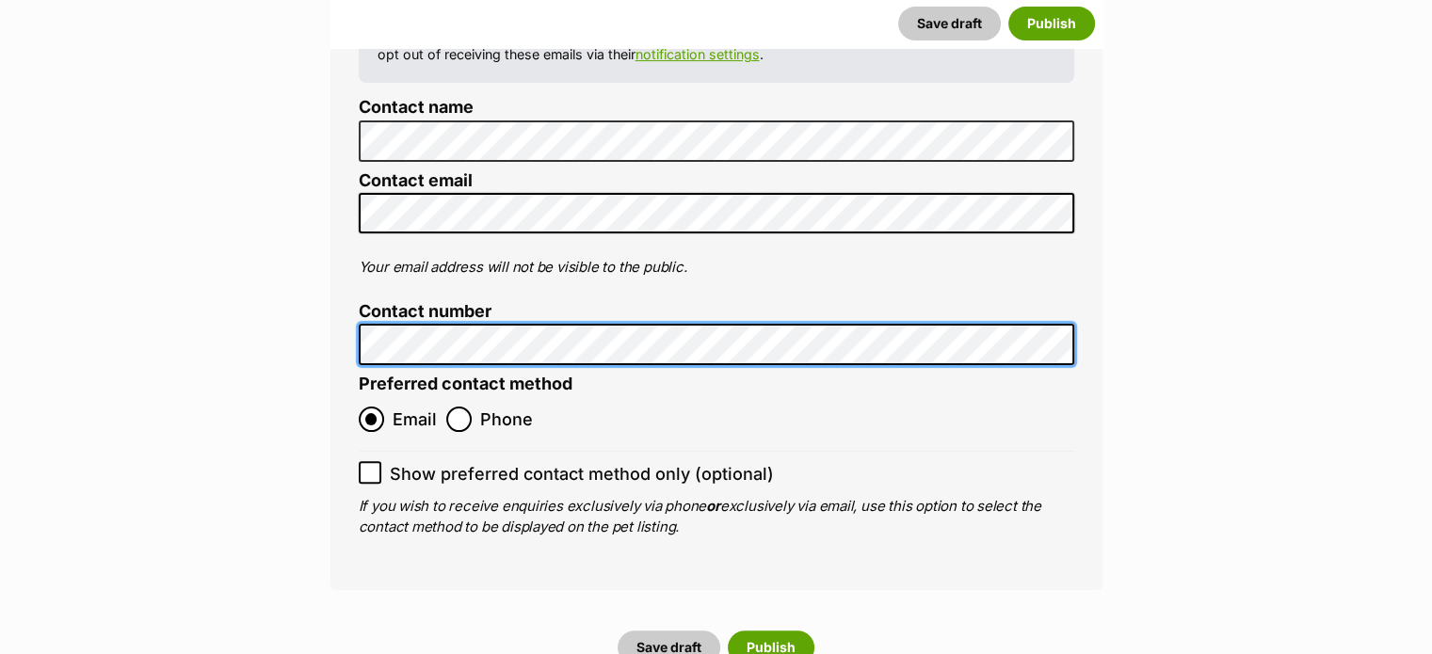
scroll to position [7619, 0]
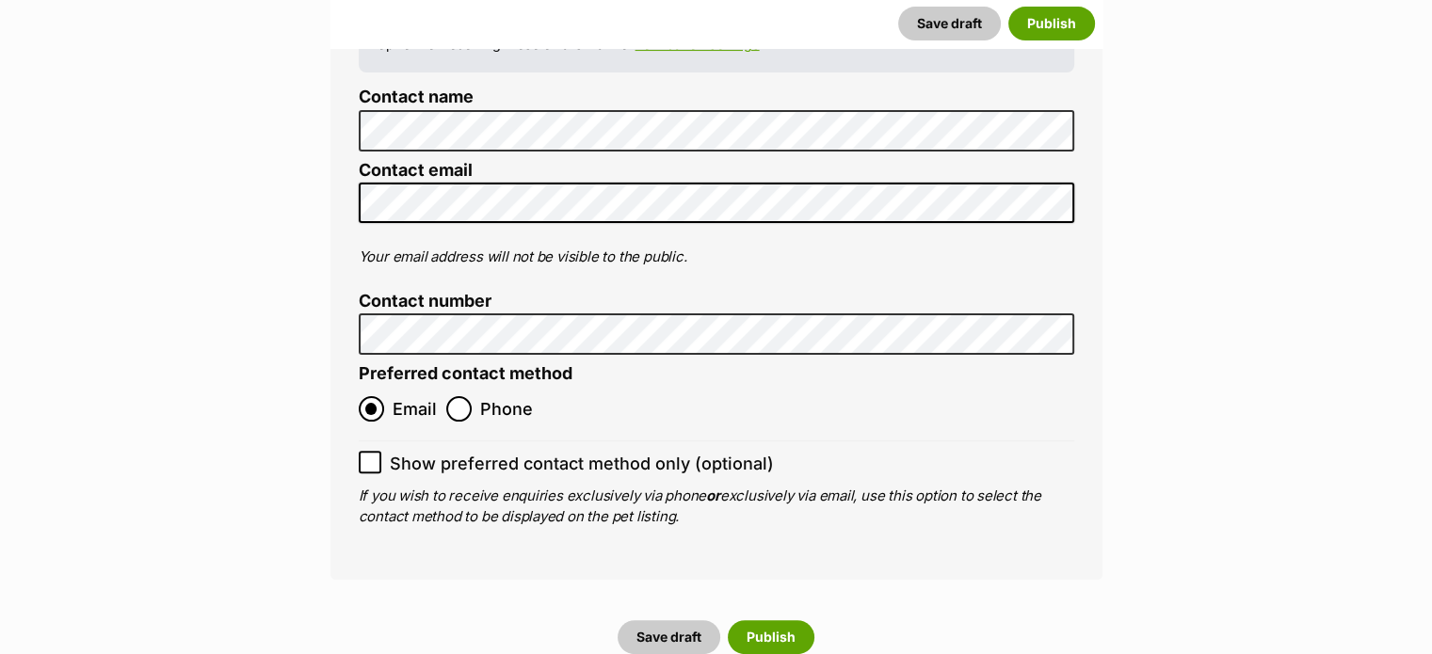
click at [371, 456] on icon at bounding box center [369, 462] width 13 height 13
click at [371, 451] on input "Show preferred contact method only (optional)" at bounding box center [370, 462] width 23 height 23
checkbox input "true"
click at [667, 621] on button "Save draft" at bounding box center [669, 638] width 103 height 34
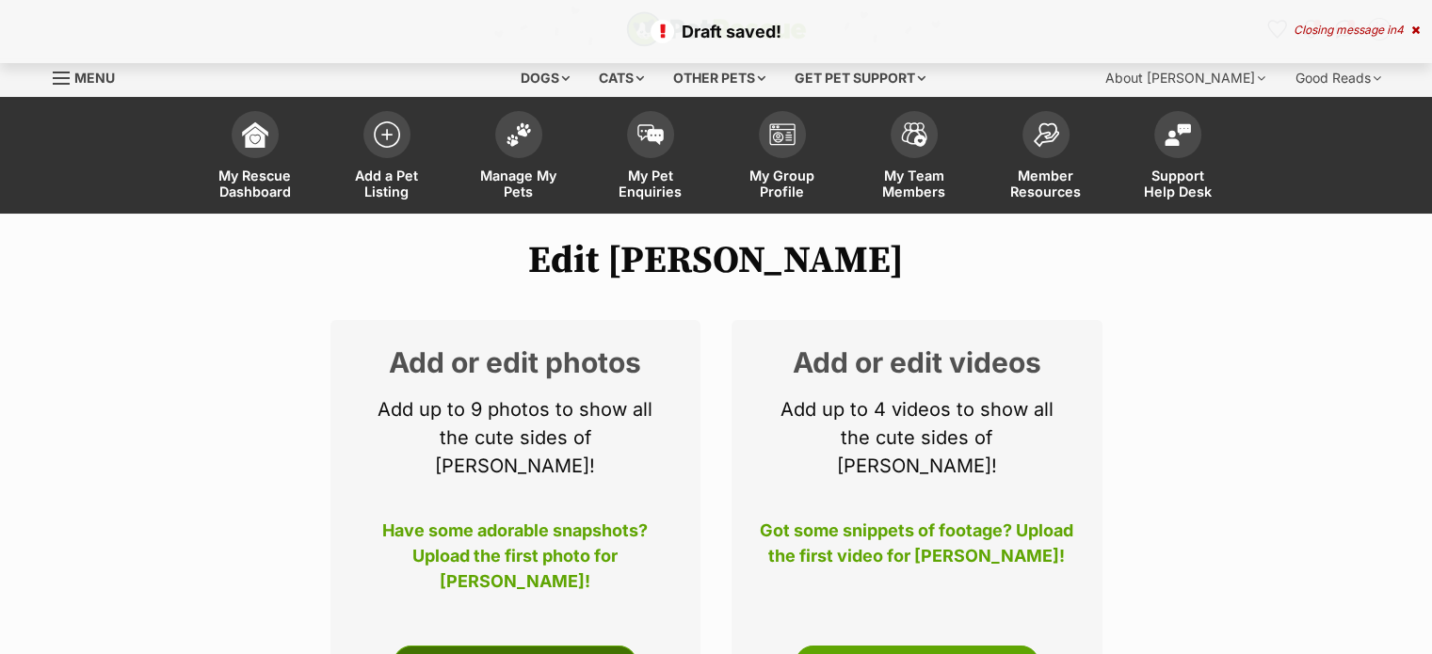
click at [599, 646] on link "Edit Photos" at bounding box center [515, 665] width 245 height 38
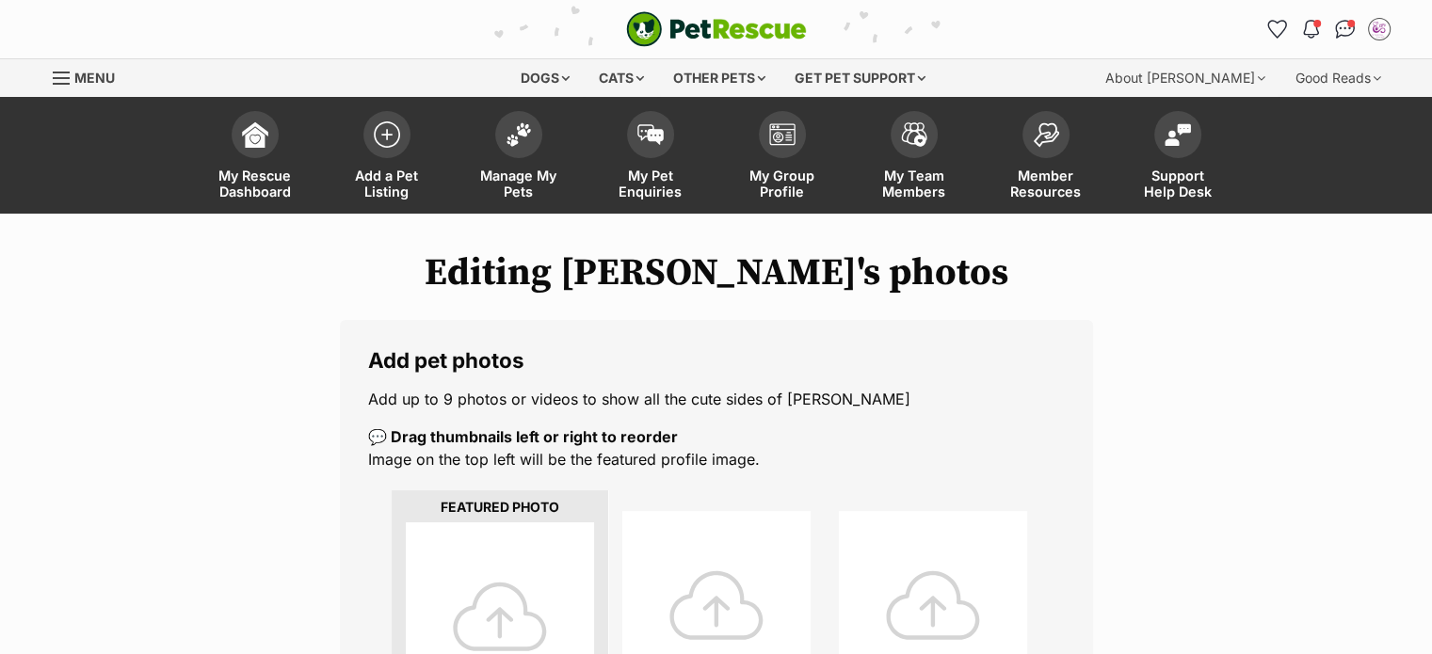
click at [501, 600] on div at bounding box center [500, 617] width 188 height 188
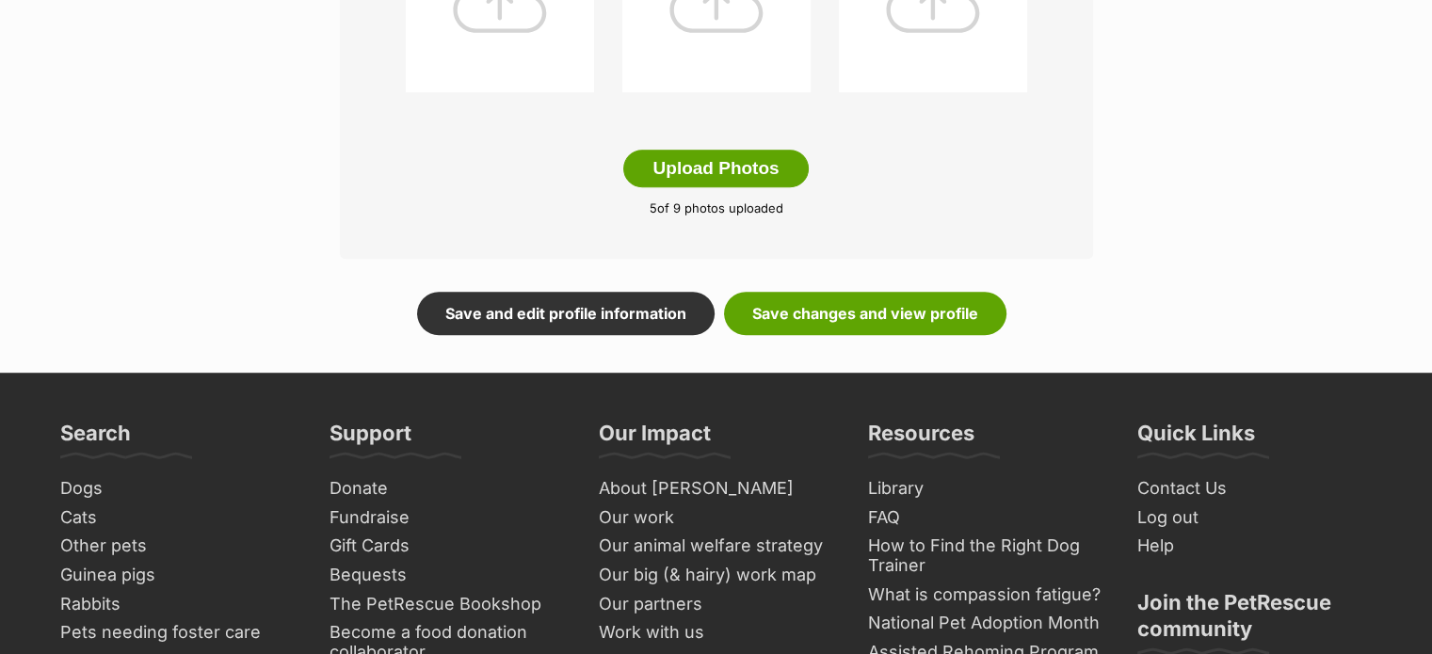
scroll to position [1153, 0]
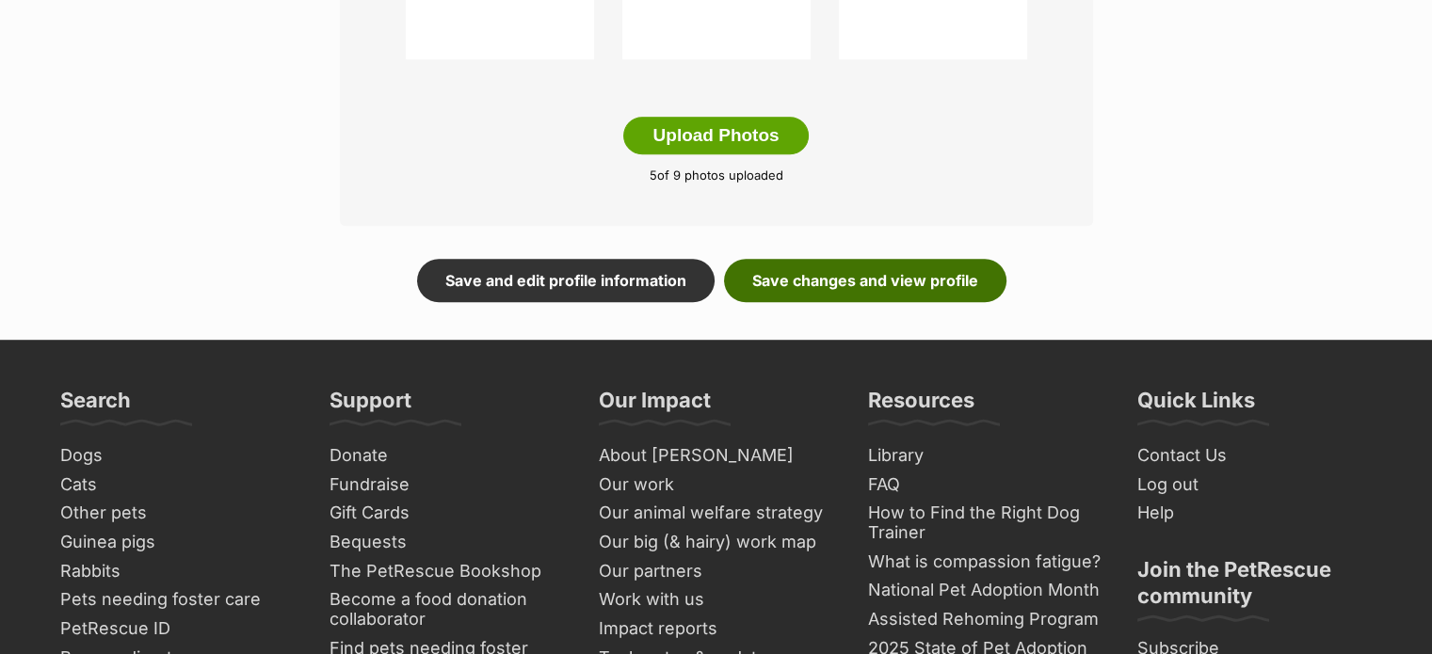
click at [824, 267] on link "Save changes and view profile" at bounding box center [865, 280] width 282 height 43
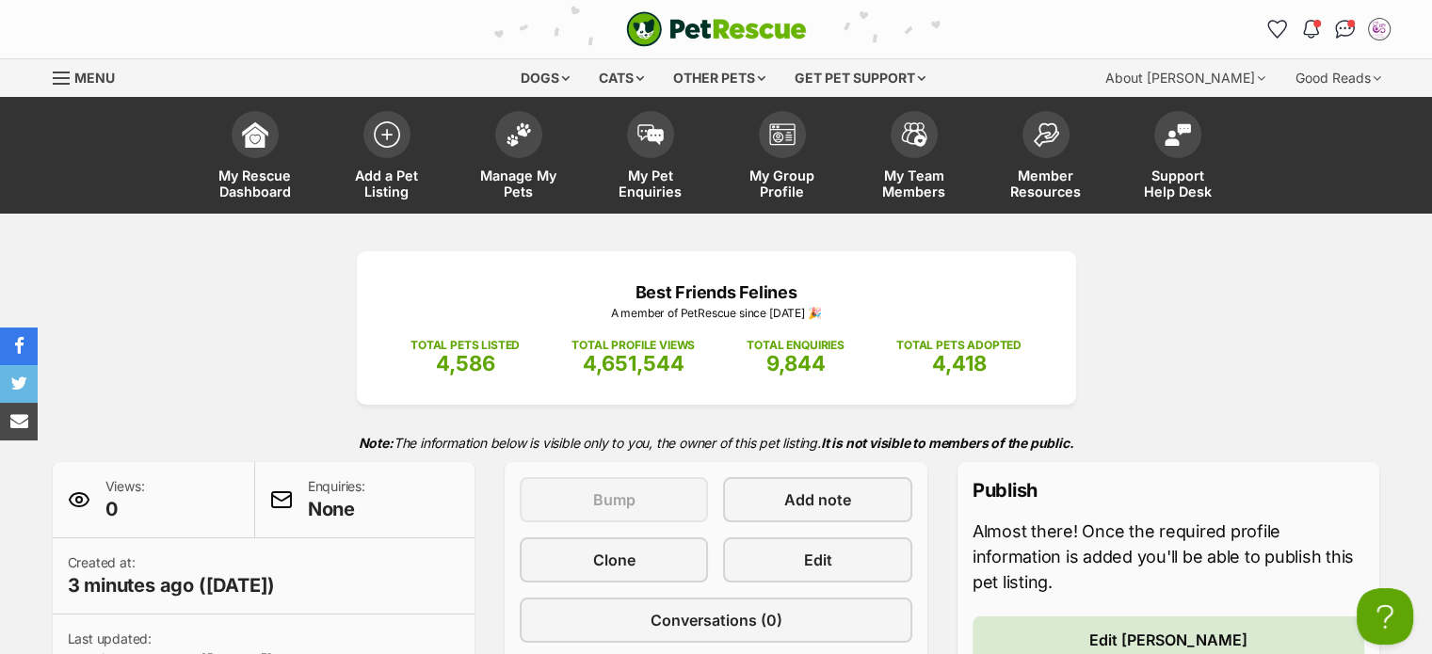
click at [72, 76] on link "Menu" at bounding box center [90, 76] width 75 height 34
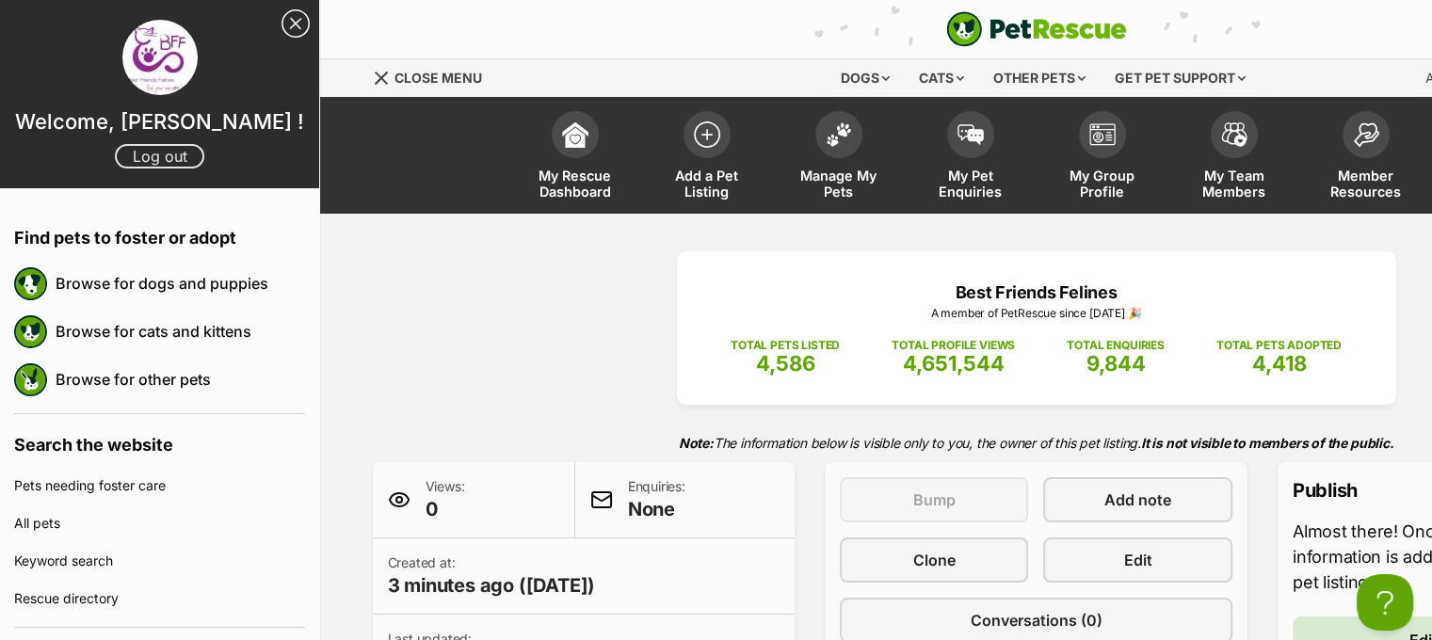
click at [147, 158] on link "Log out" at bounding box center [159, 156] width 89 height 24
